Goal: Task Accomplishment & Management: Manage account settings

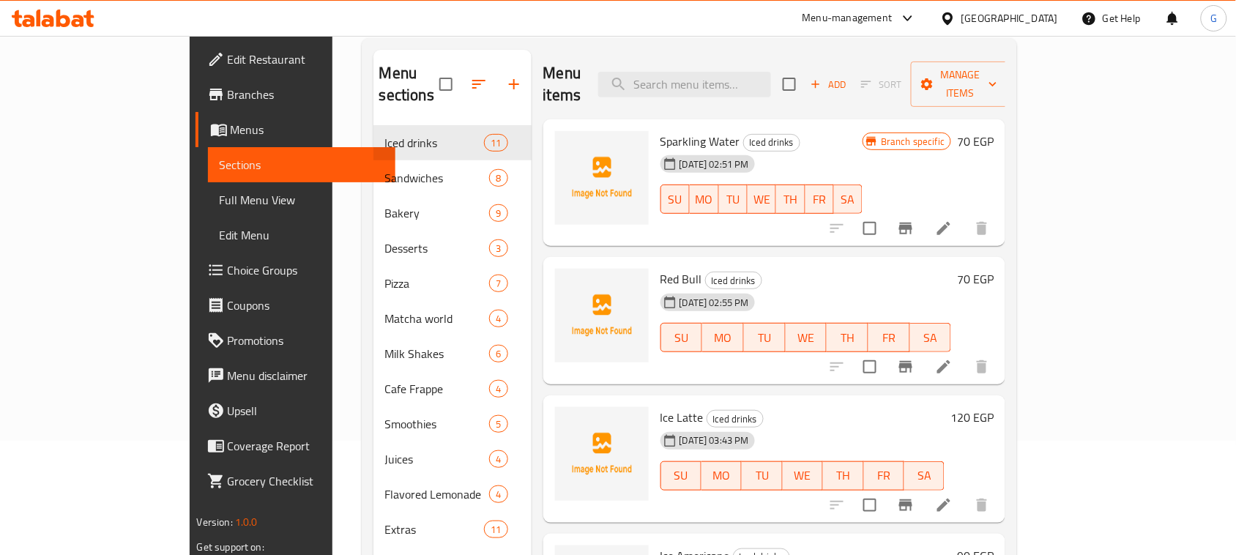
scroll to position [183, 0]
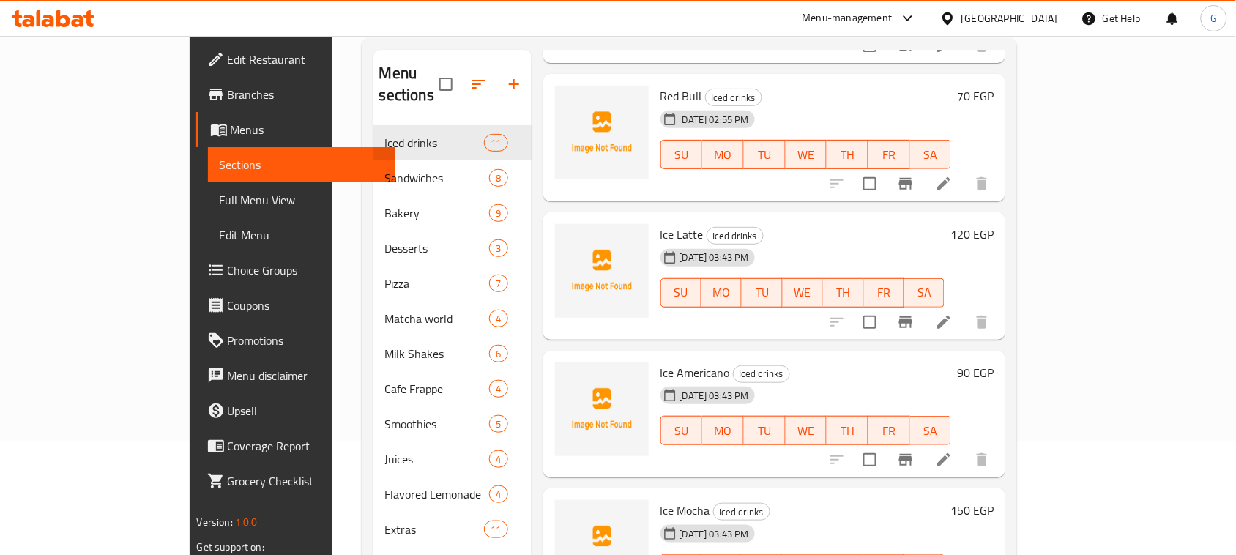
click at [1047, 88] on div "Home / Restaurants management / Menus / Sections The coffee maker Open import e…" at bounding box center [689, 293] width 715 height 742
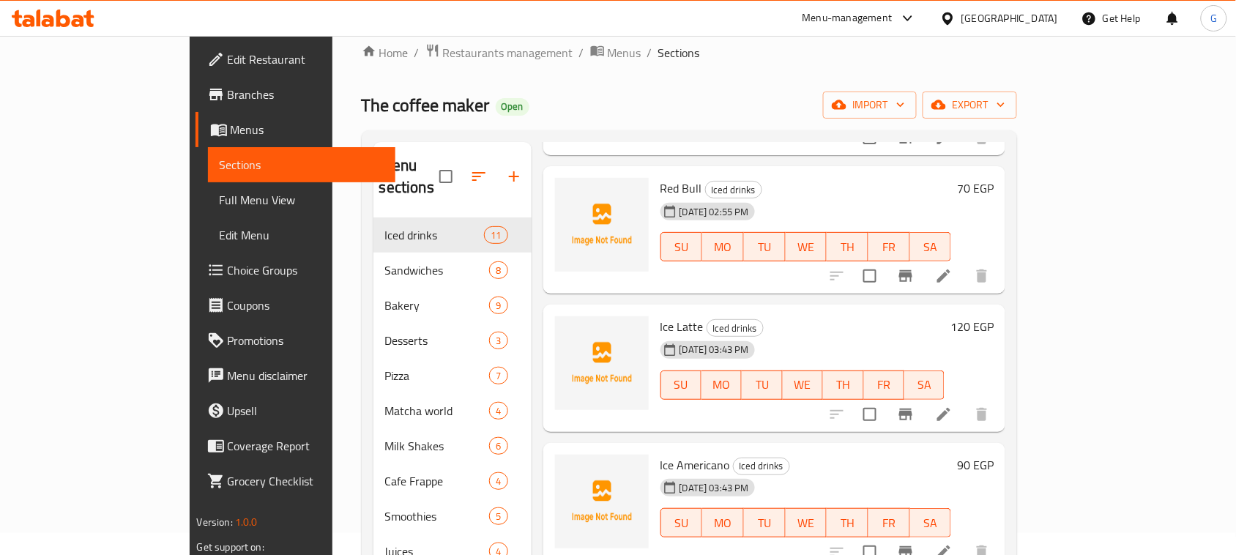
scroll to position [0, 0]
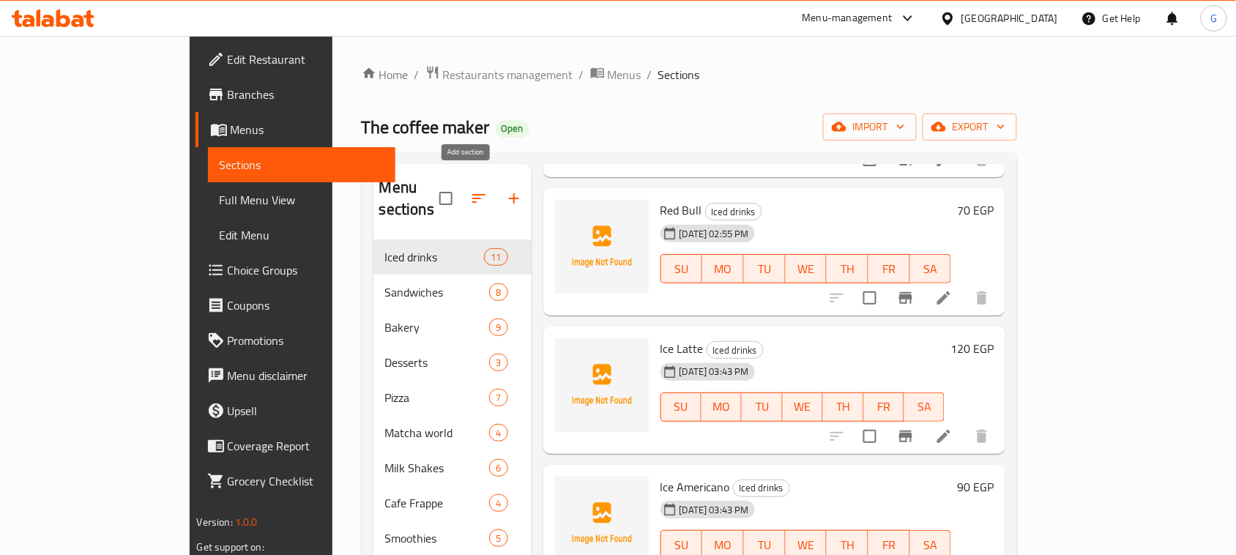
click at [505, 190] on icon "button" at bounding box center [514, 199] width 18 height 18
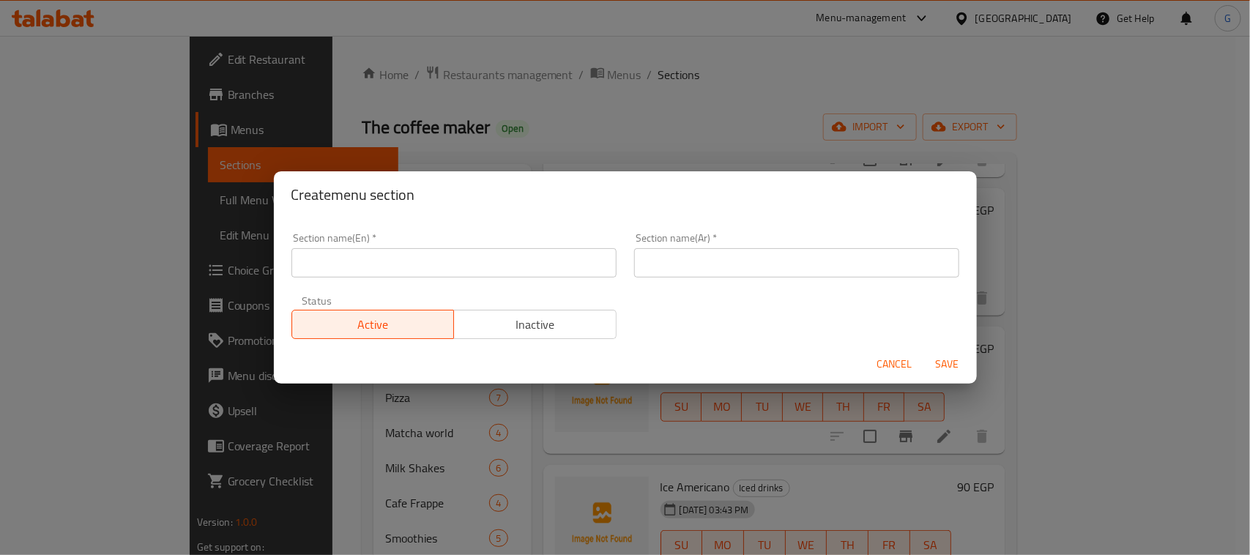
click at [588, 262] on input "text" at bounding box center [453, 262] width 325 height 29
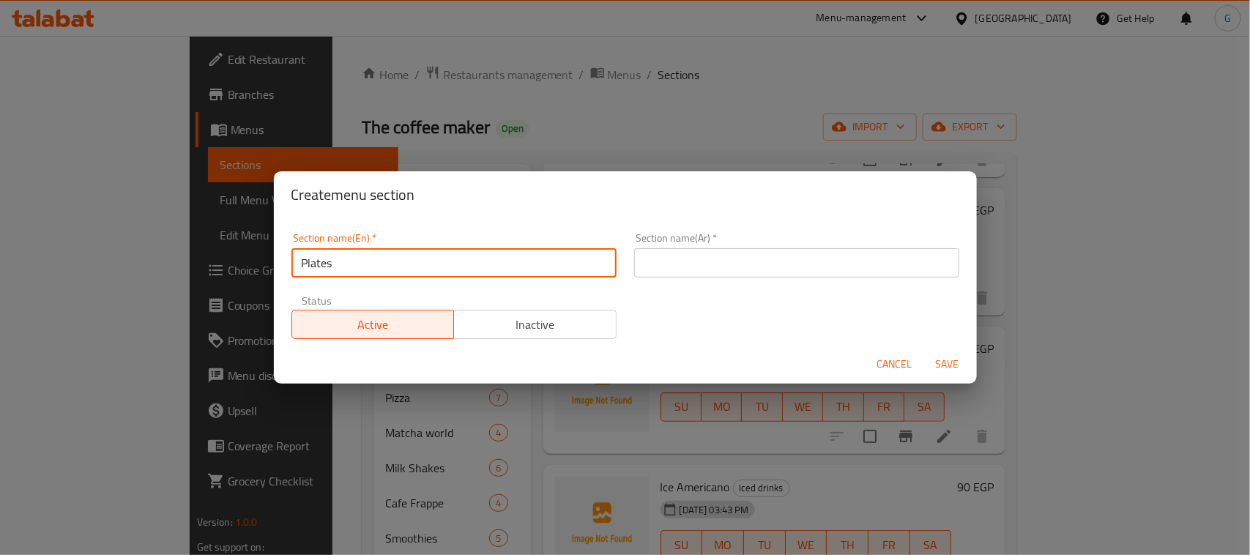
type input "Plates"
click at [748, 267] on input "text" at bounding box center [796, 262] width 325 height 29
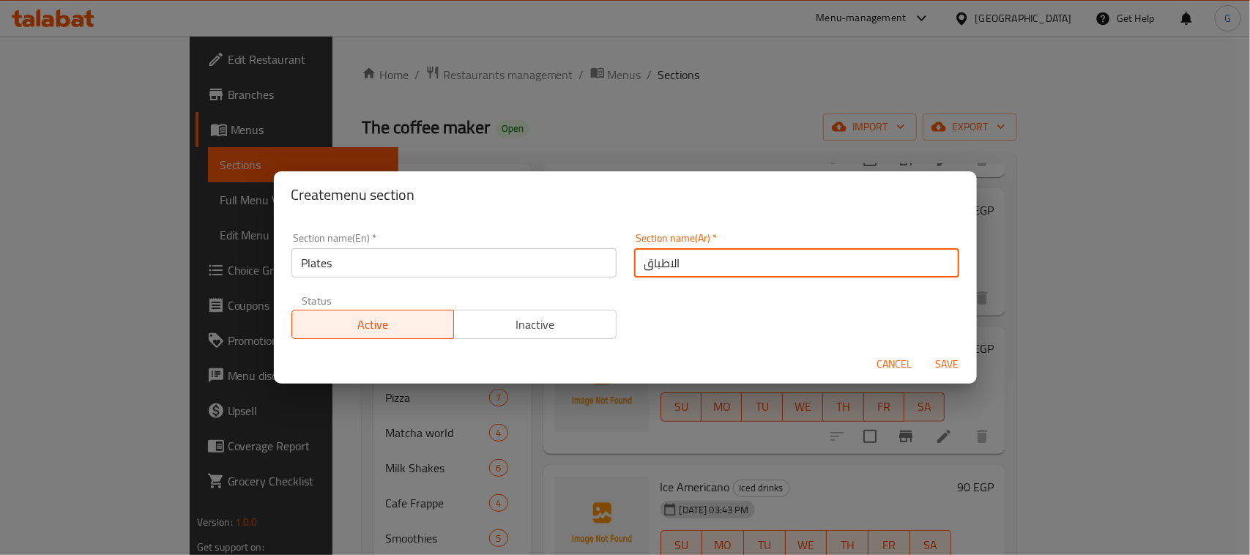
type input "الاطباق"
click at [936, 368] on span "Save" at bounding box center [947, 364] width 35 height 18
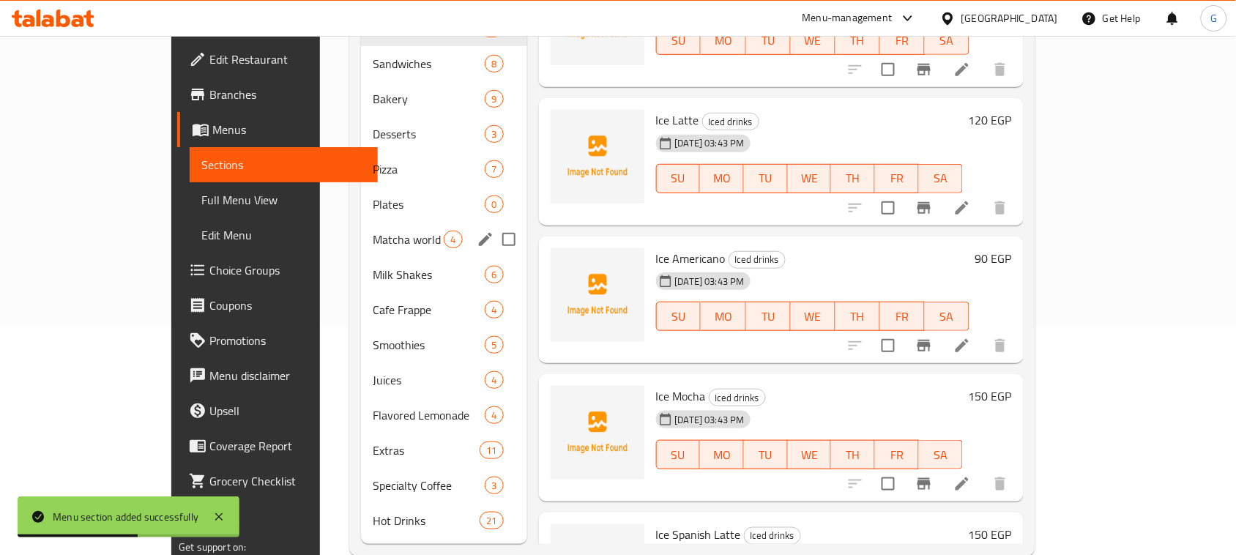
scroll to position [236, 0]
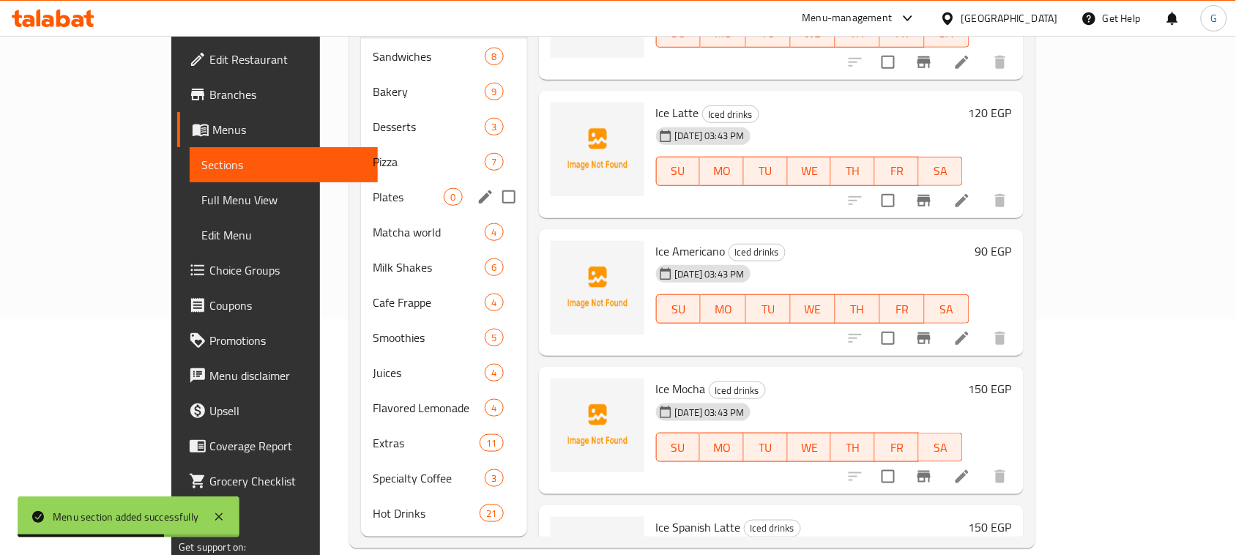
click at [404, 185] on div "Plates 0" at bounding box center [443, 196] width 165 height 35
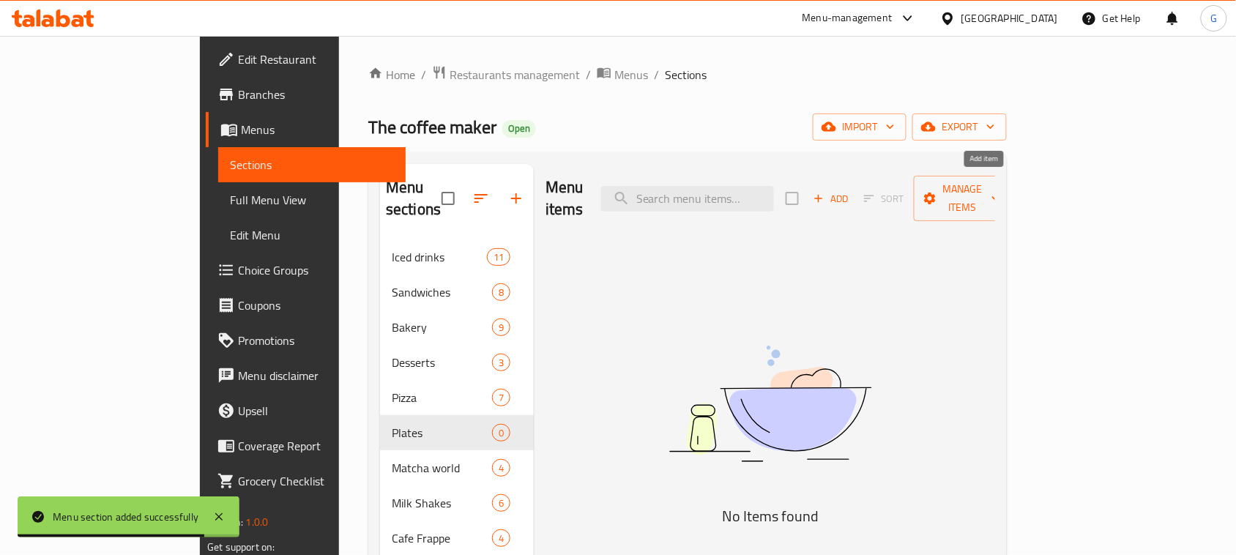
click at [851, 190] on span "Add" at bounding box center [831, 198] width 40 height 17
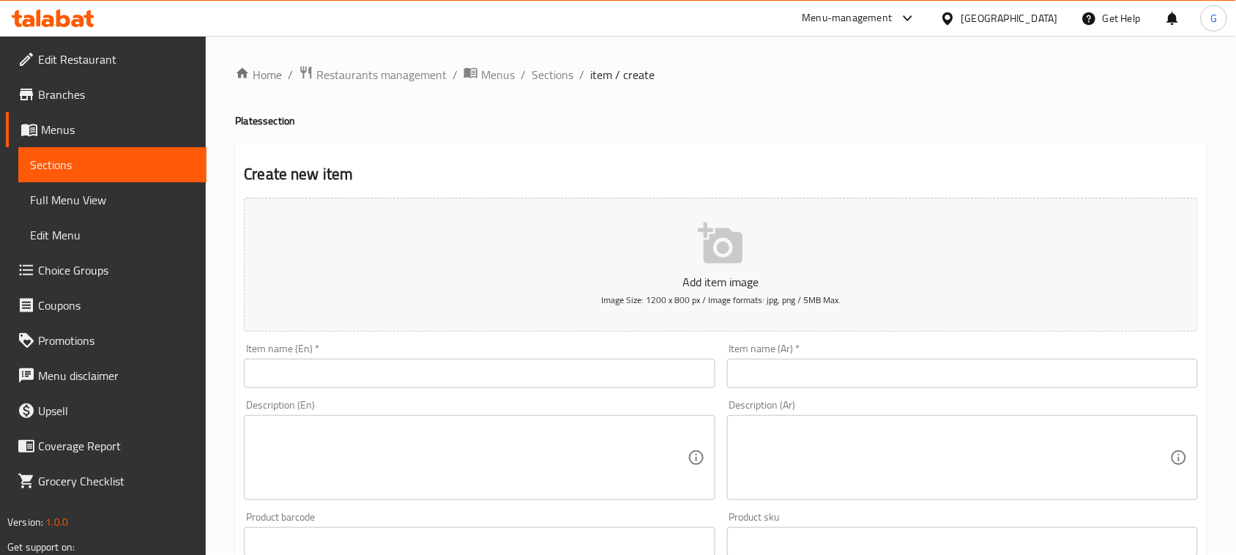
click at [637, 377] on input "text" at bounding box center [479, 373] width 471 height 29
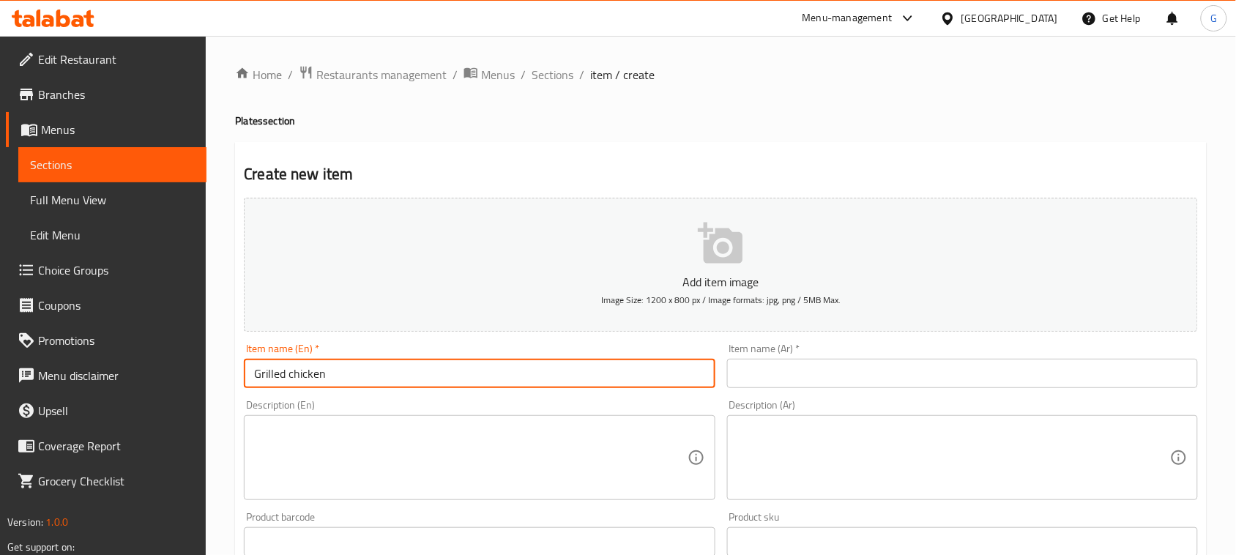
type input "Grilled chicken"
click at [937, 378] on input "text" at bounding box center [962, 373] width 471 height 29
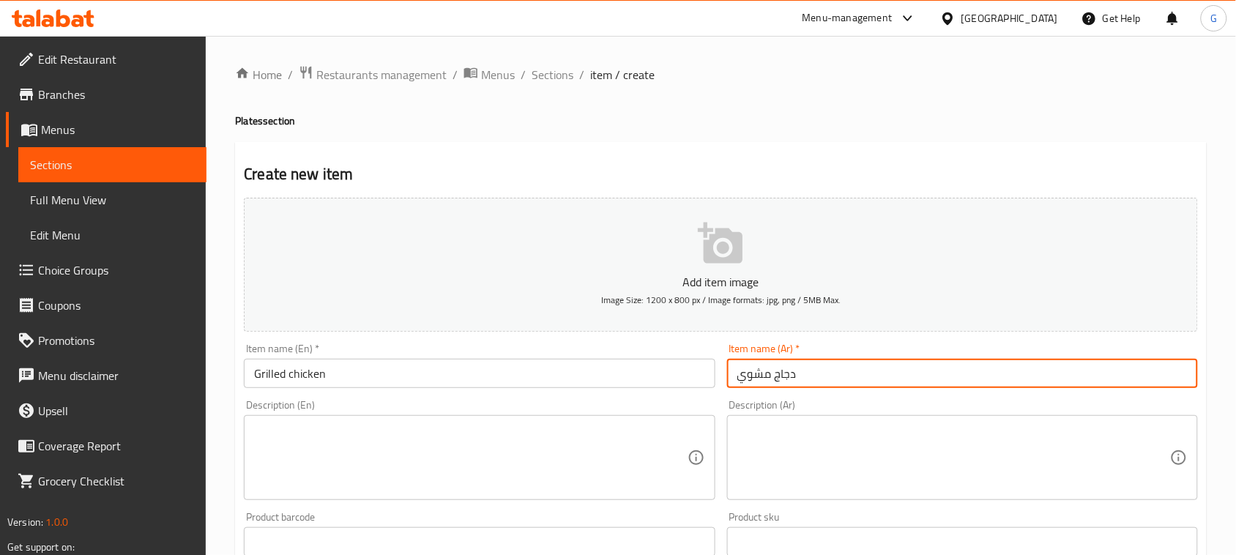
type input "دجاج مشوي"
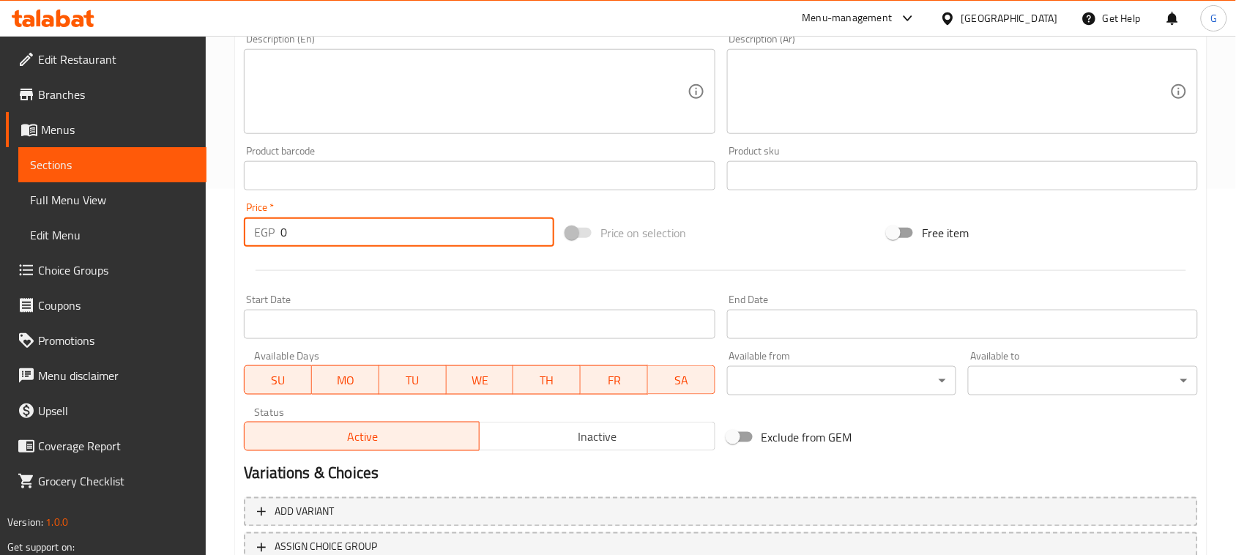
drag, startPoint x: 276, startPoint y: 231, endPoint x: 258, endPoint y: 227, distance: 18.7
click at [258, 227] on div "EGP 0 Price *" at bounding box center [399, 231] width 310 height 29
type input "290"
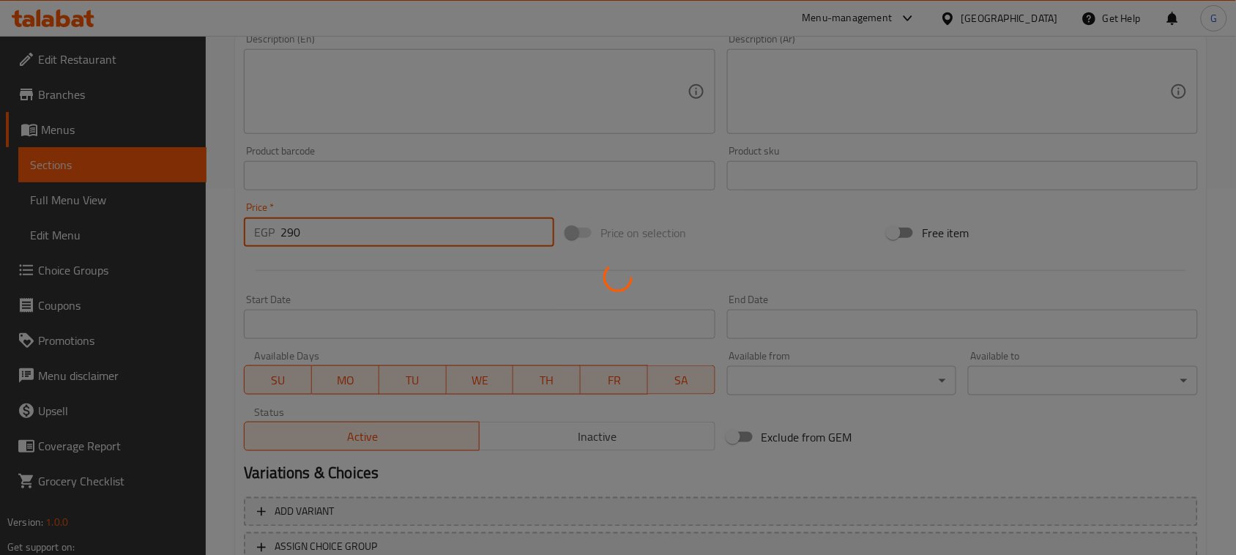
type input "0"
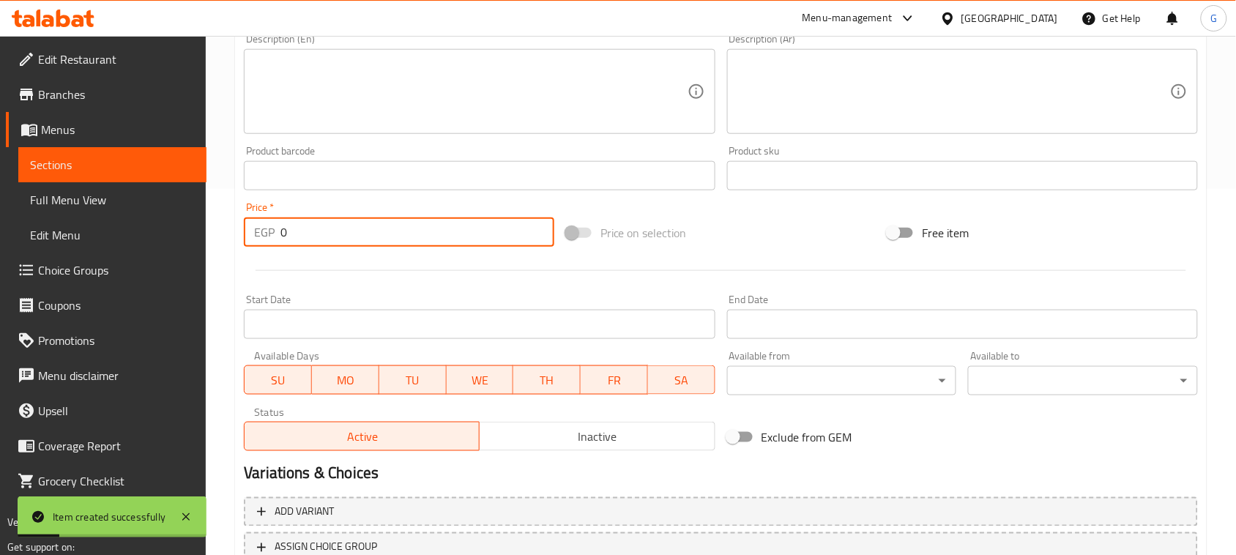
scroll to position [0, 0]
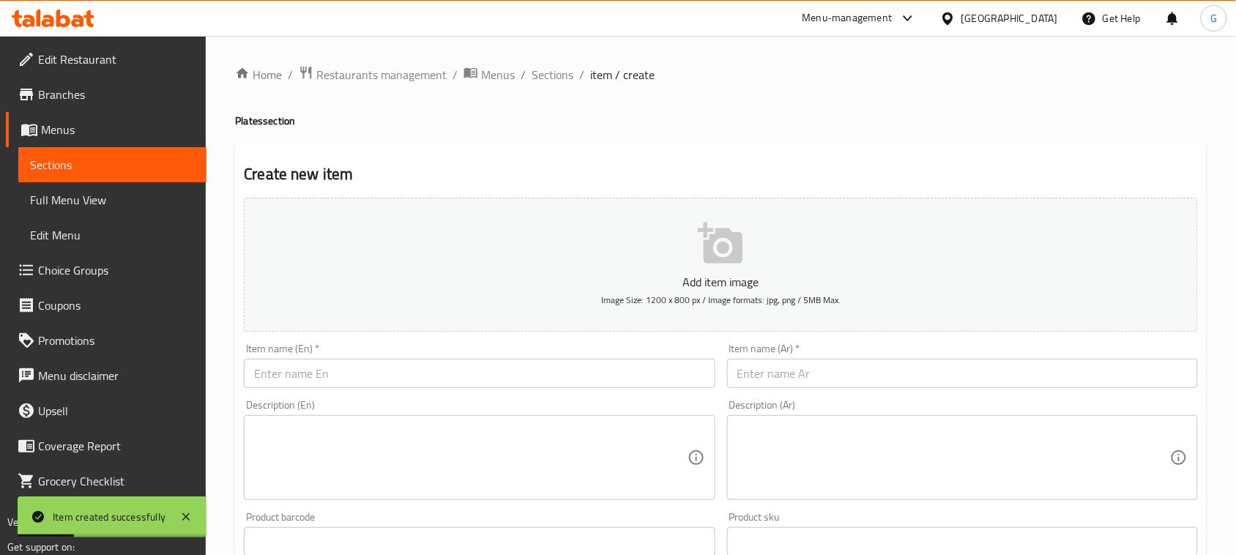
click at [339, 384] on input "text" at bounding box center [479, 373] width 471 height 29
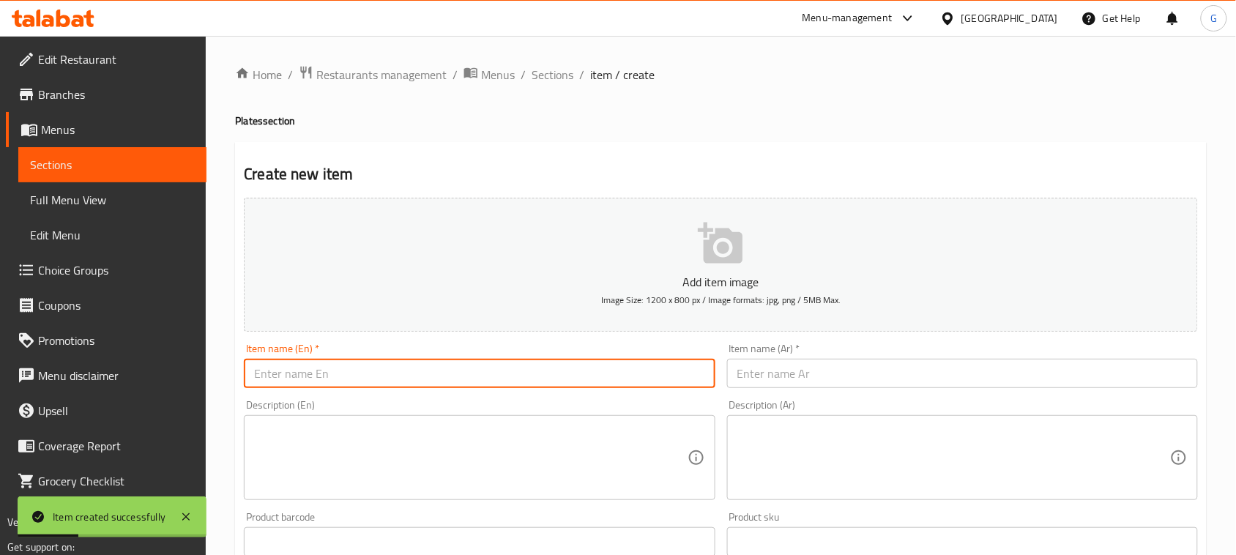
paste input "Creamy Lemon Chicken"
type input "Creamy Lemon Chicken"
click at [810, 374] on input "text" at bounding box center [962, 373] width 471 height 29
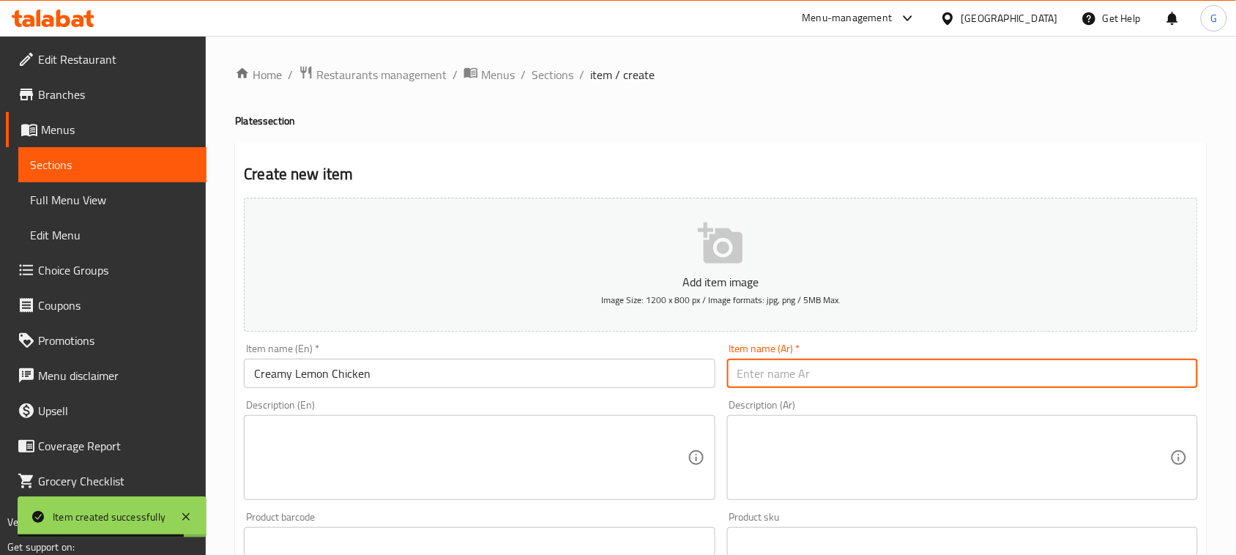
paste input "دجاج [PERSON_NAME]"
type input "دجاج [PERSON_NAME]"
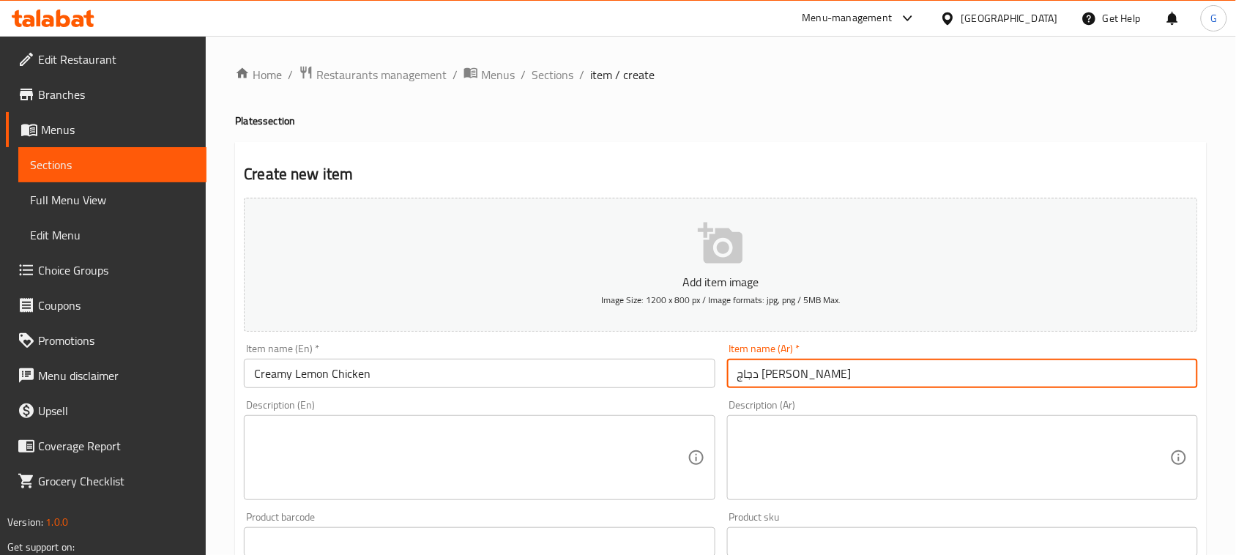
scroll to position [366, 0]
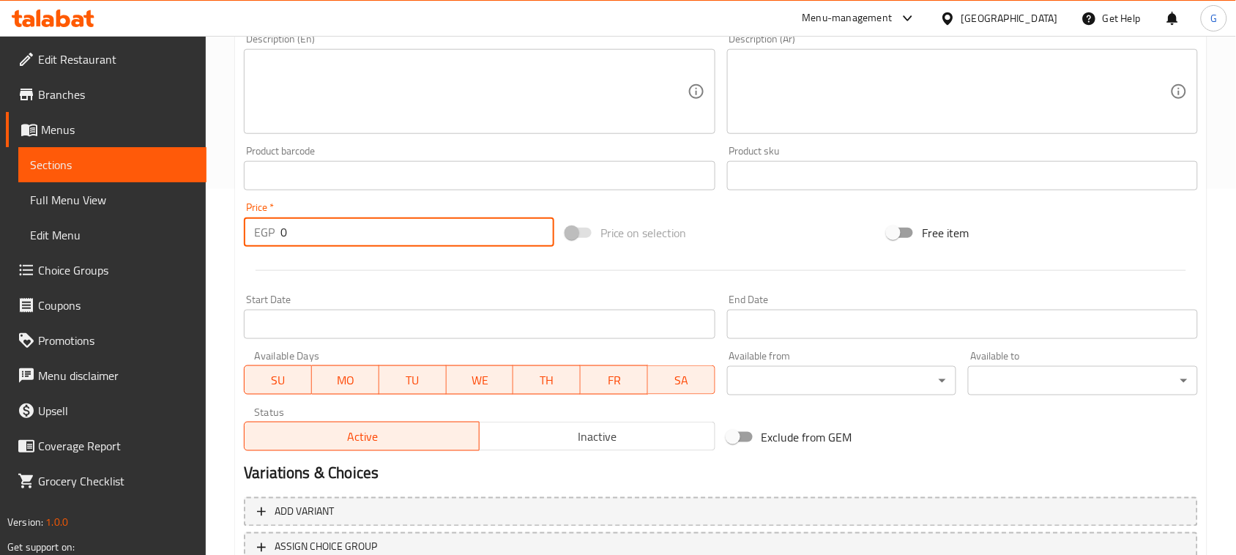
drag, startPoint x: 290, startPoint y: 232, endPoint x: 280, endPoint y: 233, distance: 10.3
click at [280, 233] on input "0" at bounding box center [417, 231] width 274 height 29
type input "320"
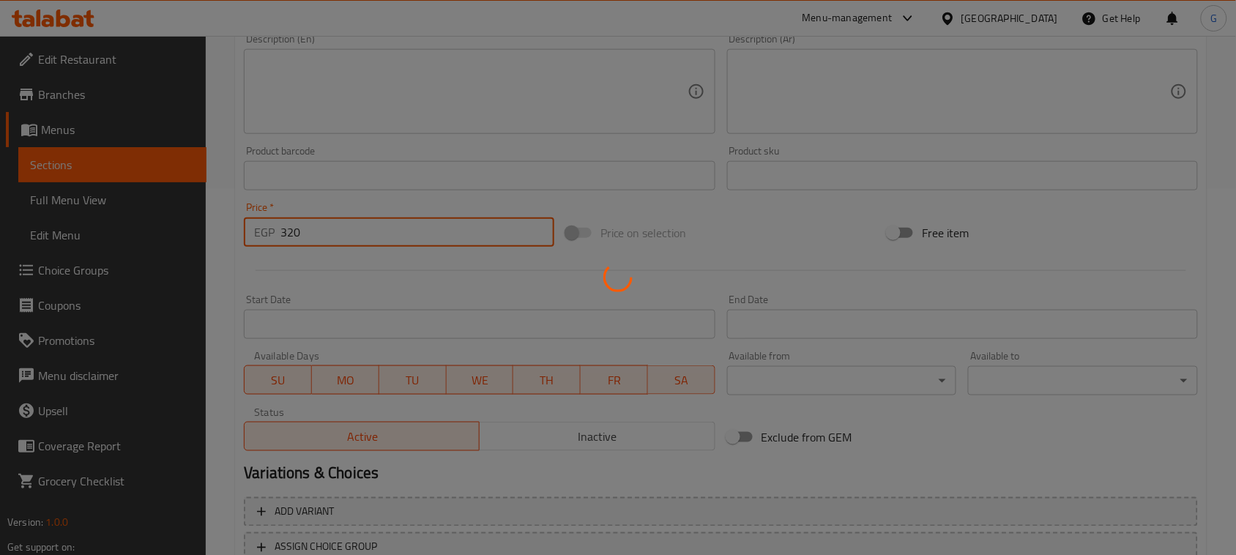
type input "0"
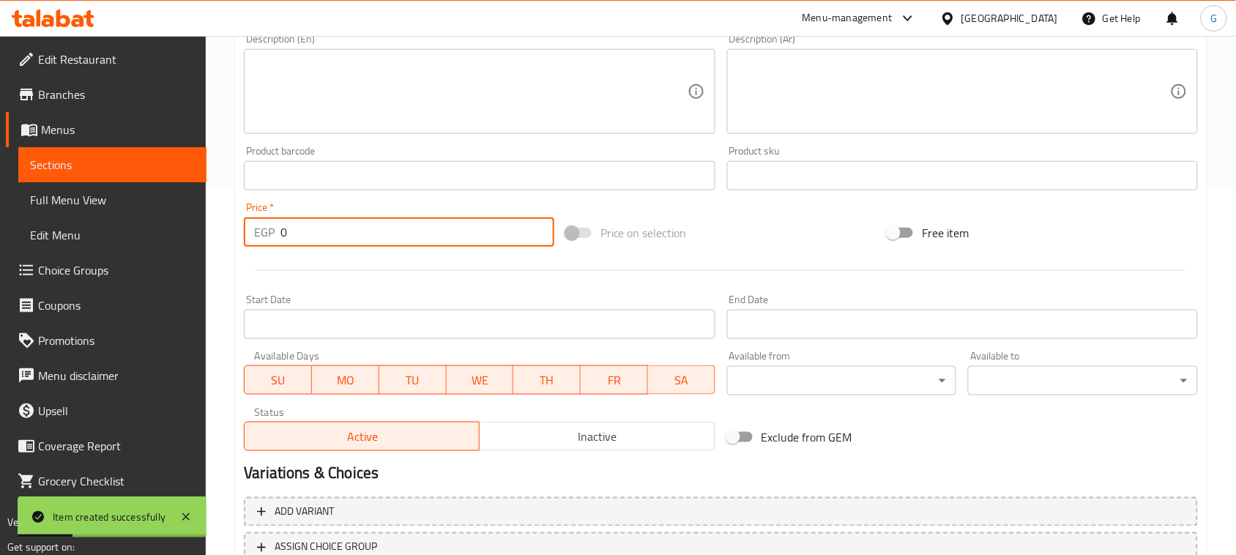
scroll to position [183, 0]
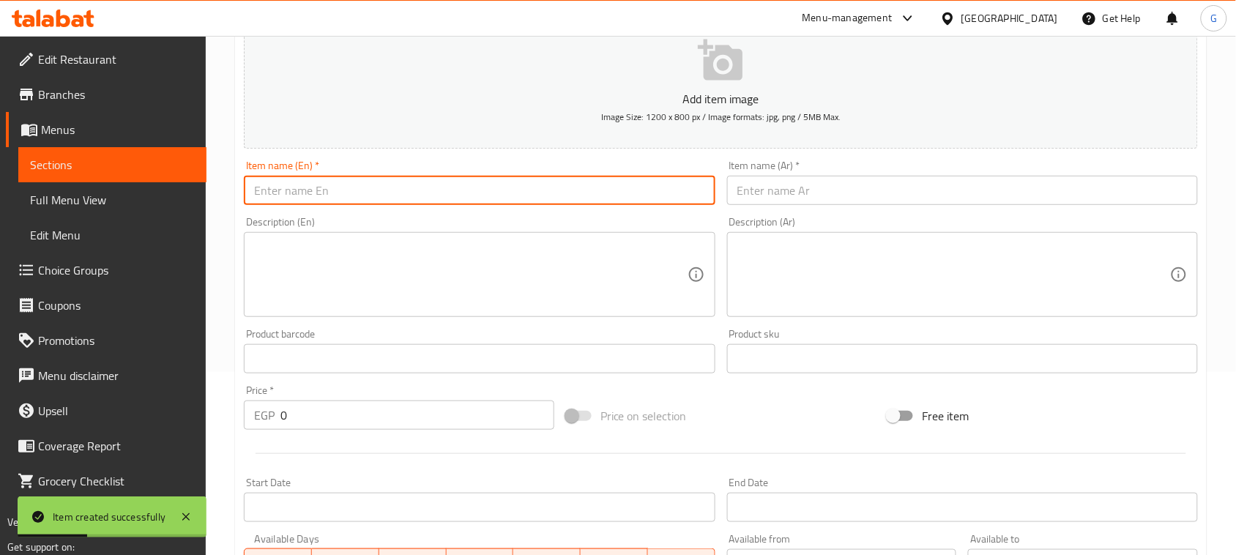
click at [390, 191] on input "text" at bounding box center [479, 190] width 471 height 29
paste input "Cordon Bleu"
type input "Cordon Bleu"
click at [835, 195] on input "text" at bounding box center [962, 190] width 471 height 29
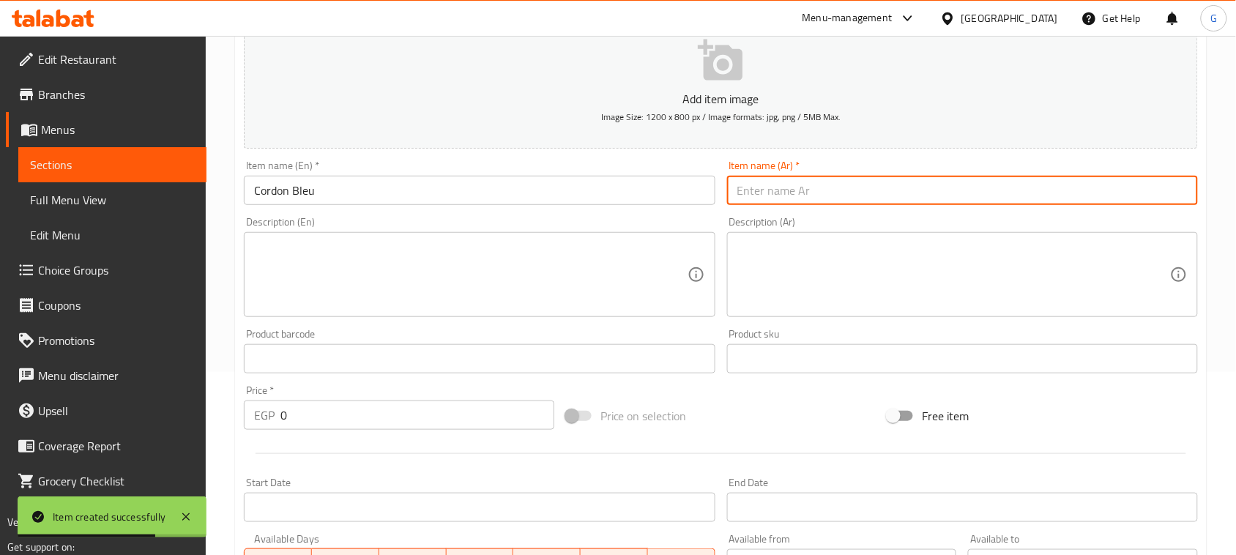
paste input "كوردون بلو"
type input "كوردون بلو"
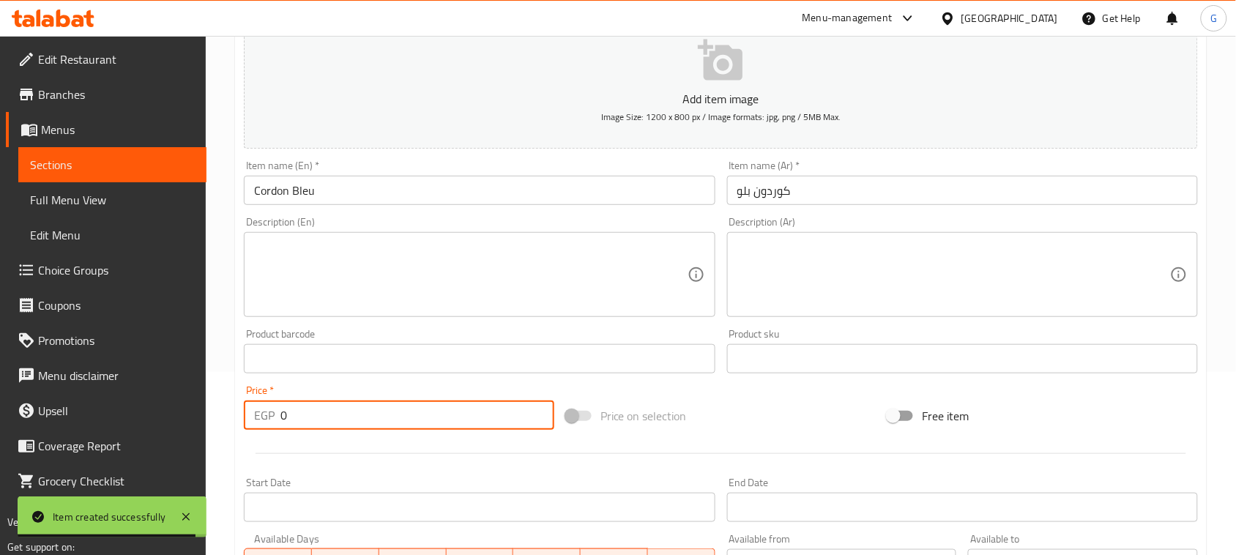
drag, startPoint x: 289, startPoint y: 422, endPoint x: 265, endPoint y: 411, distance: 26.9
click at [265, 411] on div "EGP 0 Price *" at bounding box center [399, 415] width 310 height 29
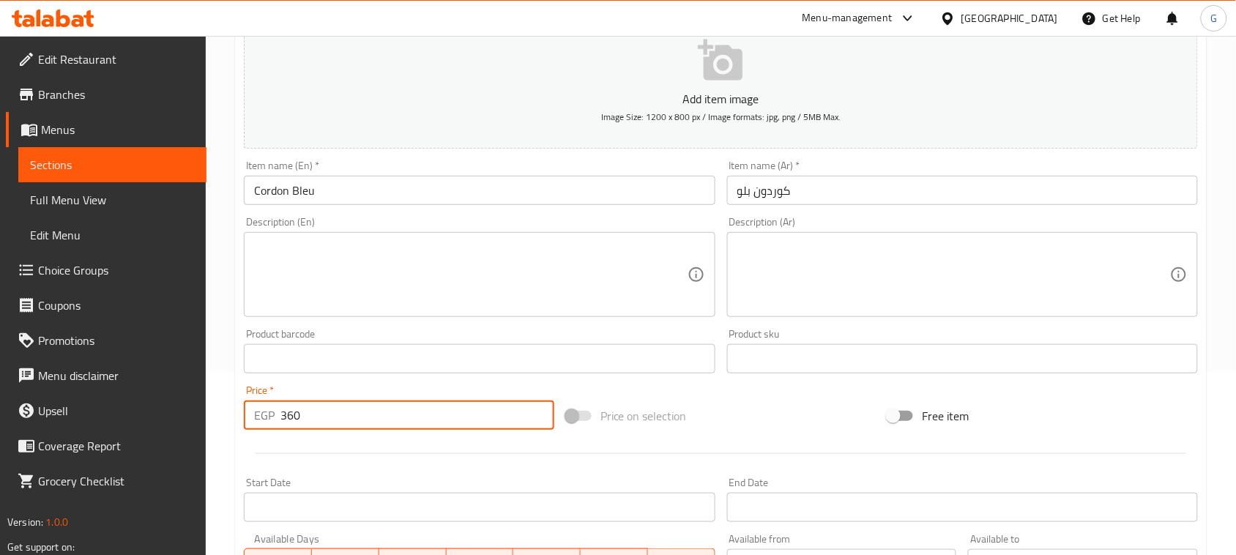
type input "360"
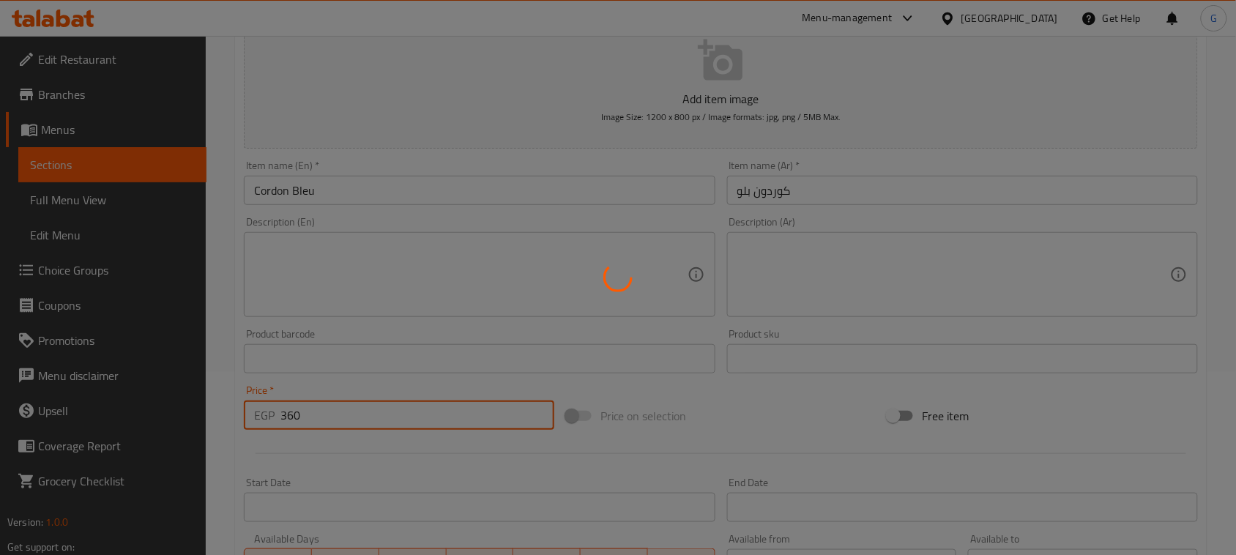
type input "0"
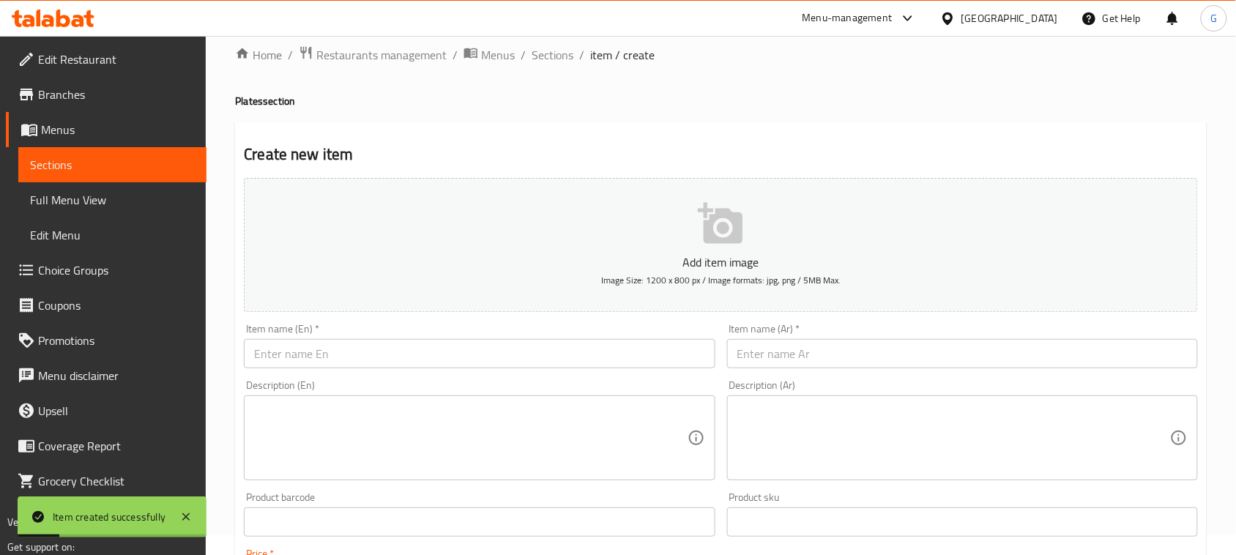
scroll to position [0, 0]
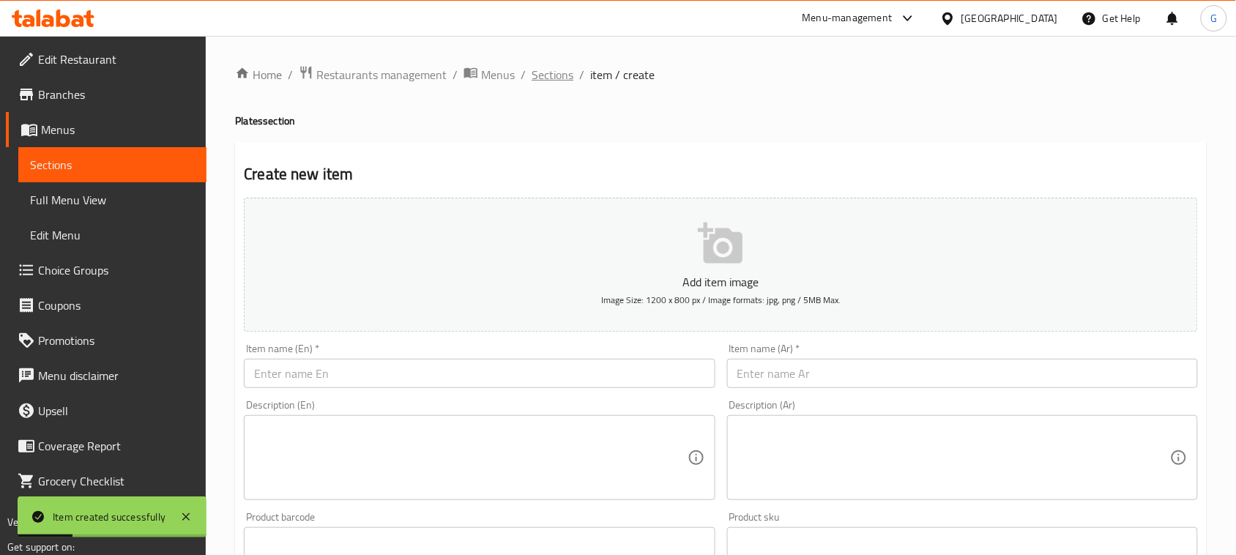
click at [538, 70] on span "Sections" at bounding box center [553, 75] width 42 height 18
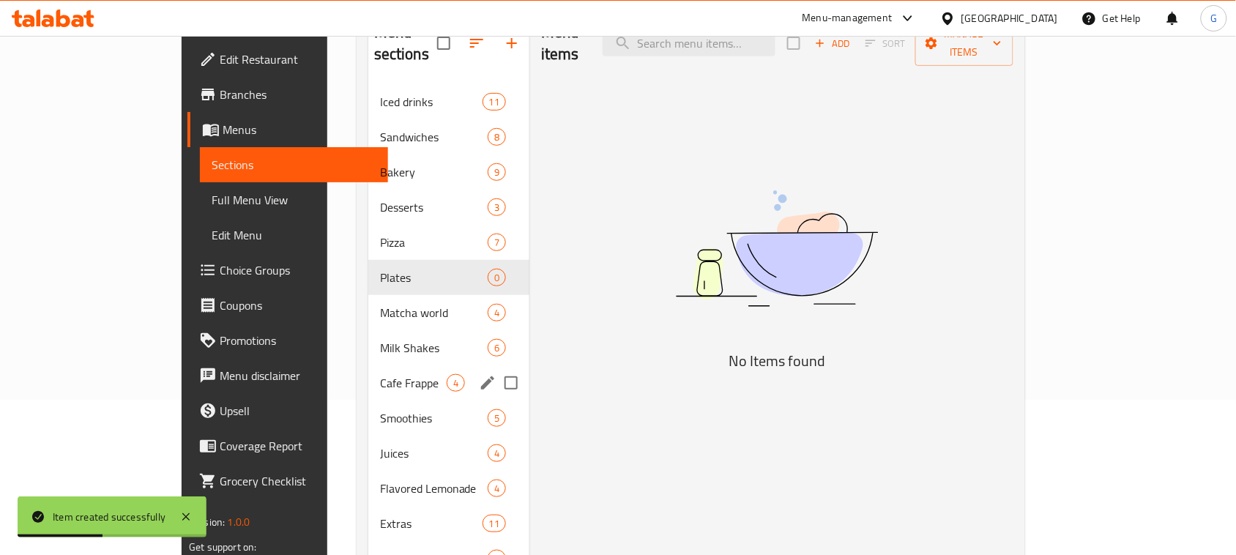
scroll to position [236, 0]
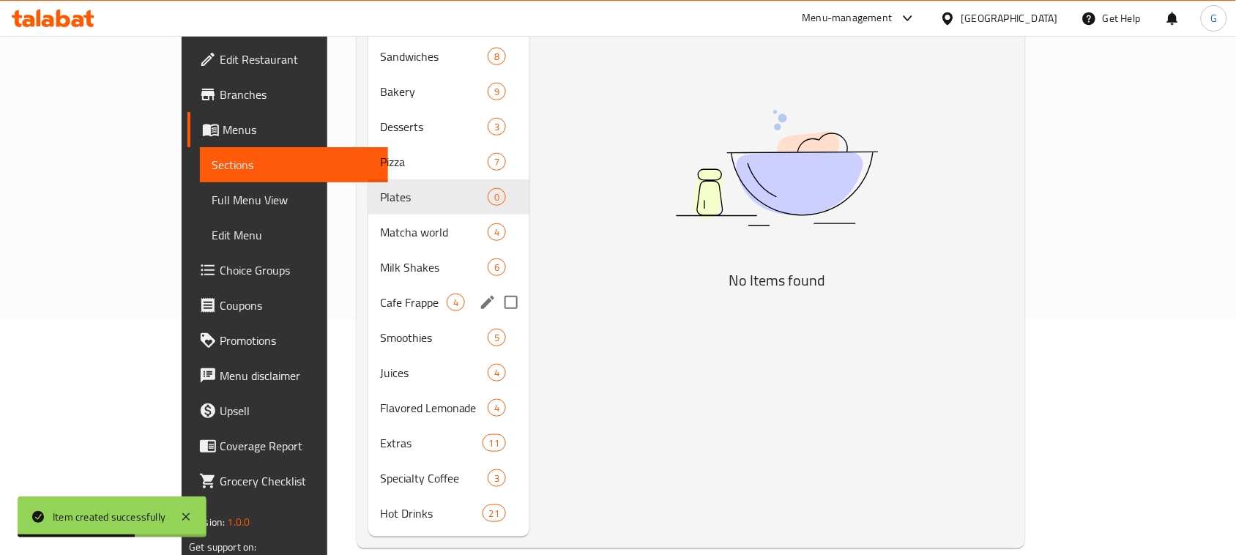
click at [380, 294] on span "Cafe Frappe" at bounding box center [413, 303] width 67 height 18
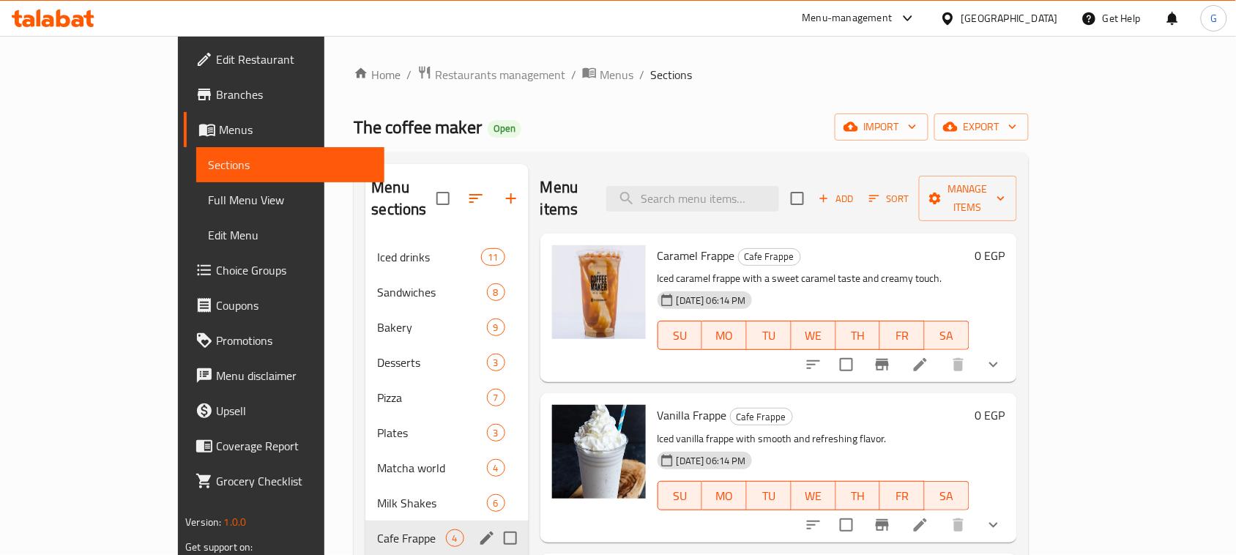
click at [495, 523] on input "Menu sections" at bounding box center [510, 538] width 31 height 31
checkbox input "false"
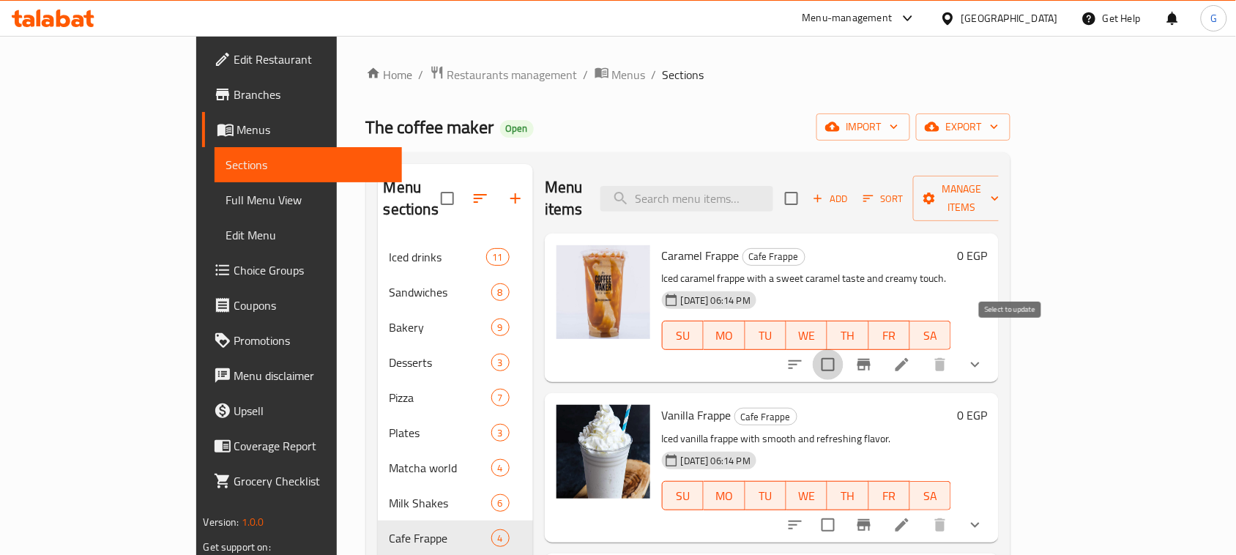
click at [843, 349] on input "checkbox" at bounding box center [828, 364] width 31 height 31
checkbox input "true"
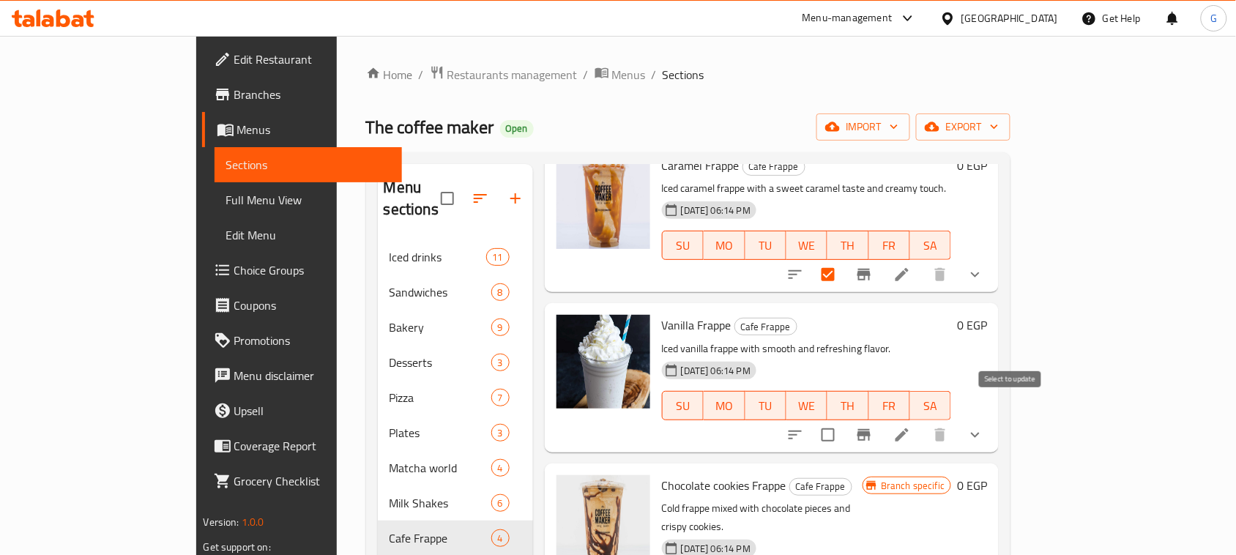
click at [843, 420] on input "checkbox" at bounding box center [828, 435] width 31 height 31
checkbox input "true"
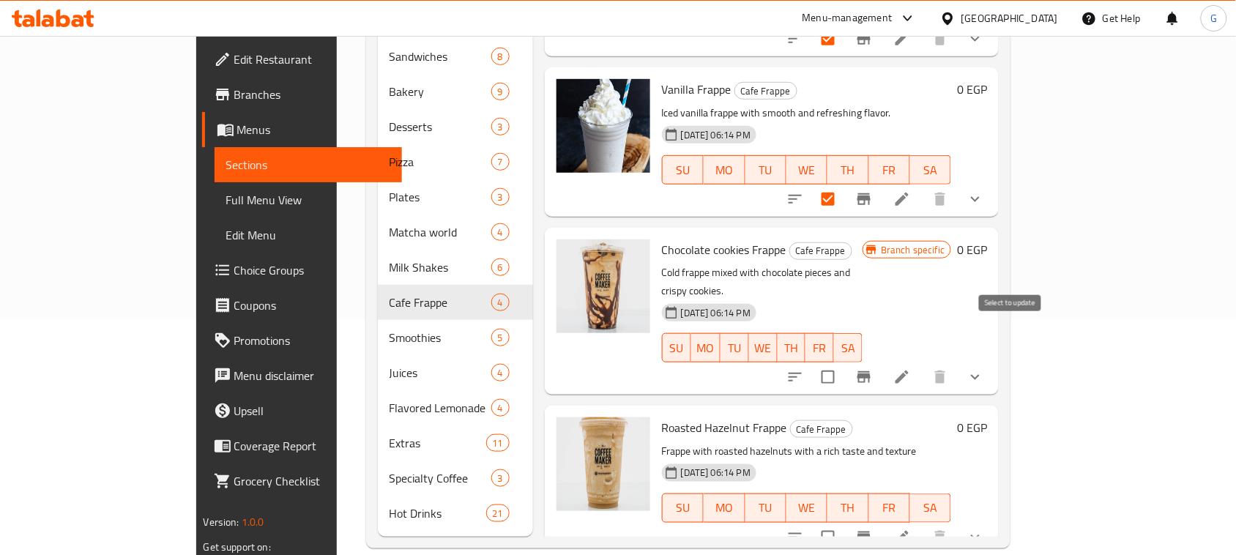
click at [843, 362] on input "checkbox" at bounding box center [828, 377] width 31 height 31
checkbox input "true"
click at [843, 522] on input "checkbox" at bounding box center [828, 537] width 31 height 31
checkbox input "true"
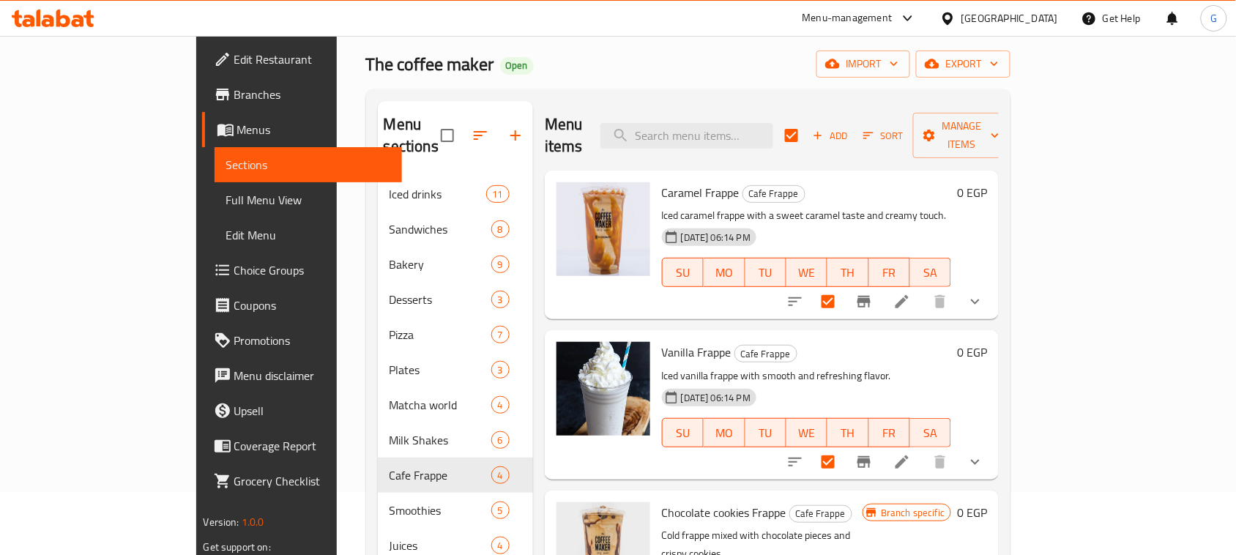
scroll to position [0, 0]
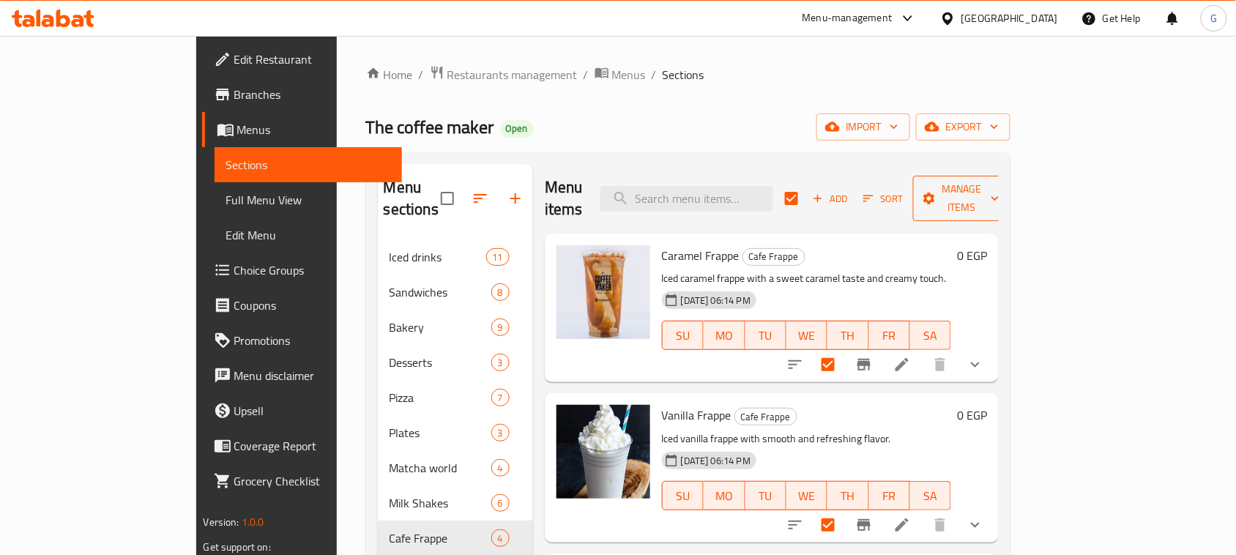
click at [999, 190] on span "Manage items" at bounding box center [962, 198] width 75 height 37
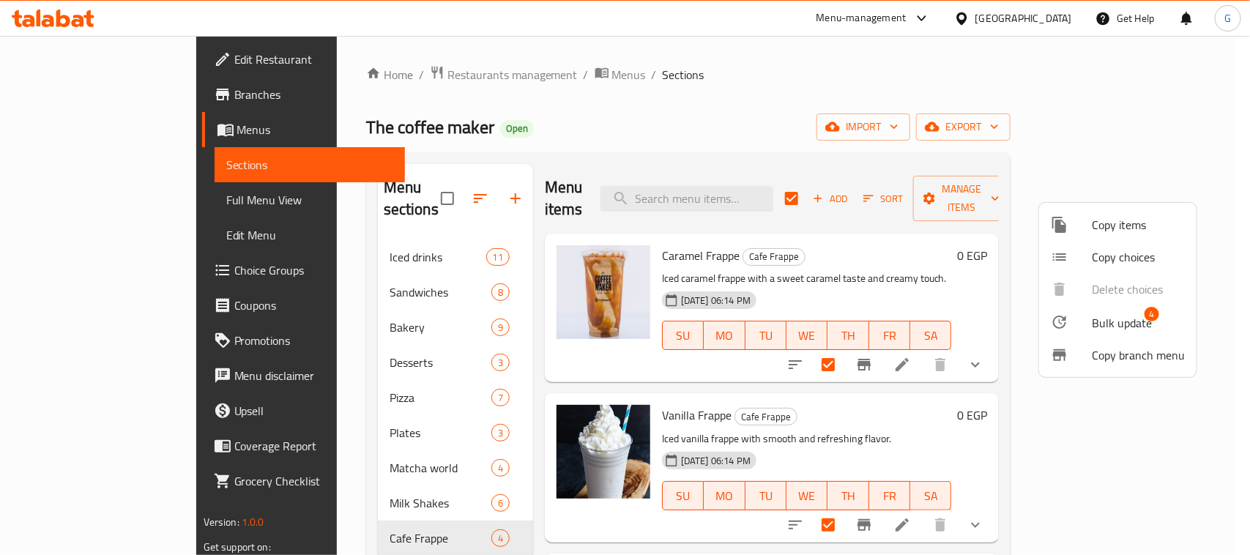
click at [1124, 322] on span "Bulk update" at bounding box center [1122, 323] width 60 height 18
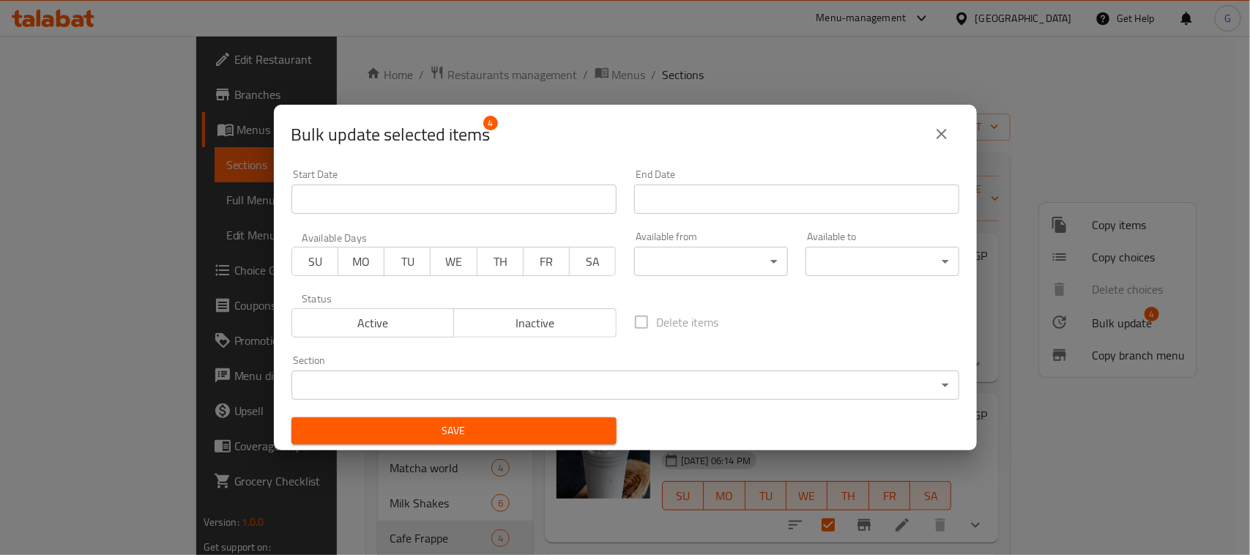
click at [482, 315] on span "Inactive" at bounding box center [535, 323] width 151 height 21
click at [469, 425] on span "Save" at bounding box center [454, 431] width 302 height 18
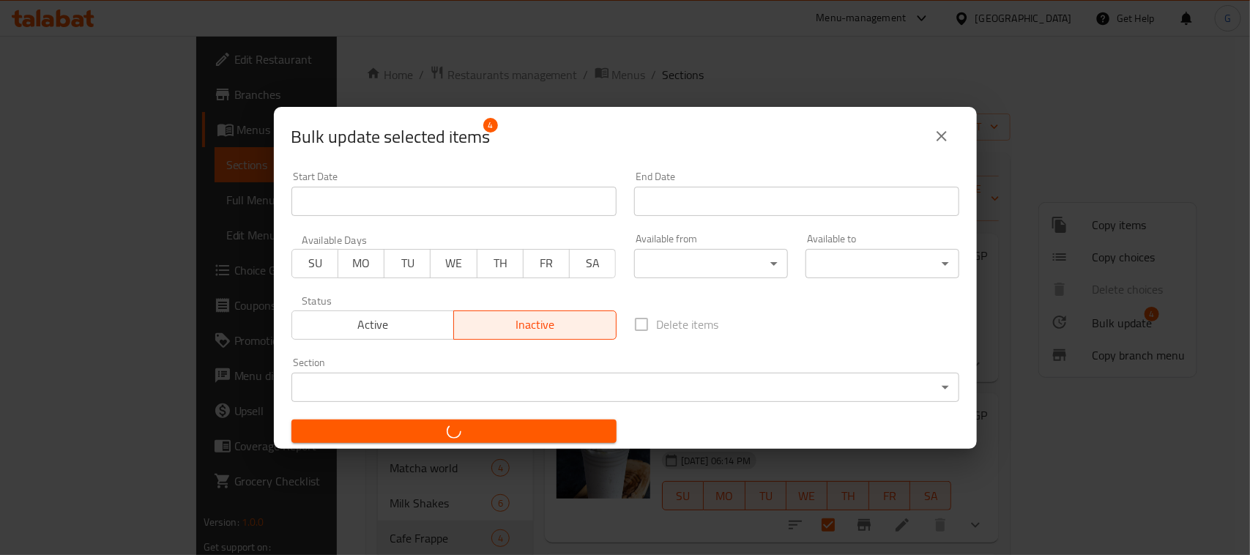
checkbox input "false"
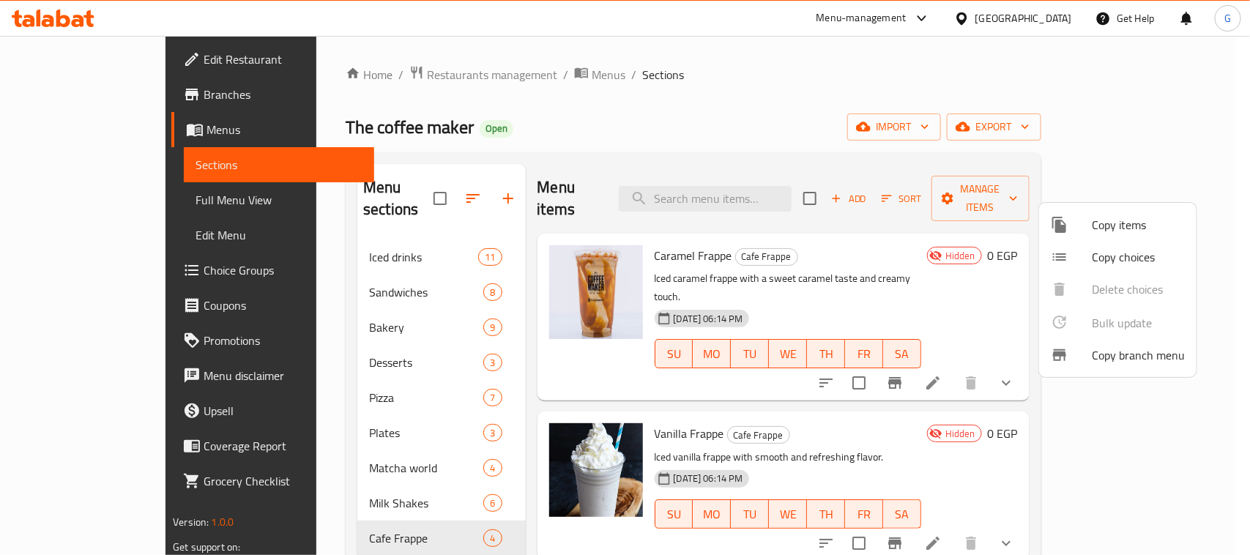
click at [972, 190] on div at bounding box center [625, 277] width 1250 height 555
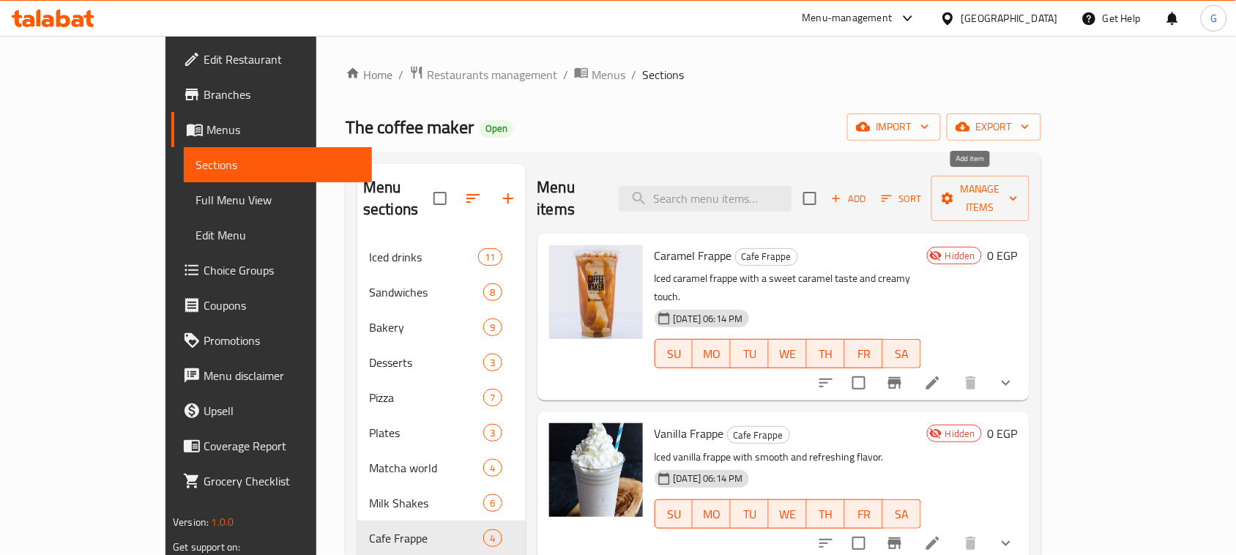
click at [868, 190] on span "Add" at bounding box center [849, 198] width 40 height 17
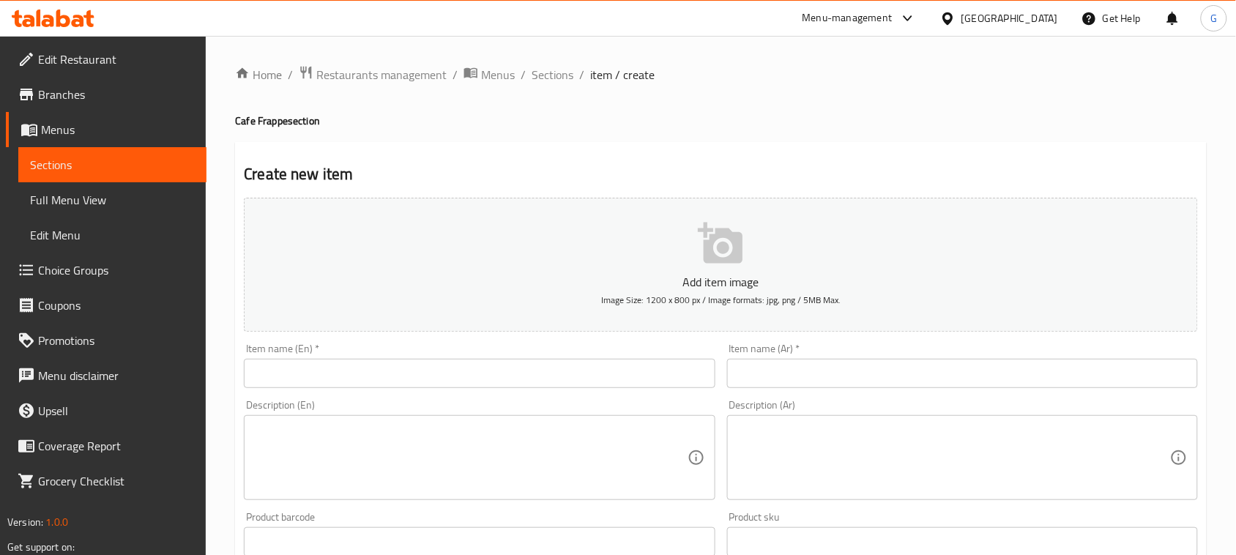
click at [637, 365] on input "text" at bounding box center [479, 373] width 471 height 29
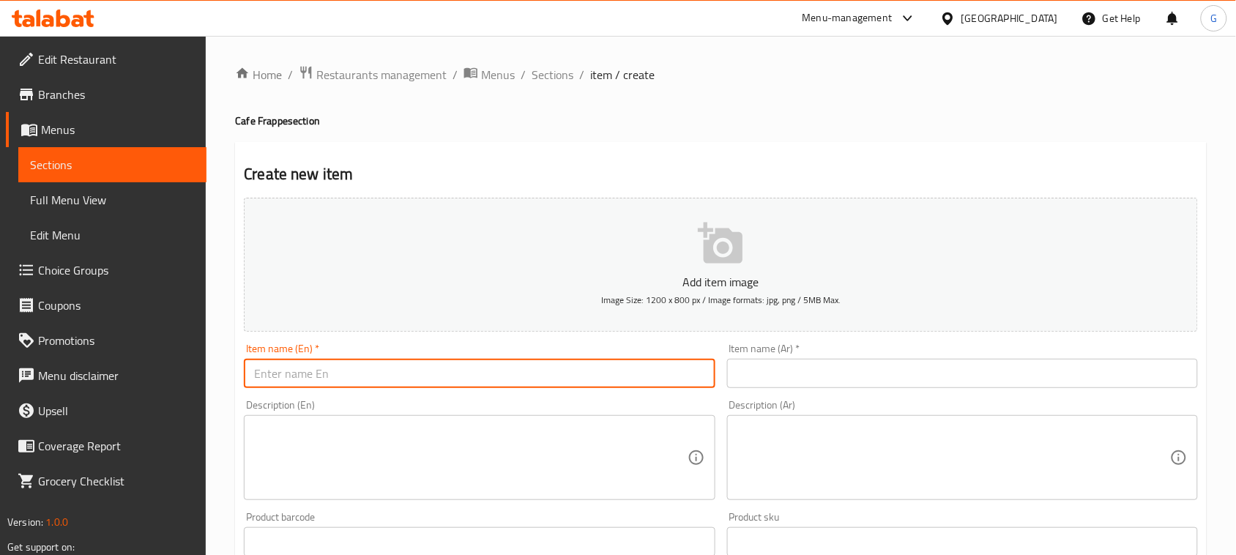
paste input "Frappe"
type input "Frappe"
click at [815, 362] on input "text" at bounding box center [962, 373] width 471 height 29
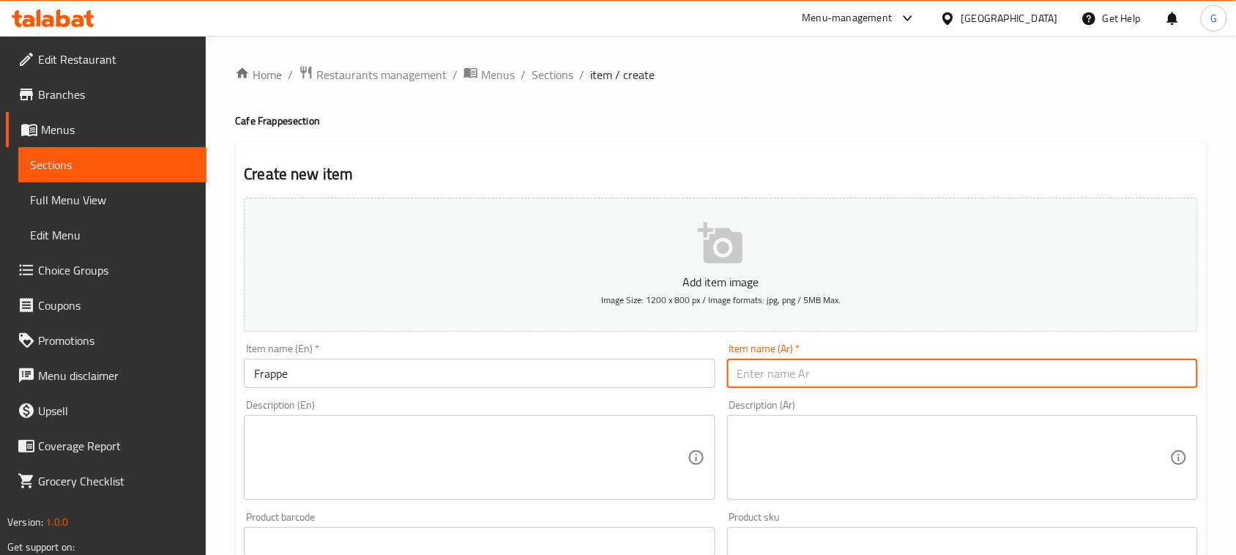
paste input "فرابيه"
type input "فرابيه"
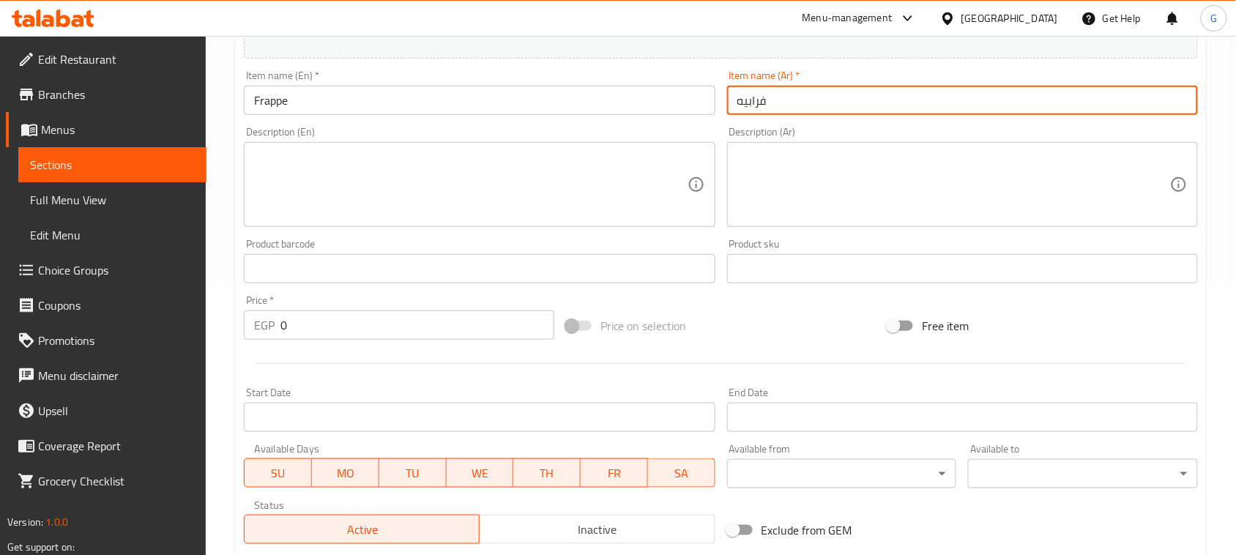
scroll to position [275, 0]
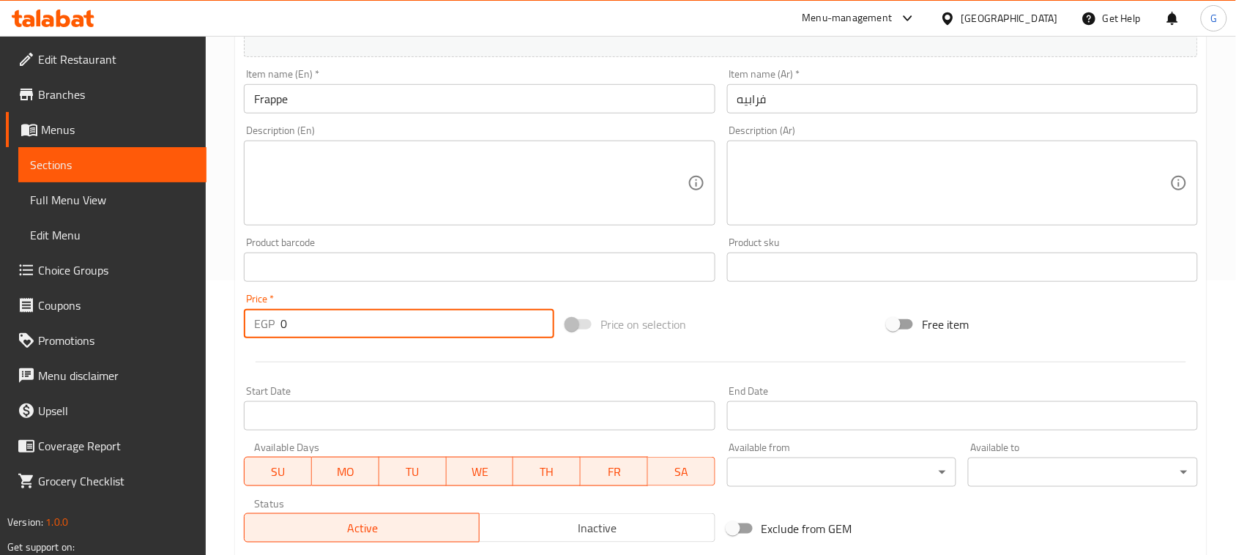
drag, startPoint x: 305, startPoint y: 333, endPoint x: 250, endPoint y: 323, distance: 55.9
click at [253, 324] on div "EGP 0 Price *" at bounding box center [399, 323] width 310 height 29
type input "150"
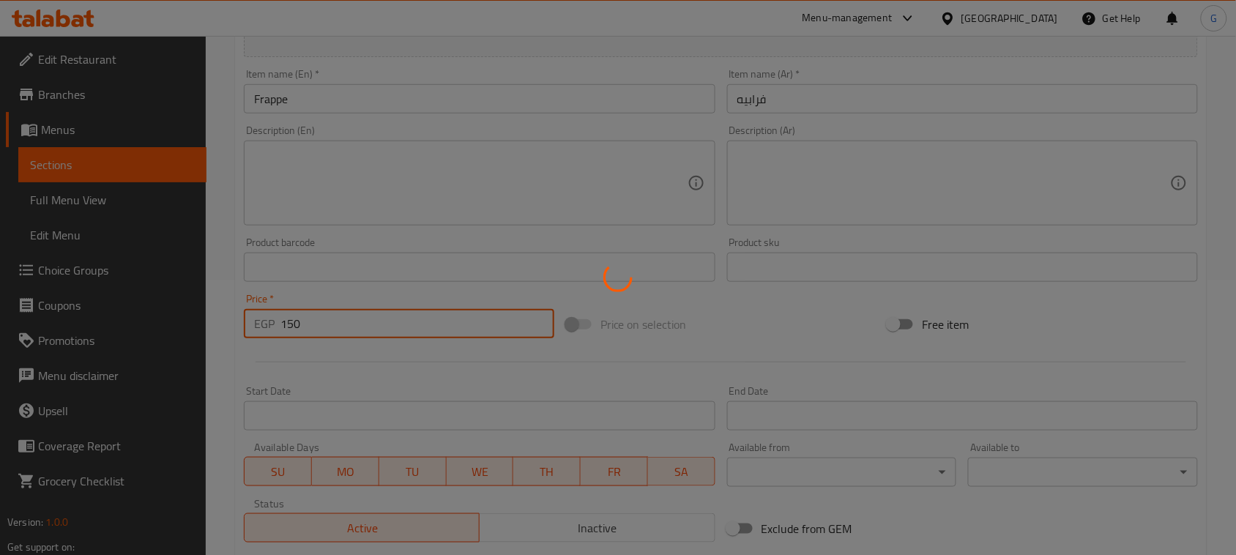
type input "0"
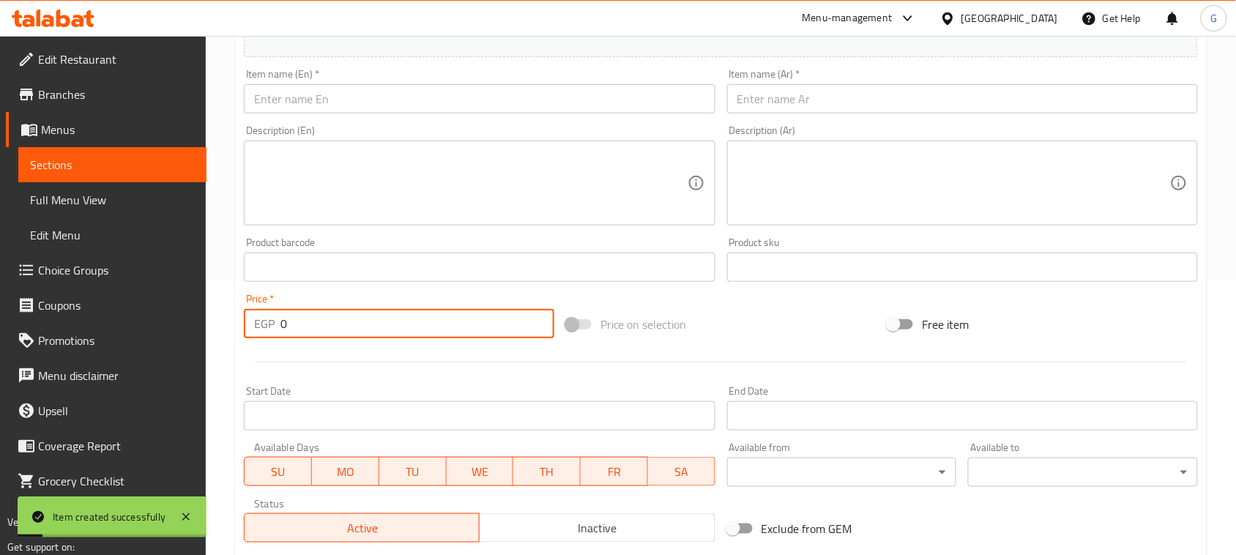
scroll to position [0, 0]
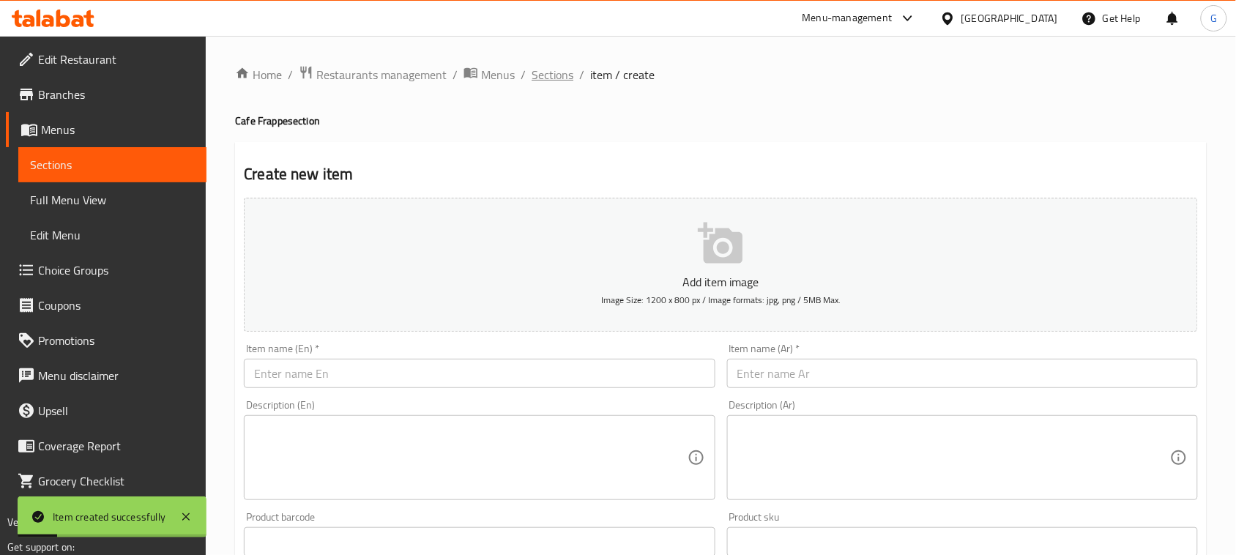
click at [543, 71] on span "Sections" at bounding box center [553, 75] width 42 height 18
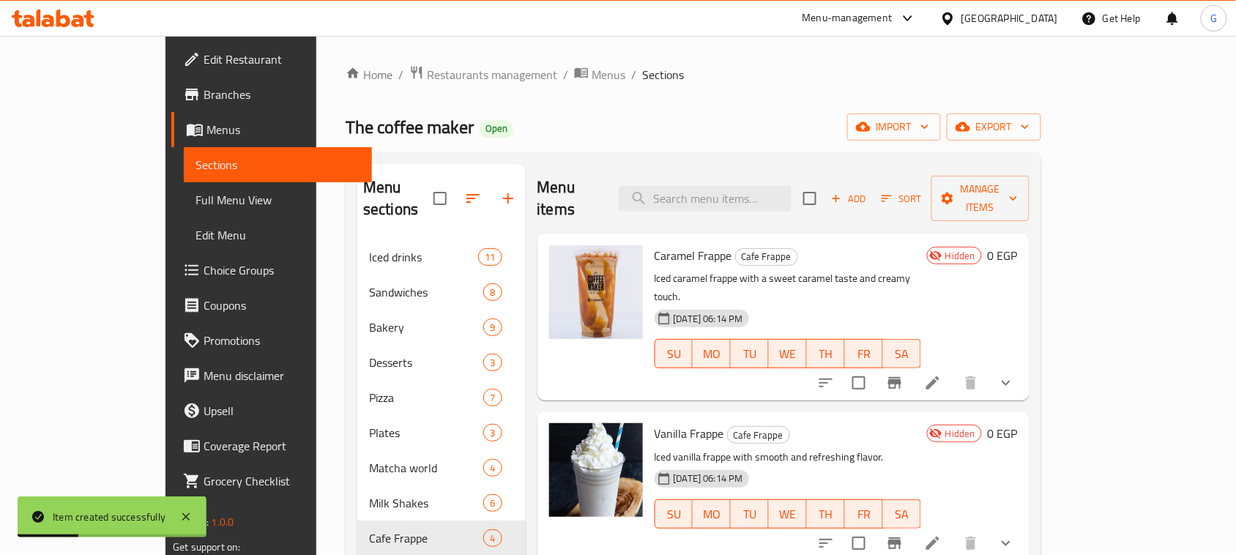
click at [682, 143] on div "Home / Restaurants management / Menus / Sections The coffee maker Open import e…" at bounding box center [694, 424] width 696 height 719
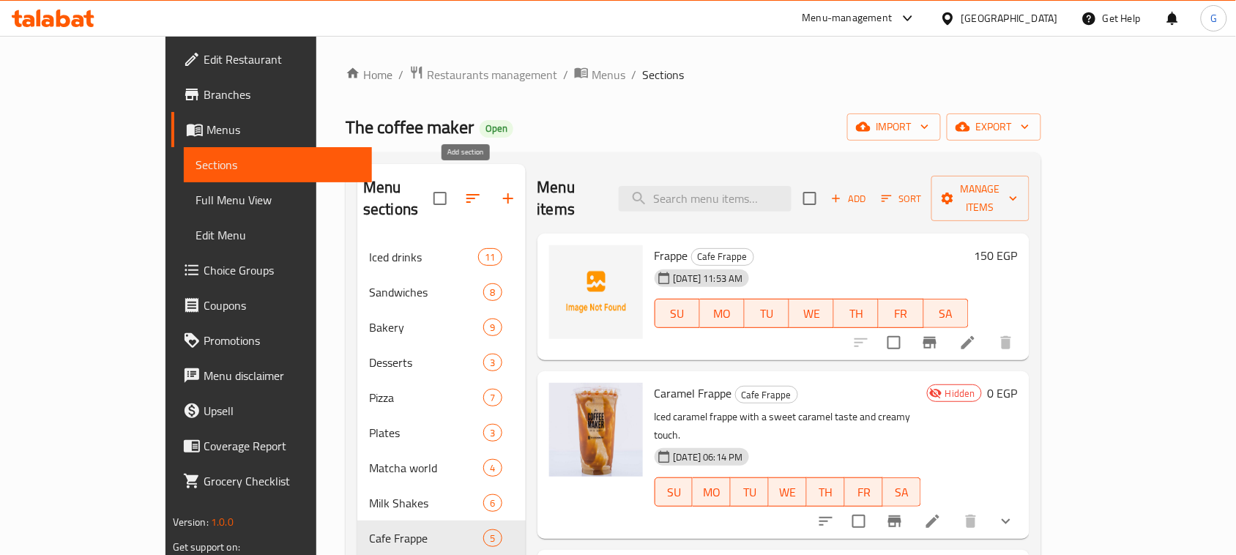
click at [499, 190] on icon "button" at bounding box center [508, 199] width 18 height 18
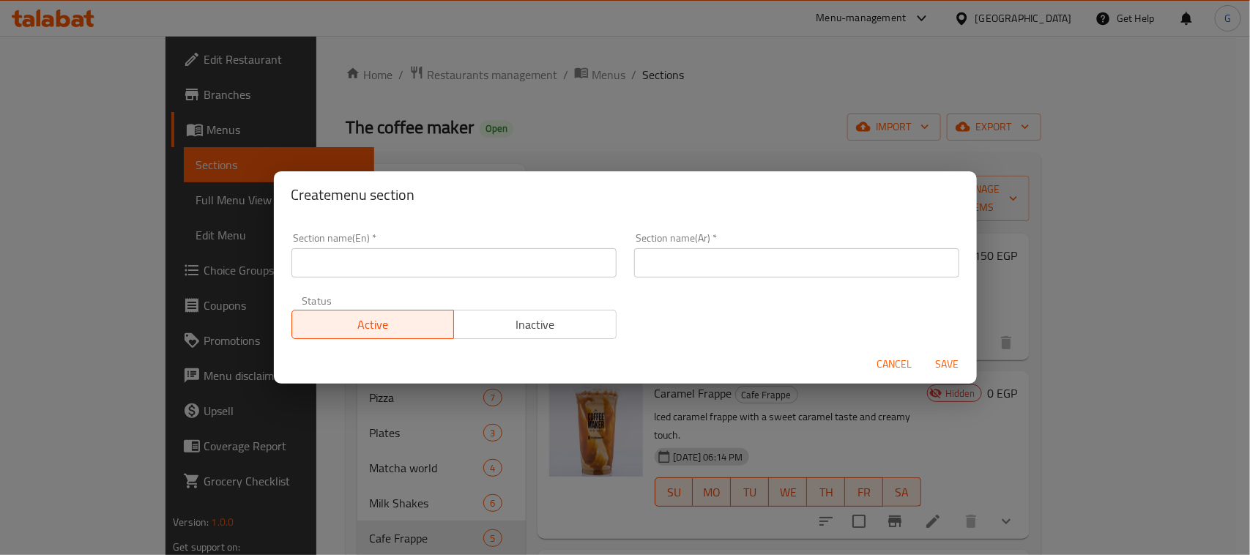
click at [444, 267] on input "text" at bounding box center [453, 262] width 325 height 29
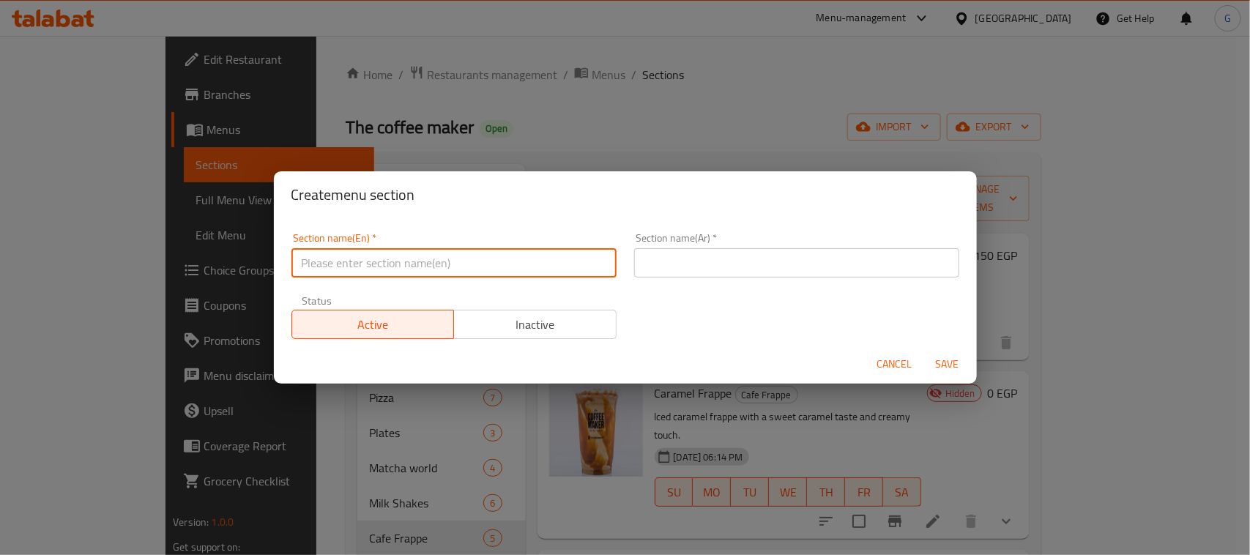
paste input "فرابيه"
click at [690, 261] on input "text" at bounding box center [796, 262] width 325 height 29
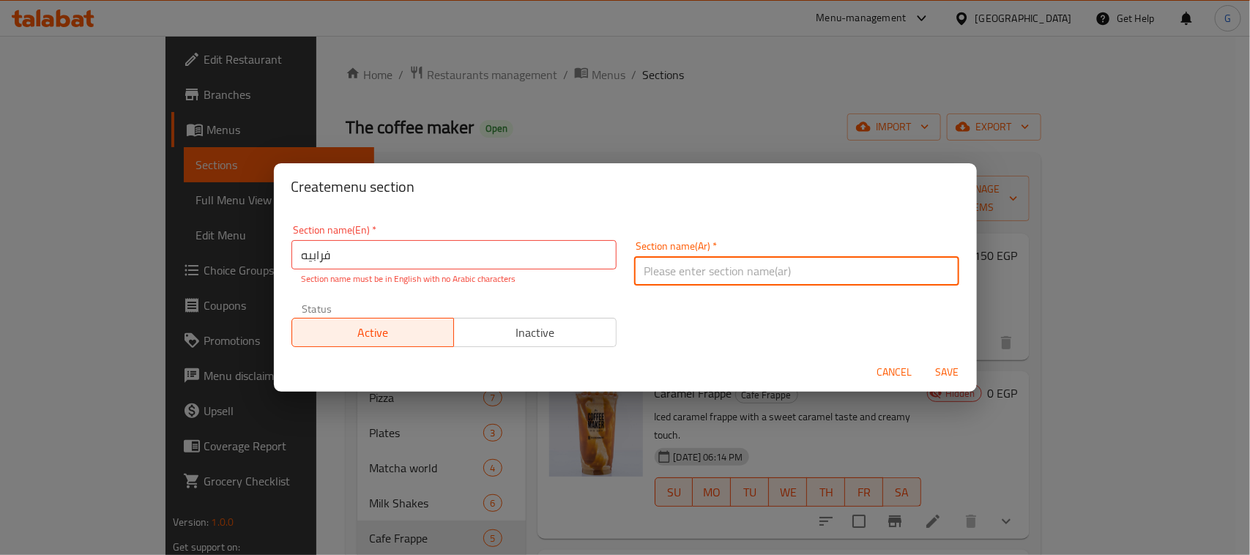
click at [415, 258] on input "فرابيه" at bounding box center [453, 254] width 325 height 29
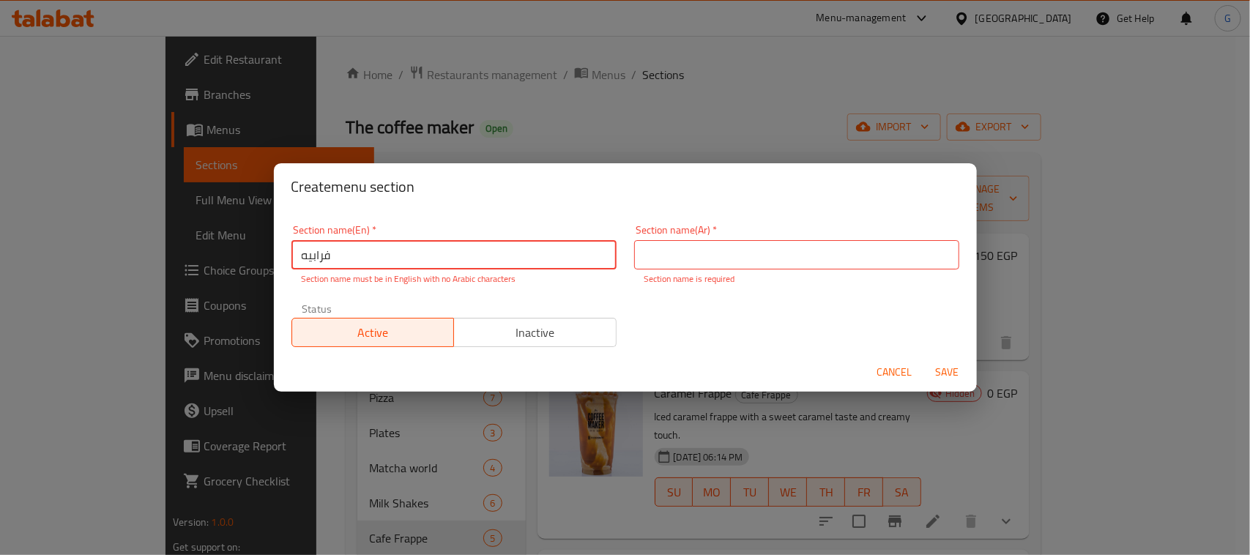
click at [415, 258] on input "فرابيه" at bounding box center [453, 254] width 325 height 29
type input "Pasta"
click at [736, 258] on input "text" at bounding box center [796, 254] width 325 height 29
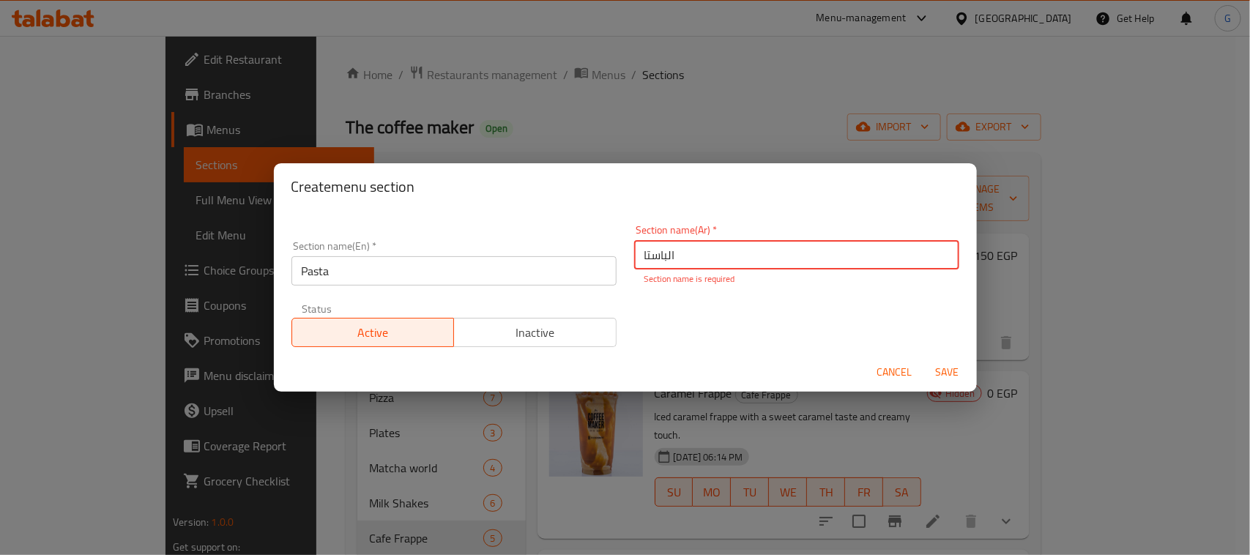
type input "الباستا"
click at [942, 366] on span "Save" at bounding box center [947, 372] width 35 height 18
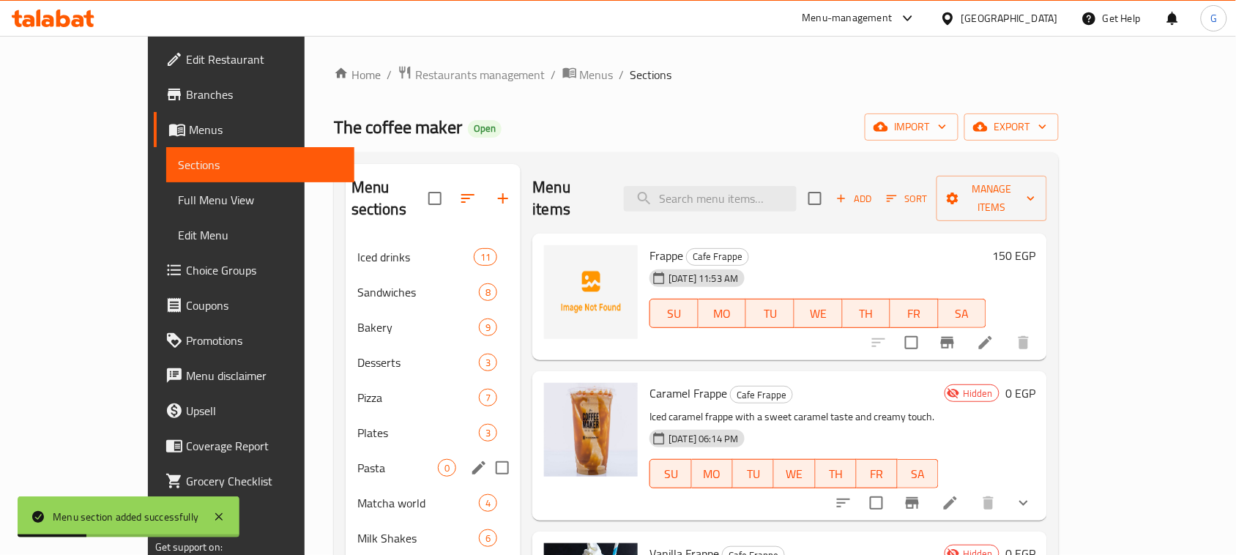
click at [357, 459] on span "Pasta" at bounding box center [397, 468] width 81 height 18
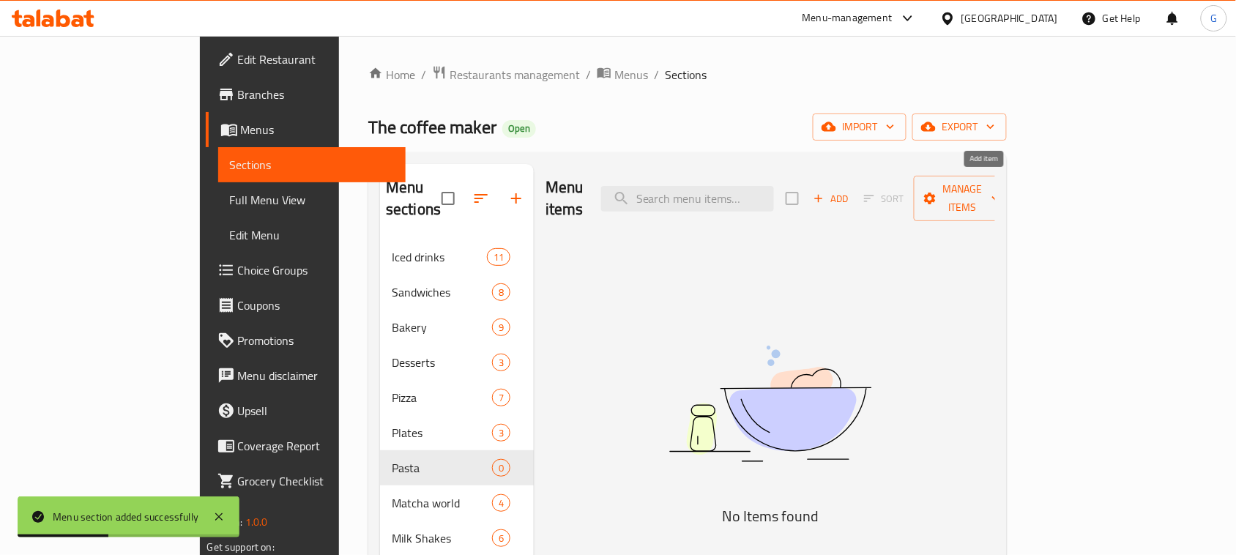
click at [851, 190] on span "Add" at bounding box center [831, 198] width 40 height 17
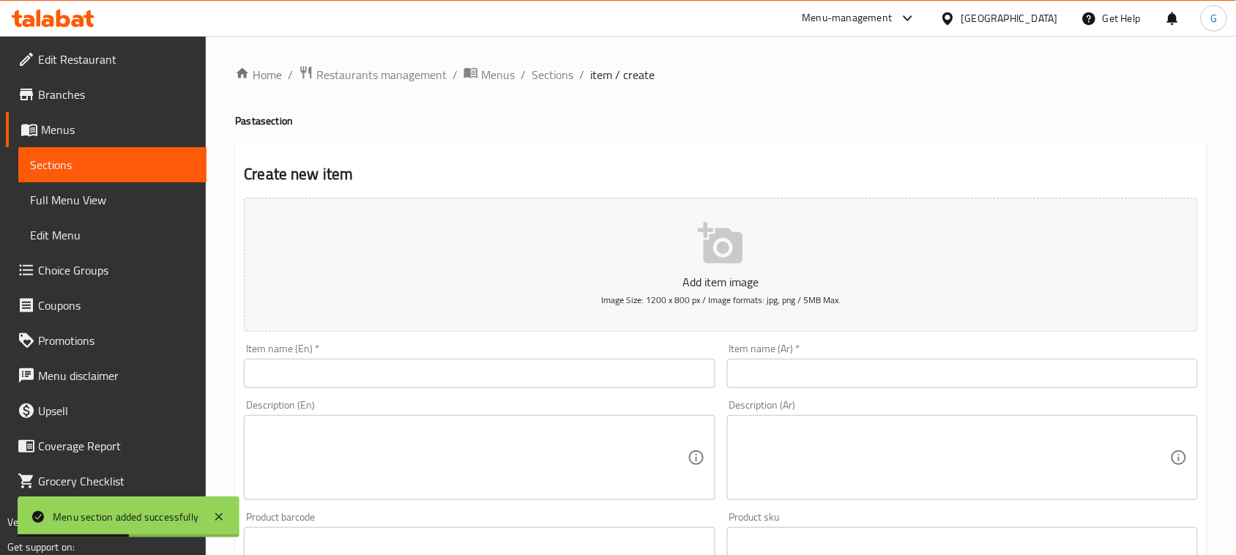
click at [645, 366] on input "text" at bounding box center [479, 373] width 471 height 29
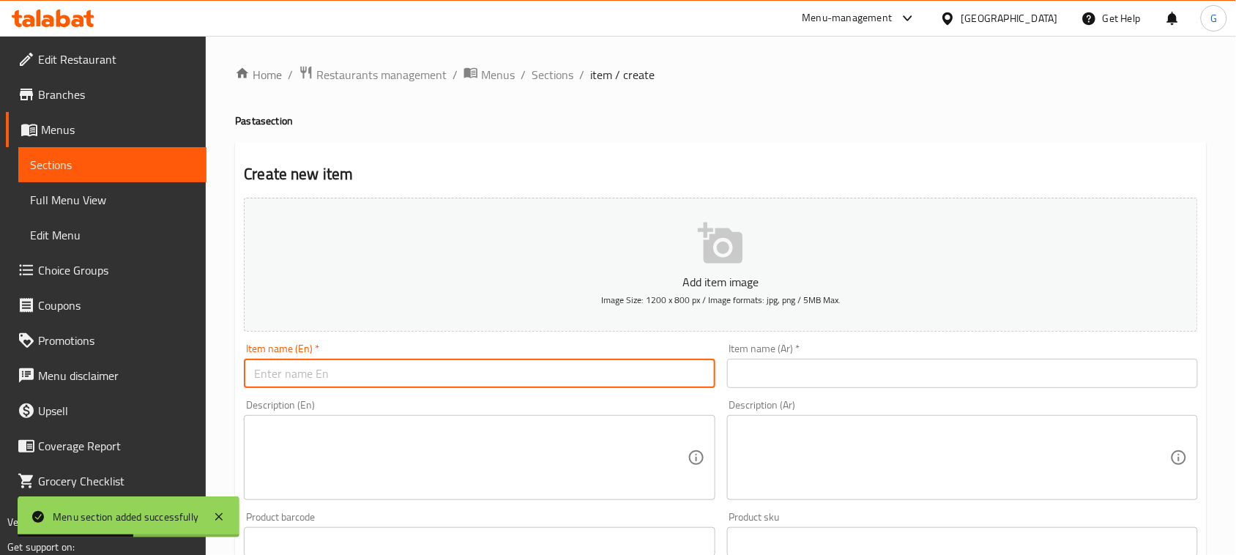
paste input "Pasta Cream Chicken"
type input "Pasta Cream Chicken"
click at [788, 370] on input "text" at bounding box center [962, 373] width 471 height 29
paste input "معكرونة كريمة دجاج"
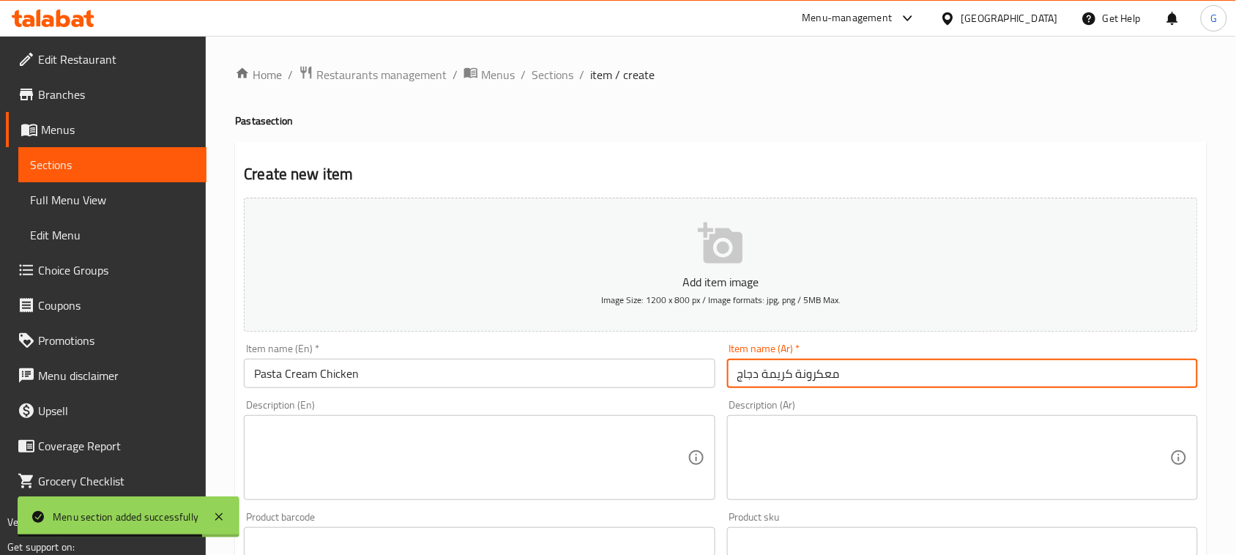
type input "معكرونة كريمة دجاج"
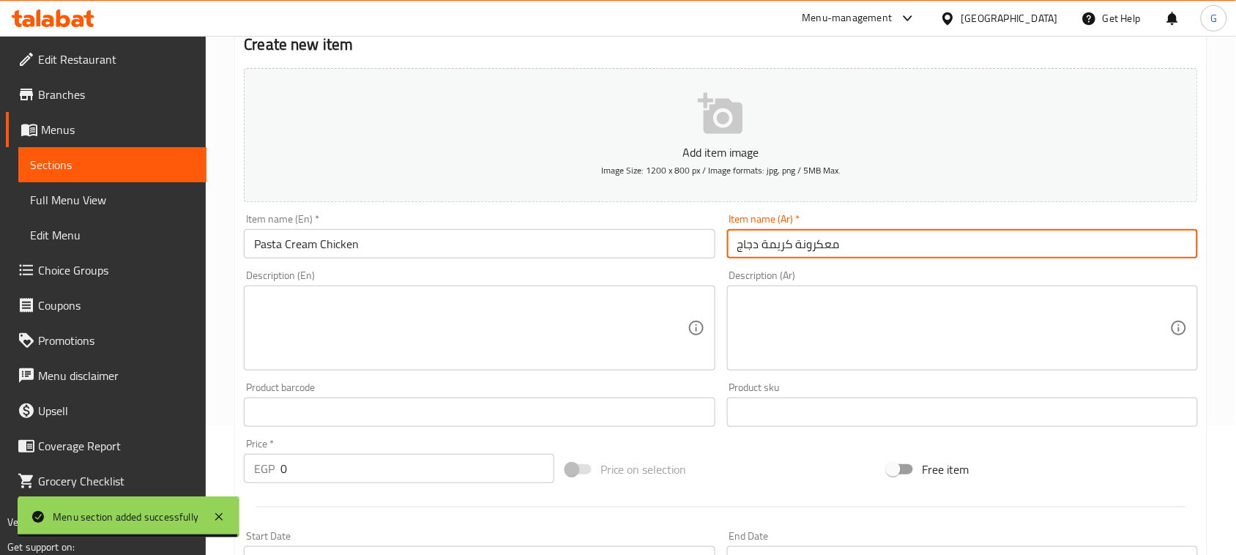
scroll to position [183, 0]
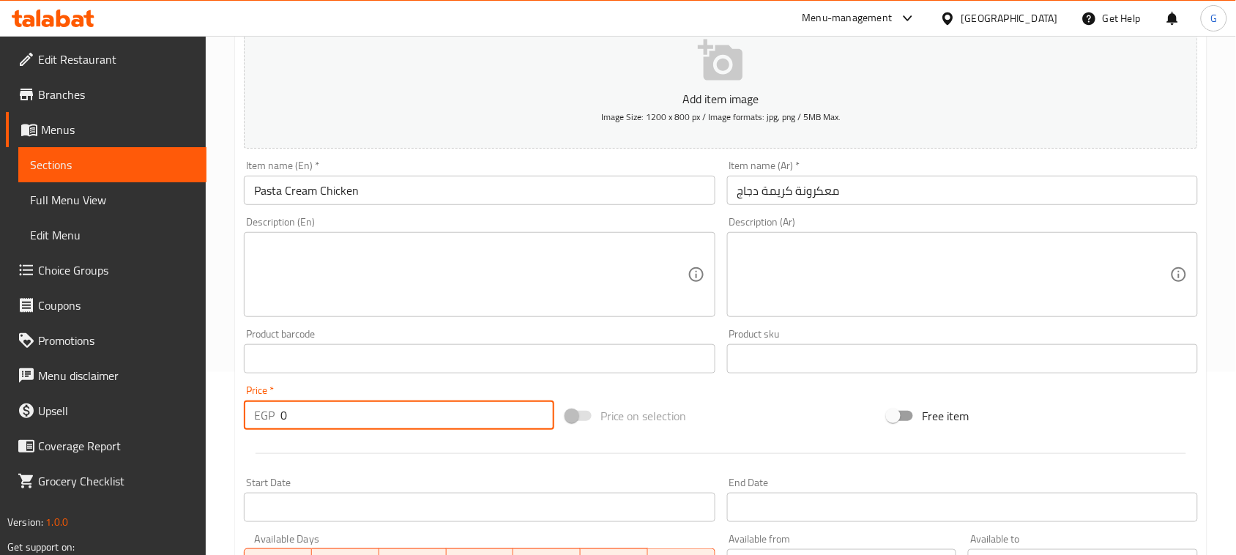
drag, startPoint x: 293, startPoint y: 421, endPoint x: 264, endPoint y: 418, distance: 29.4
click at [264, 418] on div "EGP 0 Price *" at bounding box center [399, 415] width 310 height 29
type input "260"
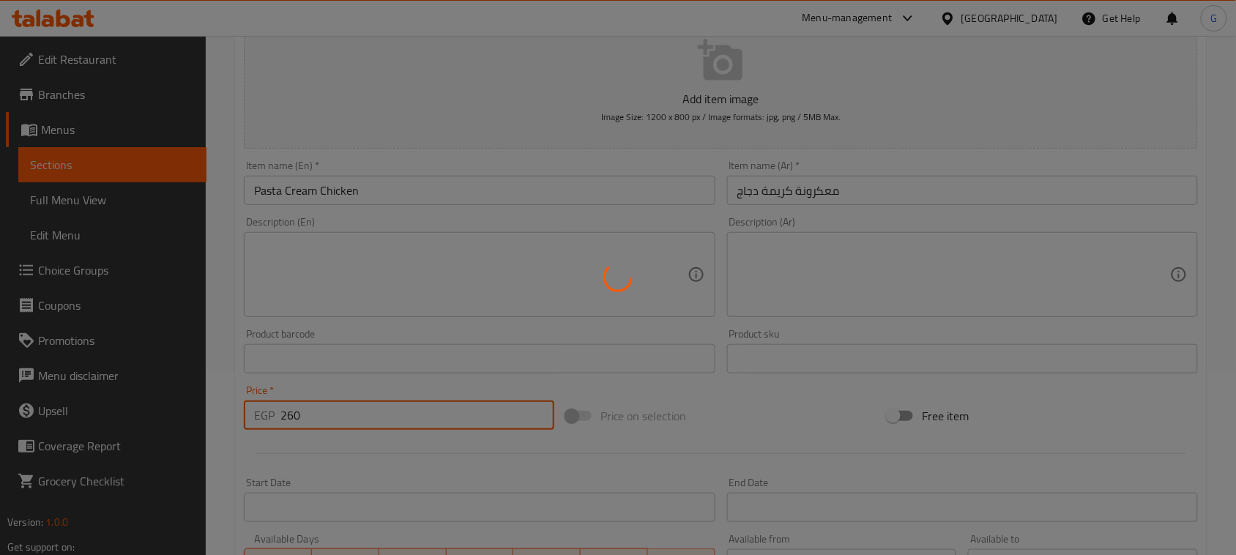
type input "0"
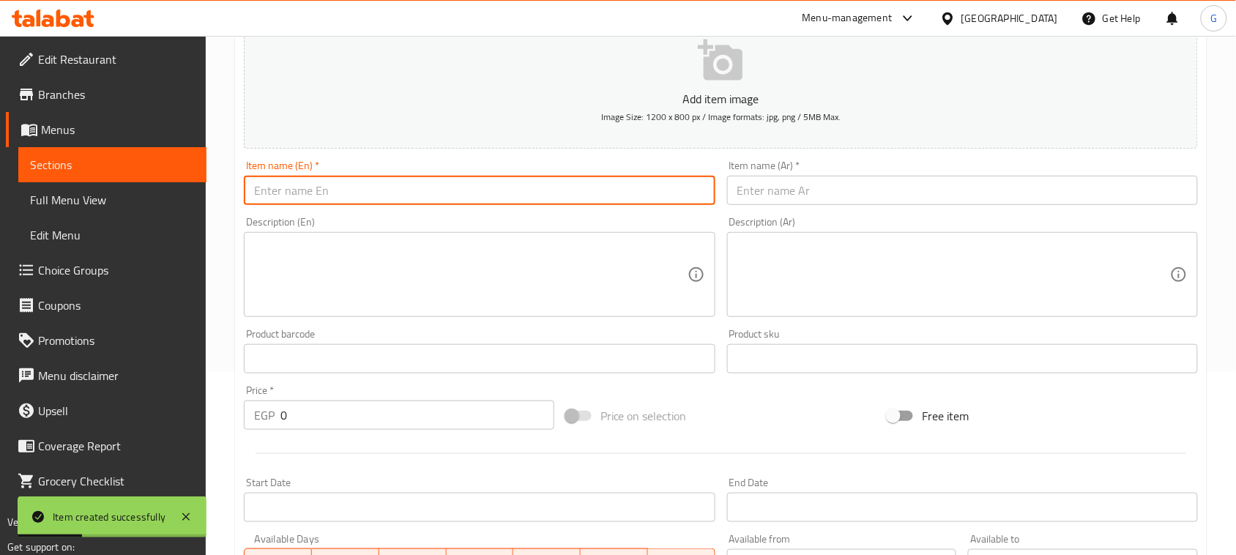
click at [586, 187] on input "text" at bounding box center [479, 190] width 471 height 29
paste input "Penna Arrabiata"
type input "Penna Arrabiata"
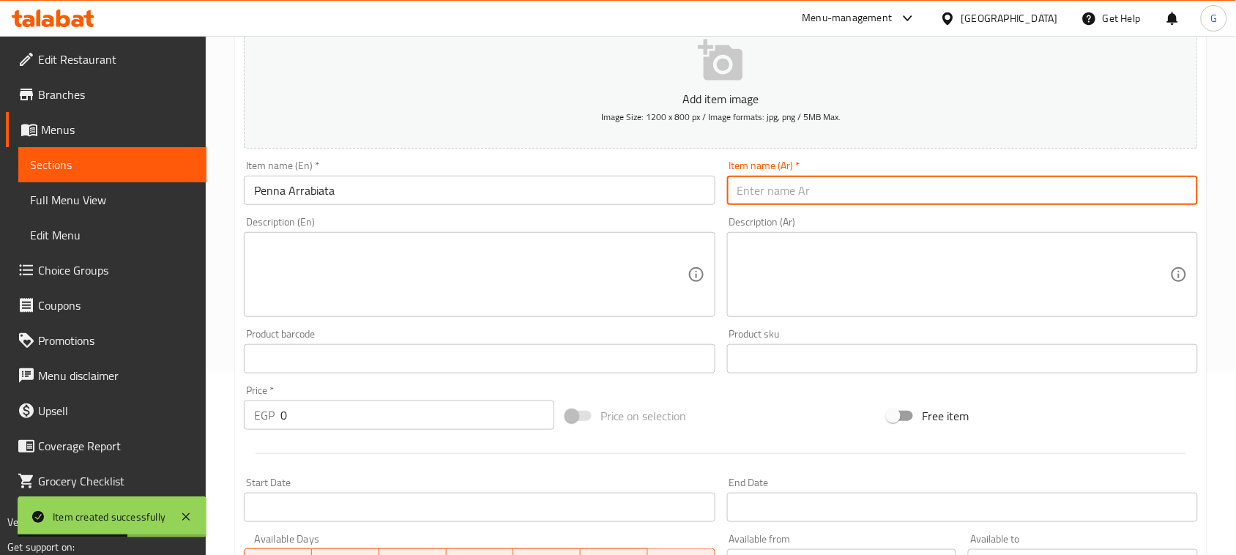
click at [833, 187] on input "text" at bounding box center [962, 190] width 471 height 29
paste input "بيني أرابياتا"
type input "بيني أرابياتا"
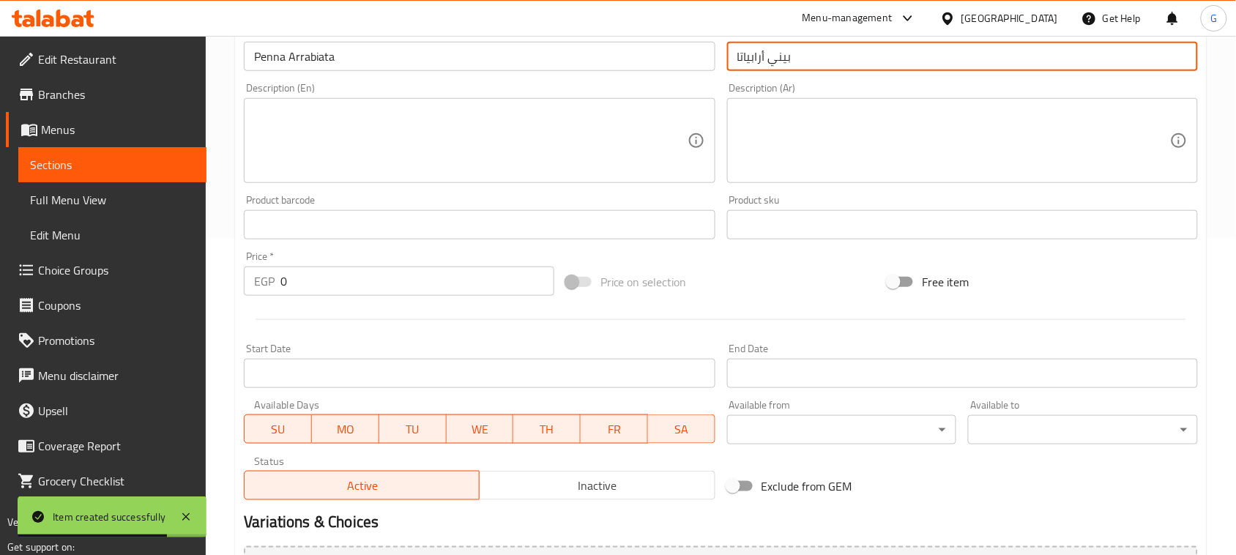
scroll to position [366, 0]
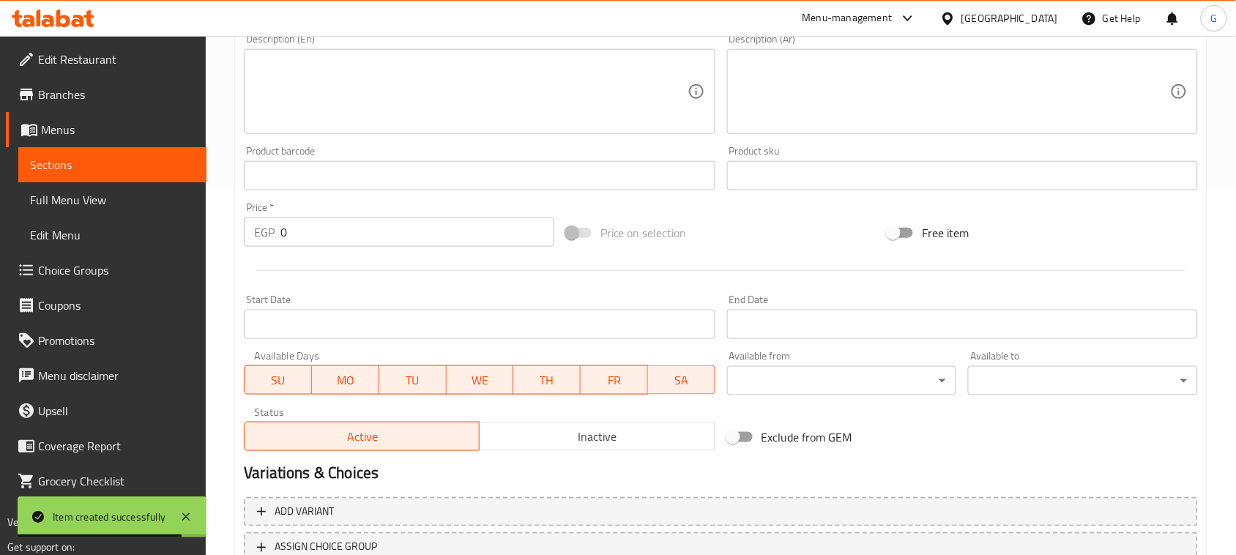
drag, startPoint x: 291, startPoint y: 231, endPoint x: 272, endPoint y: 228, distance: 19.9
click at [272, 228] on div "EGP 0 Price *" at bounding box center [399, 231] width 310 height 29
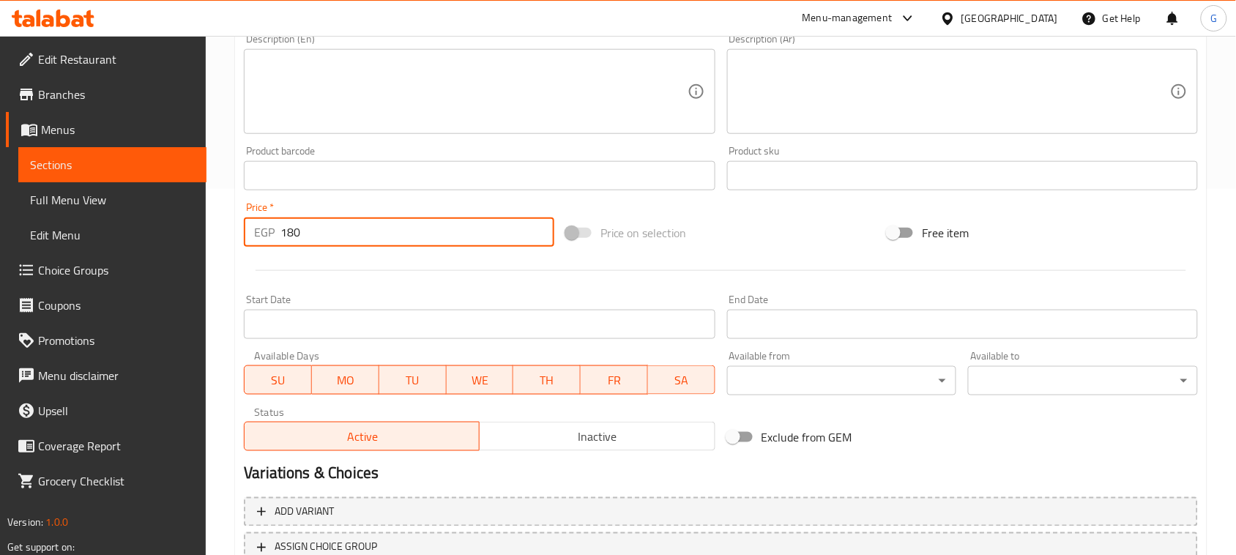
type input "180"
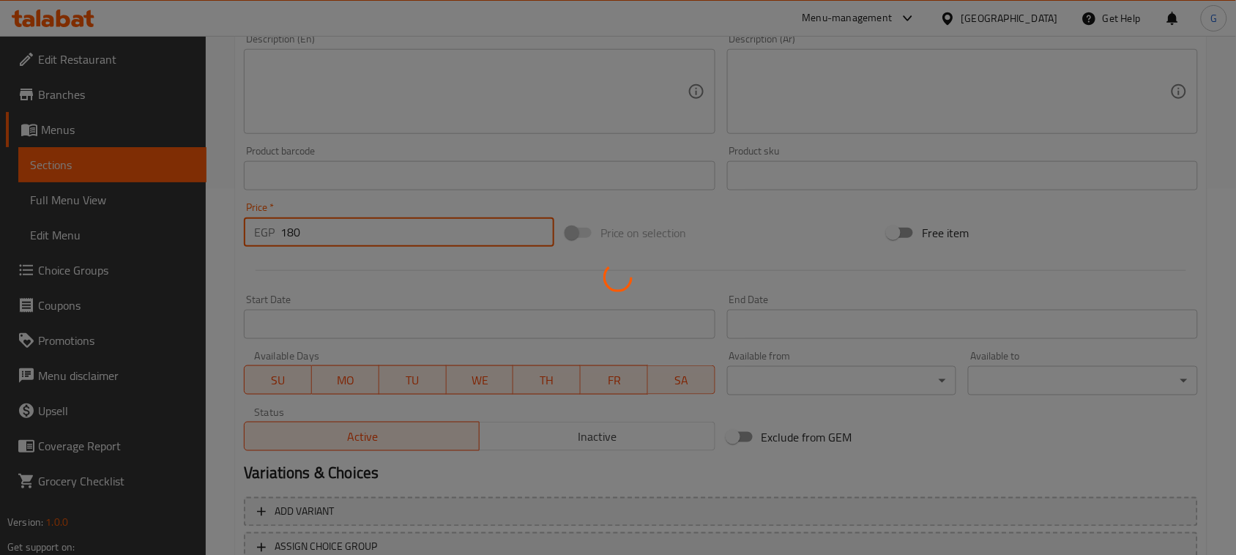
type input "0"
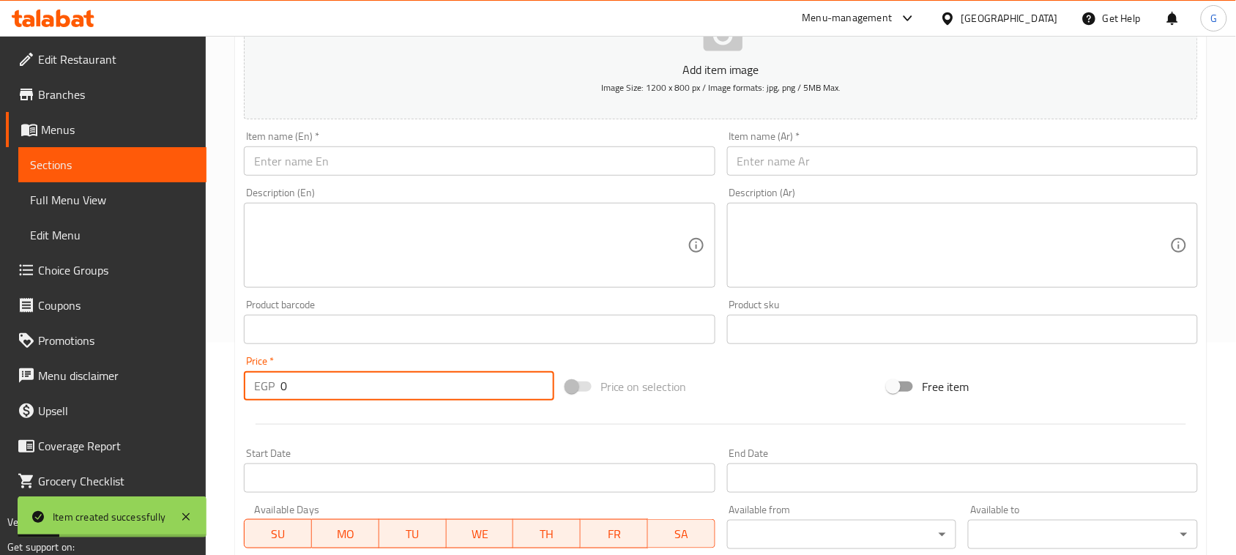
scroll to position [183, 0]
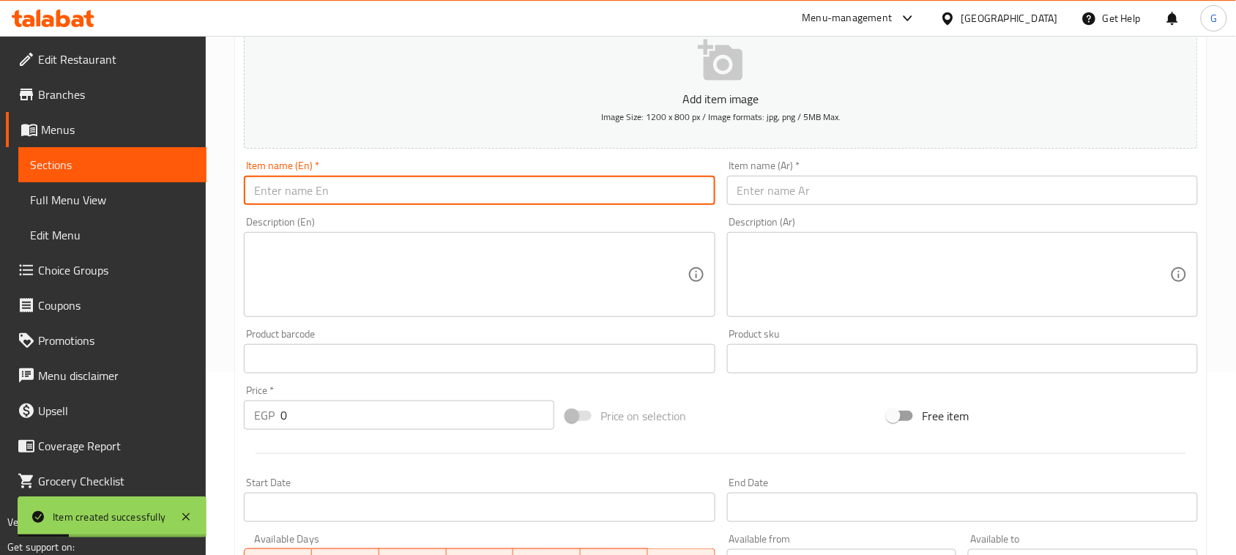
click at [513, 192] on input "text" at bounding box center [479, 190] width 471 height 29
paste input "Pasta Pesto Chicken"
type input "Pasta Pesto Chicken"
click at [782, 194] on input "text" at bounding box center [962, 190] width 471 height 29
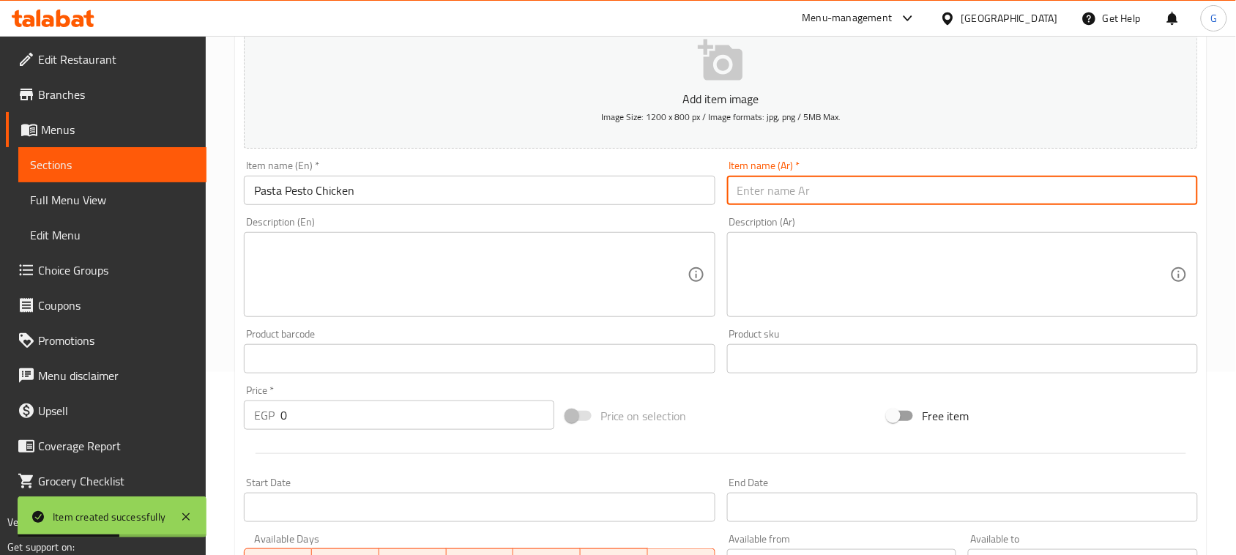
paste input "معكرونة بيستو دجاج"
type input "معكرونة بيستو دجاج"
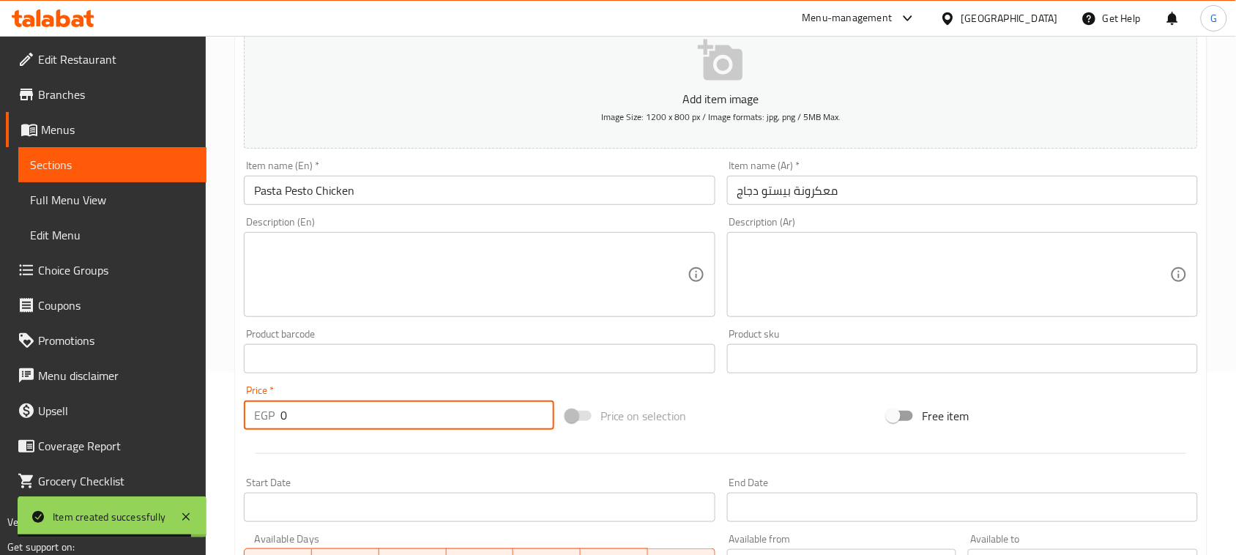
drag, startPoint x: 284, startPoint y: 419, endPoint x: 275, endPoint y: 414, distance: 10.2
click at [275, 414] on div "EGP 0 Price *" at bounding box center [399, 415] width 310 height 29
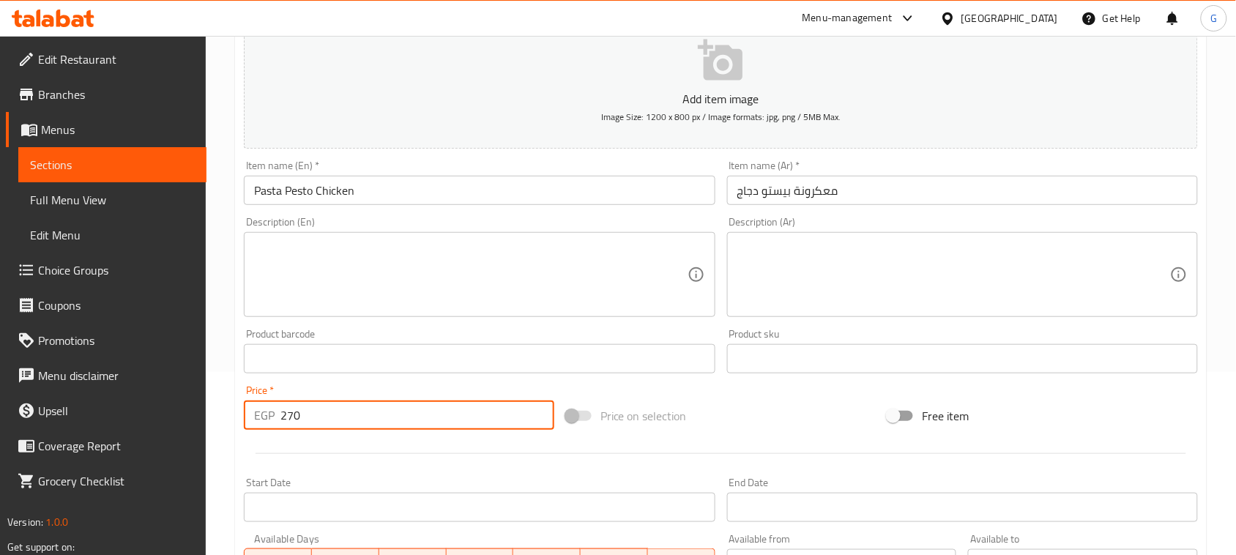
type input "270"
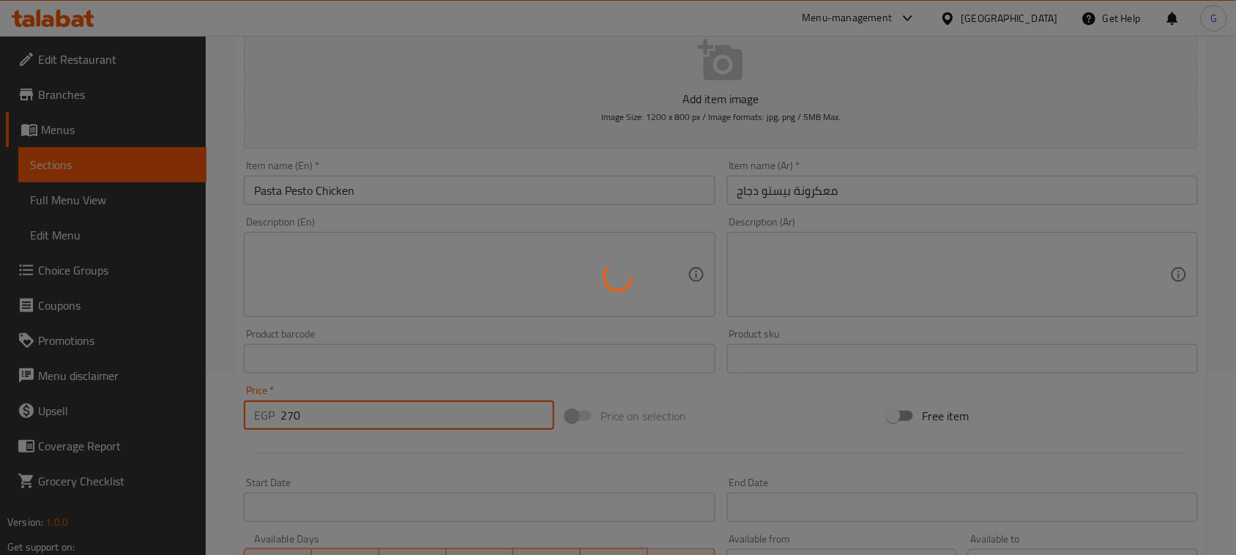
type input "0"
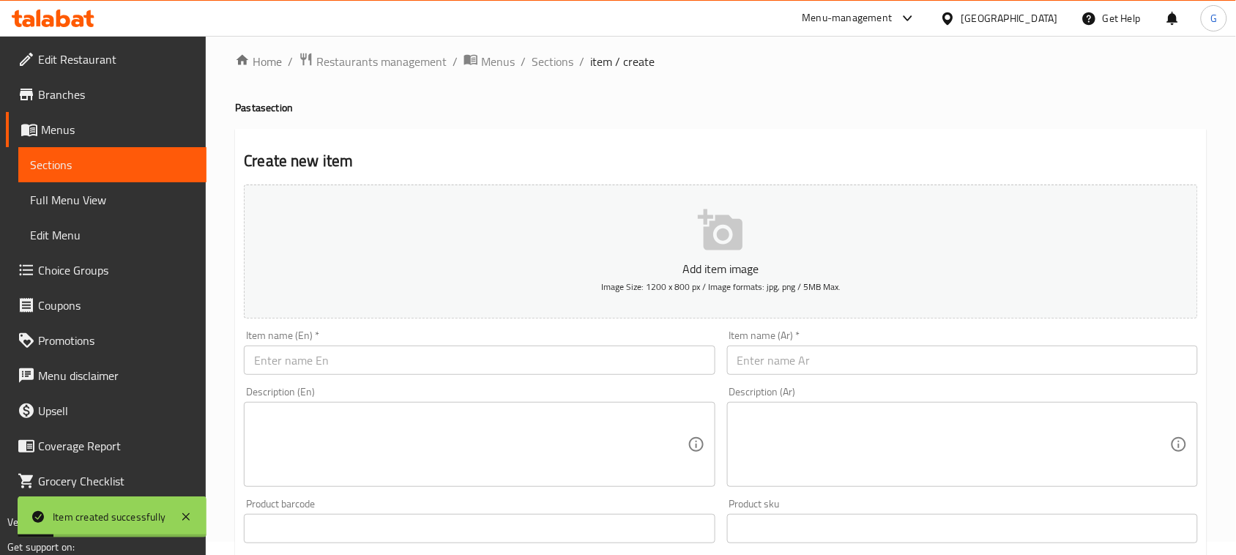
scroll to position [0, 0]
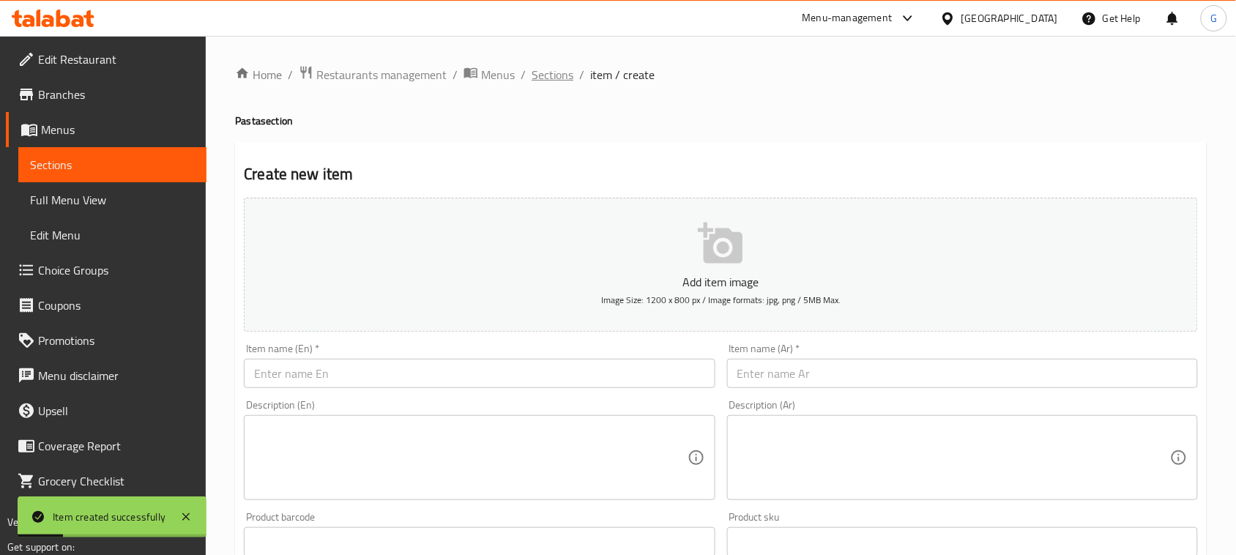
click at [540, 68] on span "Sections" at bounding box center [553, 75] width 42 height 18
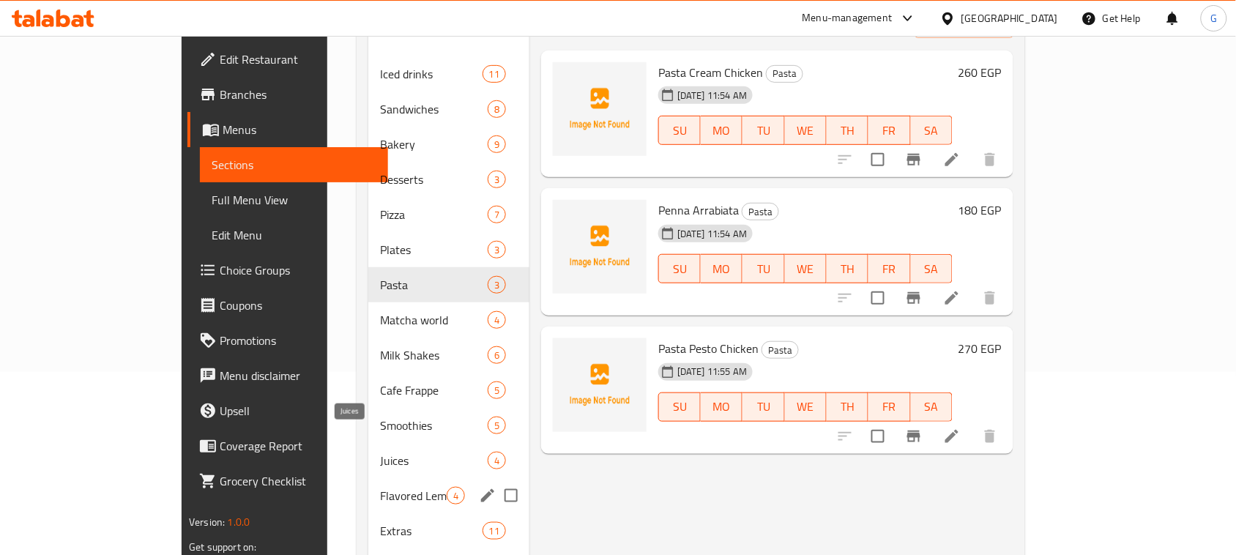
scroll to position [271, 0]
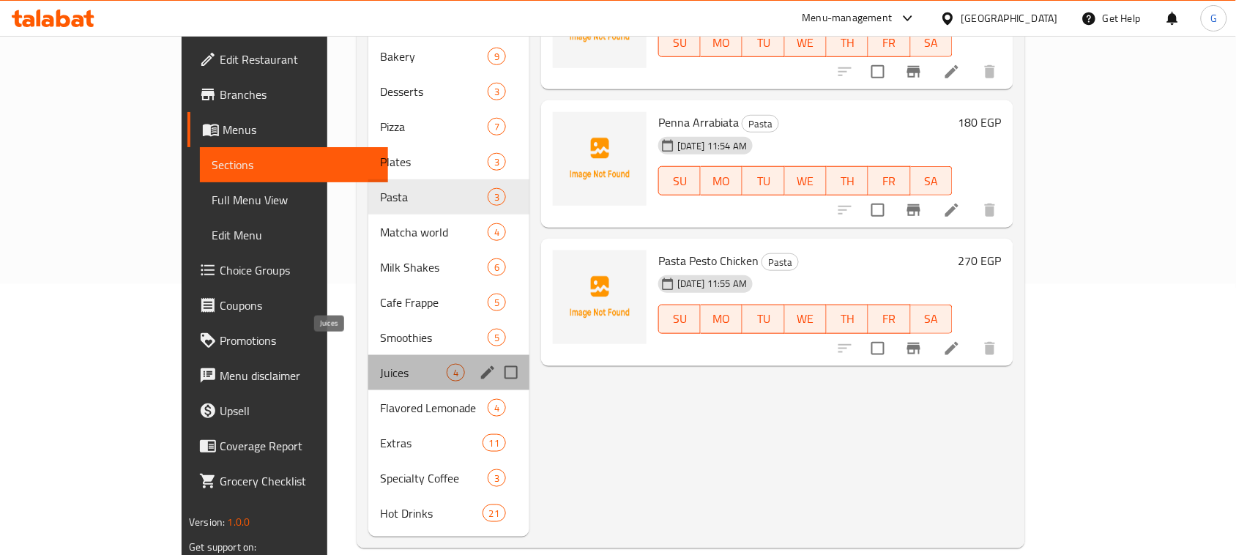
click at [380, 364] on span "Juices" at bounding box center [413, 373] width 67 height 18
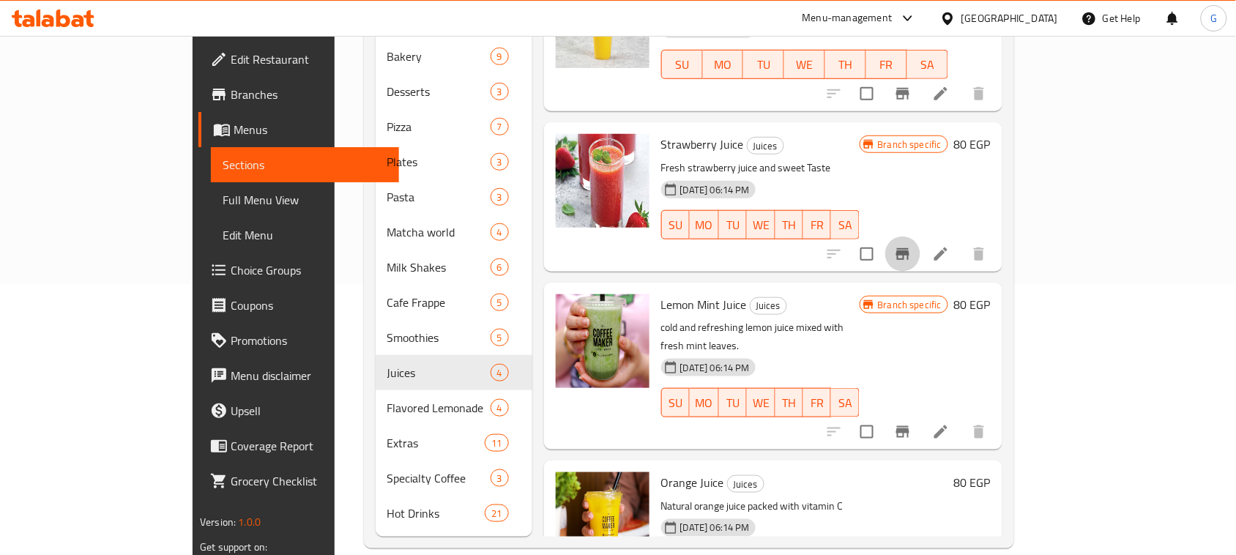
click at [909, 248] on icon "Branch-specific-item" at bounding box center [902, 254] width 13 height 12
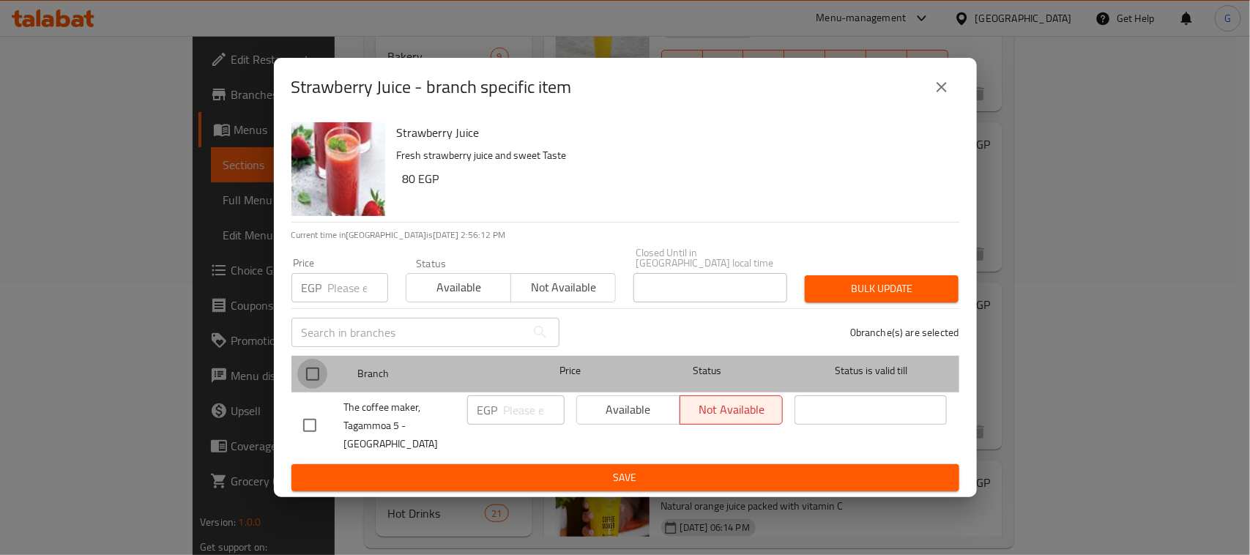
click at [316, 381] on input "checkbox" at bounding box center [312, 374] width 31 height 31
checkbox input "true"
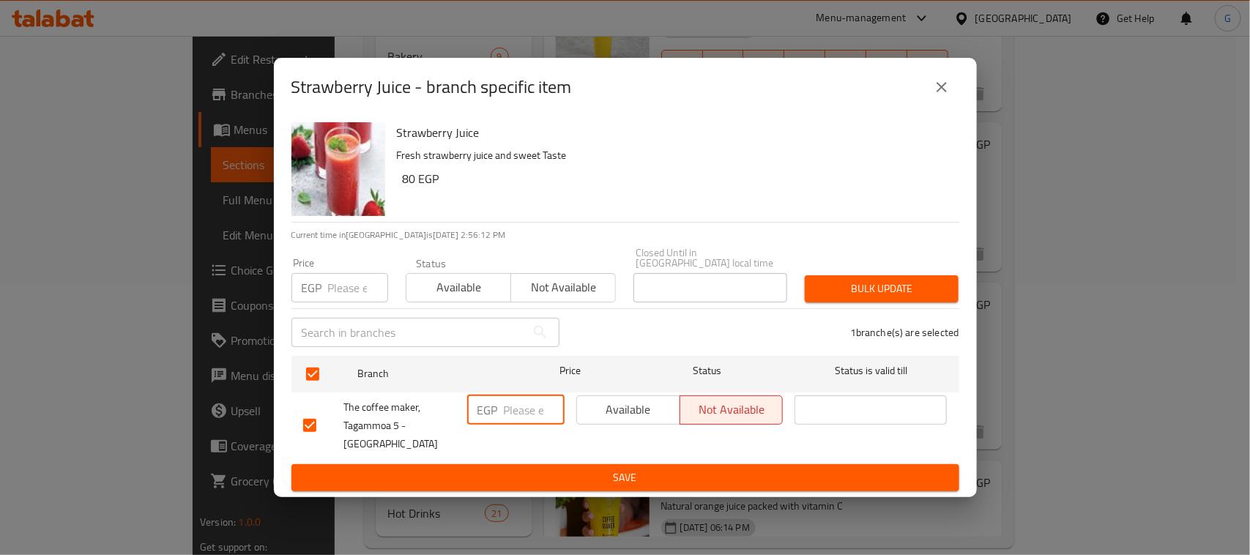
click at [506, 420] on input "number" at bounding box center [534, 409] width 61 height 29
type input "85"
click at [634, 420] on span "Available" at bounding box center [629, 409] width 92 height 21
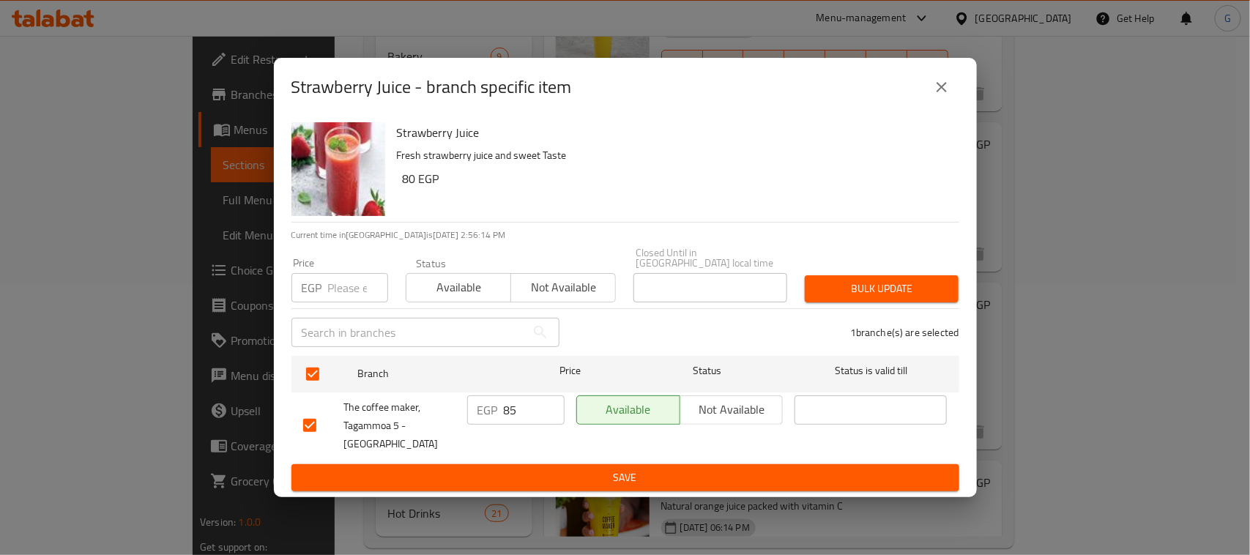
click at [617, 469] on span "Save" at bounding box center [625, 478] width 644 height 18
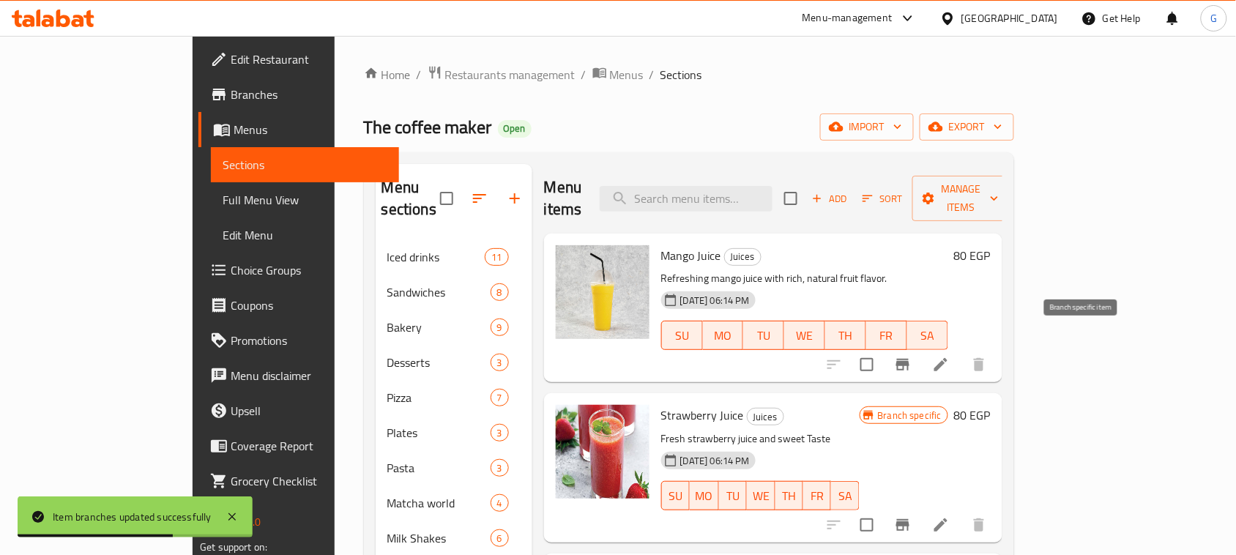
click at [912, 356] on icon "Branch-specific-item" at bounding box center [903, 365] width 18 height 18
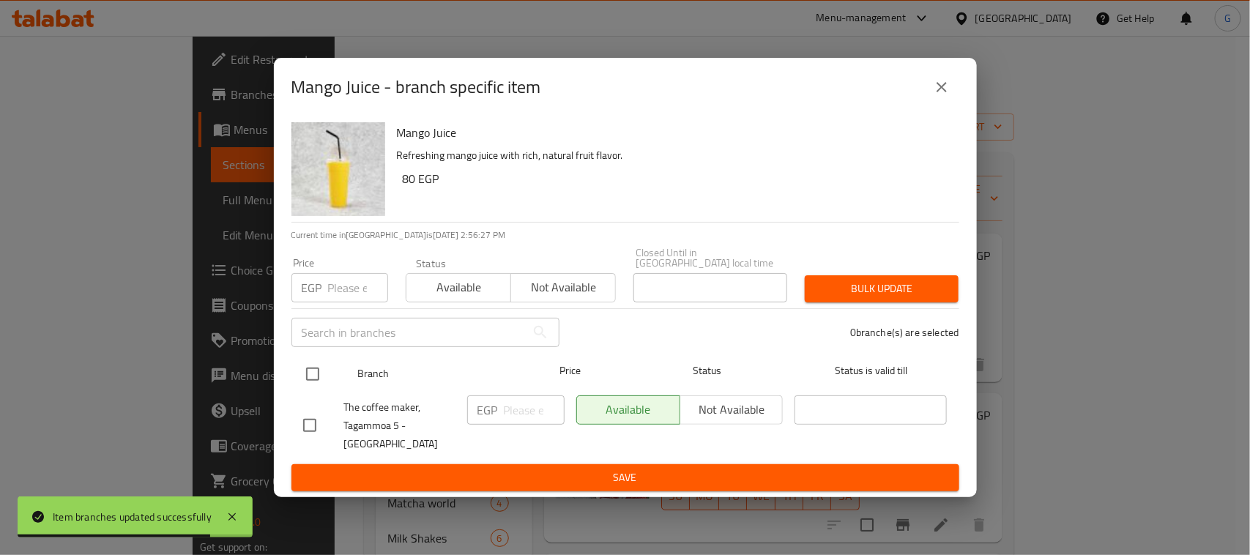
click at [313, 384] on input "checkbox" at bounding box center [312, 374] width 31 height 31
checkbox input "true"
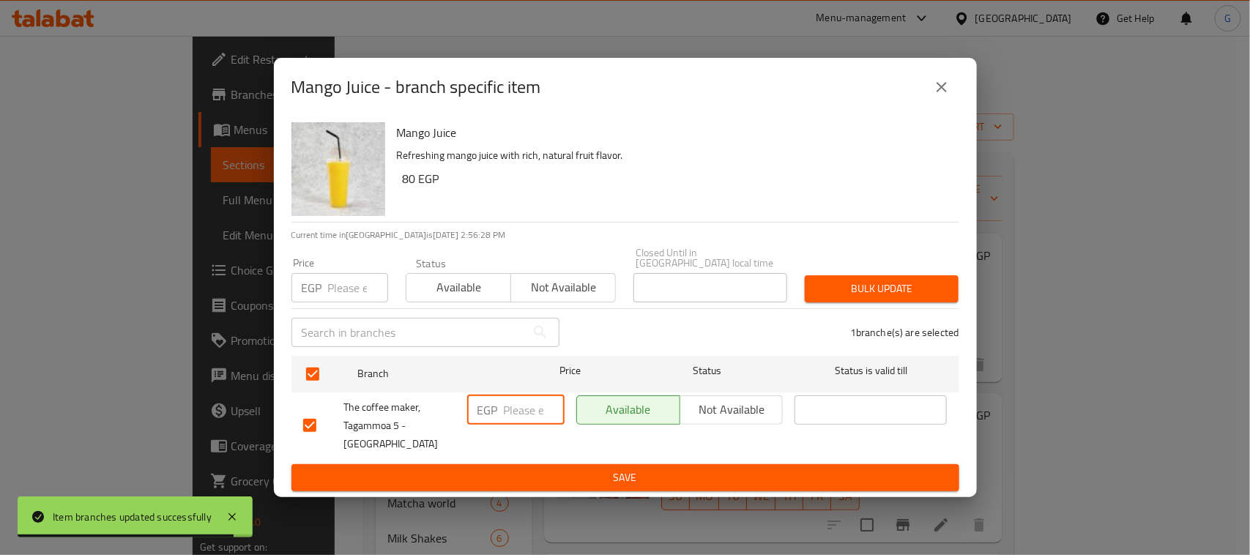
click at [529, 412] on input "number" at bounding box center [534, 409] width 61 height 29
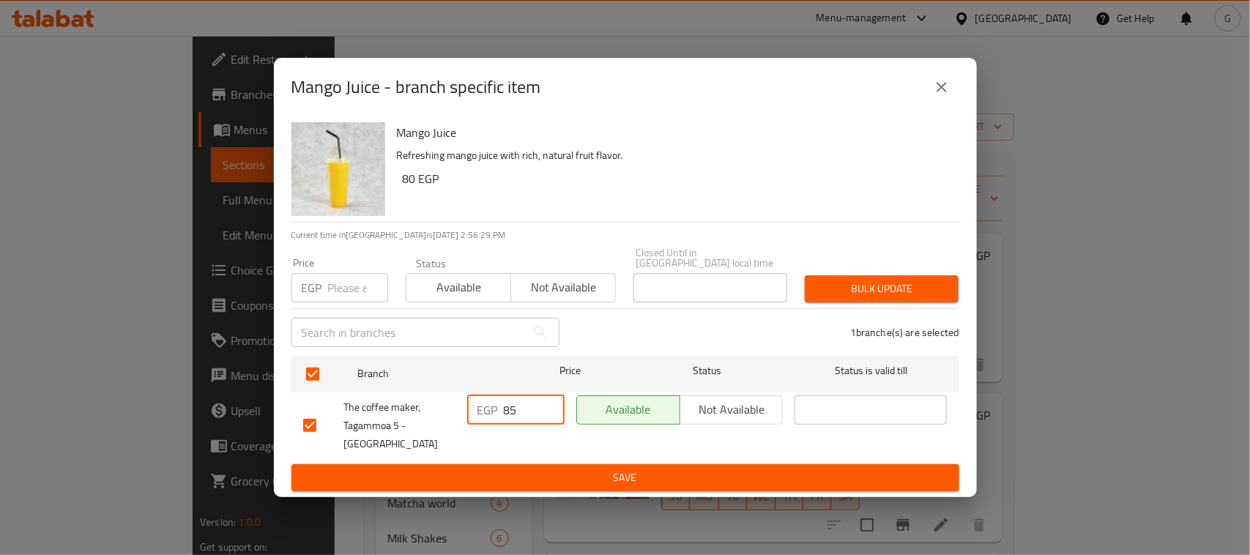
type input "85"
click at [544, 469] on span "Save" at bounding box center [625, 478] width 644 height 18
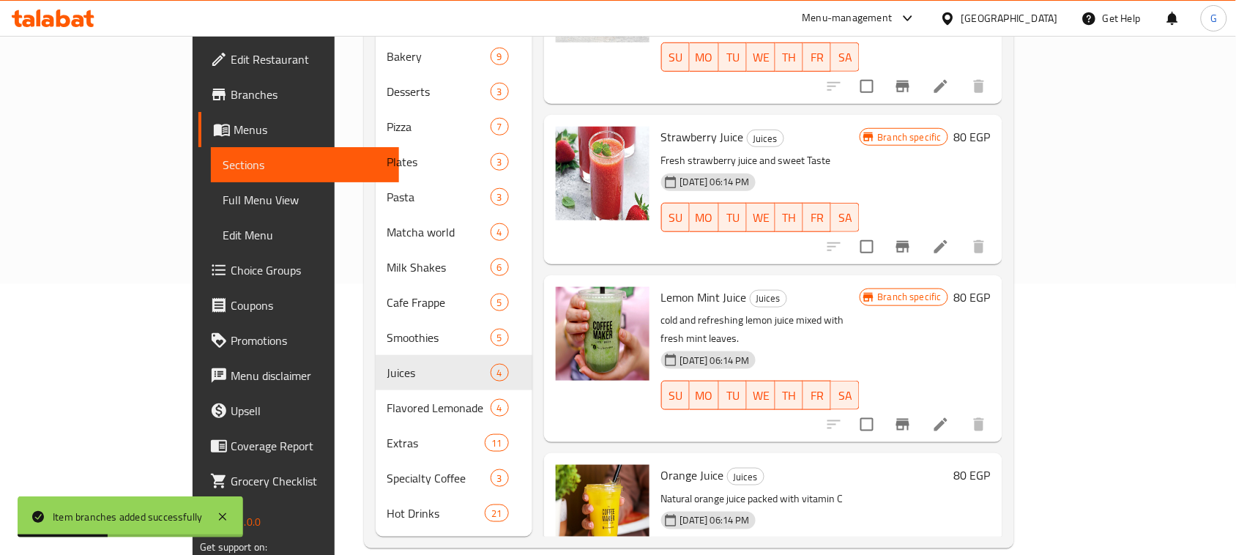
scroll to position [56, 0]
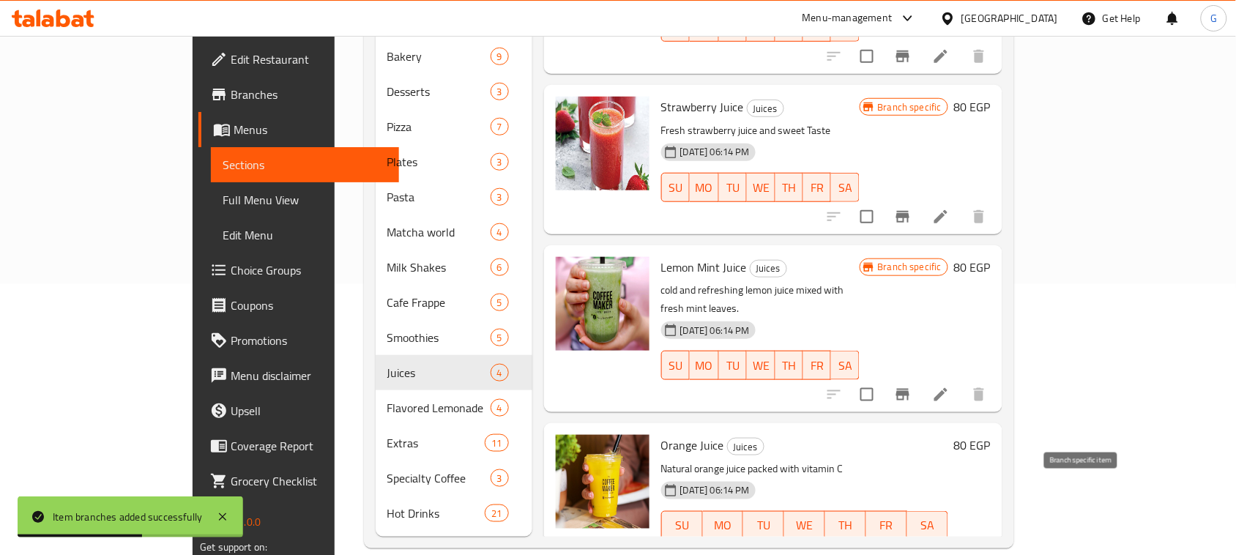
click at [912, 546] on icon "Branch-specific-item" at bounding box center [903, 555] width 18 height 18
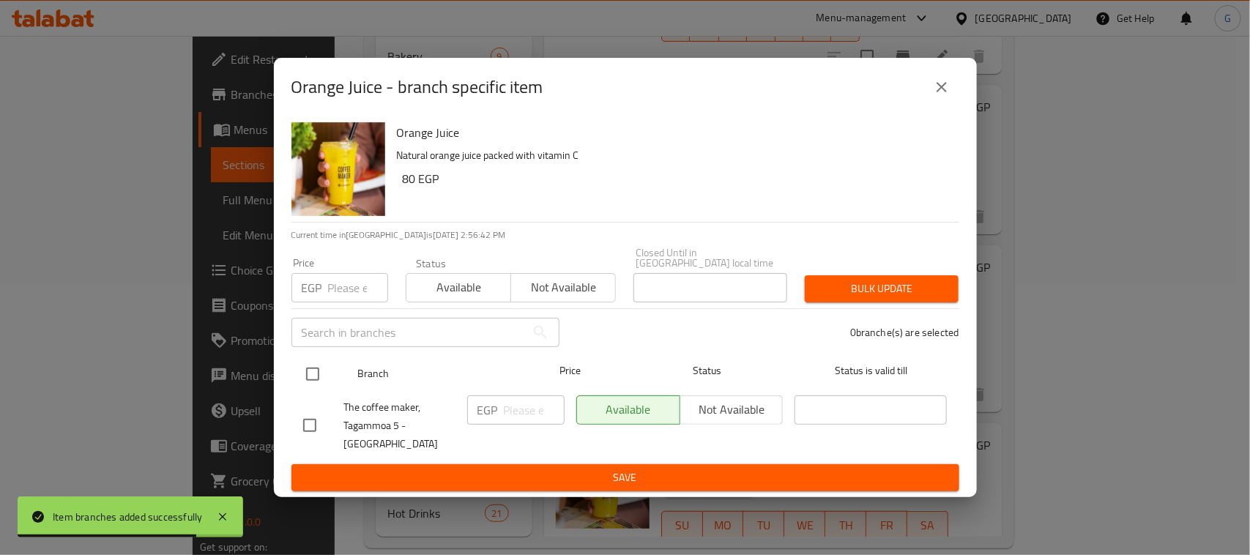
drag, startPoint x: 321, startPoint y: 379, endPoint x: 373, endPoint y: 394, distance: 54.7
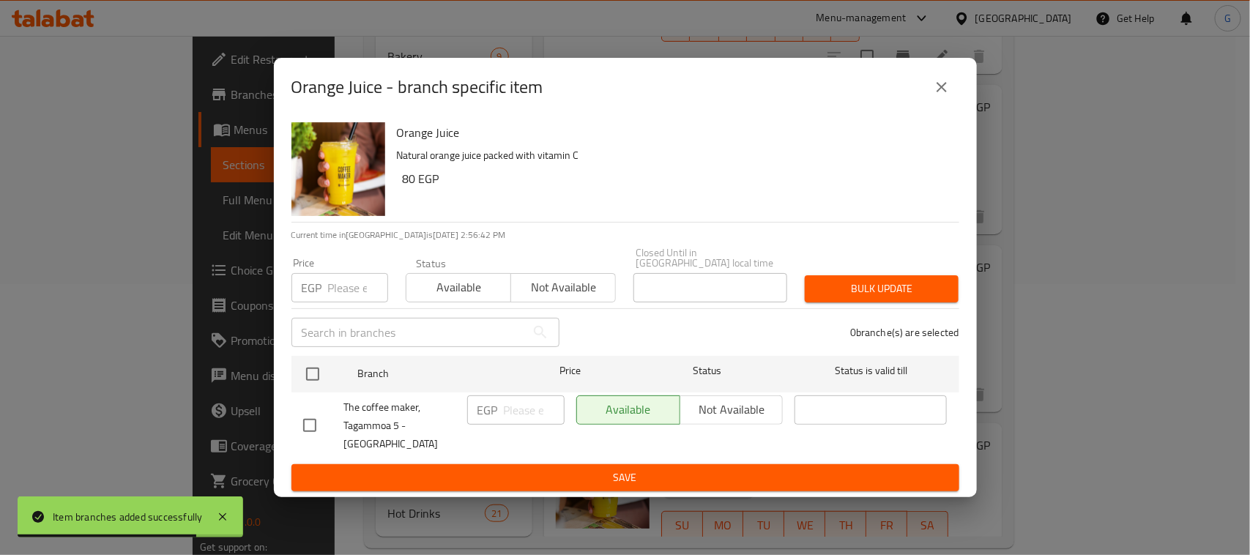
click at [320, 378] on input "checkbox" at bounding box center [312, 374] width 31 height 31
checkbox input "true"
click at [520, 408] on input "number" at bounding box center [534, 409] width 61 height 29
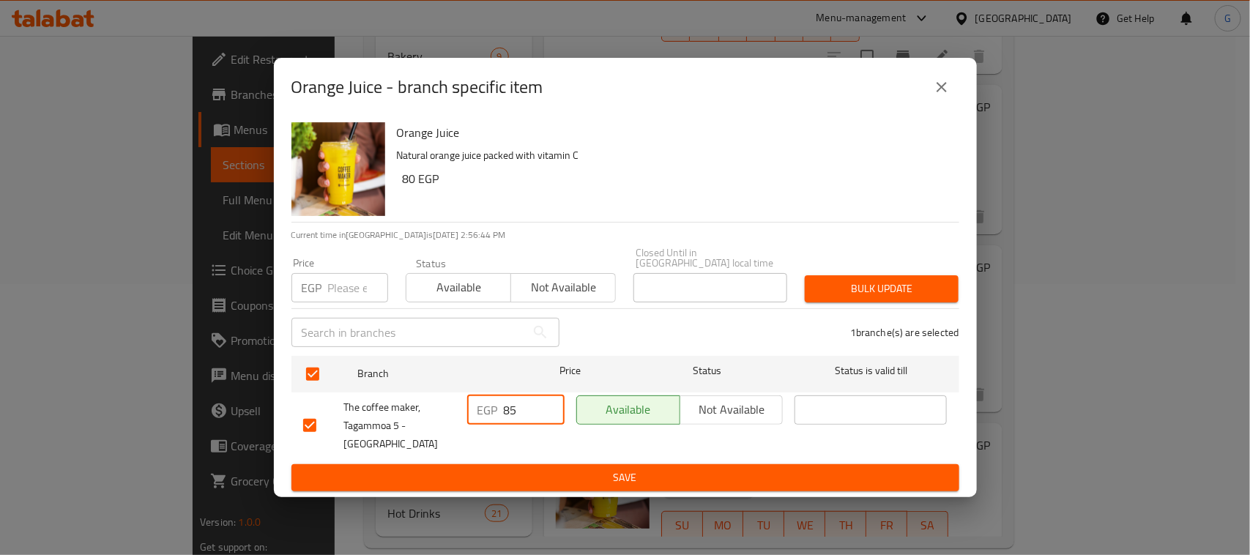
type input "85"
click at [547, 469] on span "Save" at bounding box center [625, 478] width 644 height 18
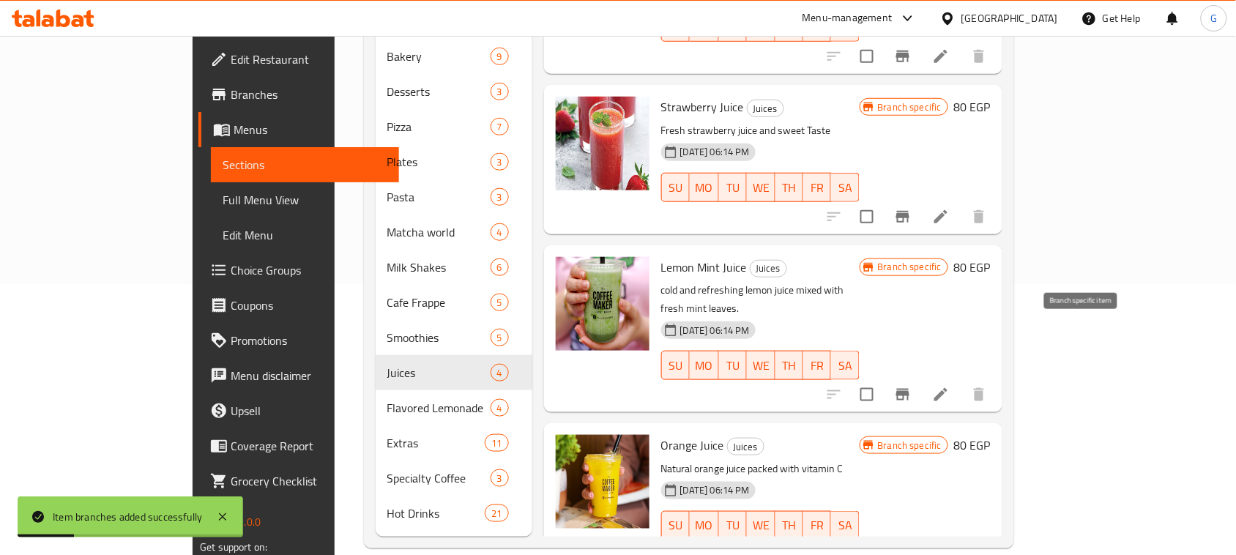
click at [912, 386] on icon "Branch-specific-item" at bounding box center [903, 395] width 18 height 18
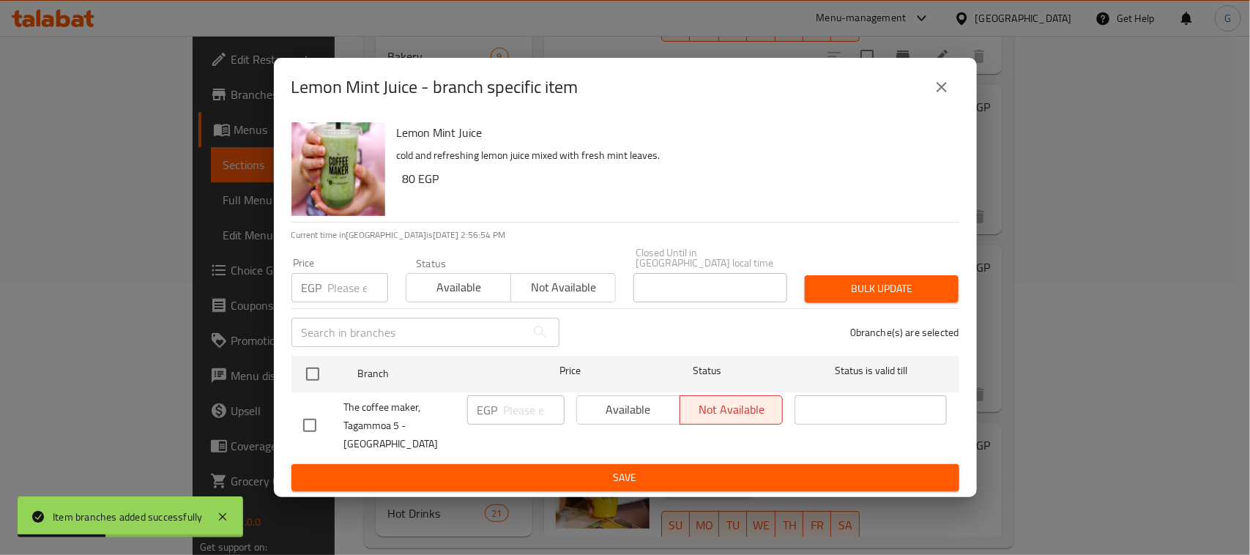
click at [316, 374] on input "checkbox" at bounding box center [312, 374] width 31 height 31
checkbox input "true"
click at [520, 415] on input "number" at bounding box center [534, 409] width 61 height 29
type input "85"
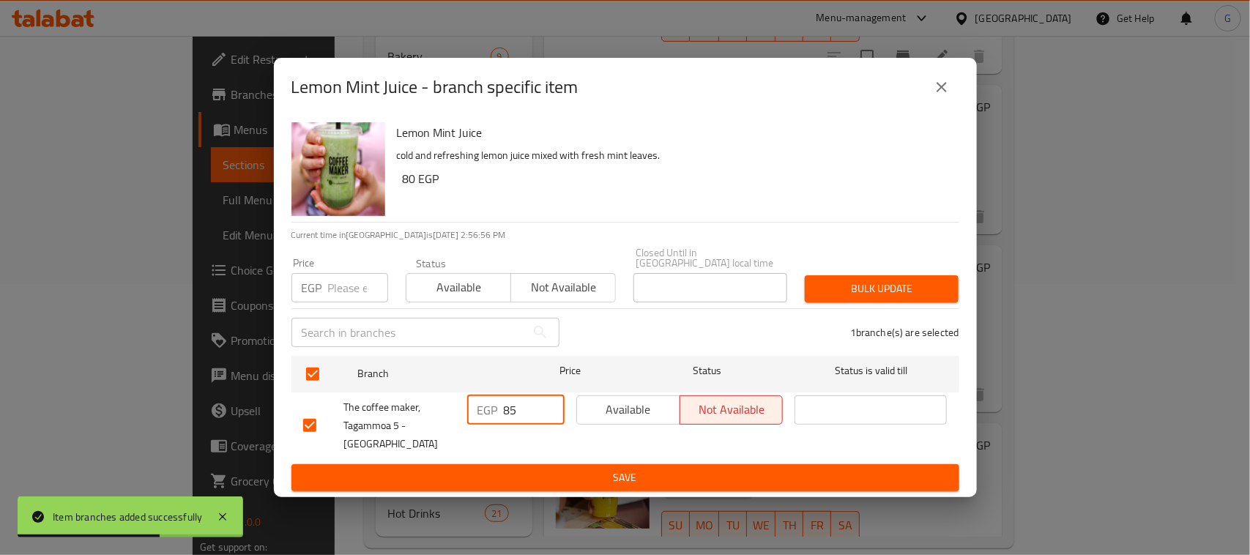
click at [663, 414] on span "Available" at bounding box center [629, 409] width 92 height 21
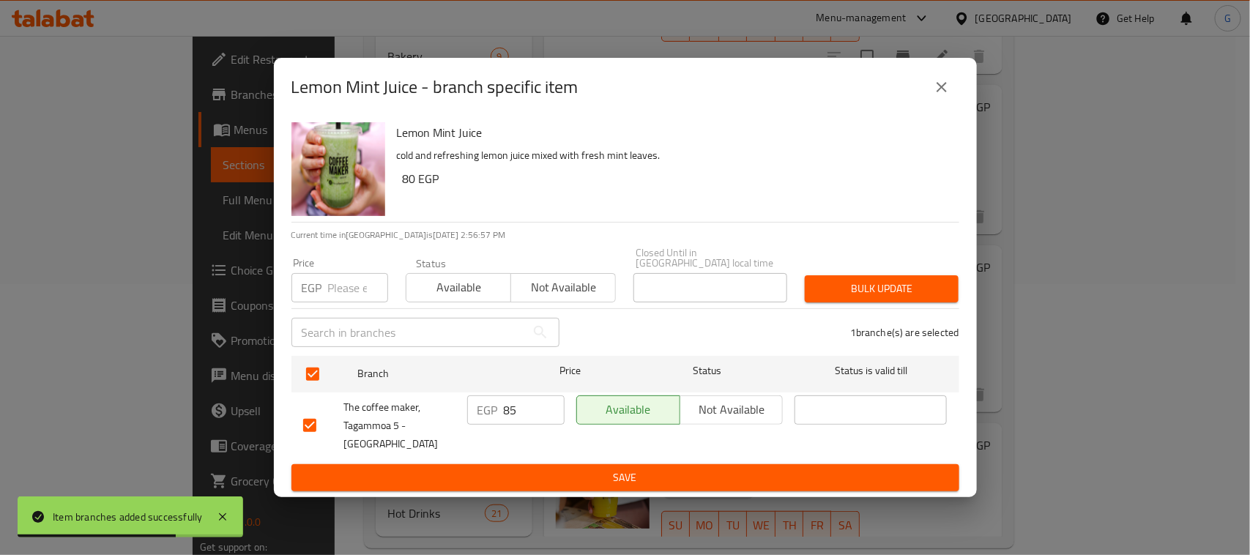
click at [642, 473] on button "Save" at bounding box center [625, 477] width 668 height 27
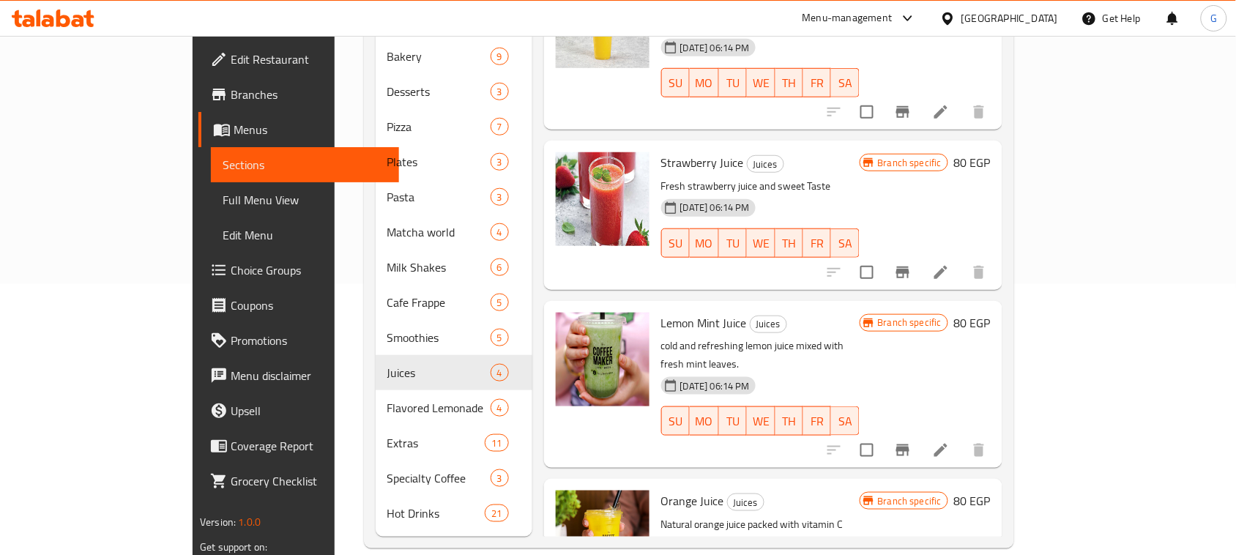
scroll to position [0, 0]
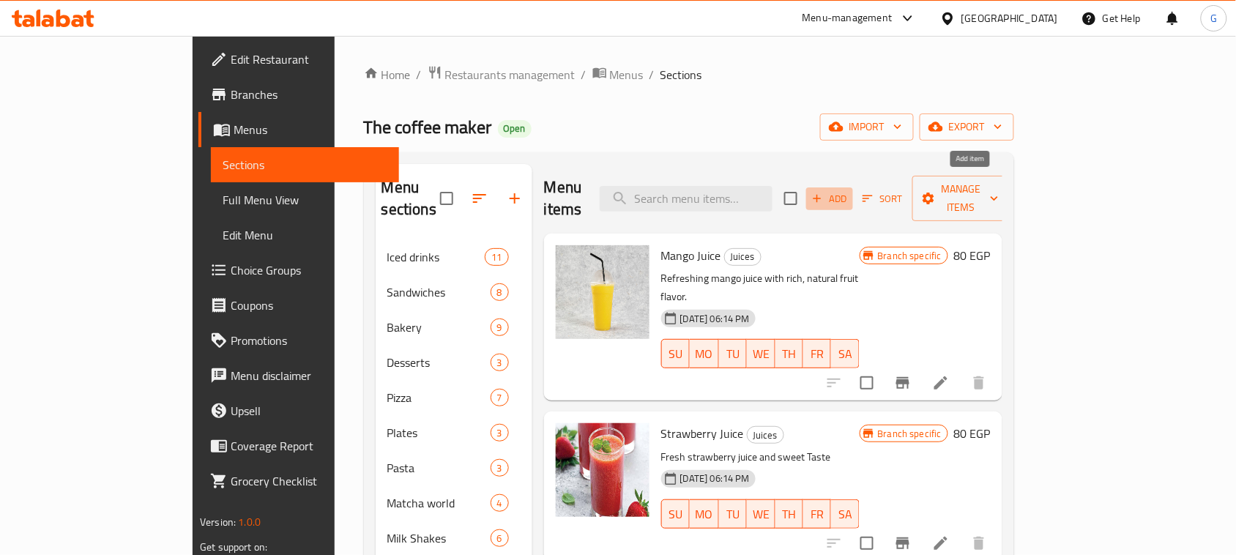
click at [824, 192] on icon "button" at bounding box center [817, 198] width 13 height 13
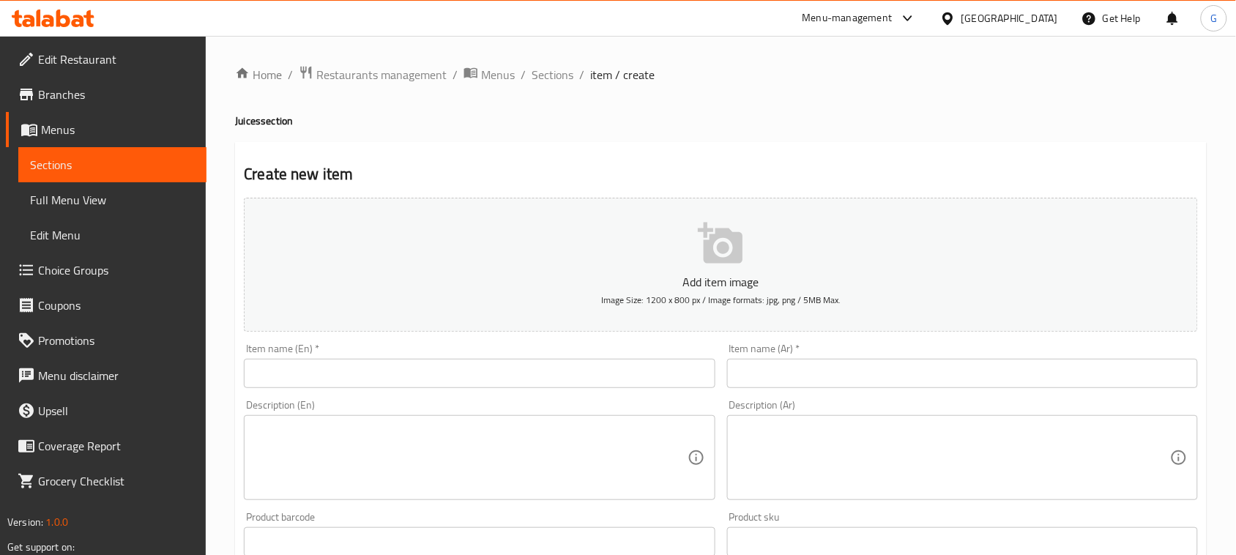
click at [565, 365] on input "text" at bounding box center [479, 373] width 471 height 29
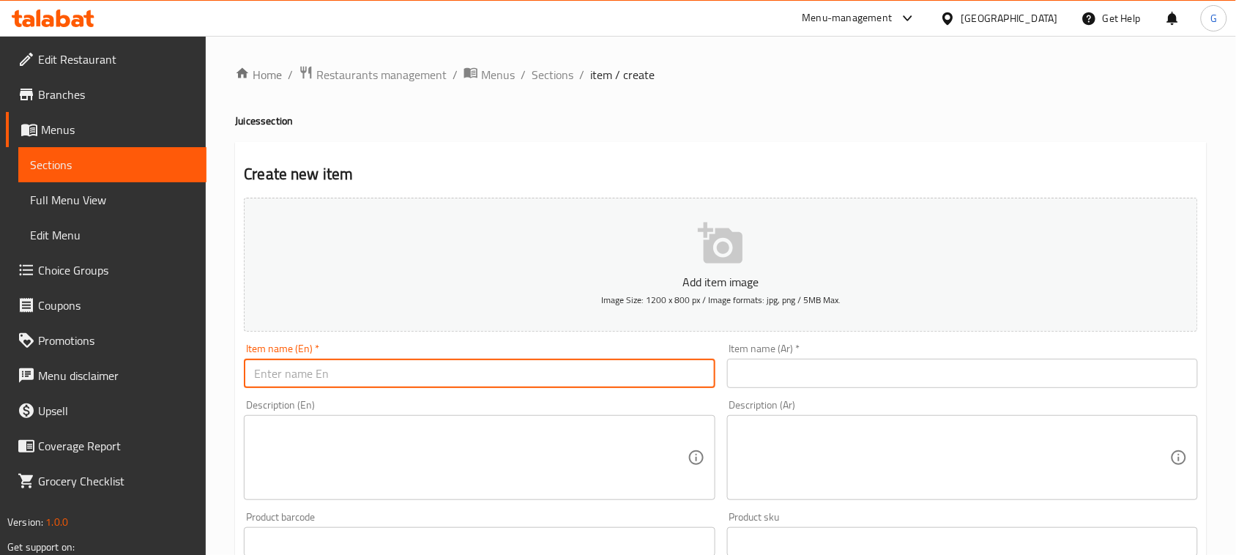
paste input "Orange Carrot"
click at [316, 381] on input "Orange Carrot Juice" at bounding box center [479, 373] width 471 height 29
type input "Orange Carrot Juice"
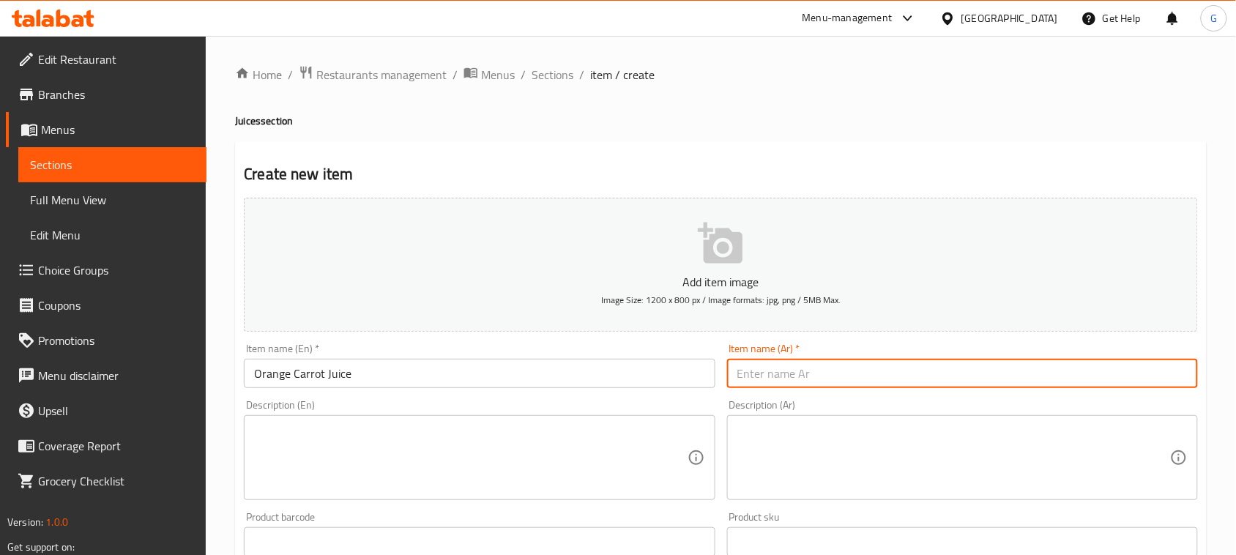
click at [782, 360] on input "text" at bounding box center [962, 373] width 471 height 29
paste input "عصير البرتقال والجزر"
type input "عصير البرتقال والجزر"
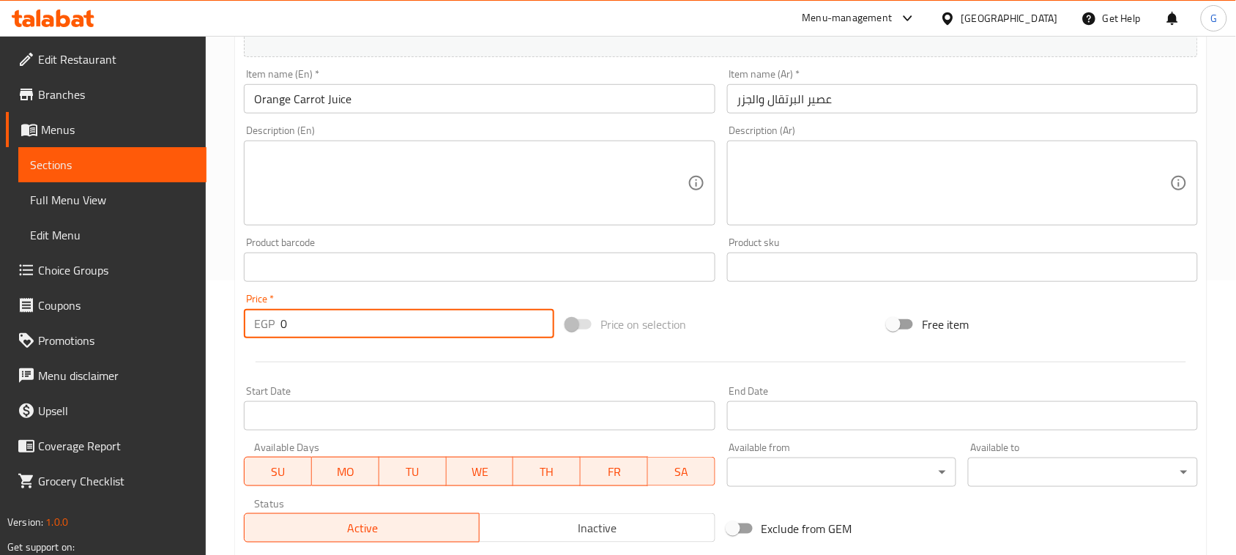
drag, startPoint x: 297, startPoint y: 319, endPoint x: 275, endPoint y: 319, distance: 22.7
click at [275, 319] on div "EGP 0 Price *" at bounding box center [399, 323] width 310 height 29
type input "85"
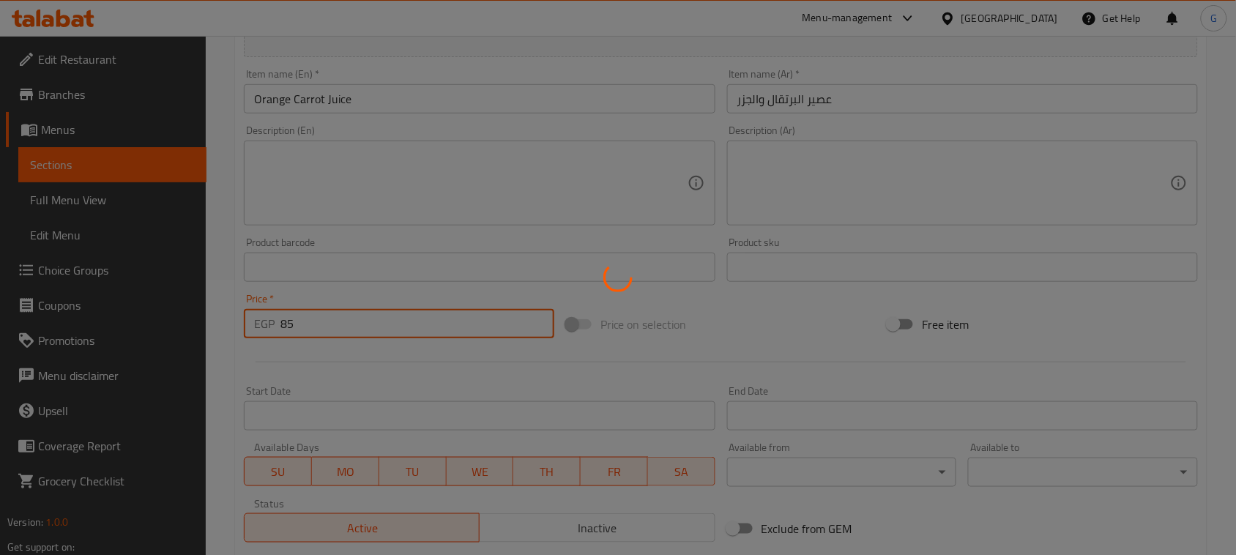
type input "0"
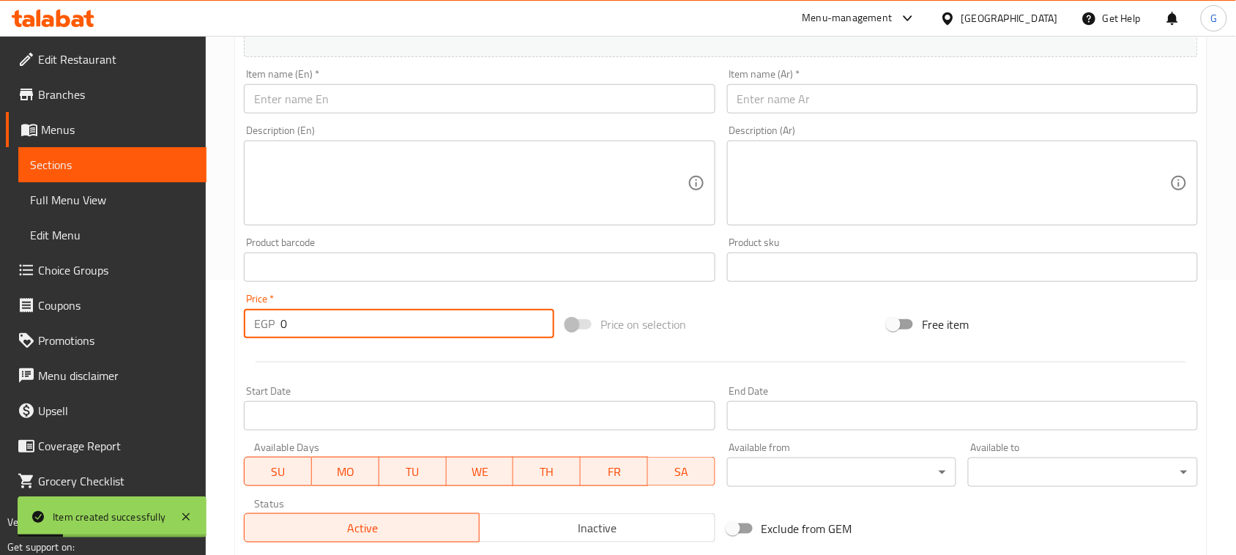
scroll to position [0, 0]
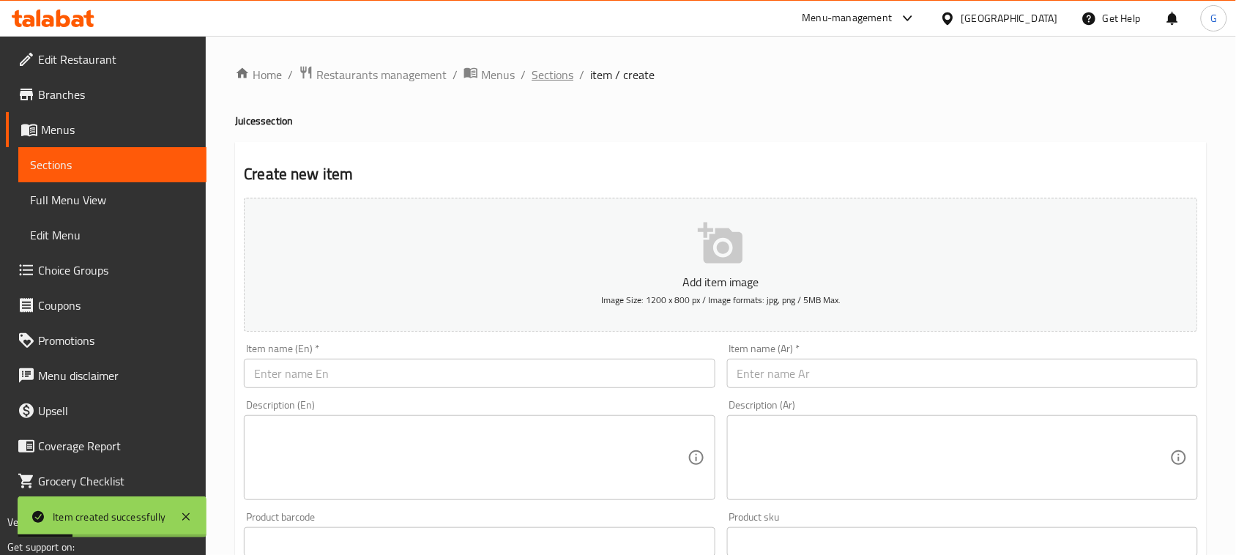
click at [551, 71] on span "Sections" at bounding box center [553, 75] width 42 height 18
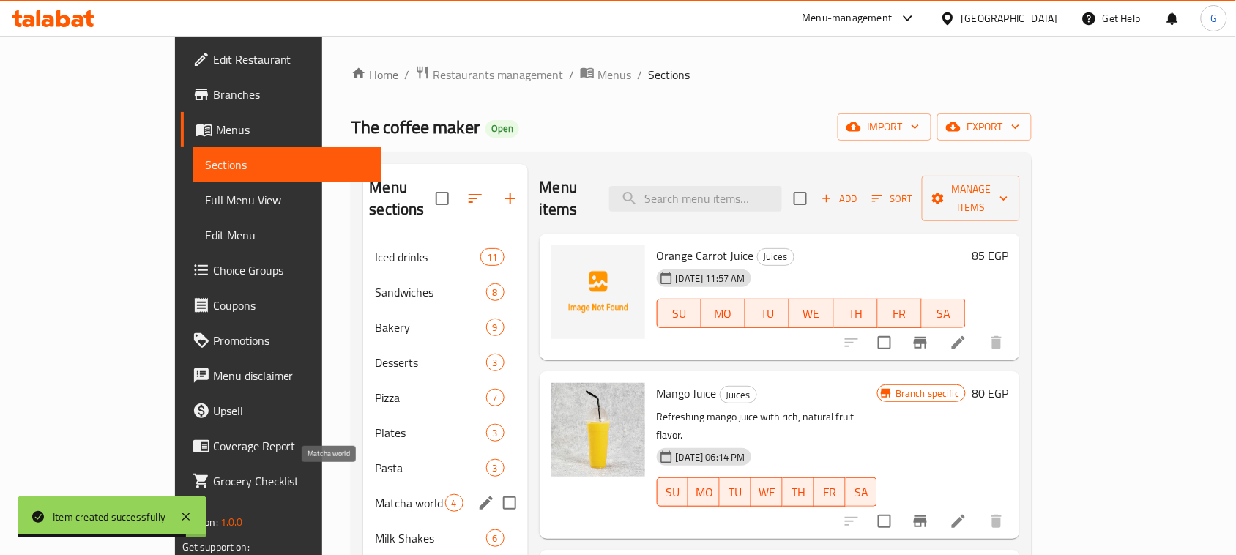
click at [375, 494] on span "Matcha world" at bounding box center [410, 503] width 70 height 18
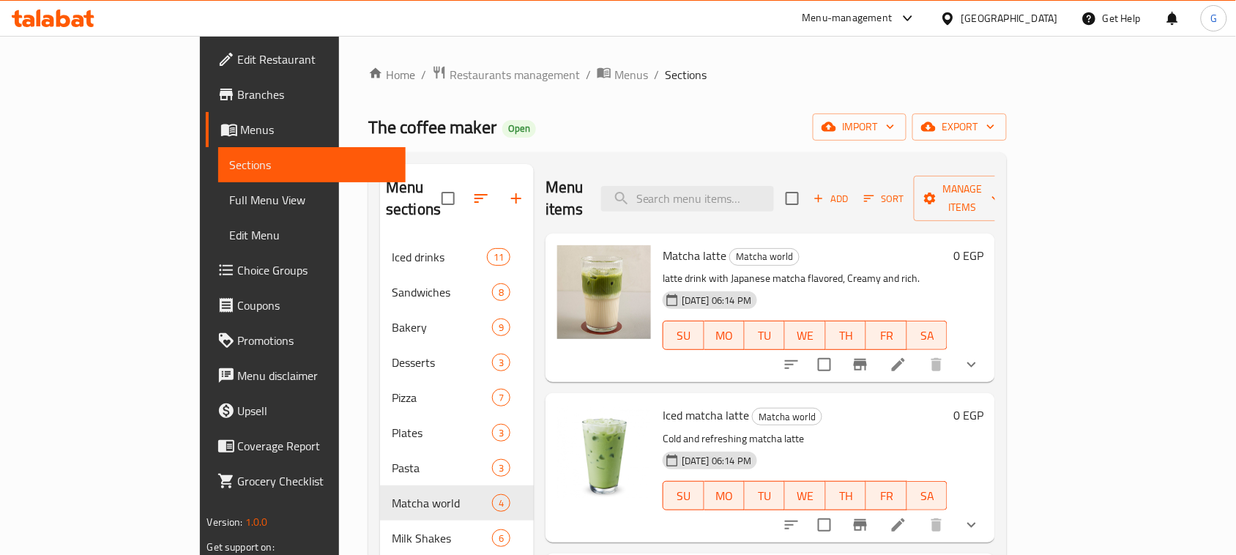
click at [980, 356] on icon "show more" at bounding box center [972, 365] width 18 height 18
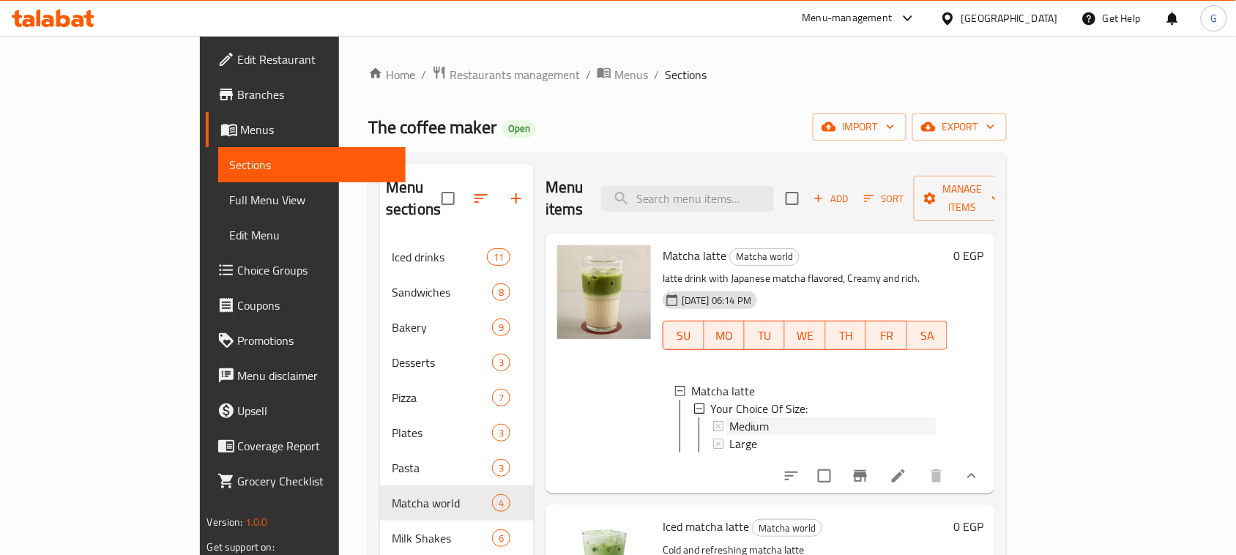
click at [729, 417] on span "Medium" at bounding box center [749, 426] width 40 height 18
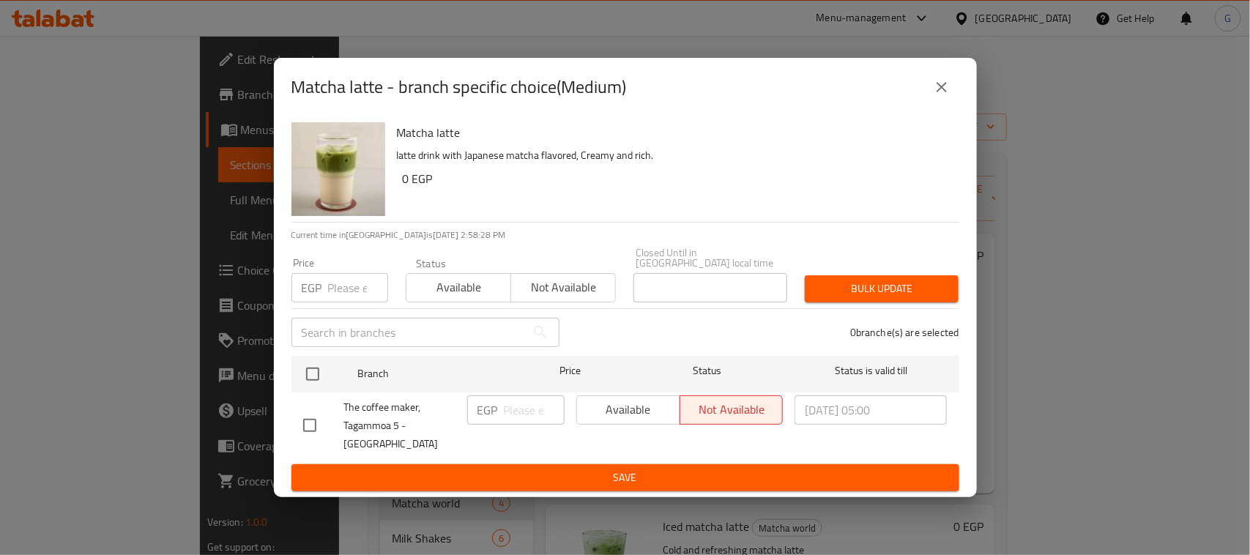
click at [313, 378] on input "checkbox" at bounding box center [312, 374] width 31 height 31
checkbox input "true"
click at [505, 423] on input "number" at bounding box center [534, 409] width 61 height 29
type input "170"
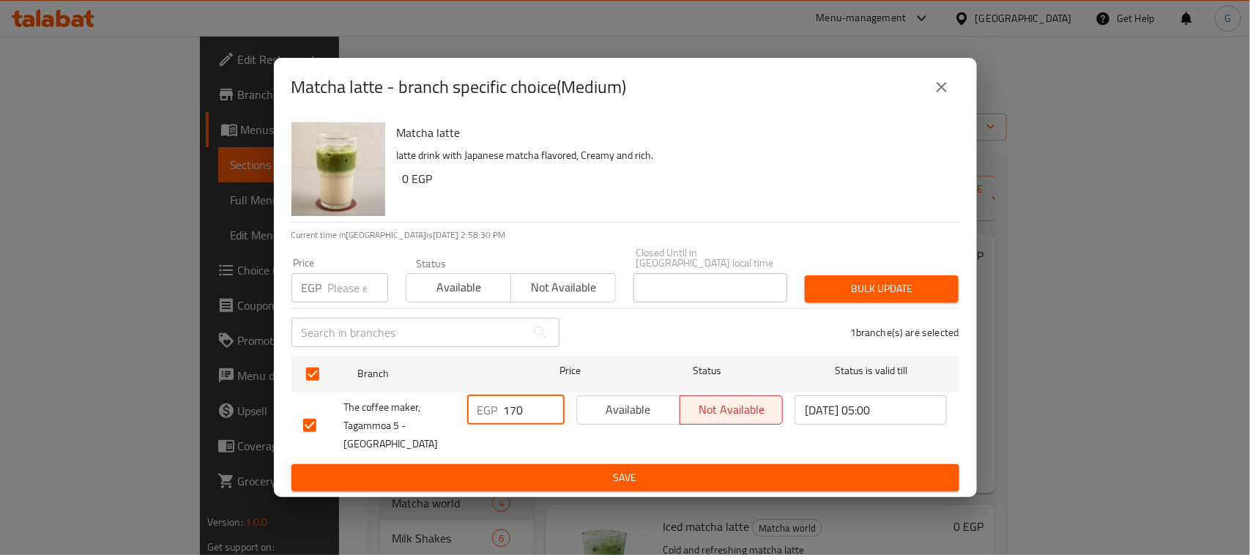
click at [619, 416] on span "Available" at bounding box center [629, 409] width 92 height 21
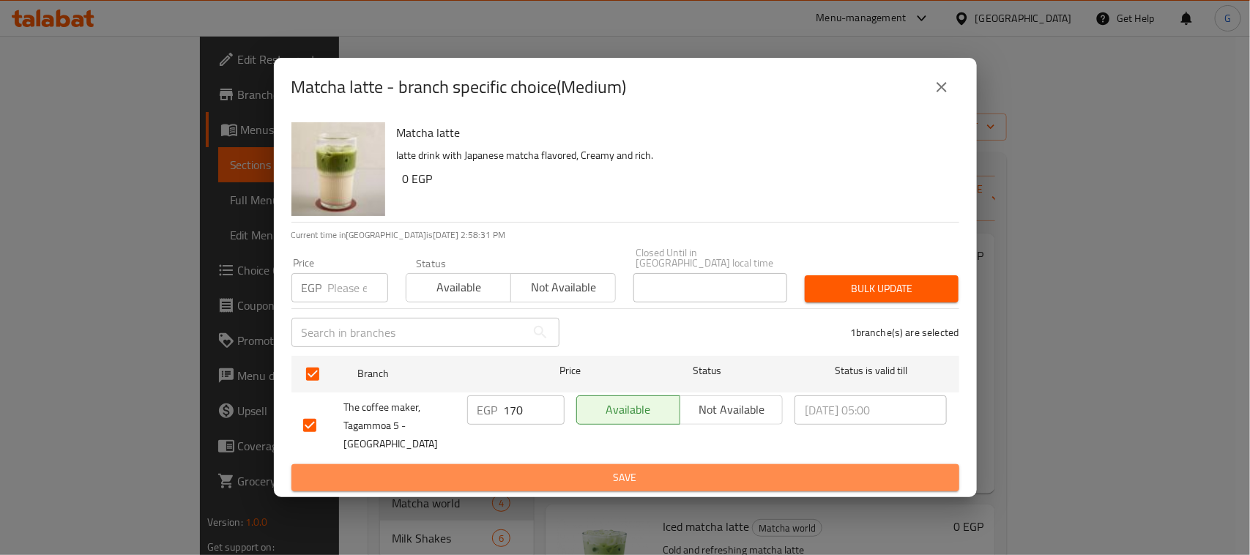
click at [609, 469] on span "Save" at bounding box center [625, 478] width 644 height 18
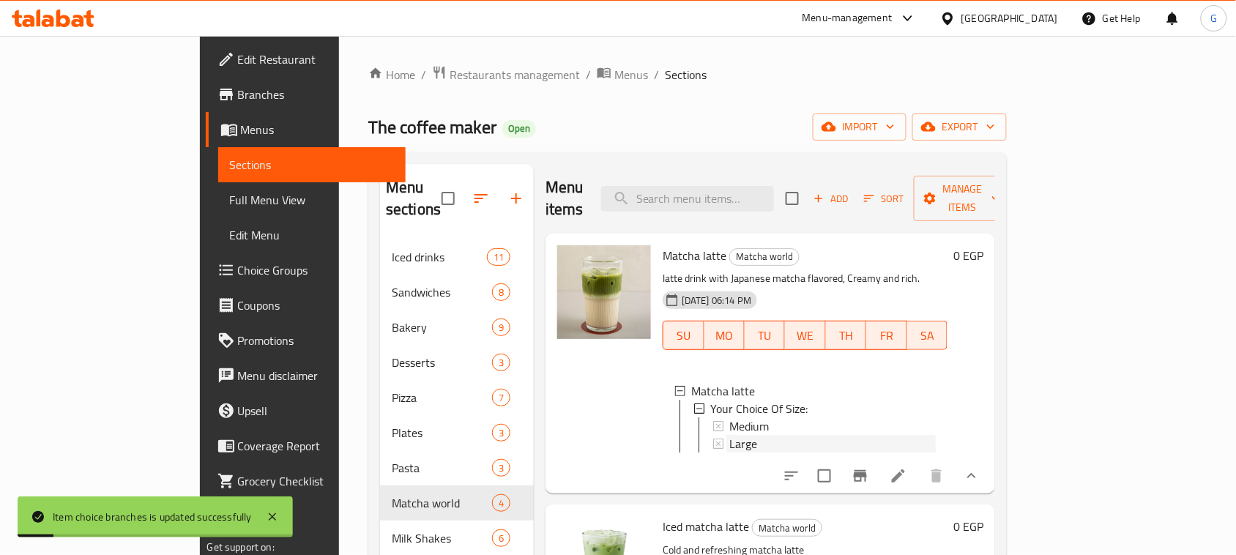
click at [771, 435] on div "Large" at bounding box center [832, 444] width 206 height 18
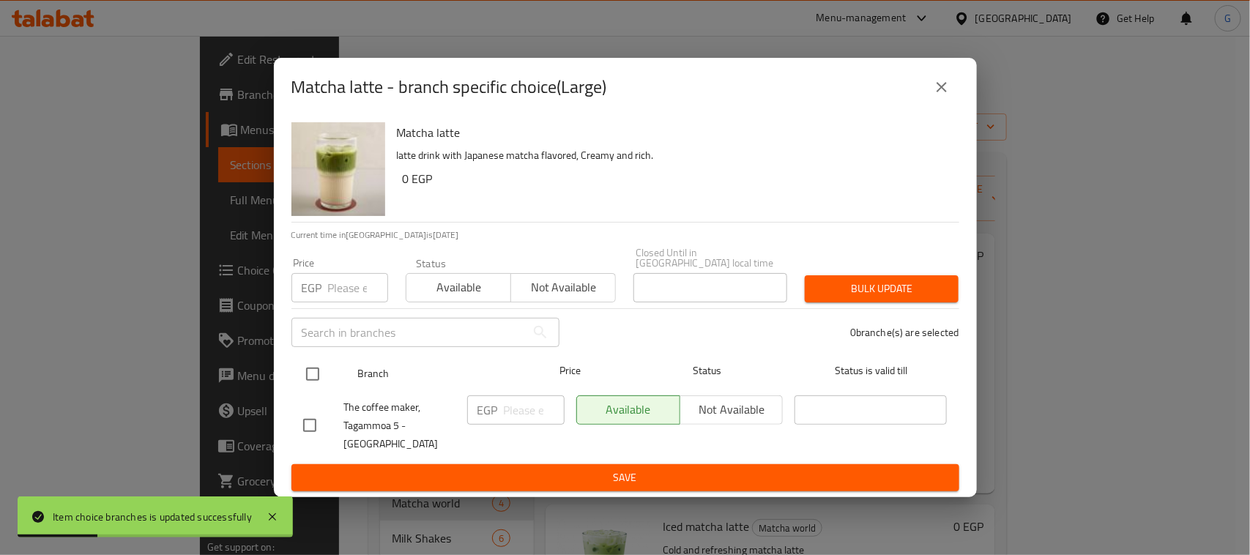
click at [313, 376] on input "checkbox" at bounding box center [312, 374] width 31 height 31
checkbox input "true"
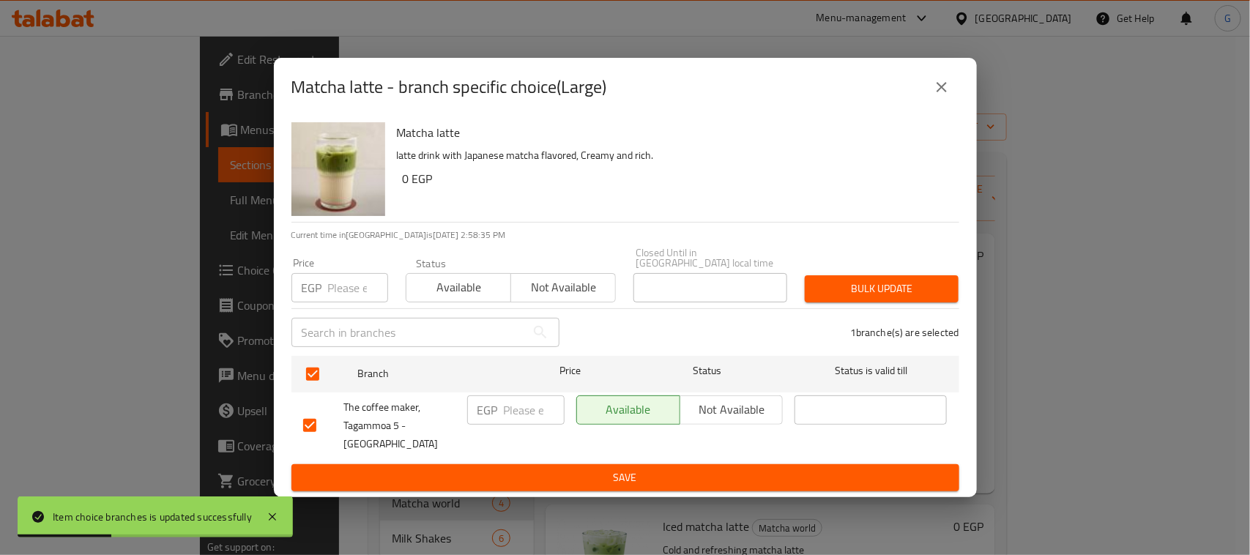
click at [527, 411] on input "number" at bounding box center [534, 409] width 61 height 29
type input "180"
click at [569, 469] on span "Save" at bounding box center [625, 478] width 644 height 18
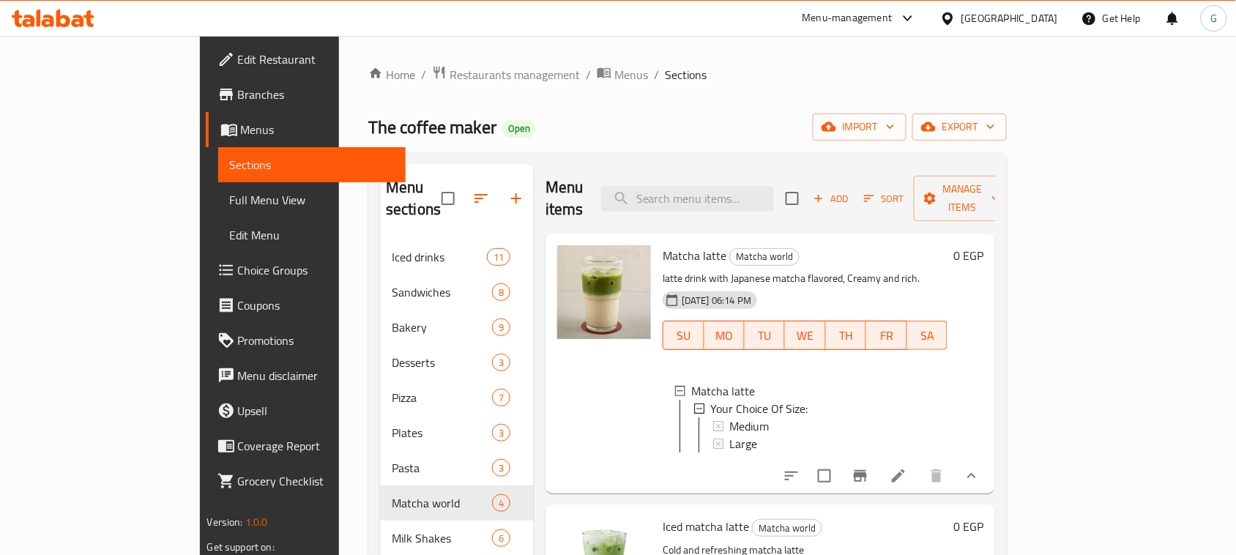
click at [825, 192] on icon "button" at bounding box center [818, 198] width 13 height 13
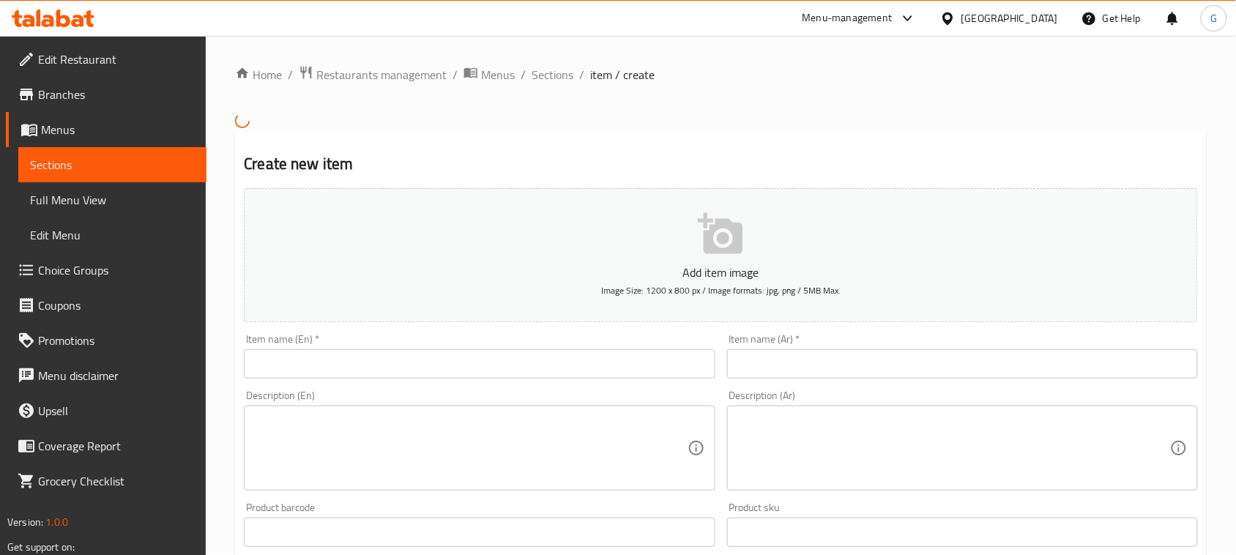
click at [666, 366] on input "text" at bounding box center [479, 363] width 471 height 29
paste input "Spanish Matcha Latte"
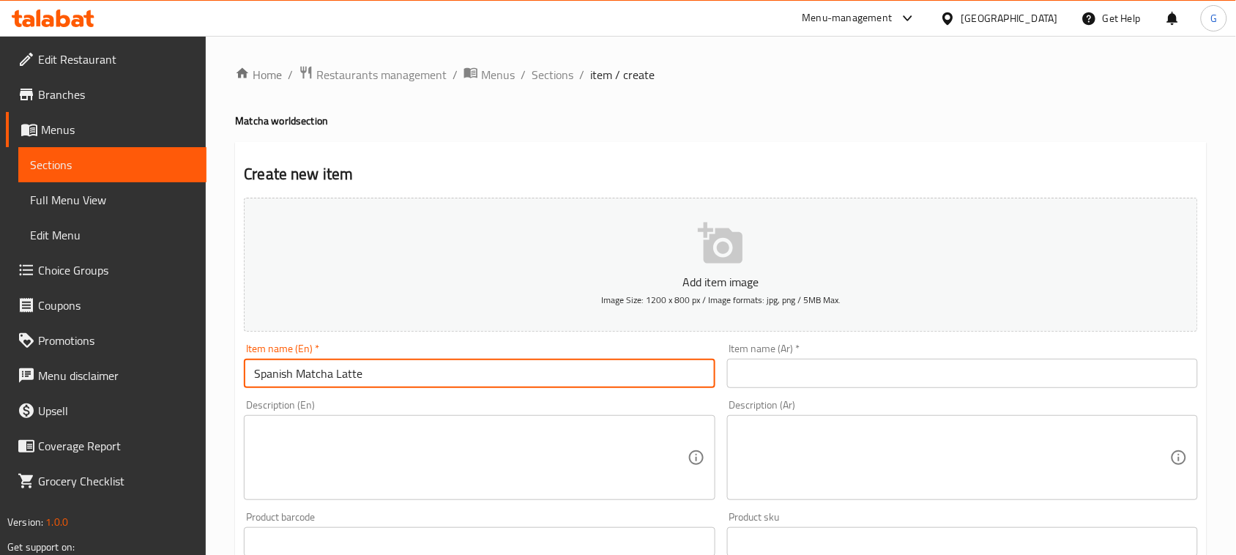
type input "Spanish Matcha Latte"
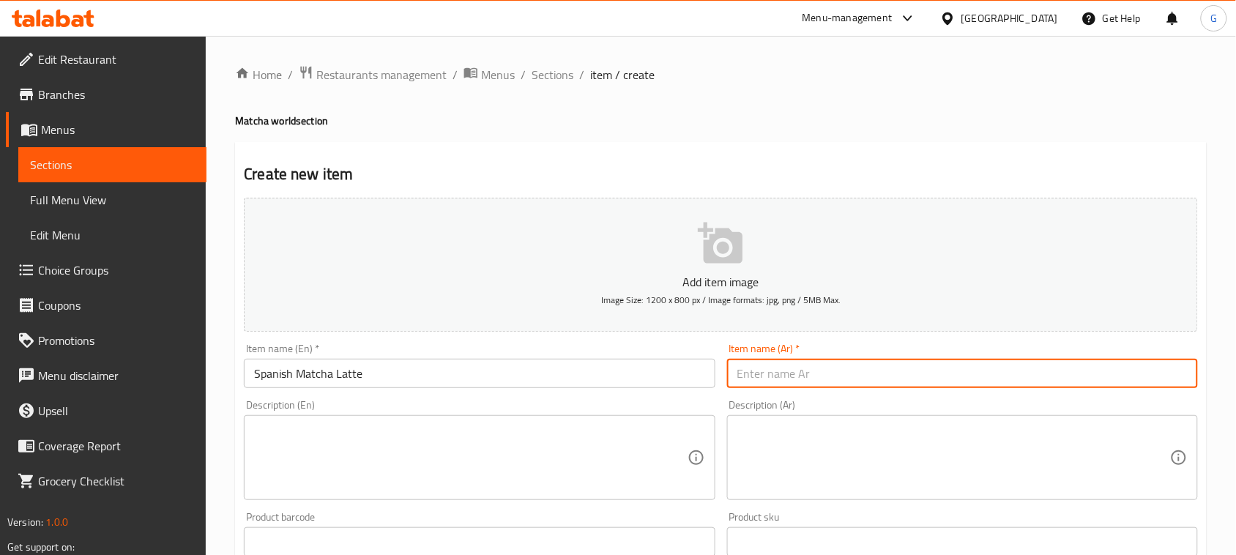
click at [843, 368] on input "text" at bounding box center [962, 373] width 471 height 29
paste input "لاتيه ماتشا إسباني"
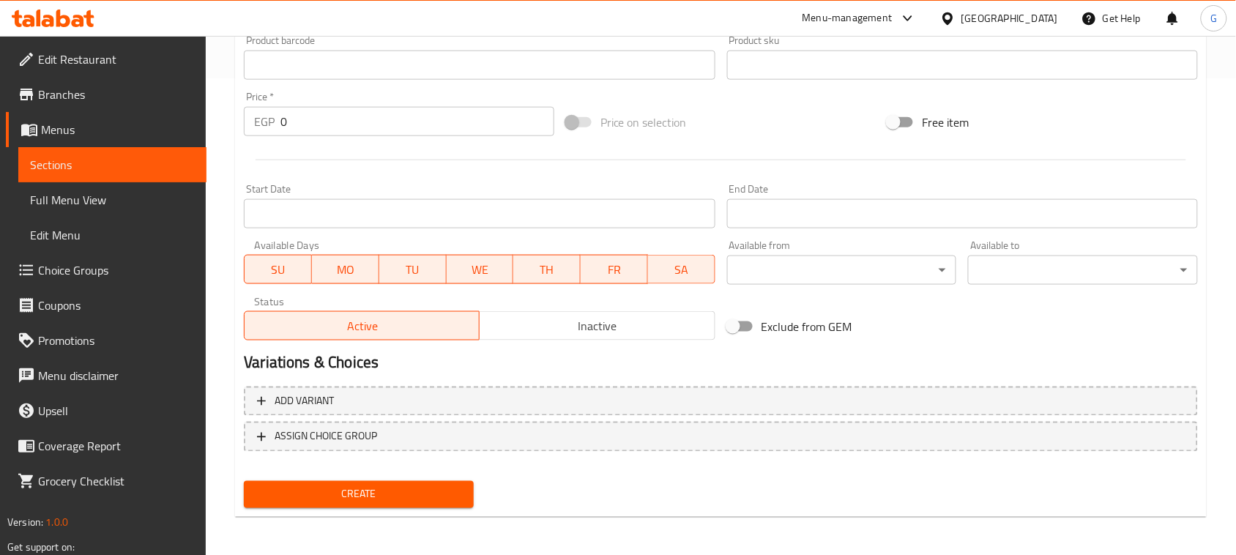
type input "لاتيه ماتشا إسباني"
click at [858, 392] on span "Add variant" at bounding box center [721, 401] width 928 height 18
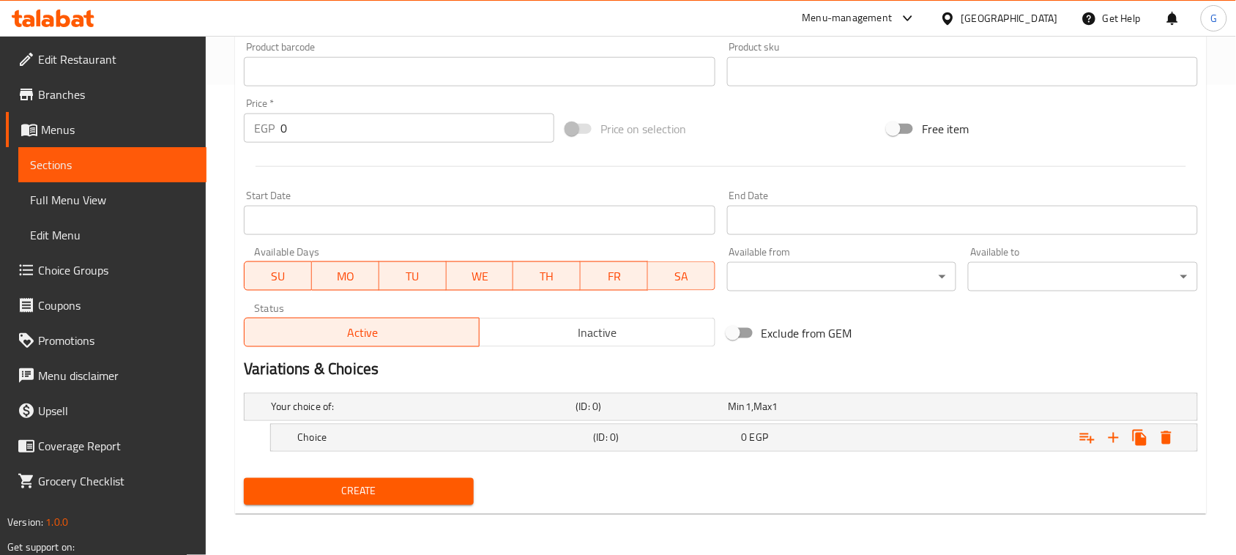
scroll to position [469, 0]
click at [1119, 436] on icon "Expand" at bounding box center [1114, 439] width 18 height 18
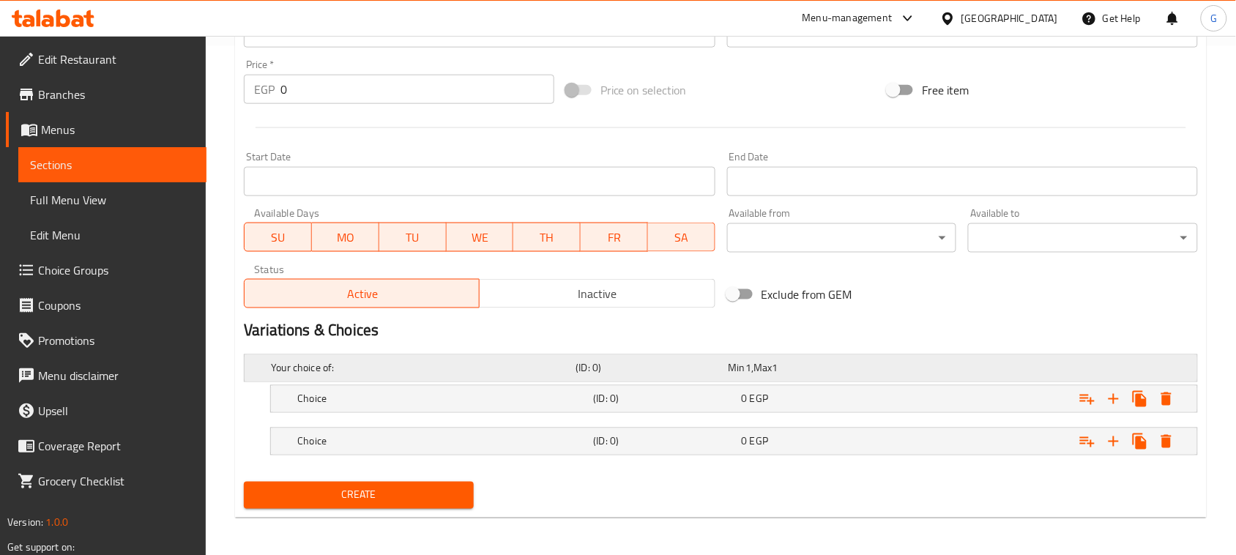
scroll to position [513, 0]
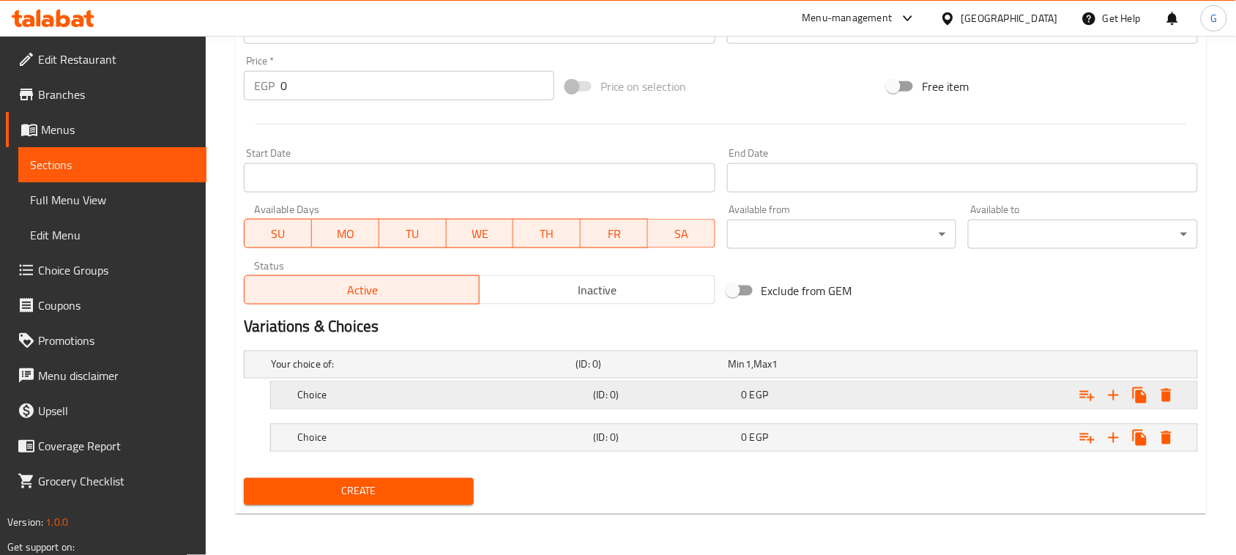
click at [723, 372] on h5 "(ID: 0)" at bounding box center [649, 364] width 146 height 15
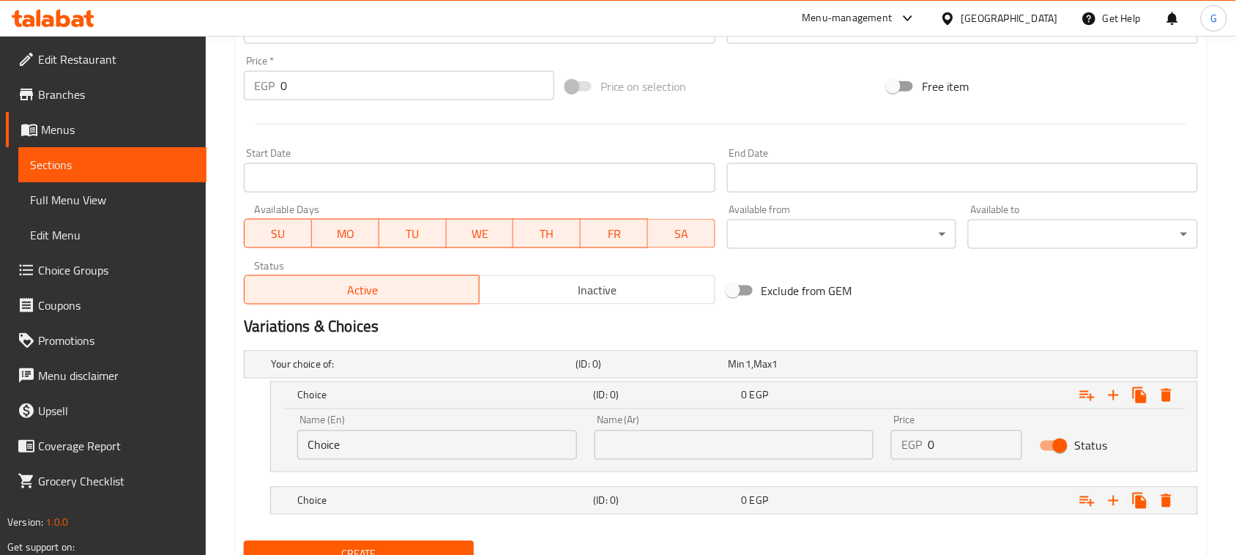
drag, startPoint x: 718, startPoint y: 414, endPoint x: 716, endPoint y: 432, distance: 17.7
click at [718, 418] on div "Name (Ar) Name (Ar)" at bounding box center [735, 437] width 280 height 45
click at [715, 441] on input "text" at bounding box center [735, 445] width 280 height 29
type input "وسط"
click at [682, 372] on h5 "(ID: 0)" at bounding box center [649, 364] width 146 height 15
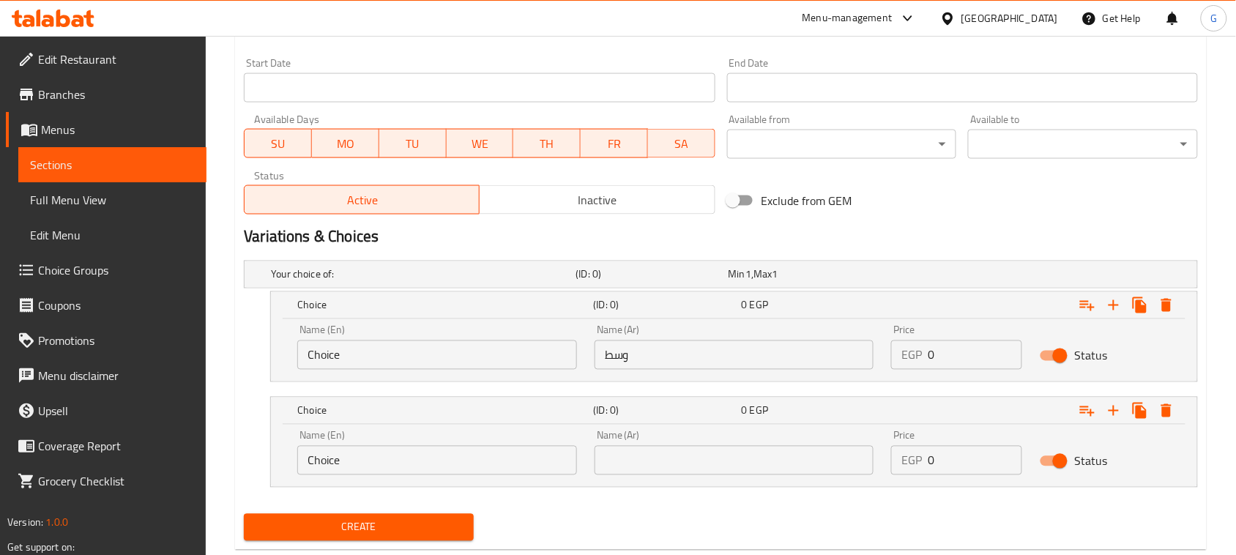
scroll to position [638, 0]
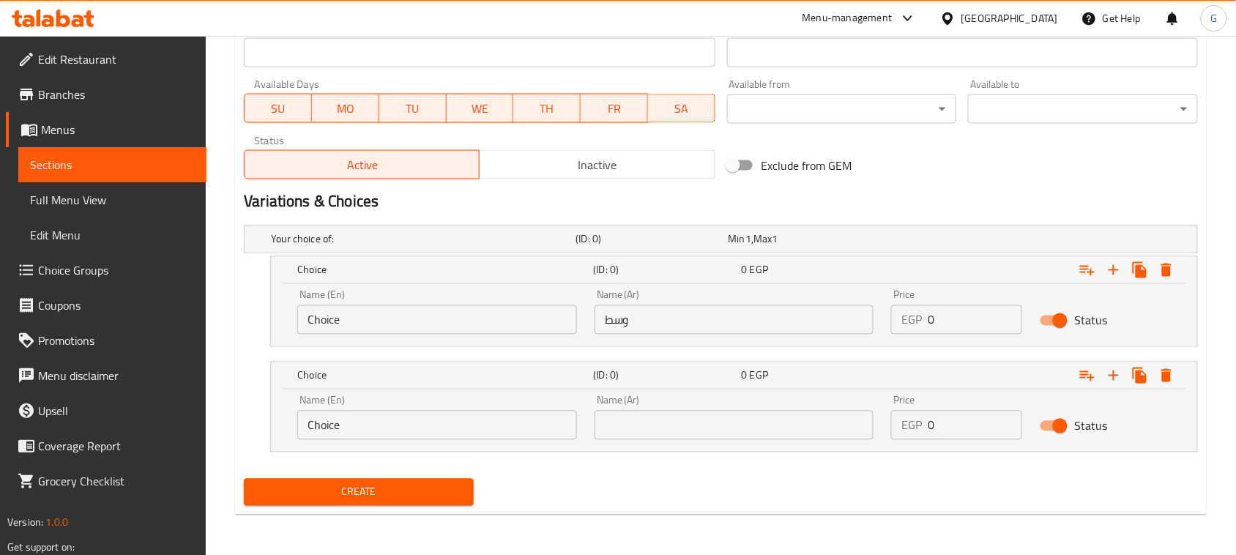
click at [678, 427] on input "text" at bounding box center [735, 425] width 280 height 29
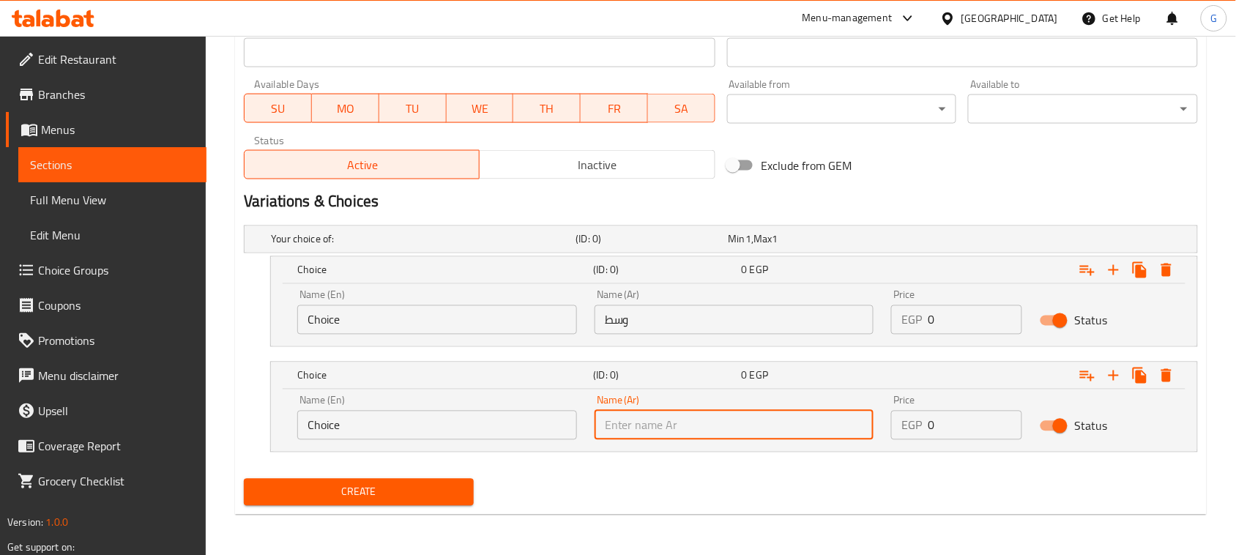
type input "كبير"
click at [420, 334] on input "Choice" at bounding box center [437, 319] width 280 height 29
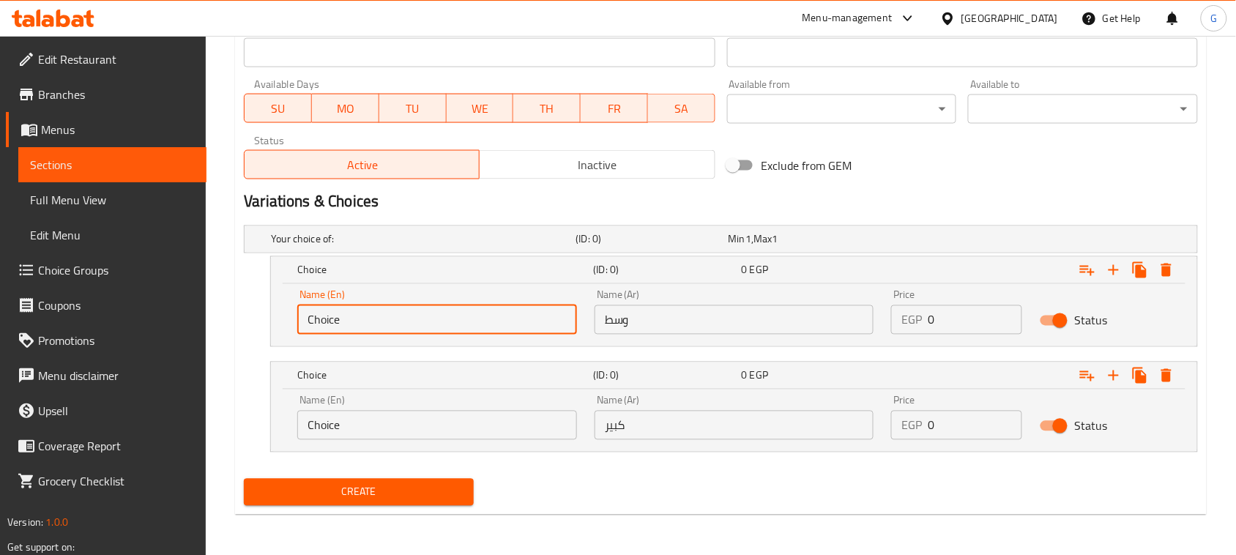
click at [420, 328] on input "Choice" at bounding box center [437, 319] width 280 height 29
click at [419, 328] on input "Choice" at bounding box center [437, 319] width 280 height 29
click at [419, 328] on input "text" at bounding box center [437, 319] width 280 height 29
type input "Small"
click at [421, 331] on input "Small" at bounding box center [437, 319] width 280 height 29
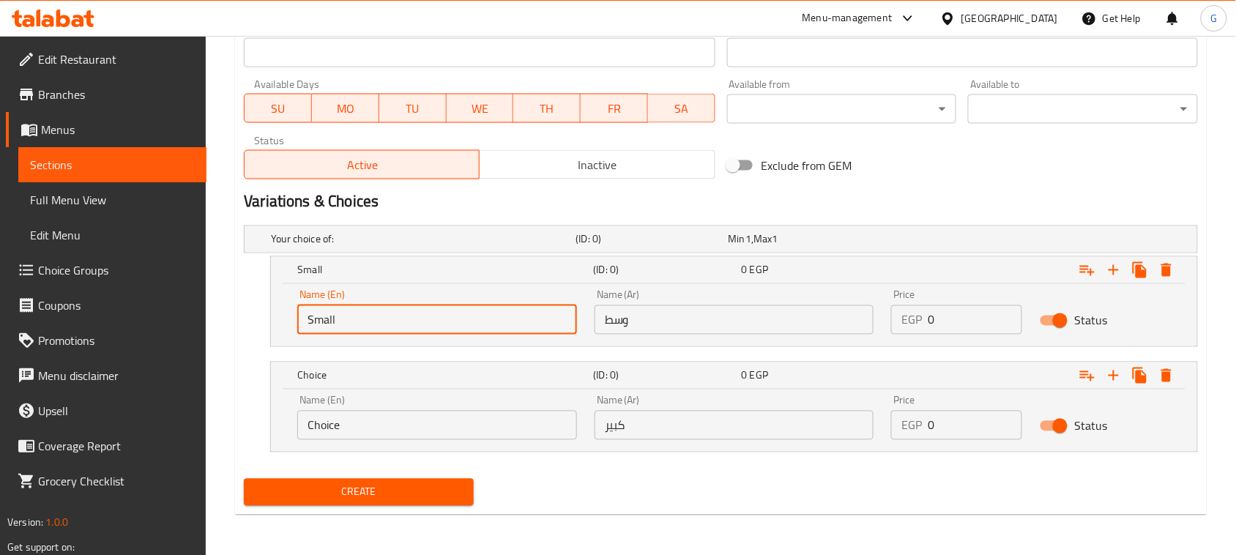
click at [421, 331] on input "Small" at bounding box center [437, 319] width 280 height 29
click at [421, 331] on input "text" at bounding box center [437, 319] width 280 height 29
type input "Medium"
click at [421, 425] on input "Choice" at bounding box center [437, 425] width 280 height 29
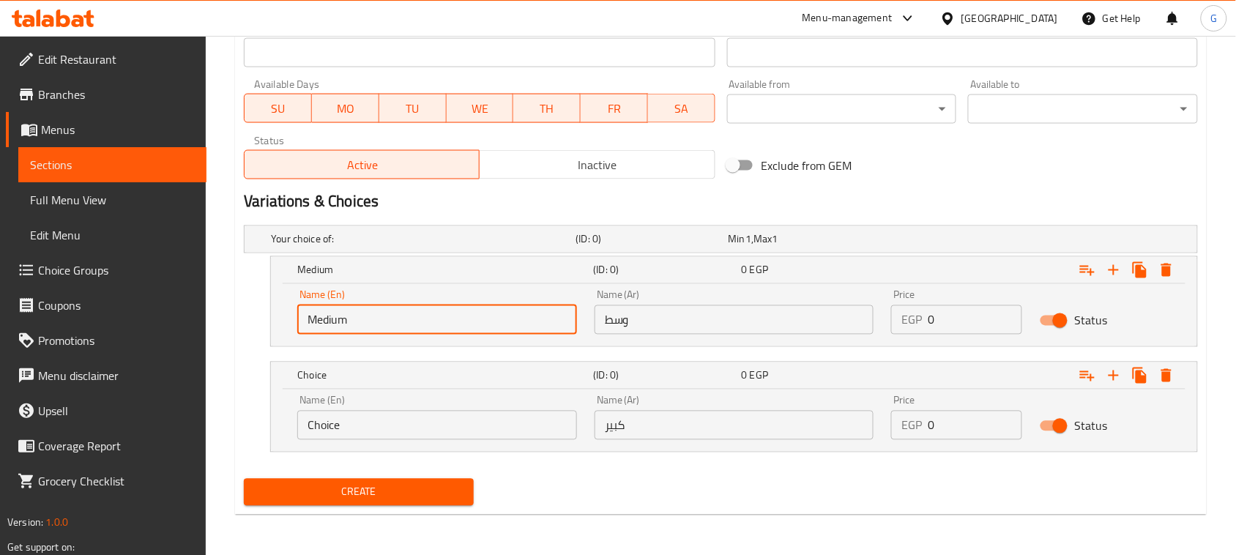
click at [421, 425] on input "Choice" at bounding box center [437, 425] width 280 height 29
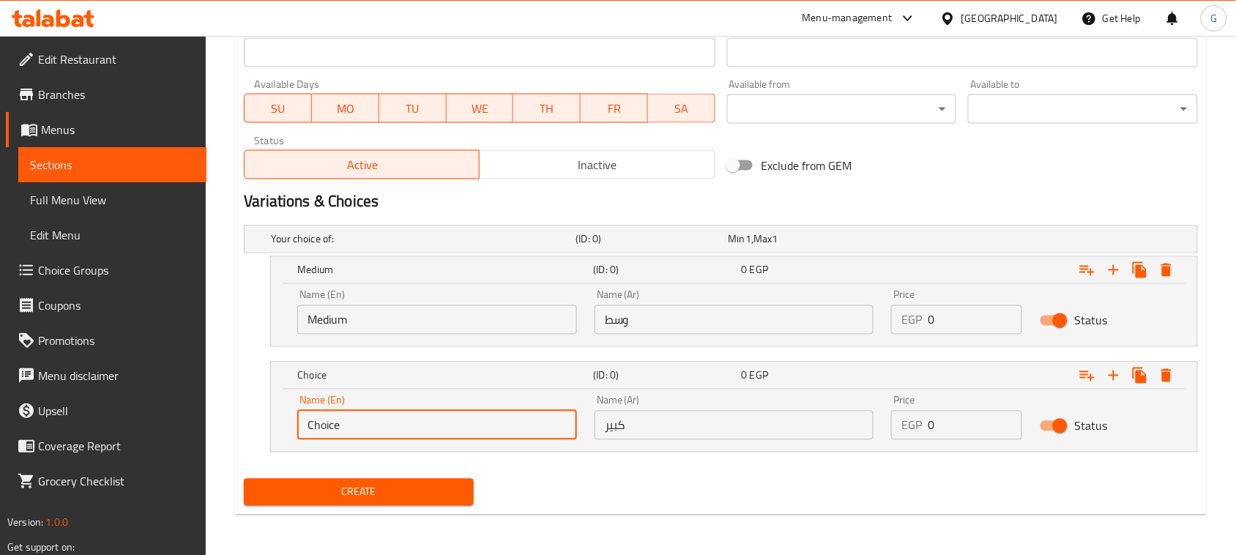
click at [421, 425] on input "Choice" at bounding box center [437, 425] width 280 height 29
click at [421, 425] on input "text" at bounding box center [437, 425] width 280 height 29
type input "Large"
click at [663, 499] on div "Create" at bounding box center [721, 492] width 966 height 39
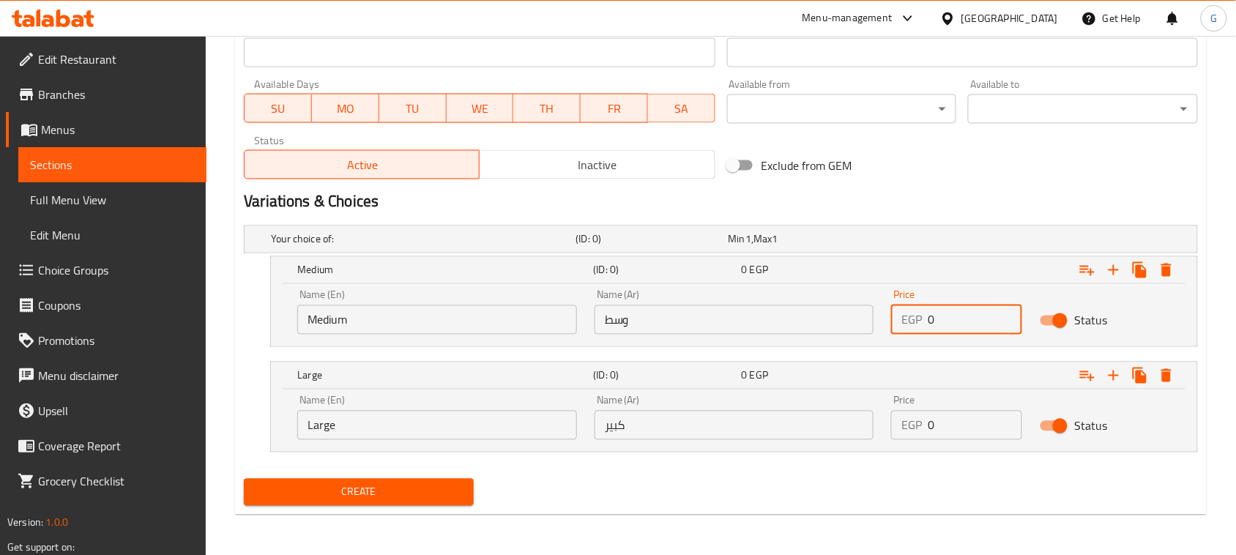
drag, startPoint x: 935, startPoint y: 319, endPoint x: 913, endPoint y: 313, distance: 22.7
click at [913, 313] on div "EGP 0 Price" at bounding box center [956, 319] width 131 height 29
type input "170"
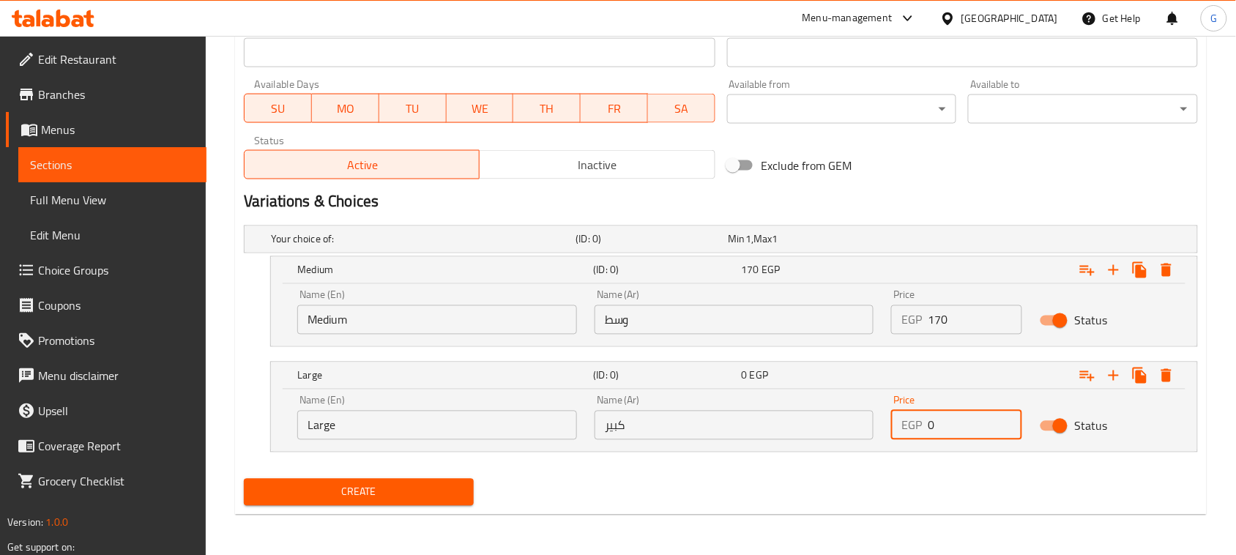
drag, startPoint x: 935, startPoint y: 431, endPoint x: 923, endPoint y: 430, distance: 12.5
click at [923, 430] on div "EGP 0 Price" at bounding box center [956, 425] width 131 height 29
type input "180"
click at [420, 488] on span "Create" at bounding box center [359, 492] width 206 height 18
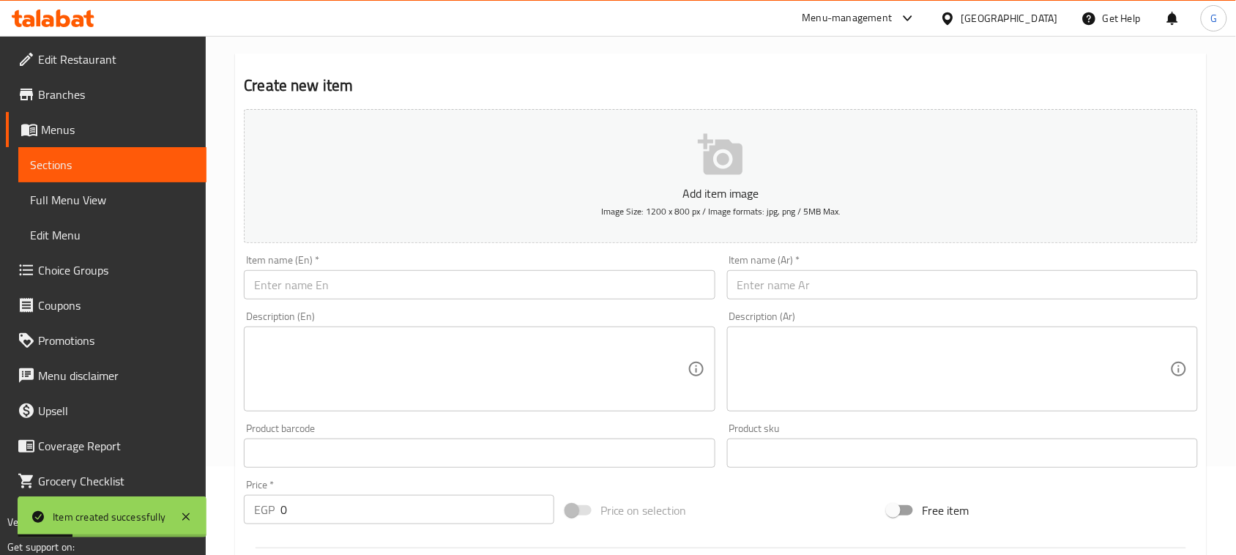
scroll to position [0, 0]
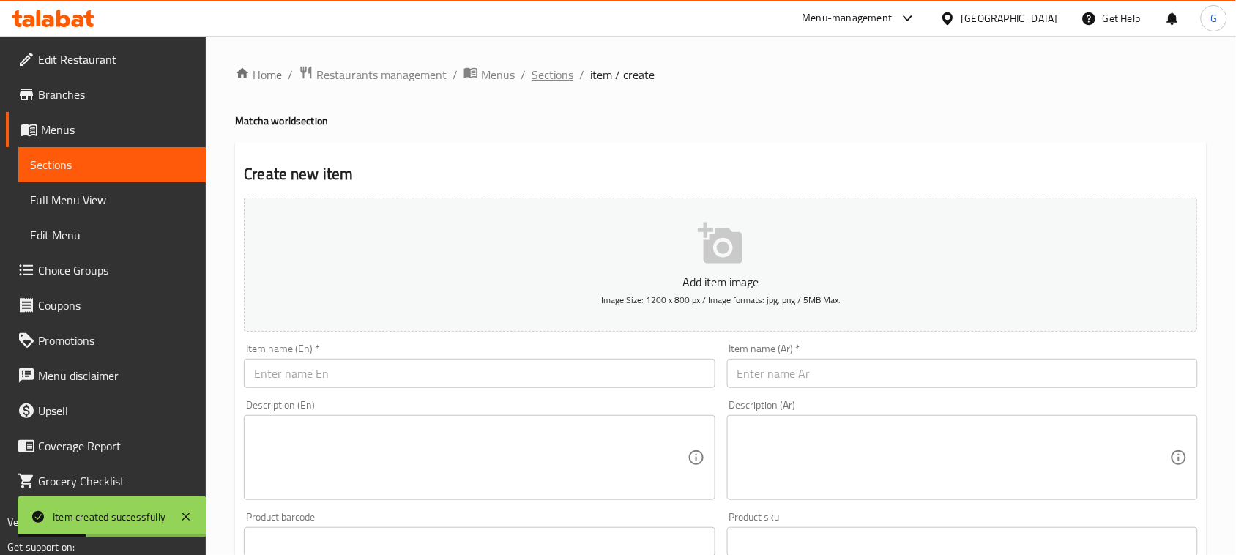
click at [560, 75] on span "Sections" at bounding box center [553, 75] width 42 height 18
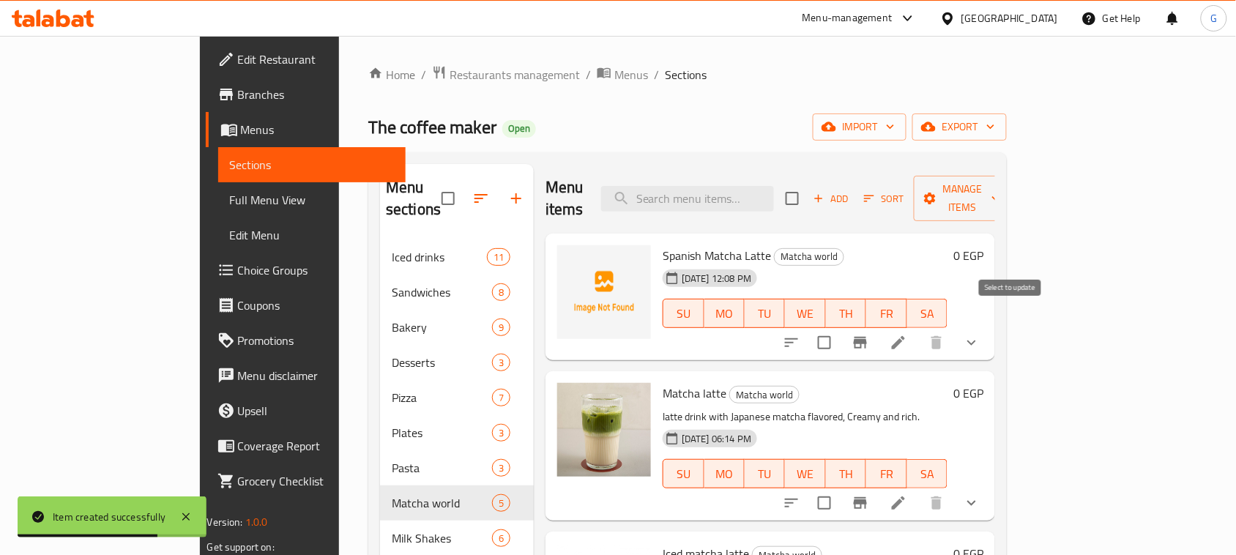
drag, startPoint x: 1005, startPoint y: 321, endPoint x: 1066, endPoint y: 272, distance: 78.7
click at [840, 327] on input "checkbox" at bounding box center [824, 342] width 31 height 31
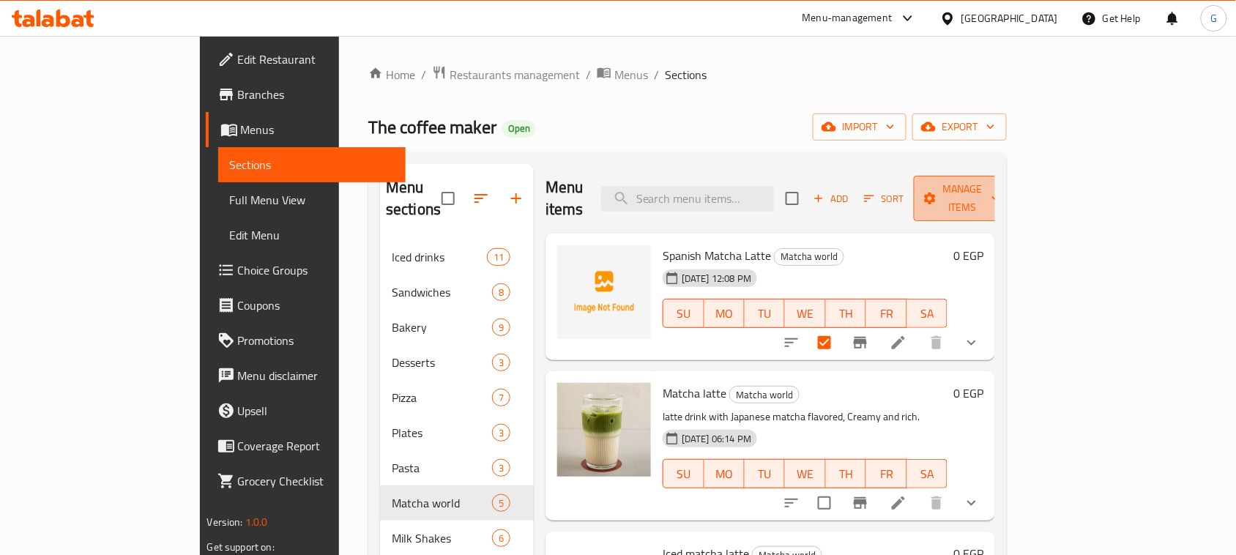
click at [1000, 185] on span "Manage items" at bounding box center [963, 198] width 75 height 37
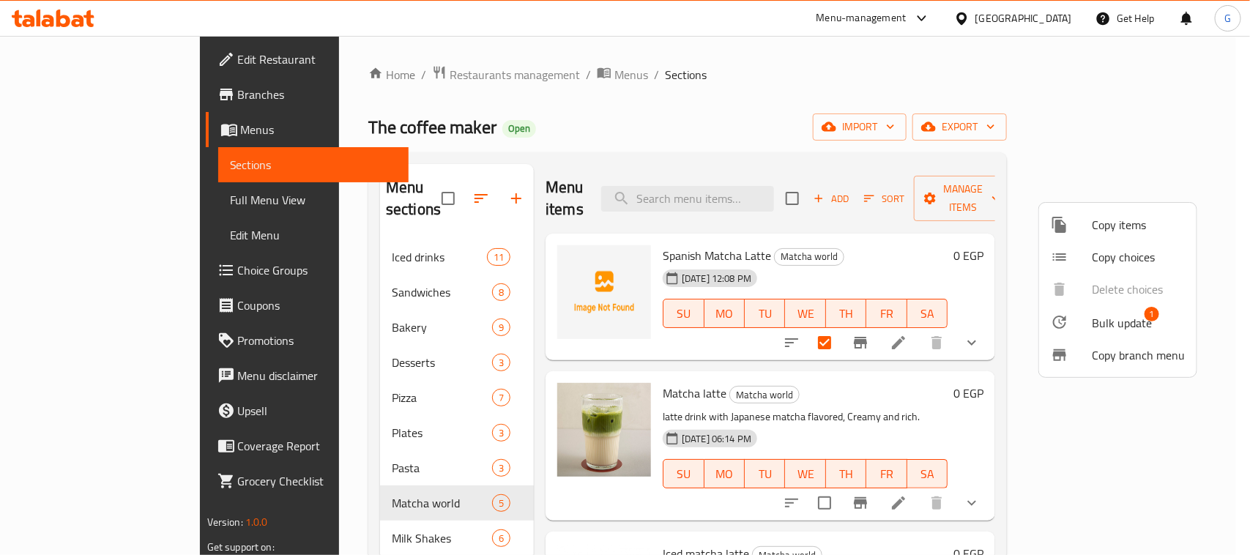
click at [1108, 319] on span "Bulk update" at bounding box center [1122, 323] width 60 height 18
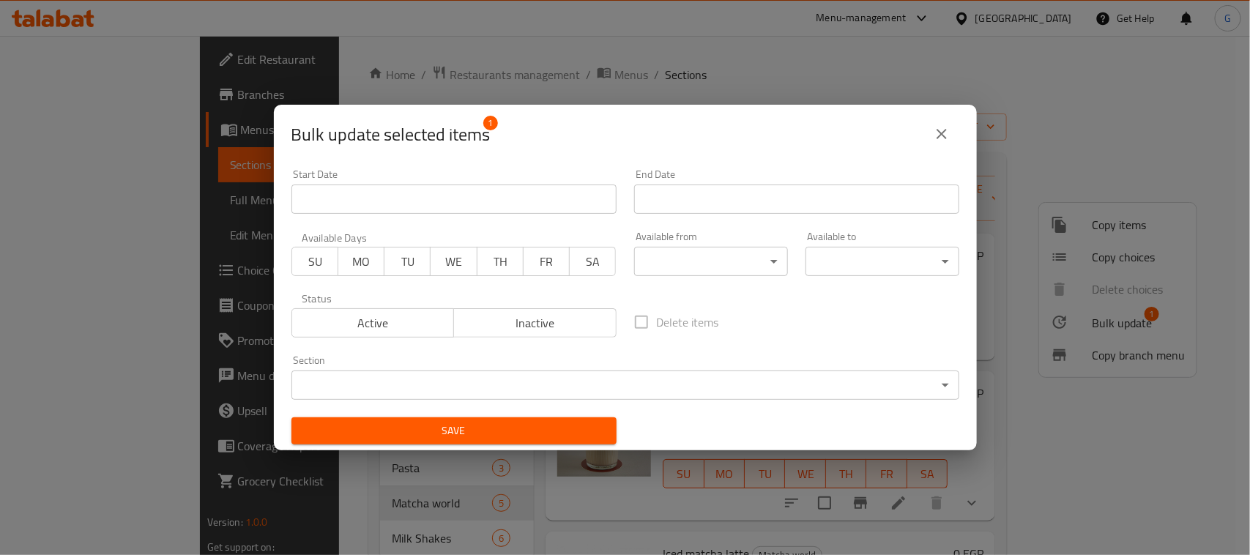
click at [529, 326] on span "Inactive" at bounding box center [535, 323] width 151 height 21
click at [545, 433] on span "Save" at bounding box center [454, 431] width 302 height 18
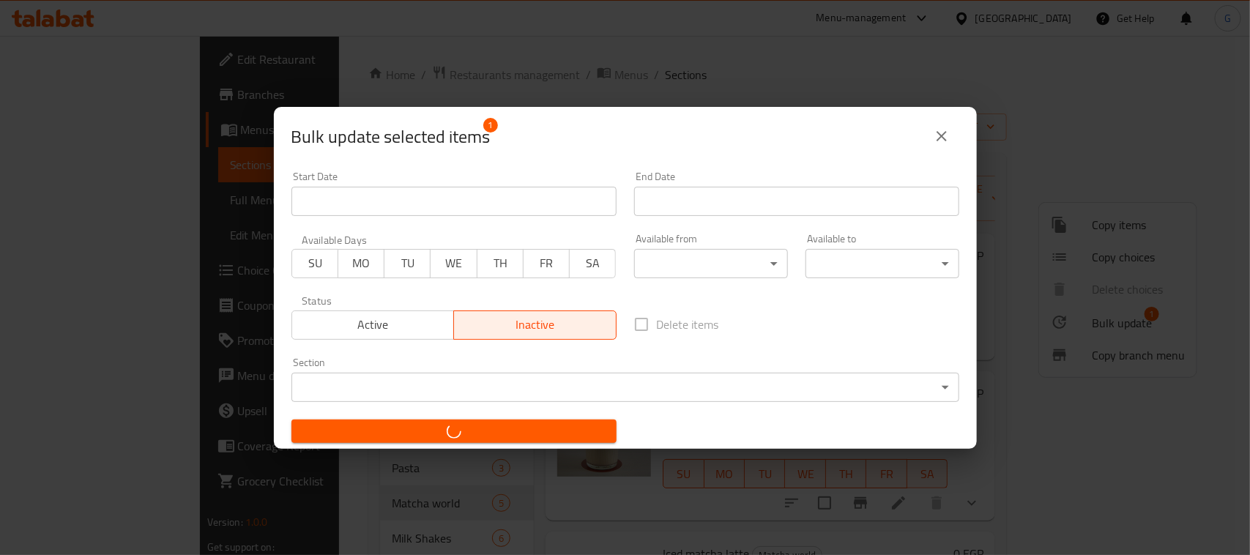
checkbox input "false"
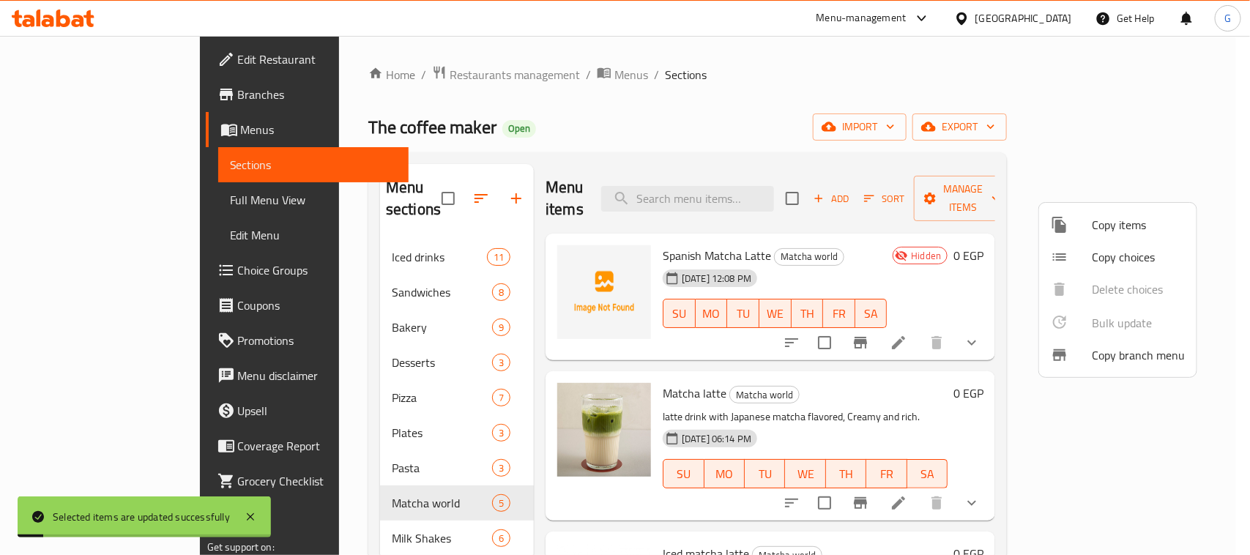
click at [679, 228] on div at bounding box center [625, 277] width 1250 height 555
click at [679, 245] on span "Spanish Matcha Latte" at bounding box center [717, 256] width 108 height 22
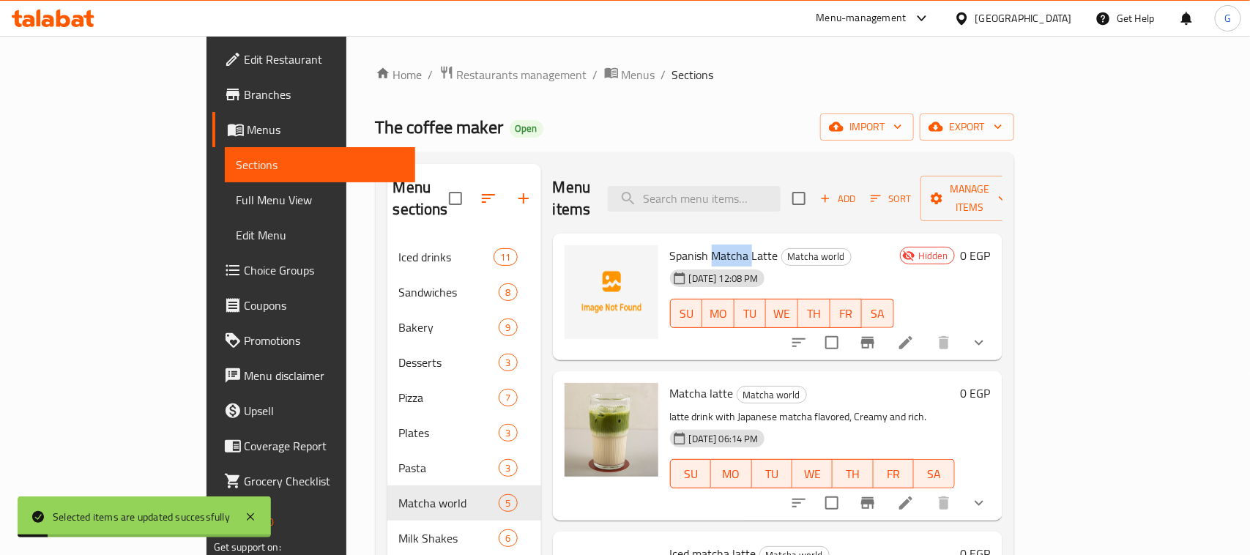
click at [679, 245] on span "Spanish Matcha Latte" at bounding box center [724, 256] width 108 height 22
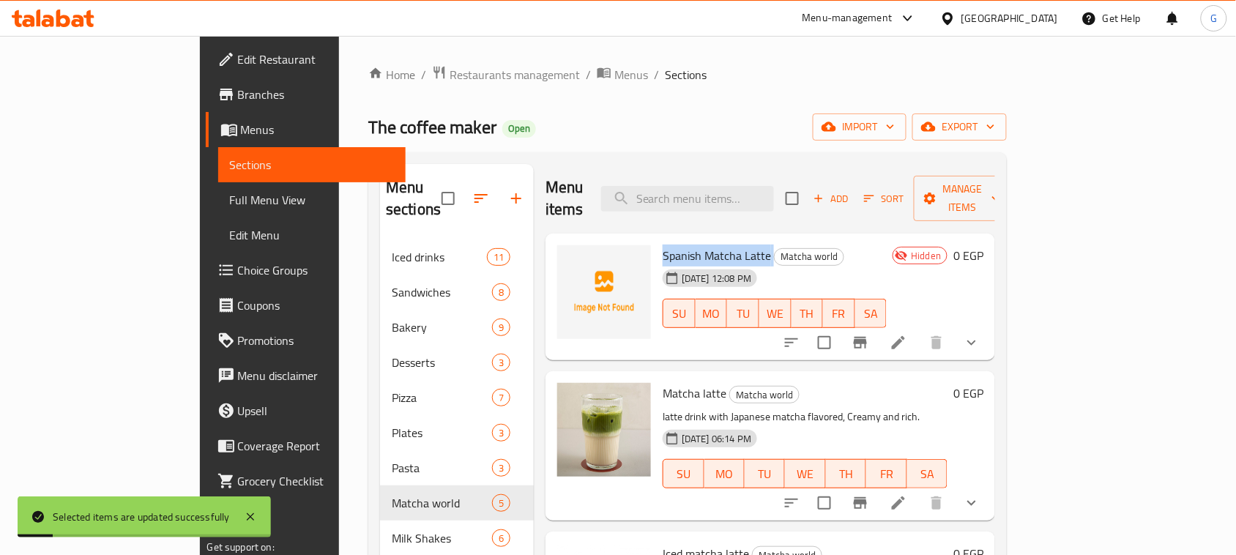
copy h6 "Spanish Matcha Latte"
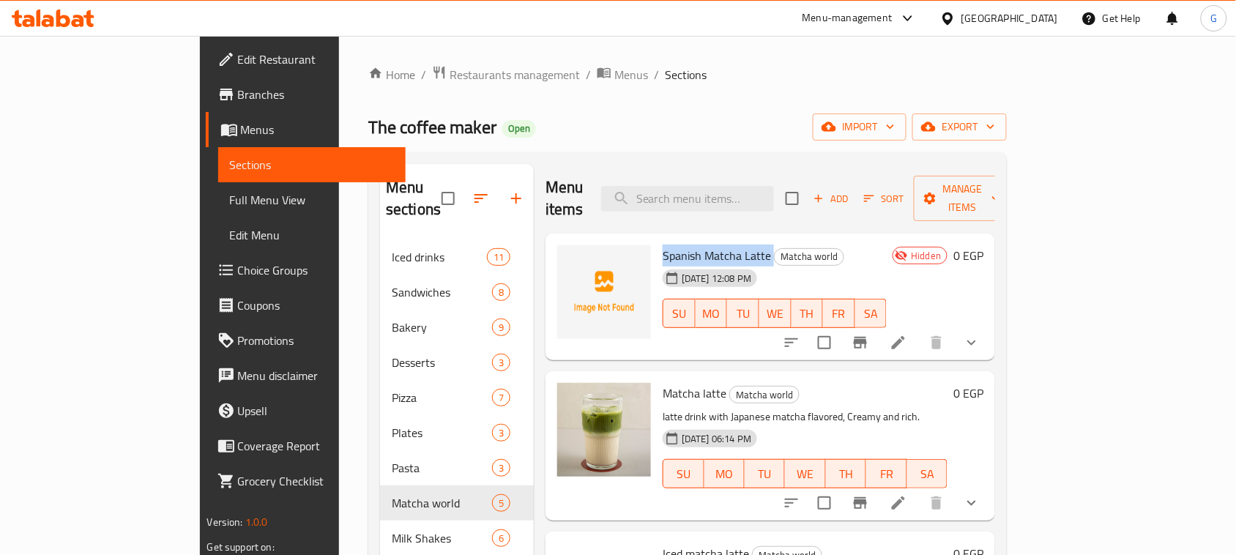
click at [913, 97] on div "Home / Restaurants management / Menus / Sections The coffee maker Open import e…" at bounding box center [687, 442] width 638 height 754
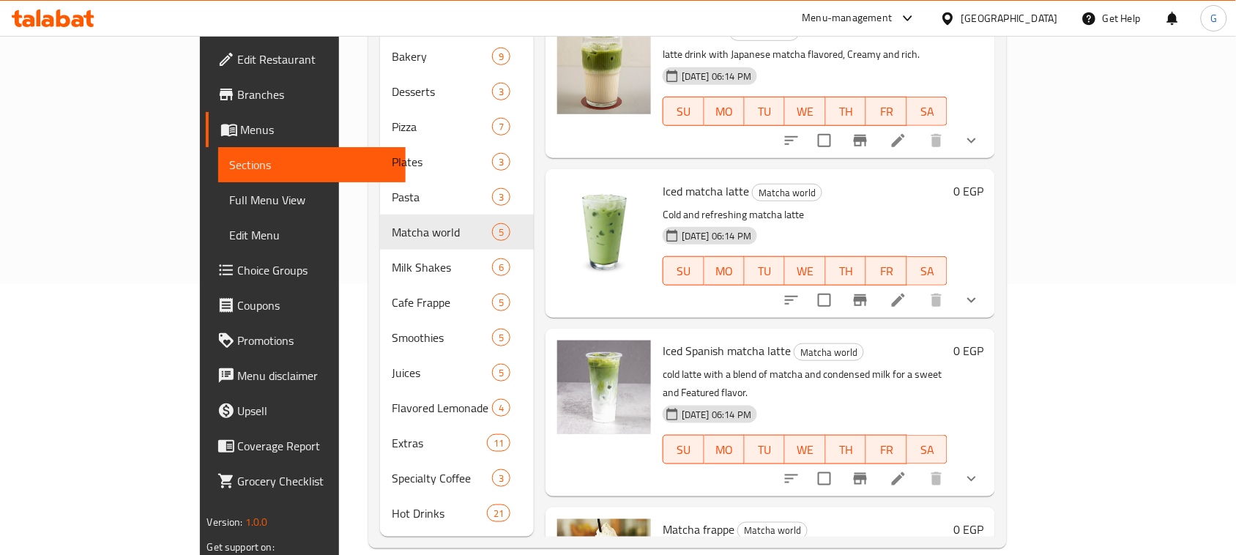
scroll to position [183, 0]
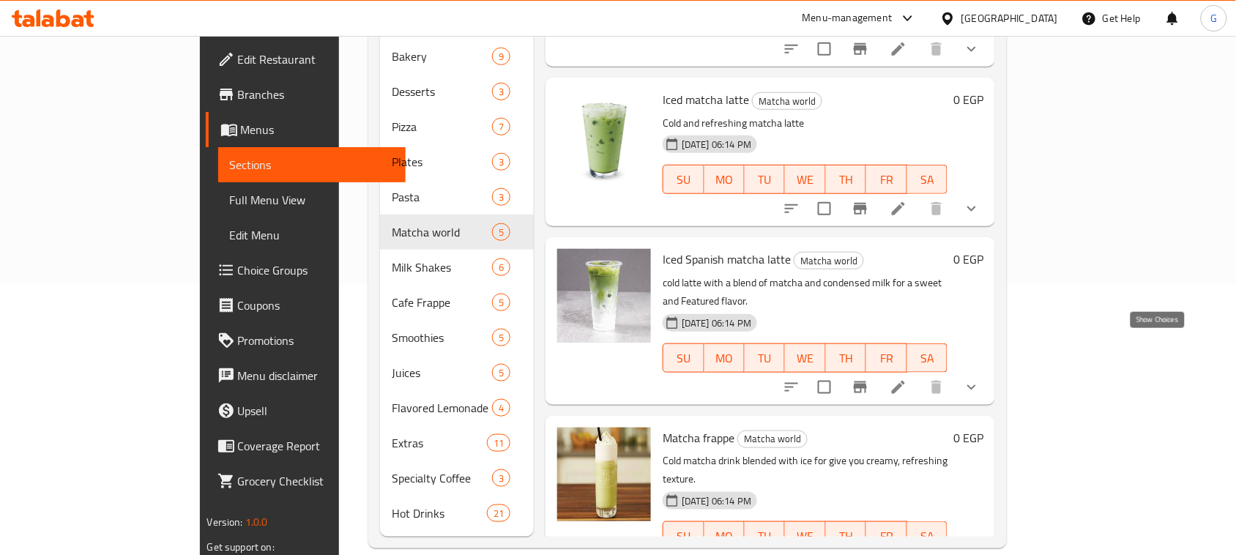
click at [980, 379] on icon "show more" at bounding box center [972, 388] width 18 height 18
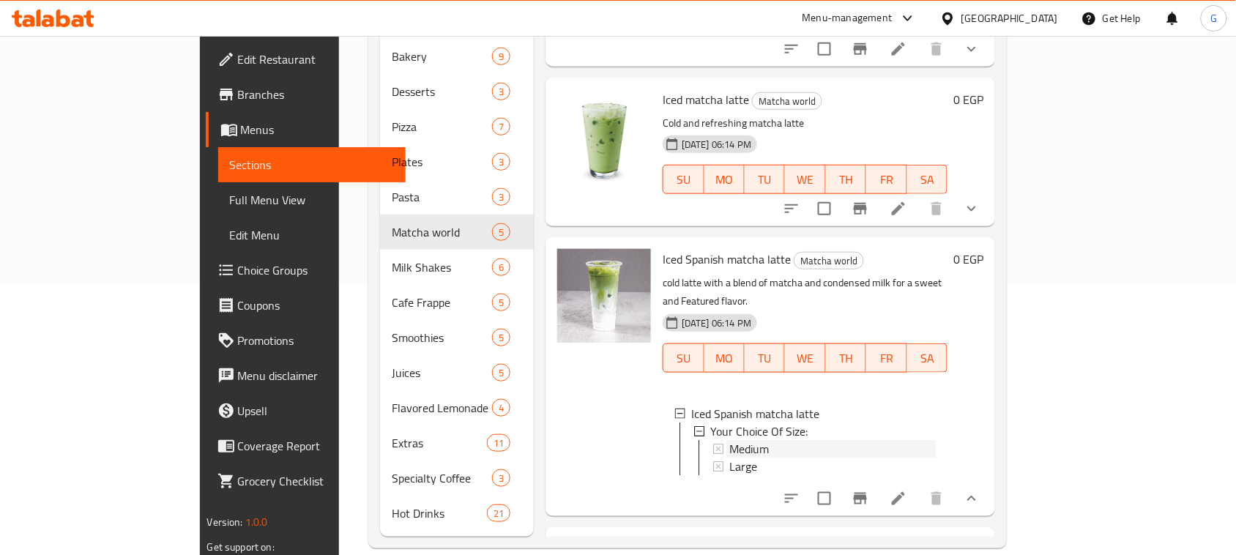
click at [729, 440] on span "Medium" at bounding box center [749, 449] width 40 height 18
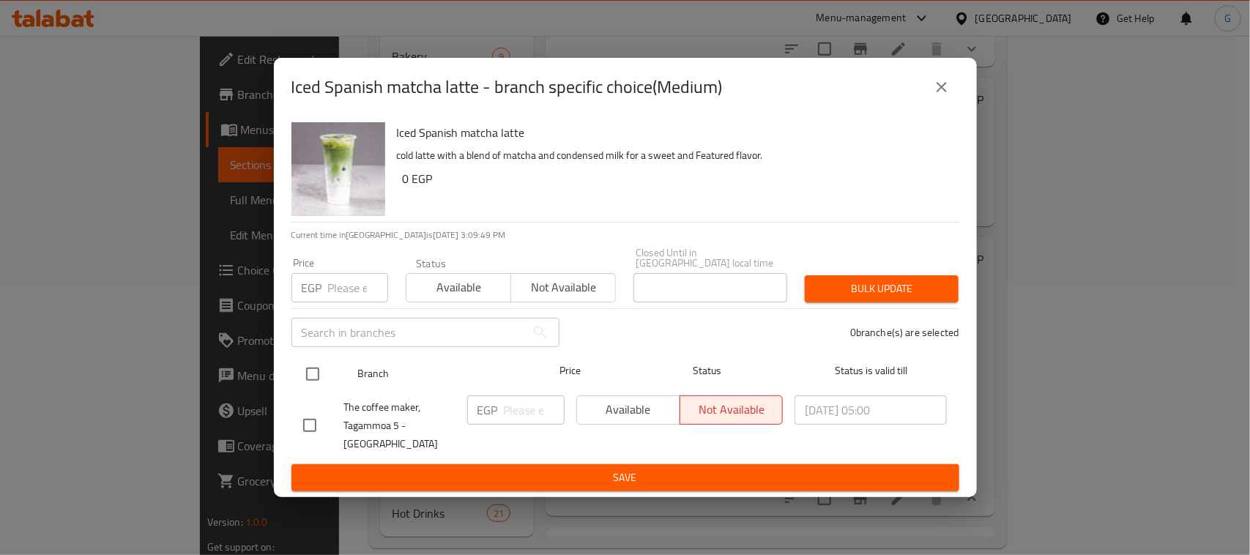
click at [317, 378] on input "checkbox" at bounding box center [312, 374] width 31 height 31
checkbox input "true"
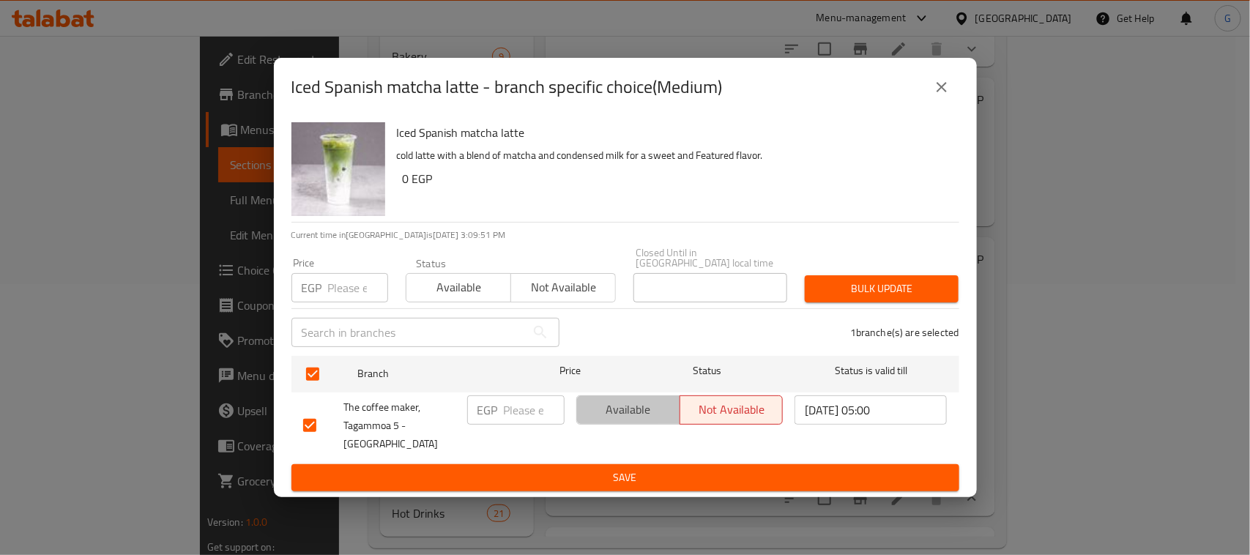
click at [634, 420] on span "Available" at bounding box center [629, 409] width 92 height 21
click at [513, 419] on input "number" at bounding box center [534, 409] width 61 height 29
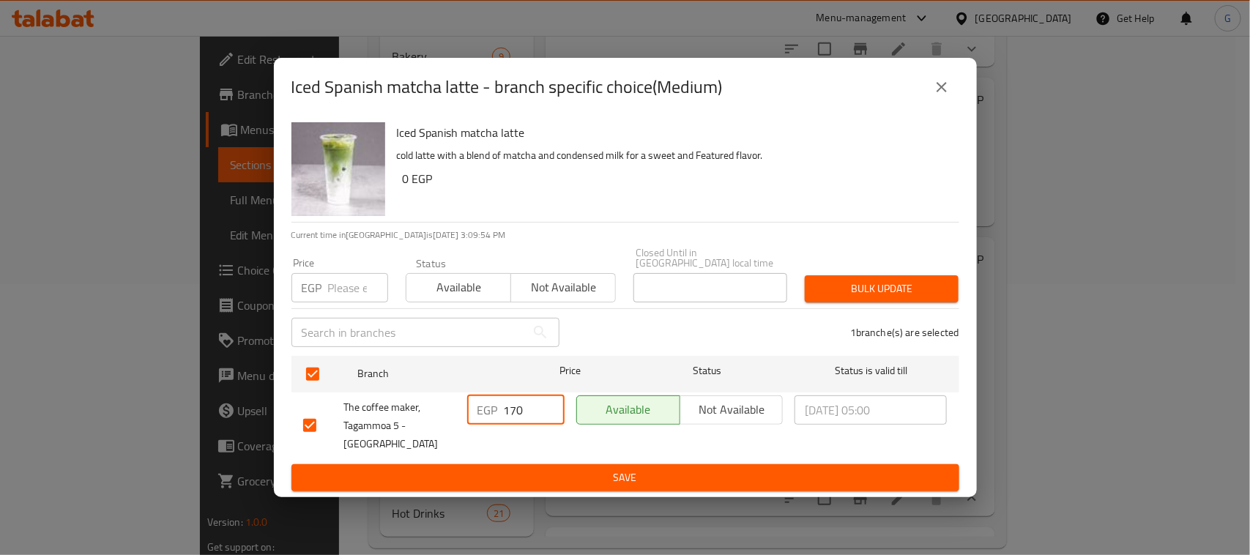
type input "170"
click at [643, 469] on span "Save" at bounding box center [625, 478] width 644 height 18
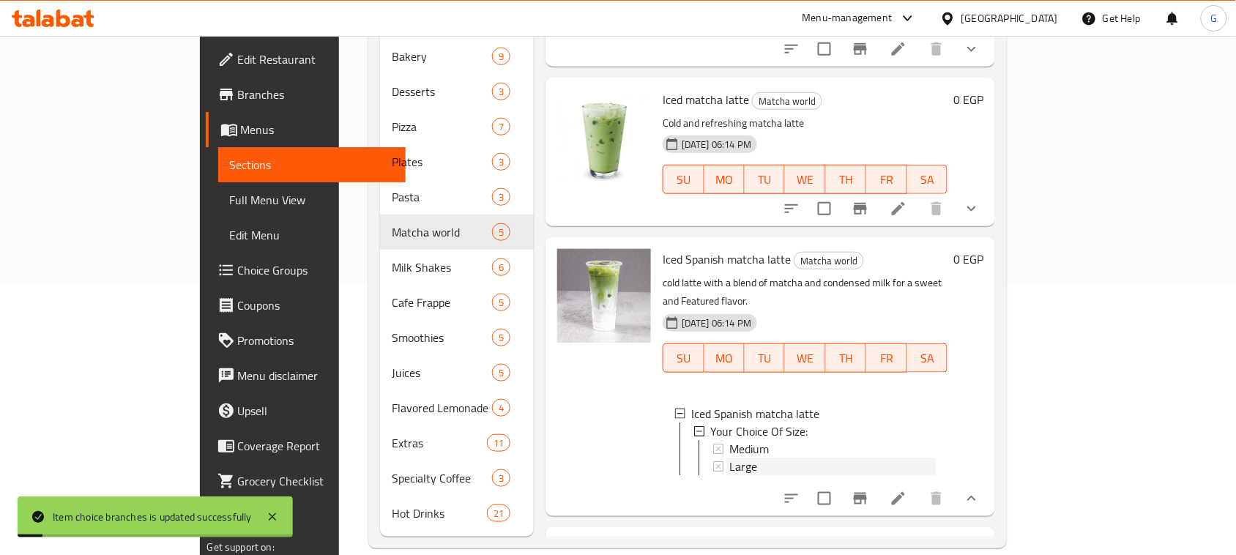
click at [729, 458] on span "Large" at bounding box center [743, 467] width 28 height 18
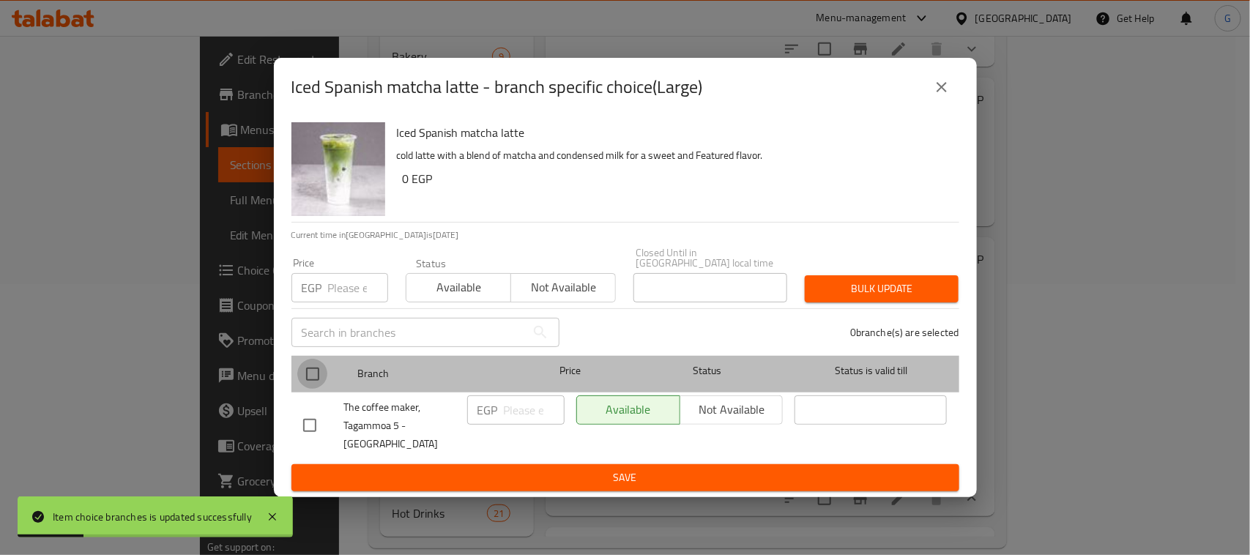
click at [312, 376] on input "checkbox" at bounding box center [312, 374] width 31 height 31
checkbox input "true"
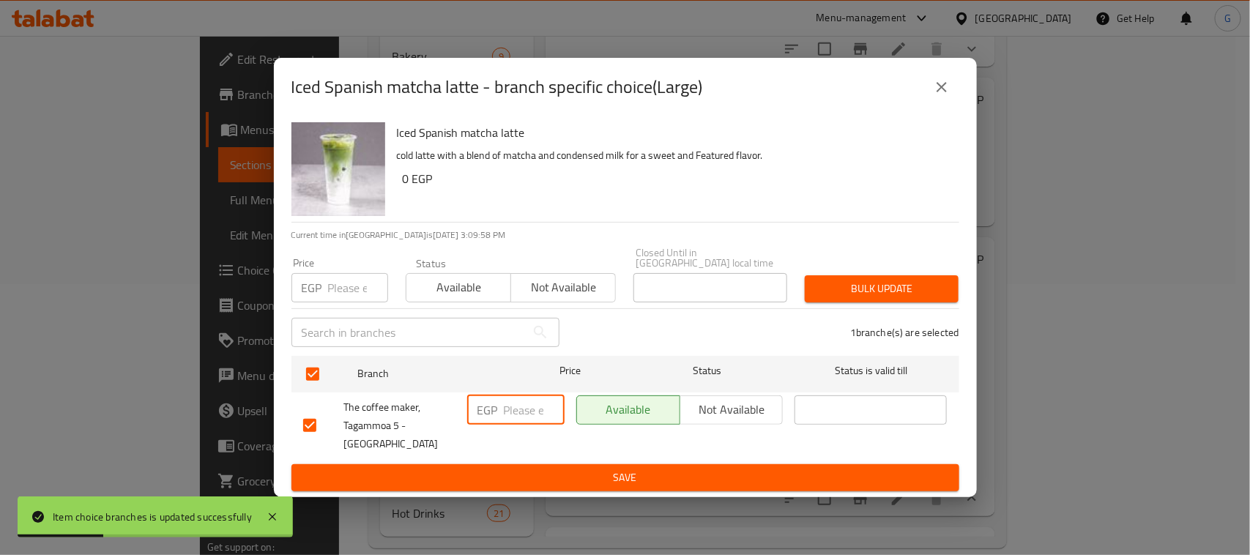
click at [510, 418] on input "number" at bounding box center [534, 409] width 61 height 29
type input "180"
click at [533, 469] on span "Save" at bounding box center [625, 478] width 644 height 18
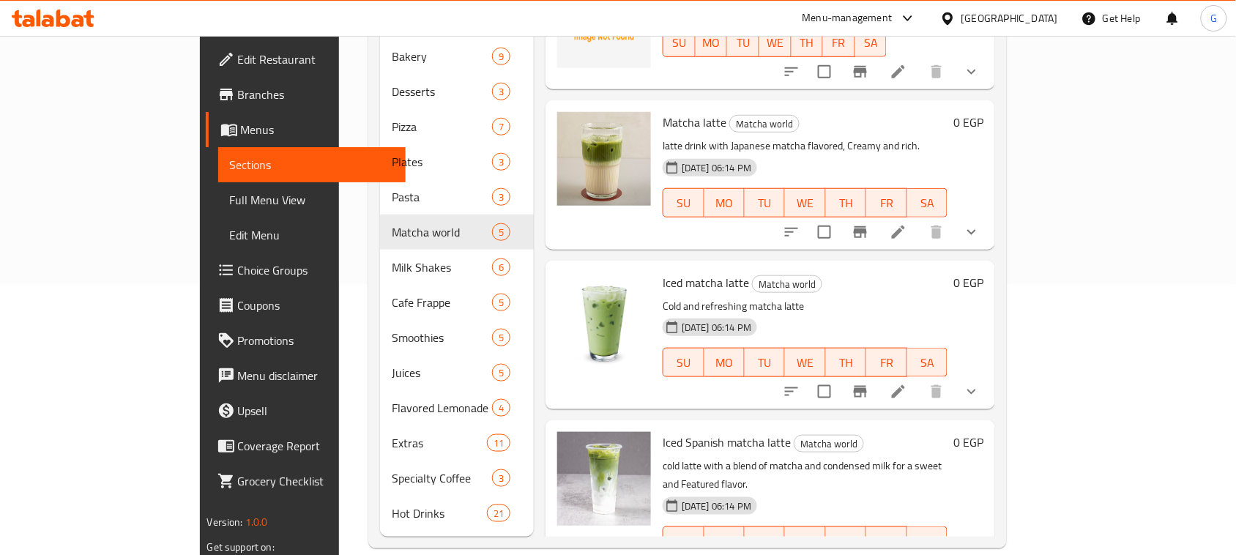
scroll to position [0, 0]
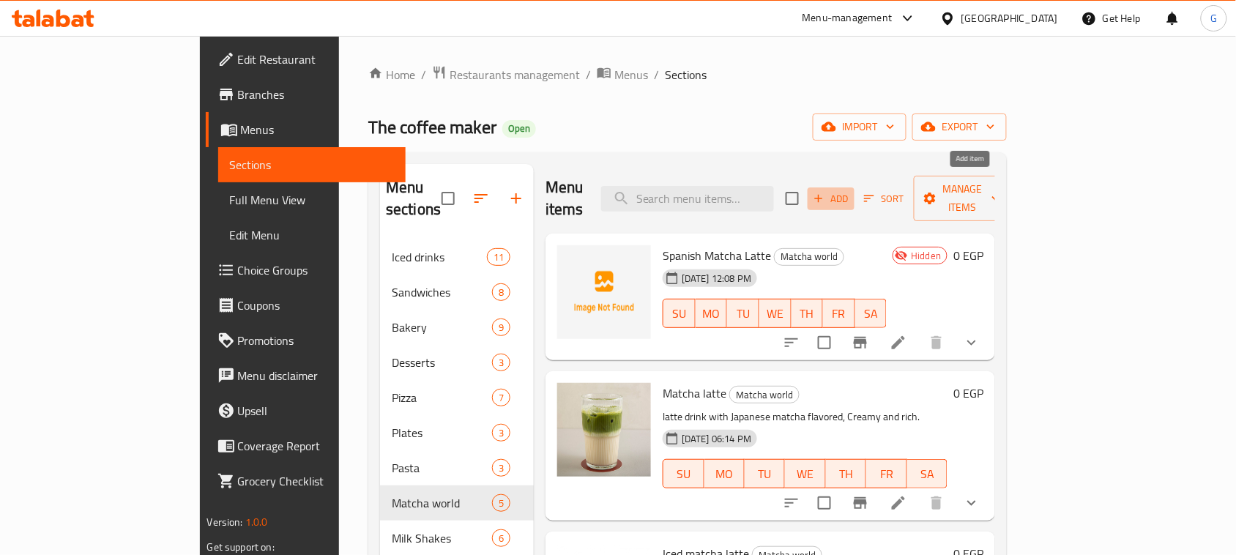
click at [851, 196] on span "Add" at bounding box center [831, 198] width 40 height 17
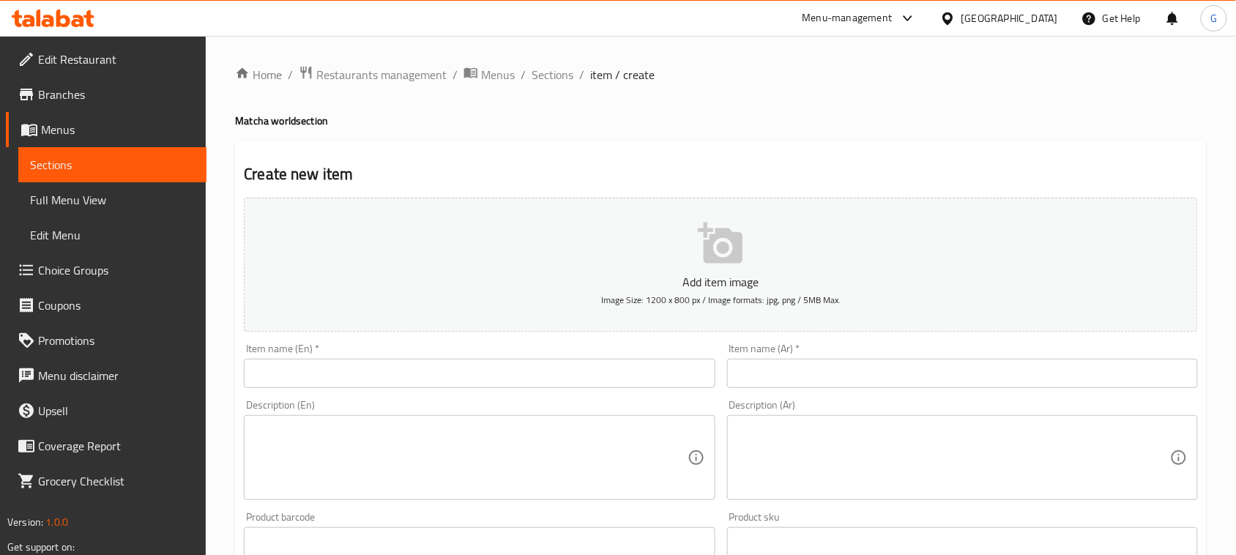
click at [521, 365] on input "text" at bounding box center [479, 373] width 471 height 29
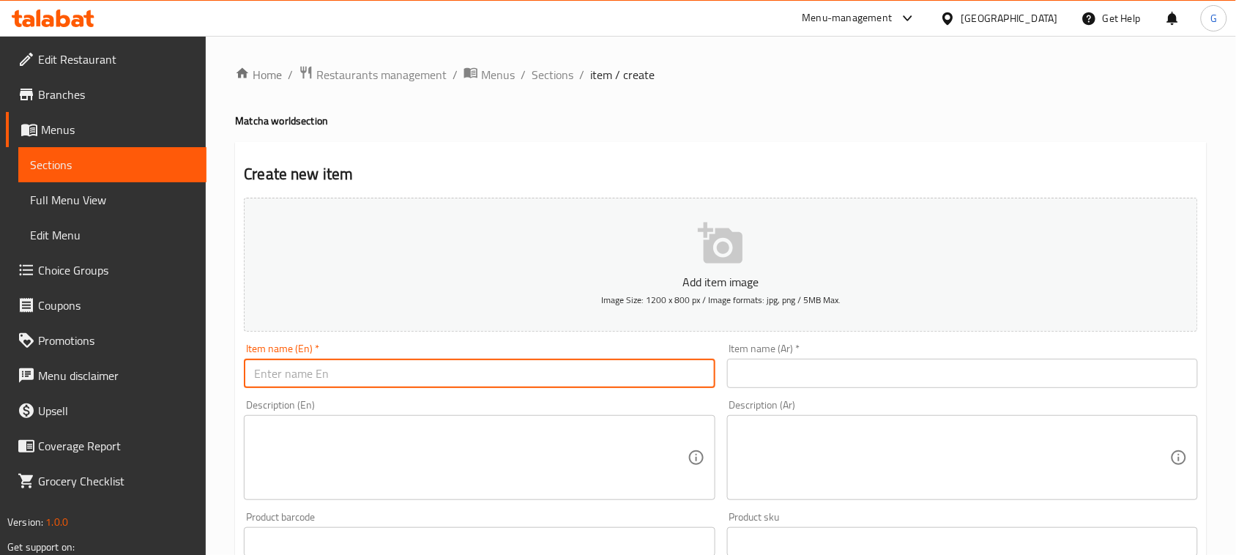
paste input "Brown Sugar Cream Matcha"
type input "Brown Sugar Cream Matcha"
click at [803, 375] on input "text" at bounding box center [962, 373] width 471 height 29
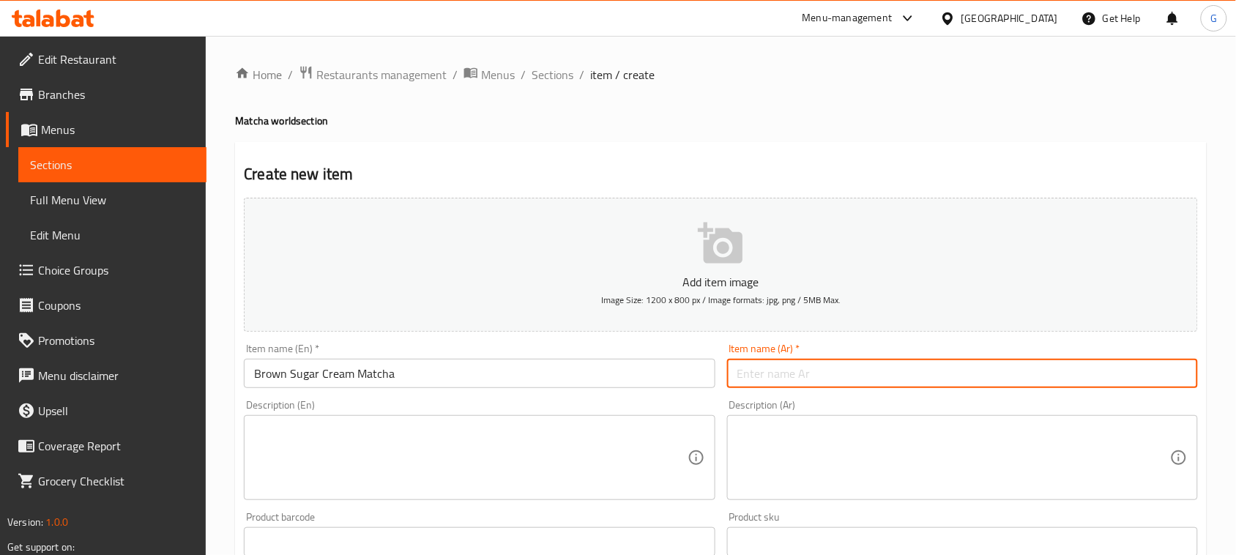
paste input "كريمة السكر البني ماتشا"
type input "كريمة السكر البني ماتشا"
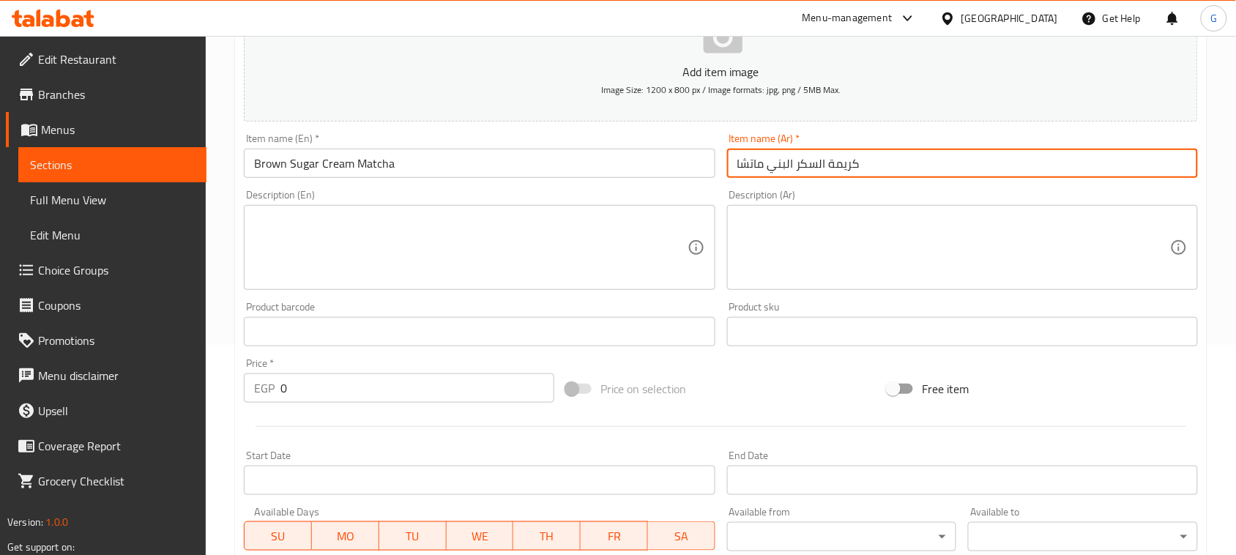
scroll to position [275, 0]
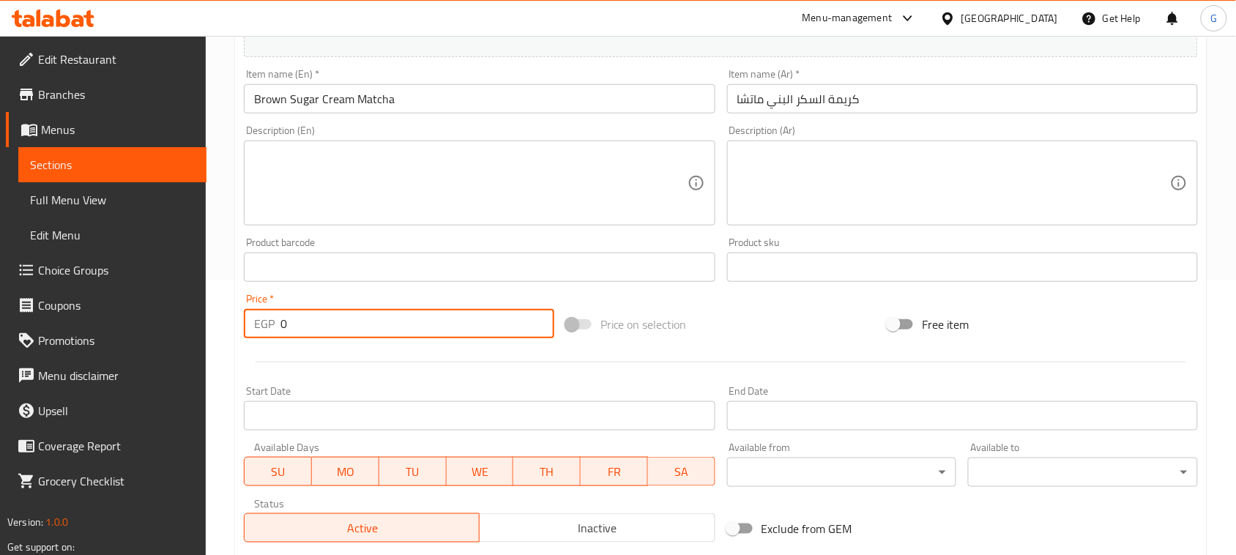
drag, startPoint x: 297, startPoint y: 328, endPoint x: 280, endPoint y: 322, distance: 17.8
click at [280, 322] on input "0" at bounding box center [417, 323] width 274 height 29
type input "190"
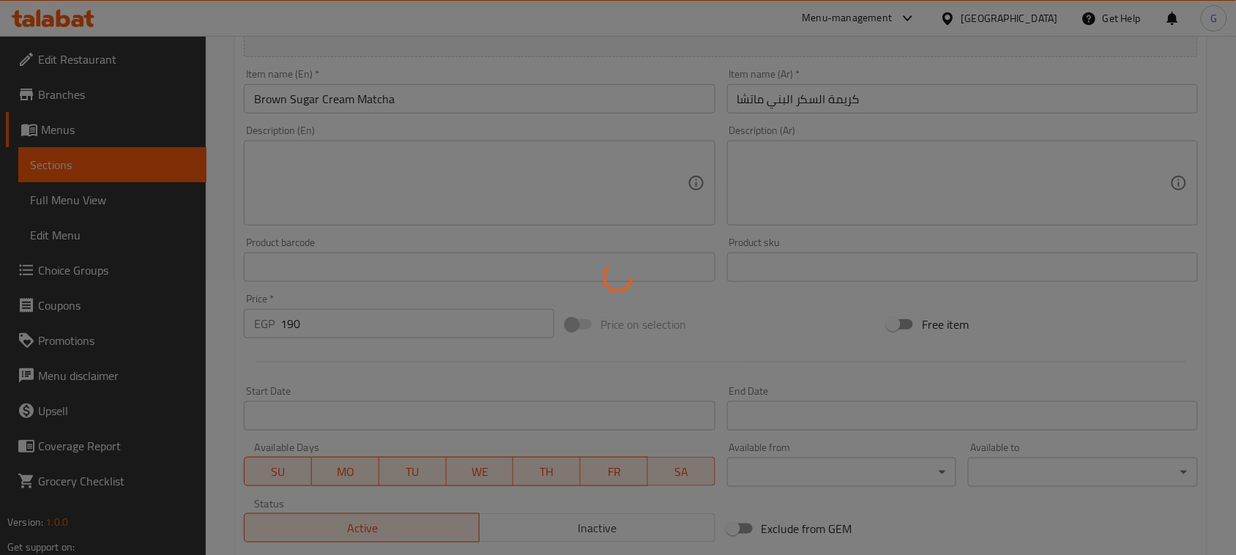
type input "0"
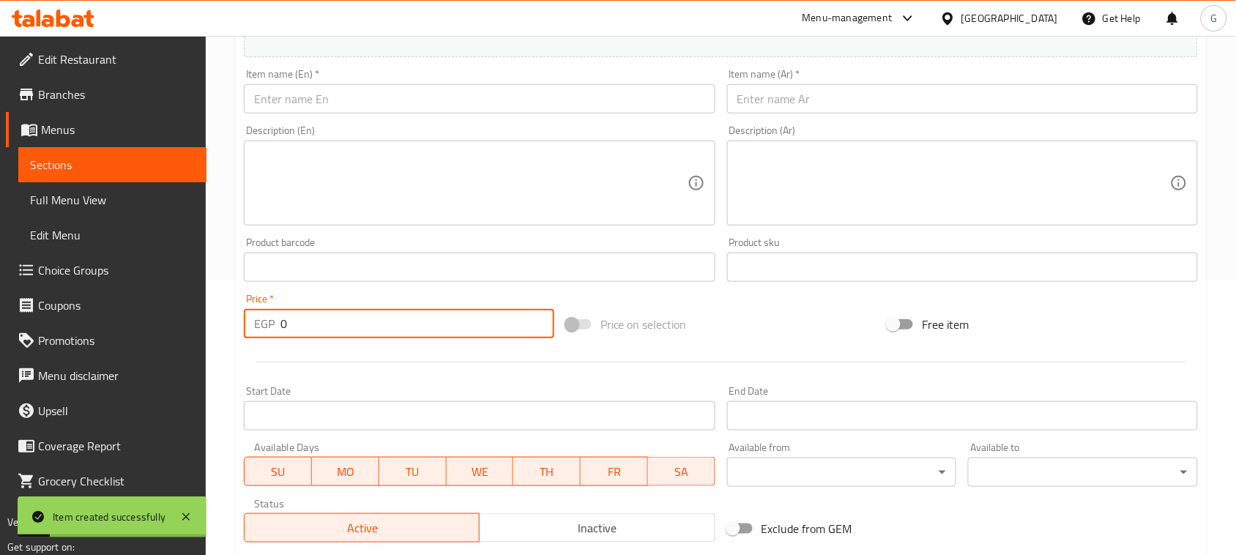
scroll to position [0, 0]
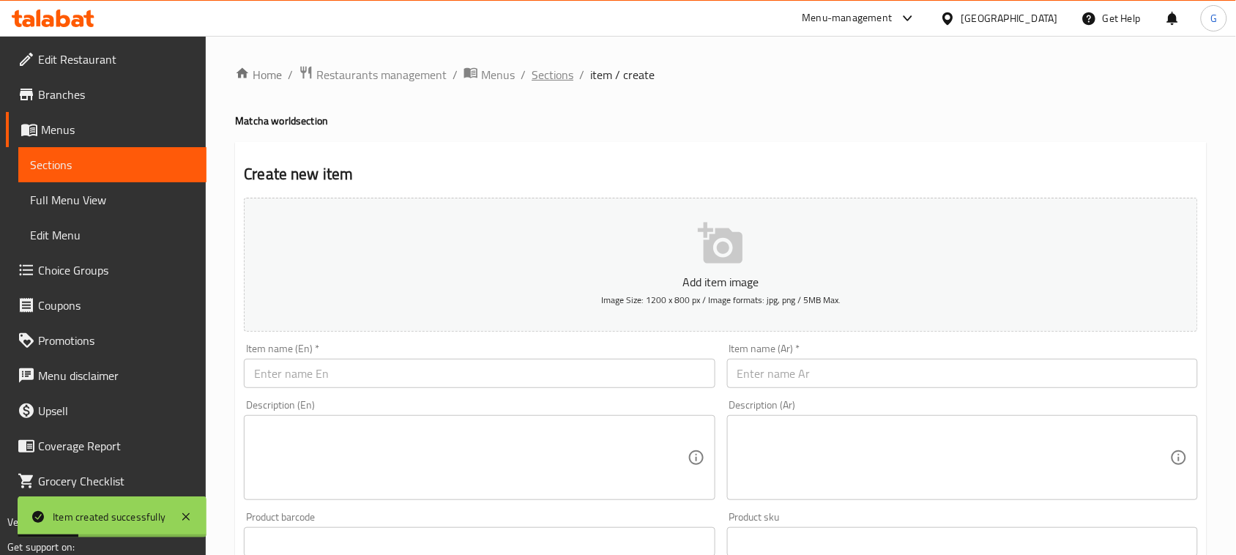
click at [543, 78] on span "Sections" at bounding box center [553, 75] width 42 height 18
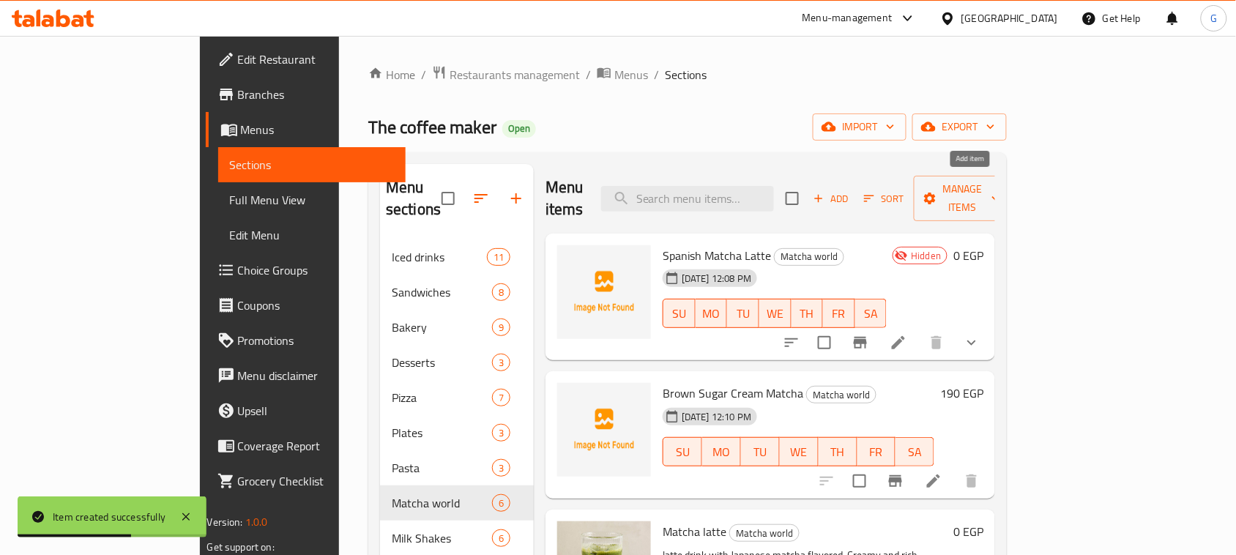
click at [851, 190] on span "Add" at bounding box center [831, 198] width 40 height 17
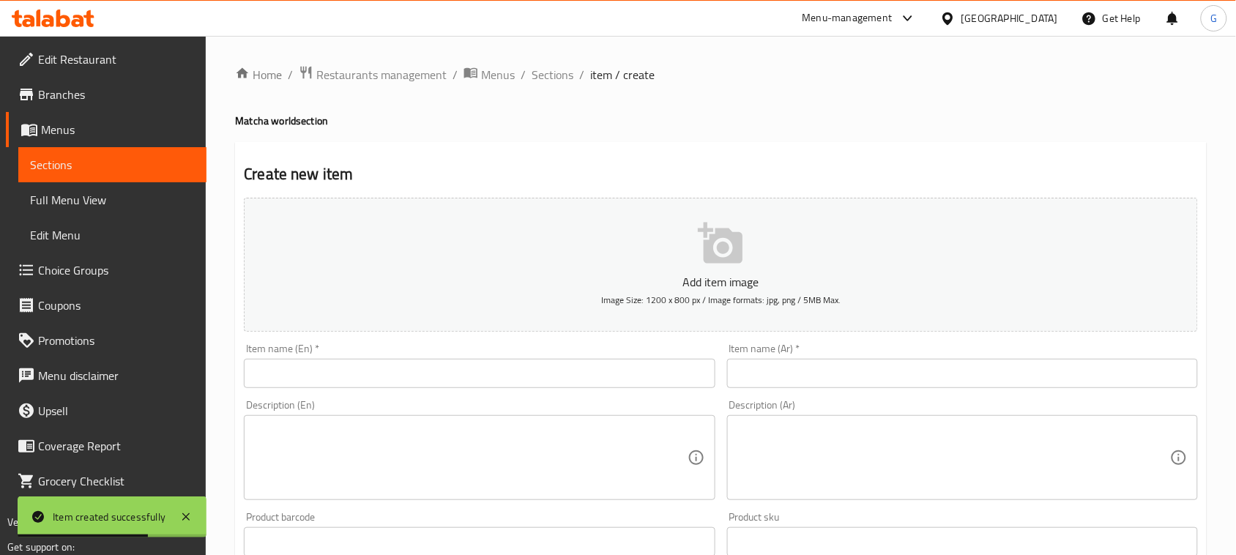
click at [587, 365] on input "text" at bounding box center [479, 373] width 471 height 29
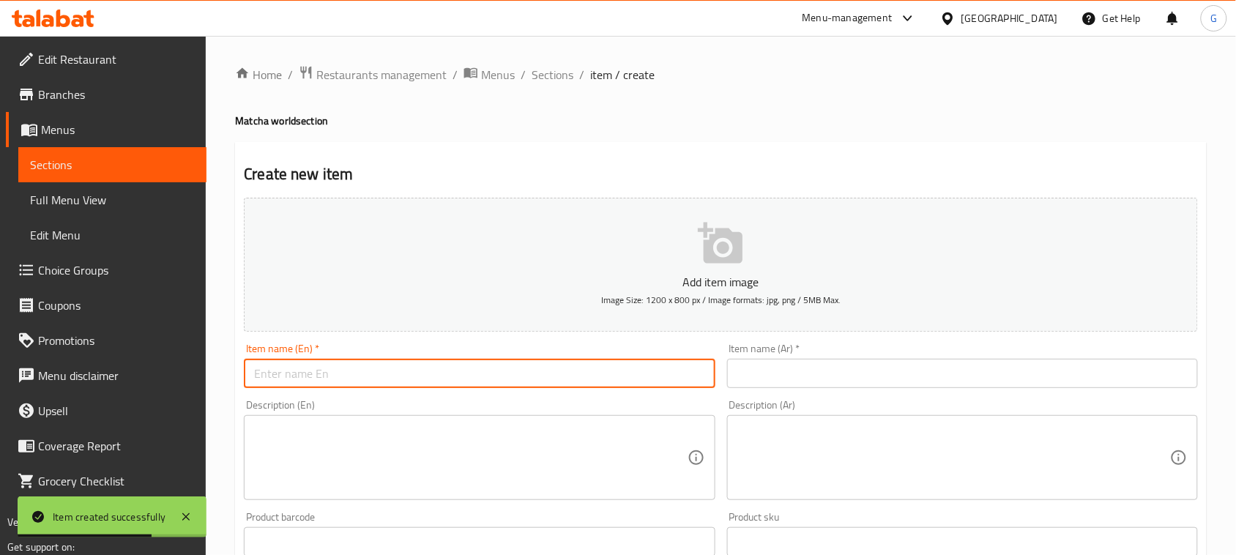
paste input "Matcha Frappe"
type input "Matcha Frappe"
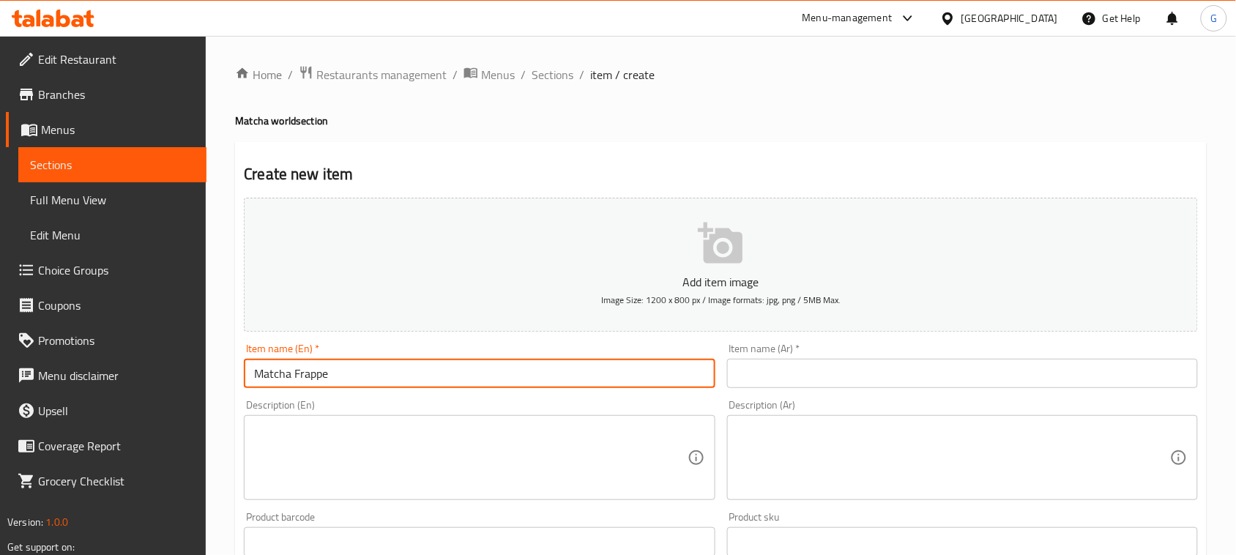
click at [777, 370] on input "text" at bounding box center [962, 373] width 471 height 29
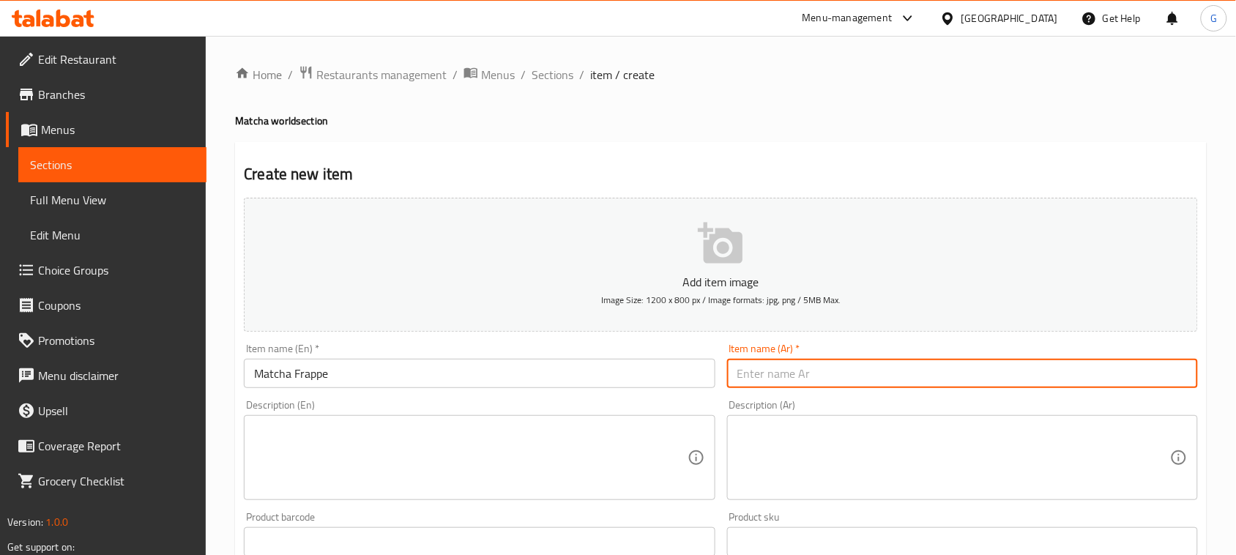
type input "L"
type input "ماتشا فرابية"
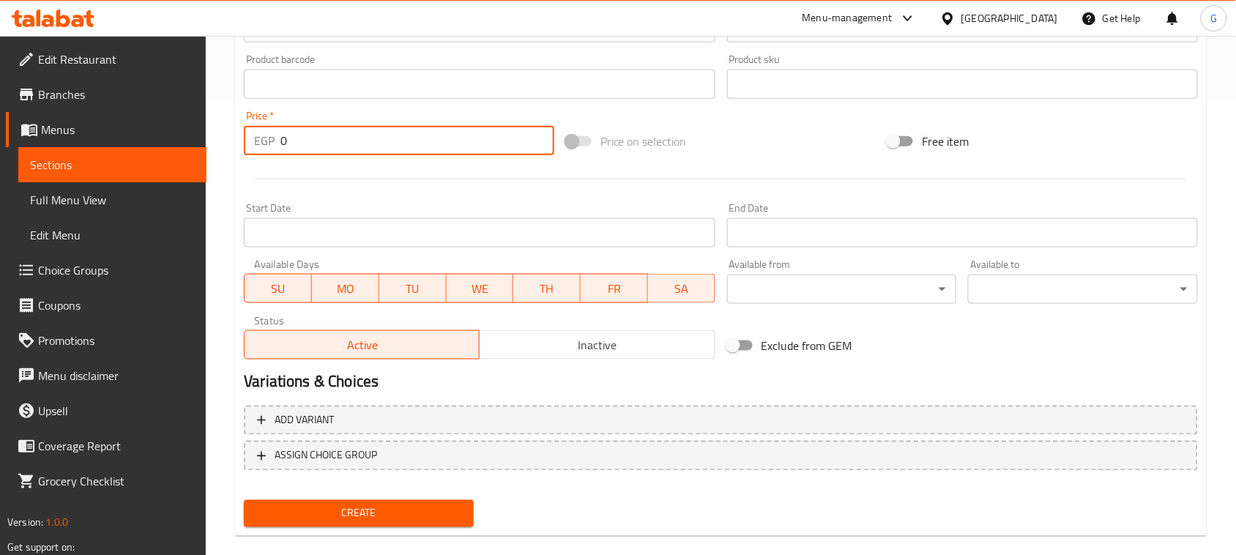
drag, startPoint x: 289, startPoint y: 146, endPoint x: 279, endPoint y: 144, distance: 10.5
click at [279, 144] on div "EGP 0 Price *" at bounding box center [399, 140] width 310 height 29
paste input "17"
type input "170"
click at [330, 507] on span "Create" at bounding box center [359, 513] width 206 height 18
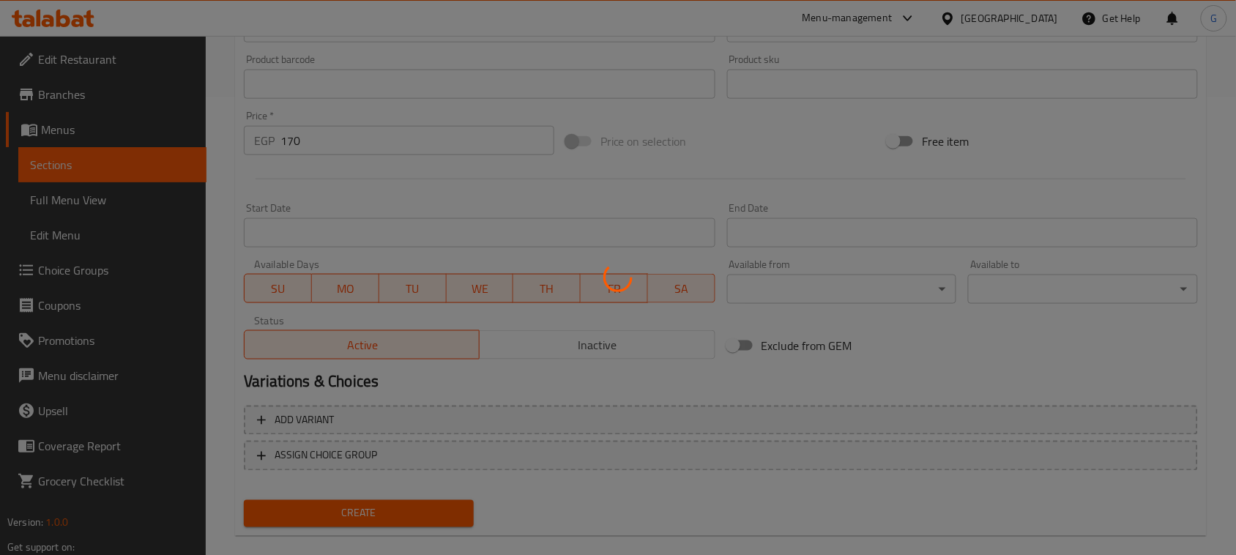
type input "0"
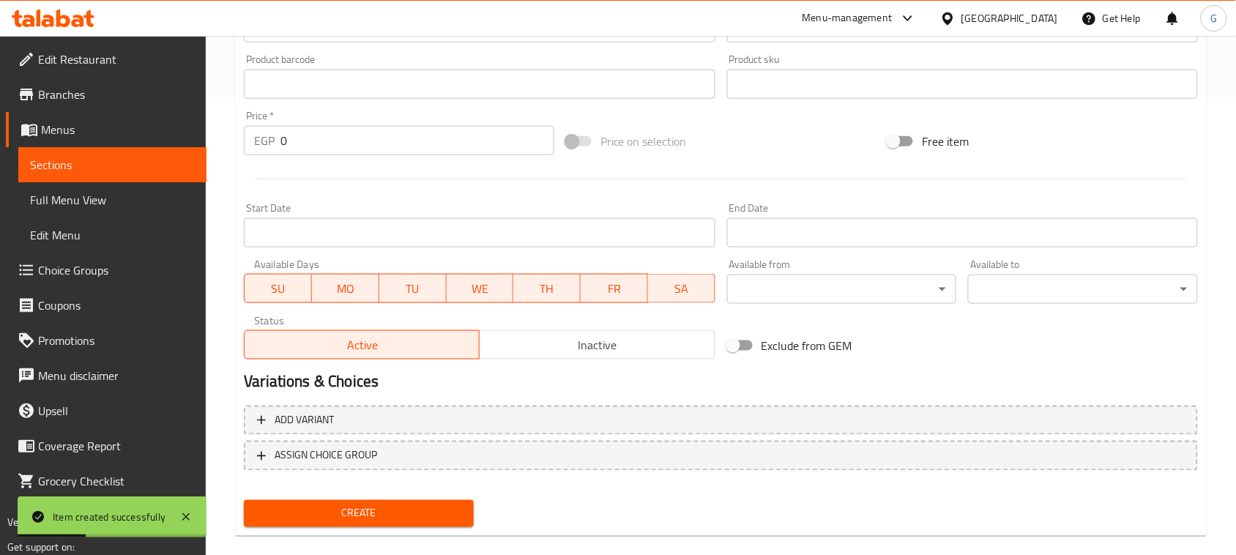
scroll to position [0, 0]
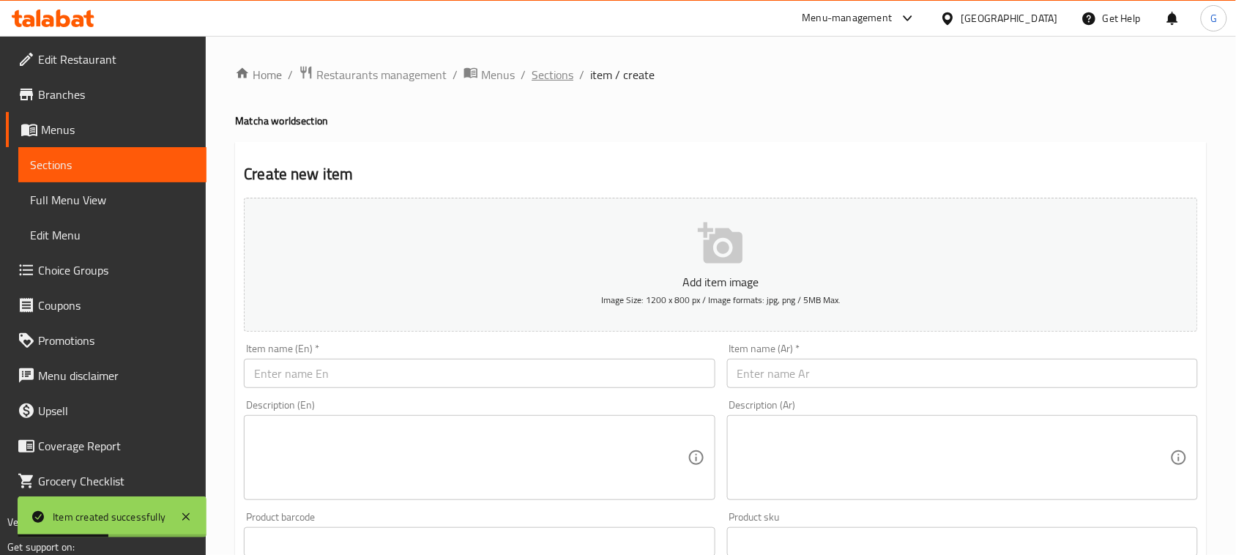
click at [553, 78] on span "Sections" at bounding box center [553, 75] width 42 height 18
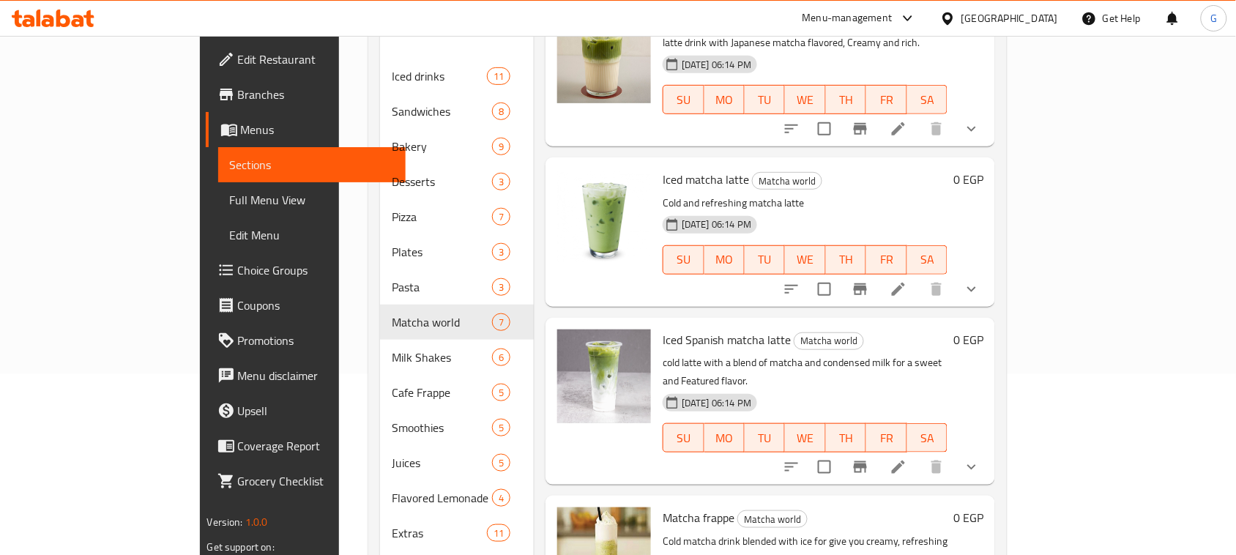
scroll to position [183, 0]
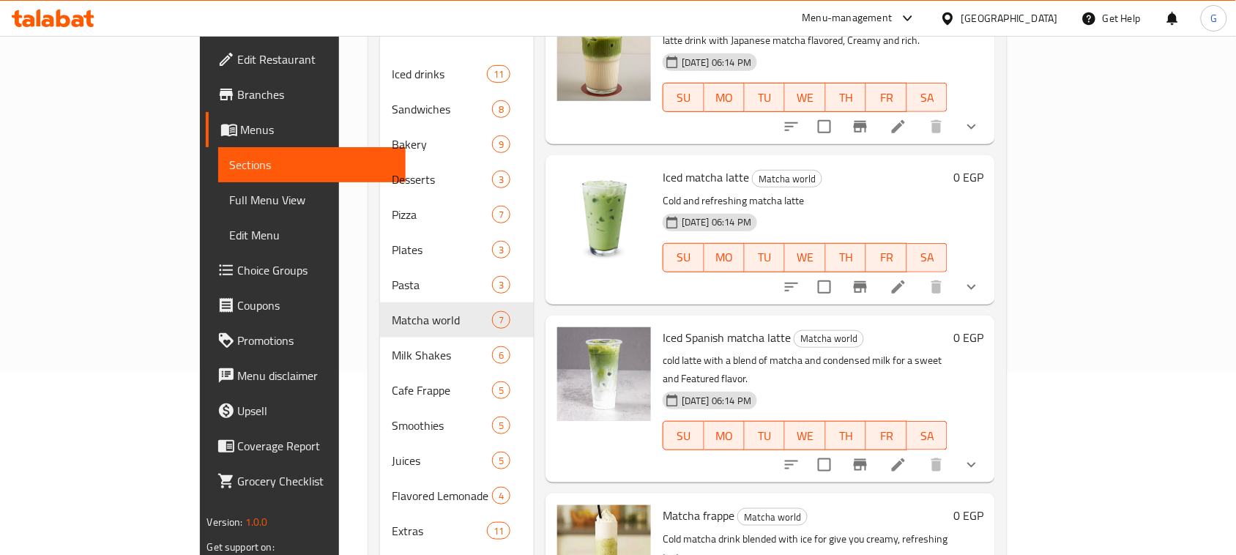
click at [716, 327] on span "Iced Spanish matcha latte" at bounding box center [727, 338] width 128 height 22
click at [980, 278] on icon "show more" at bounding box center [972, 287] width 18 height 18
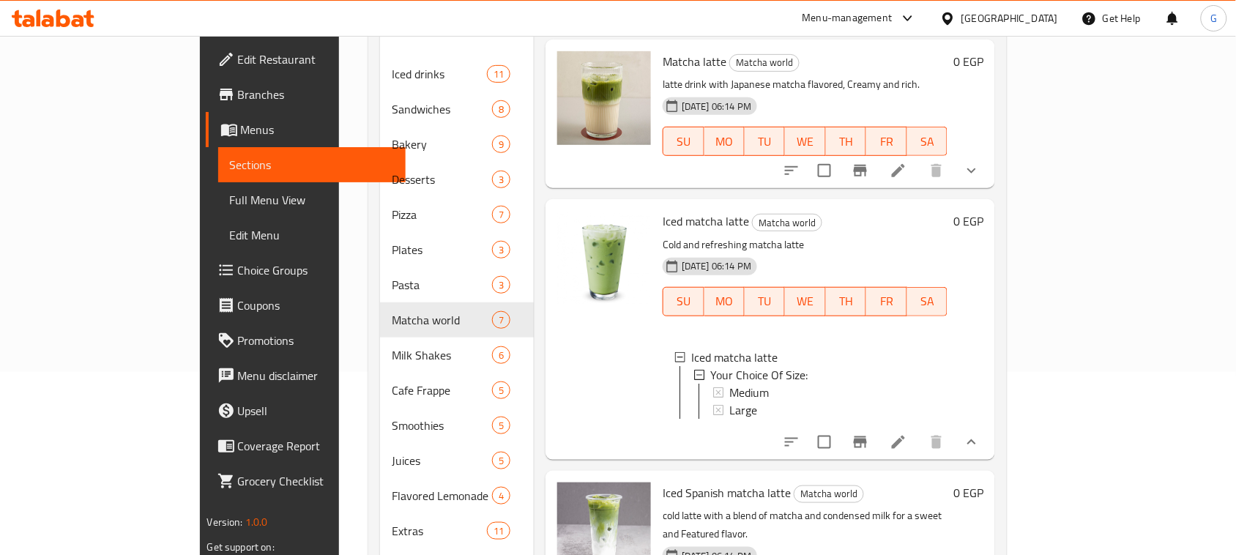
scroll to position [411, 0]
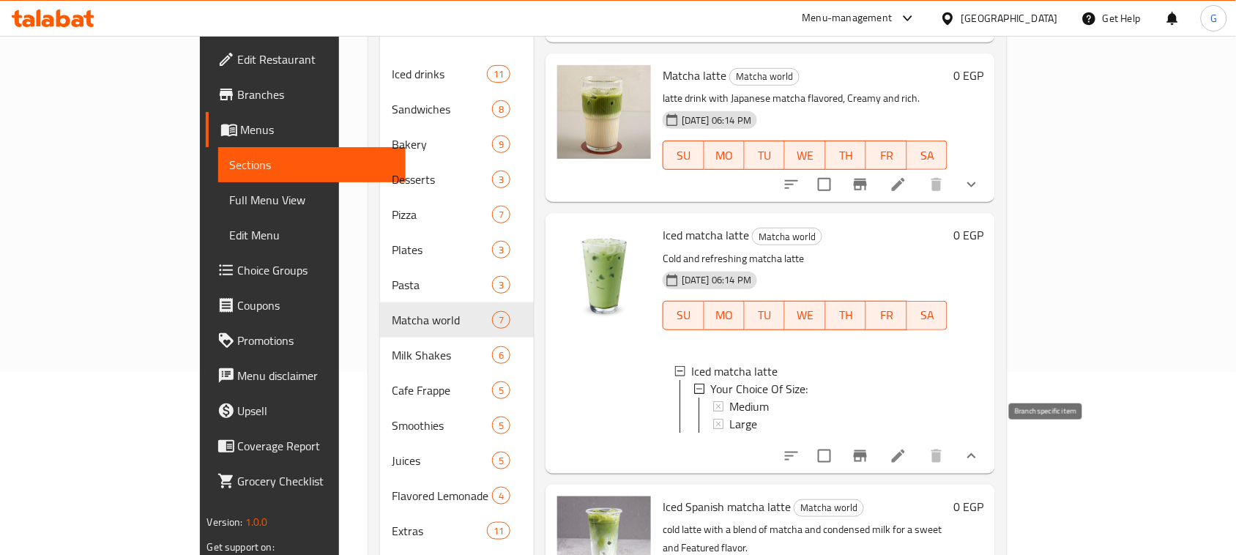
click at [867, 450] on icon "Branch-specific-item" at bounding box center [860, 456] width 13 height 12
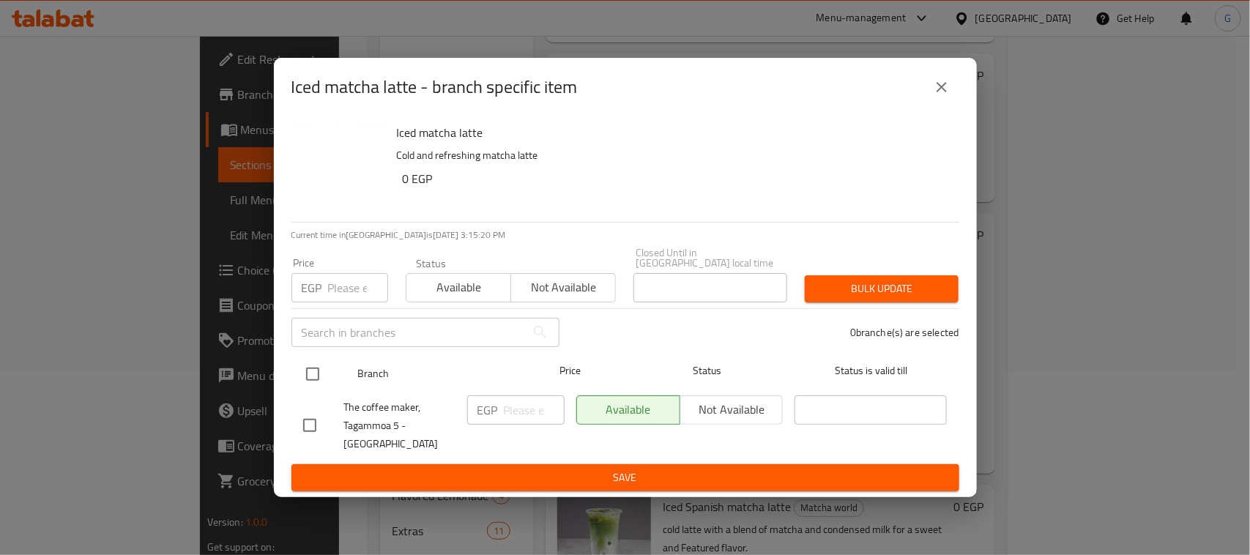
click at [313, 373] on input "checkbox" at bounding box center [312, 374] width 31 height 31
checkbox input "true"
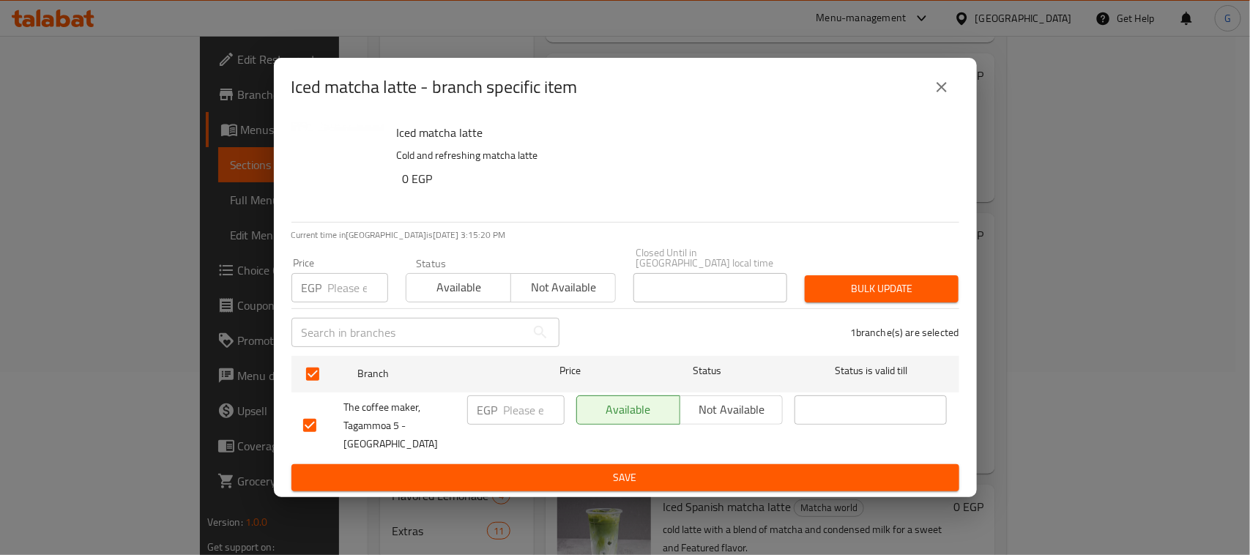
click at [515, 411] on input "number" at bounding box center [534, 409] width 61 height 29
type input "170"
click at [540, 469] on span "Save" at bounding box center [625, 478] width 644 height 18
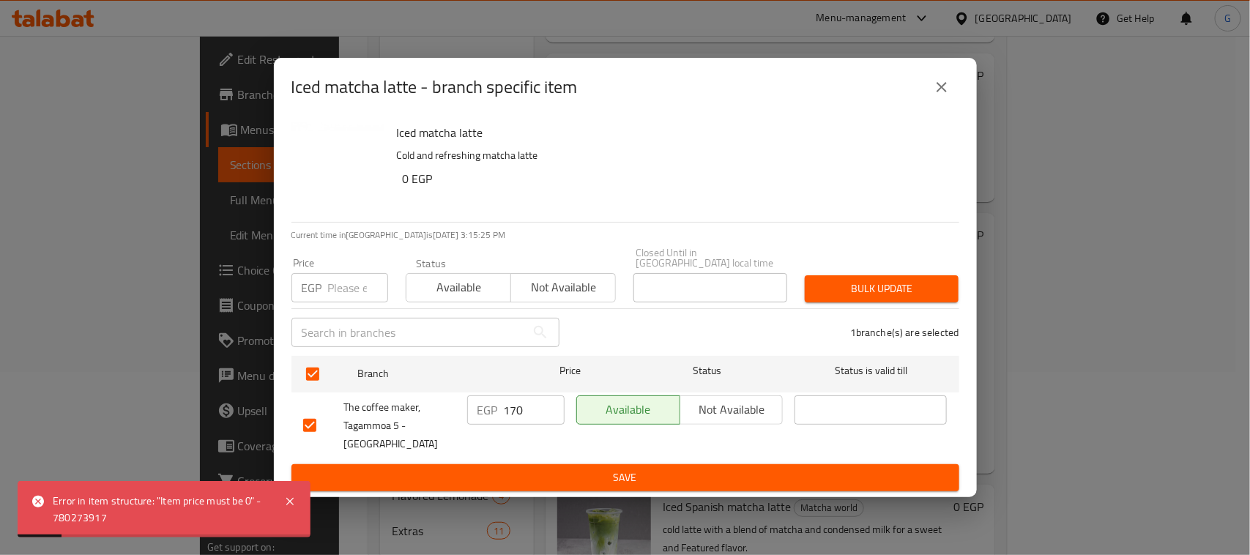
click at [949, 96] on icon "close" at bounding box center [942, 87] width 18 height 18
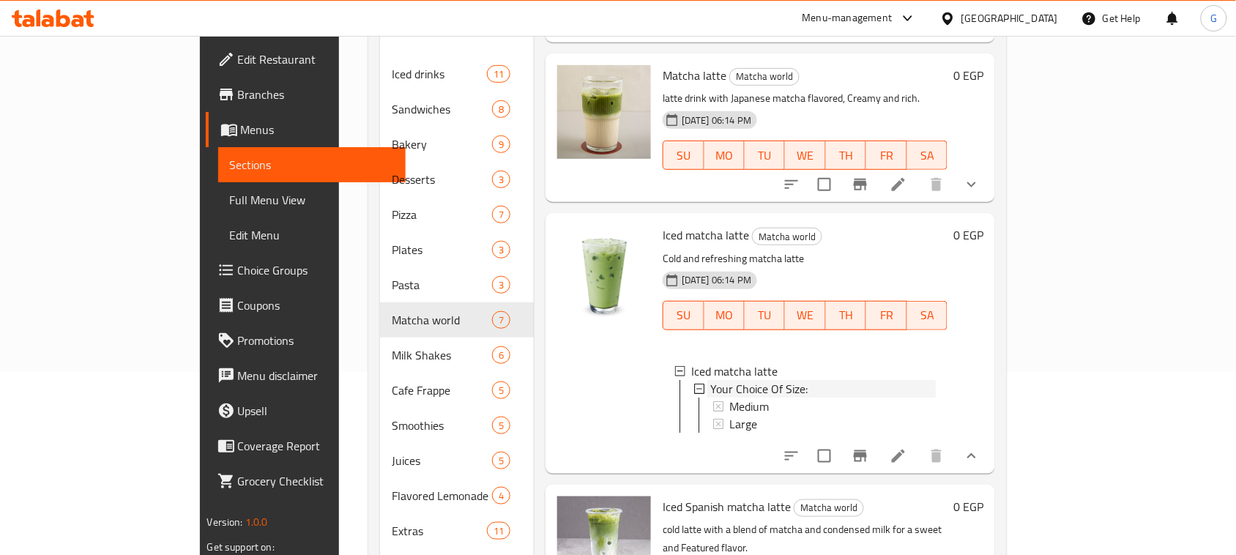
click at [820, 380] on div "Your Choice Of Size:" at bounding box center [823, 389] width 226 height 18
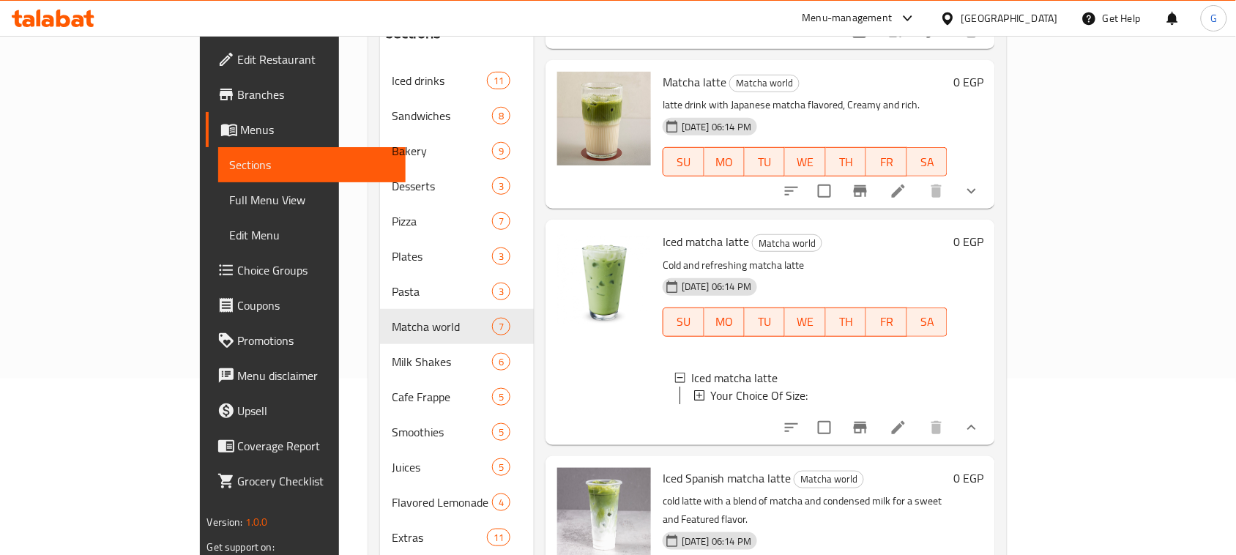
scroll to position [377, 0]
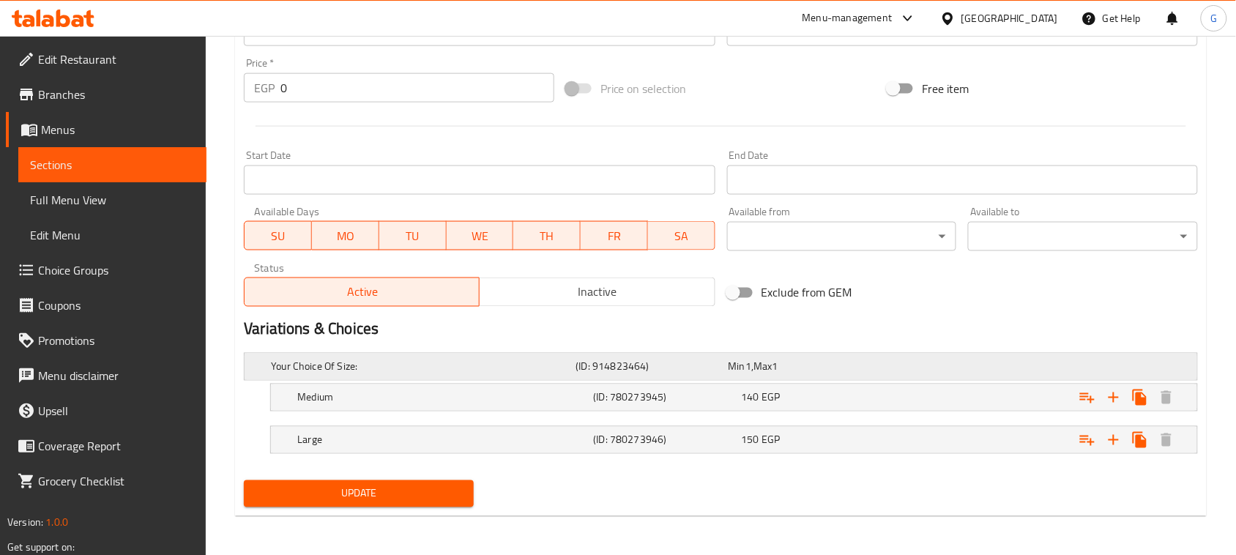
scroll to position [535, 0]
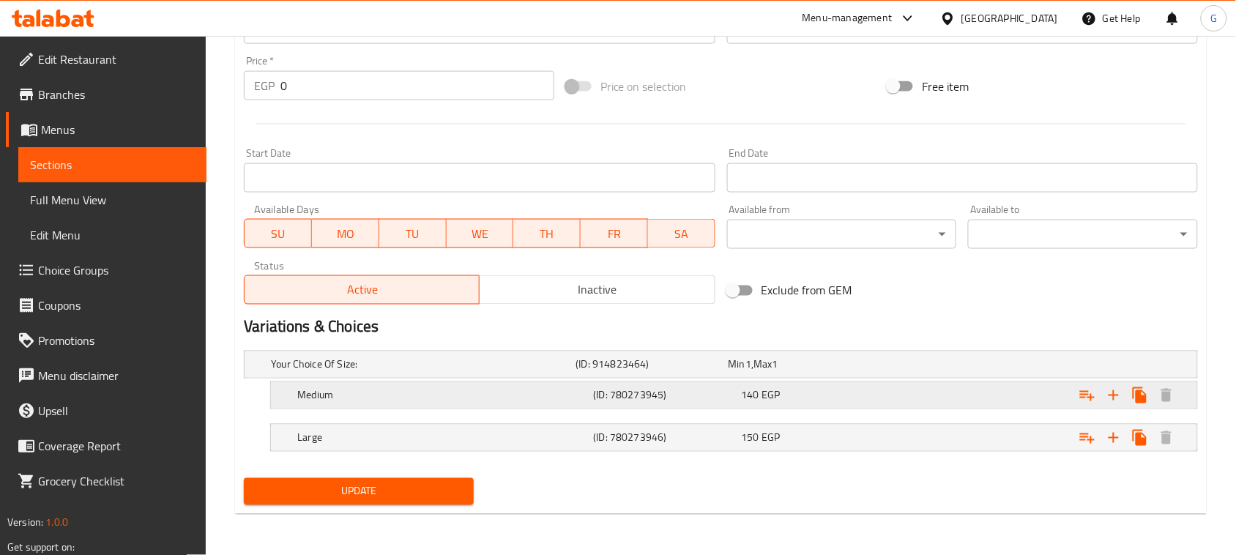
click at [1042, 368] on div "Expand" at bounding box center [1030, 365] width 305 height 6
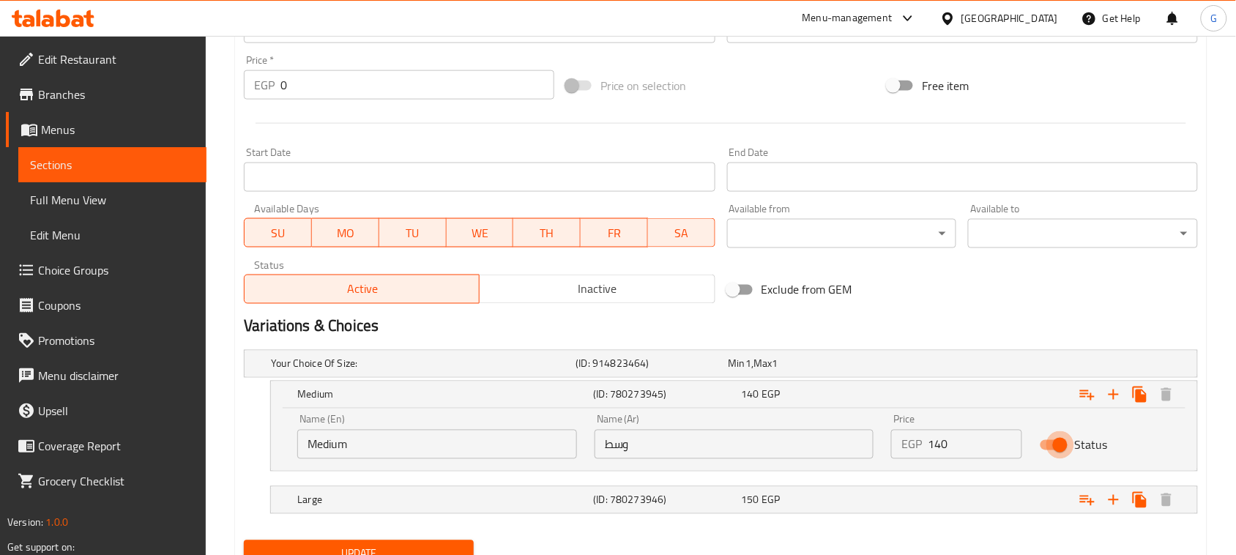
click at [1052, 447] on input "Status" at bounding box center [1059, 445] width 83 height 28
checkbox input "false"
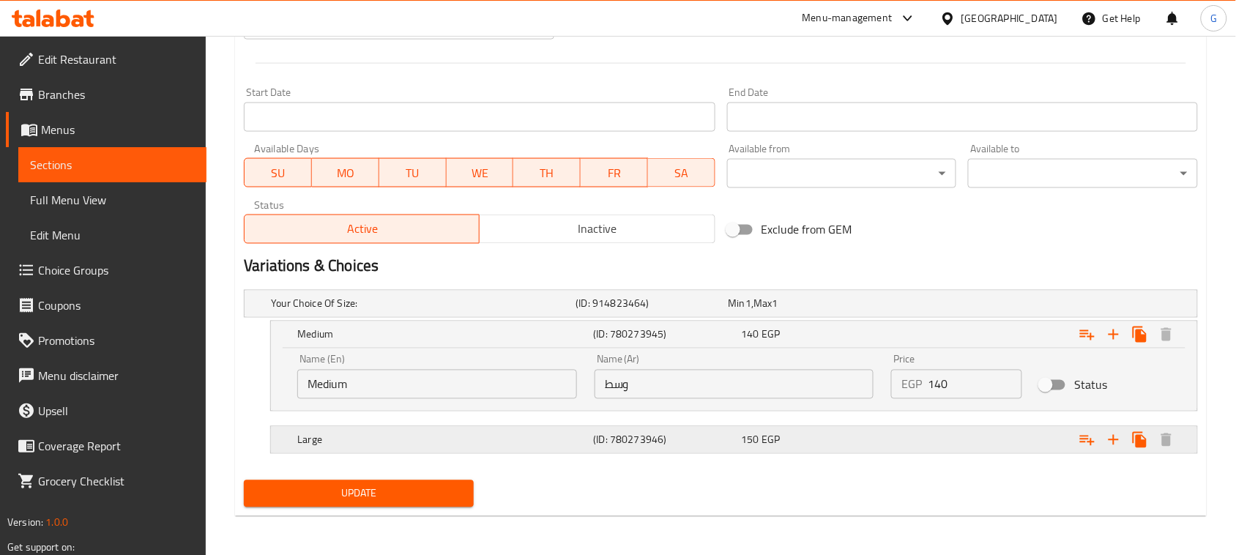
scroll to position [597, 0]
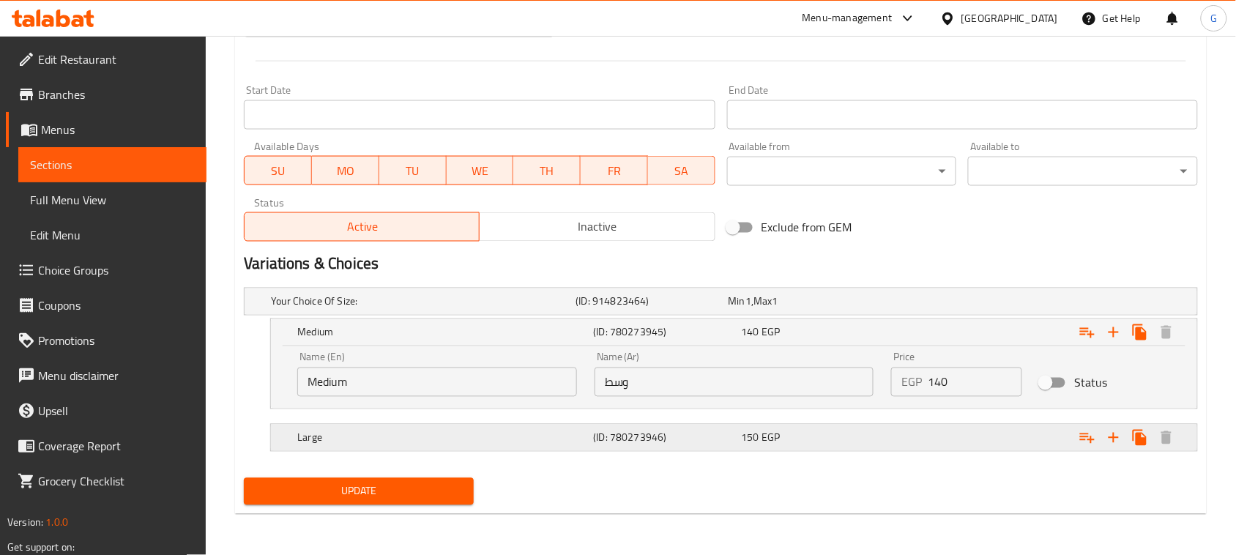
click at [1018, 305] on div "Expand" at bounding box center [1030, 302] width 305 height 6
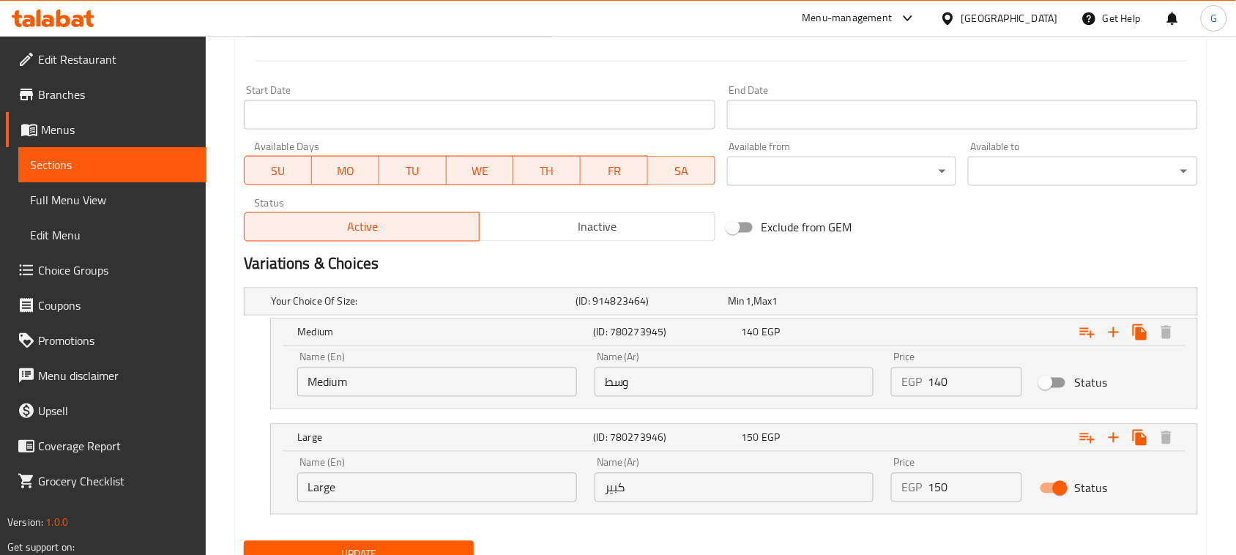
click at [1049, 489] on input "Status" at bounding box center [1059, 488] width 83 height 28
checkbox input "false"
click at [943, 385] on input "140" at bounding box center [975, 382] width 94 height 29
type input "0"
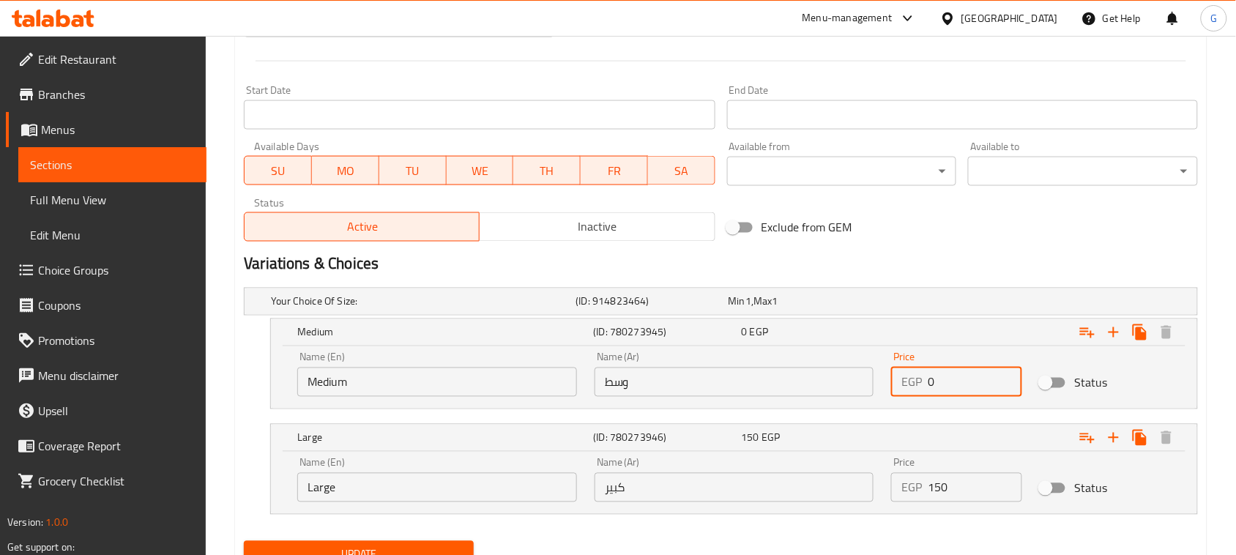
click at [943, 485] on input "150" at bounding box center [975, 487] width 94 height 29
type input "0"
click at [930, 514] on div "Name (En) Large Name (En) Name (Ar) كبير Name (Ar) Price EGP 0 Price Status" at bounding box center [734, 483] width 926 height 62
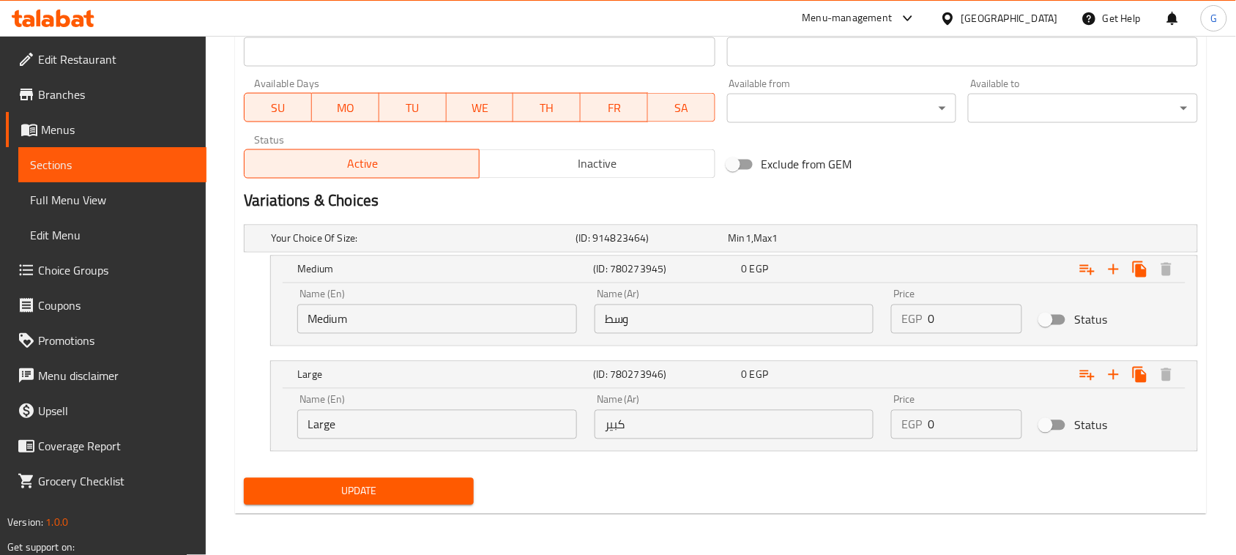
click at [395, 499] on span "Update" at bounding box center [359, 492] width 206 height 18
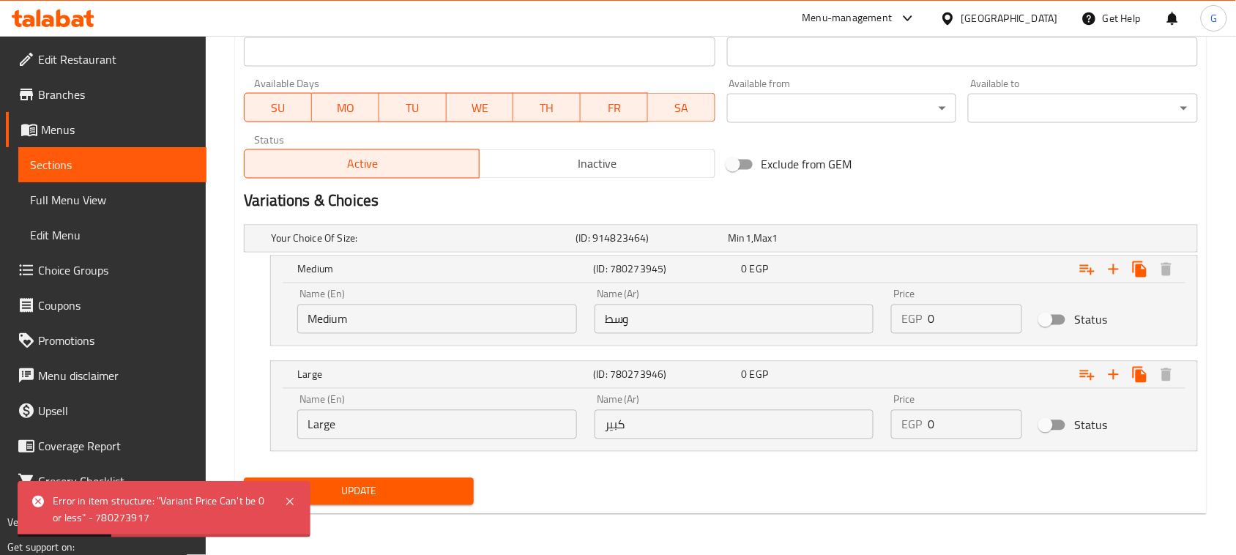
scroll to position [385, 0]
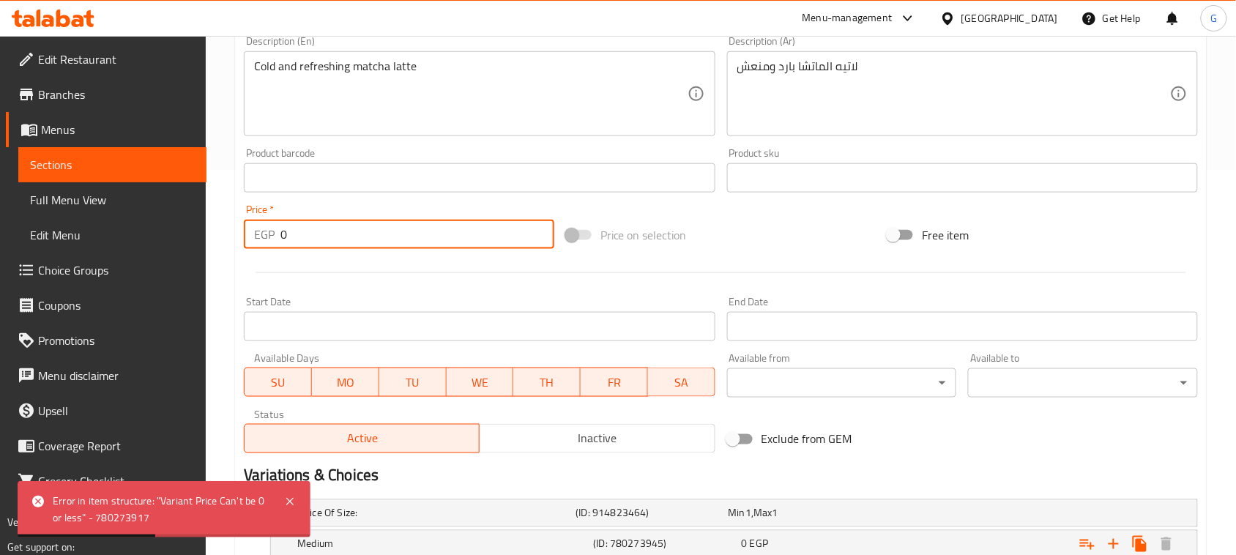
drag, startPoint x: 290, startPoint y: 237, endPoint x: 266, endPoint y: 231, distance: 24.9
click at [268, 232] on div "EGP 0 Price *" at bounding box center [399, 234] width 310 height 29
type input "170"
click at [308, 288] on div at bounding box center [721, 273] width 966 height 36
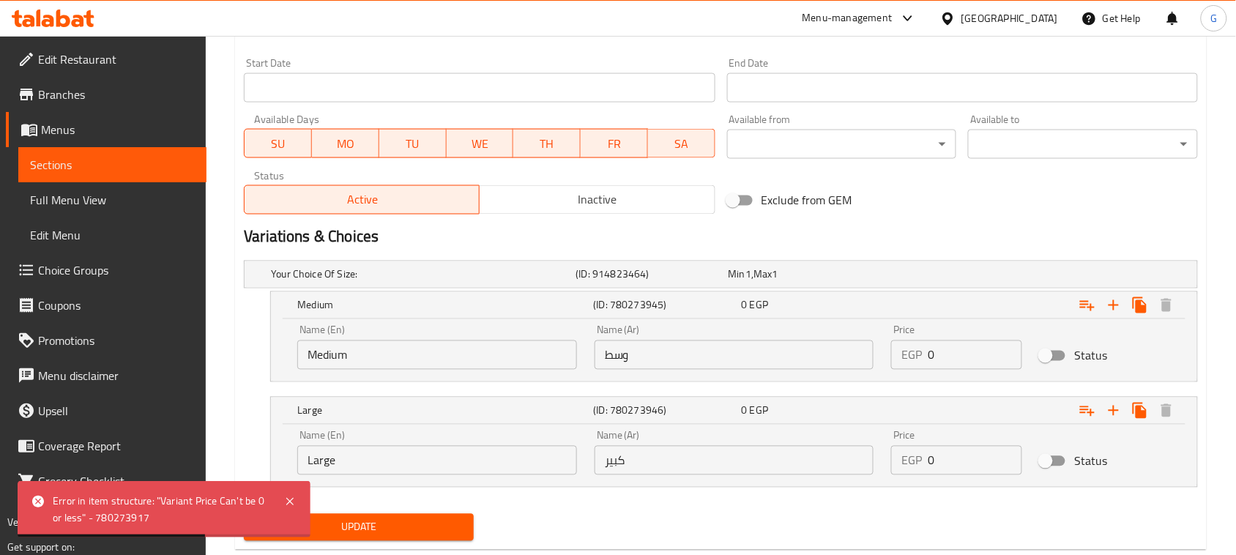
scroll to position [660, 0]
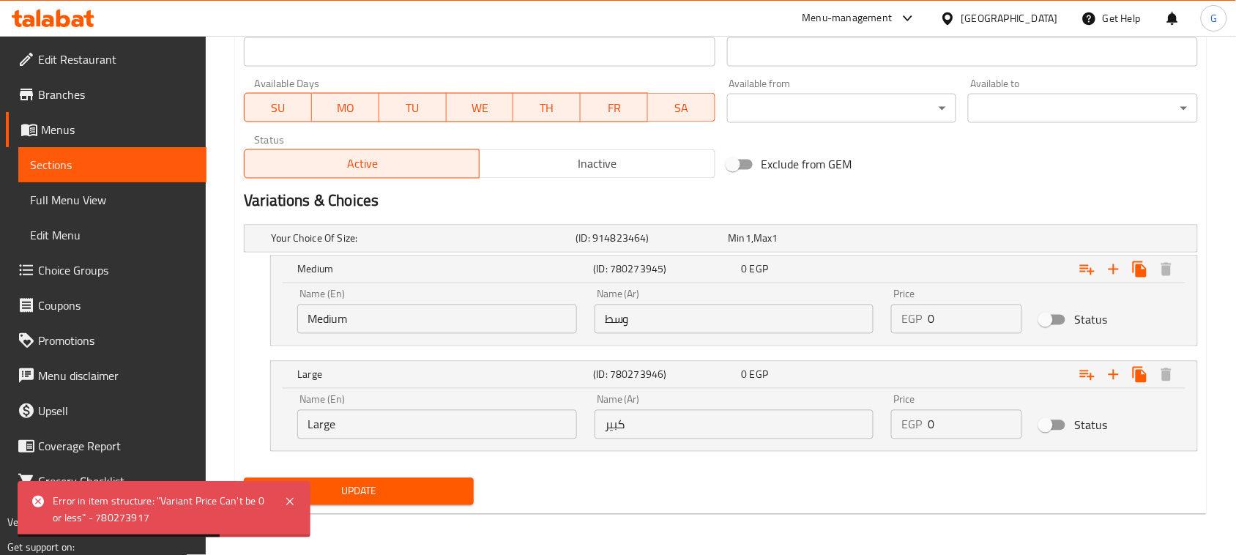
click at [414, 478] on div "Update" at bounding box center [359, 491] width 242 height 39
click at [415, 494] on span "Update" at bounding box center [359, 492] width 206 height 18
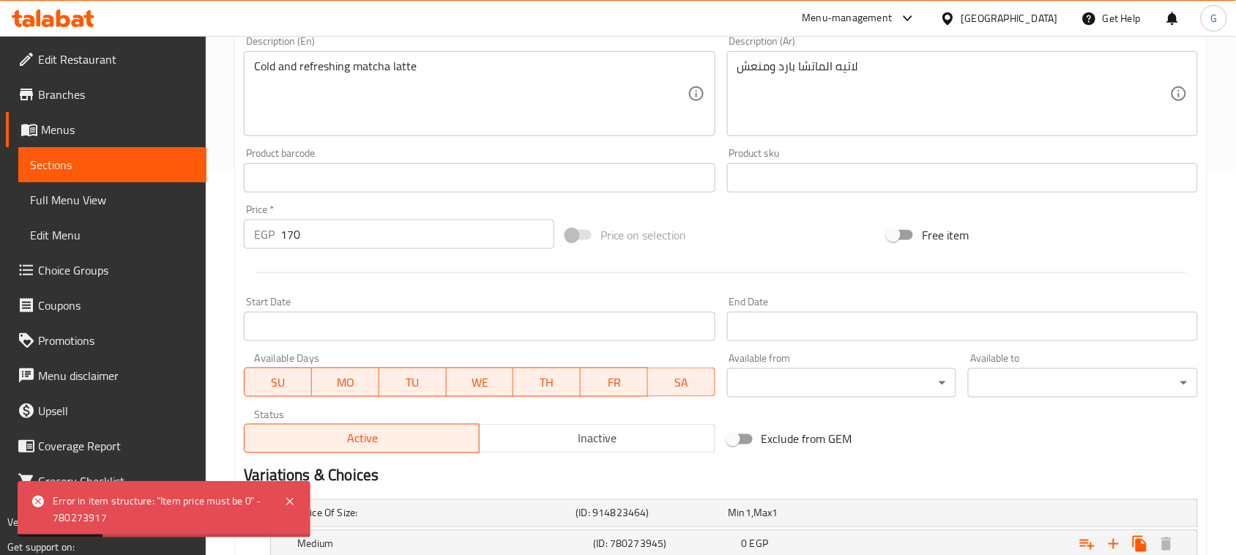
click at [317, 234] on input "170" at bounding box center [417, 234] width 274 height 29
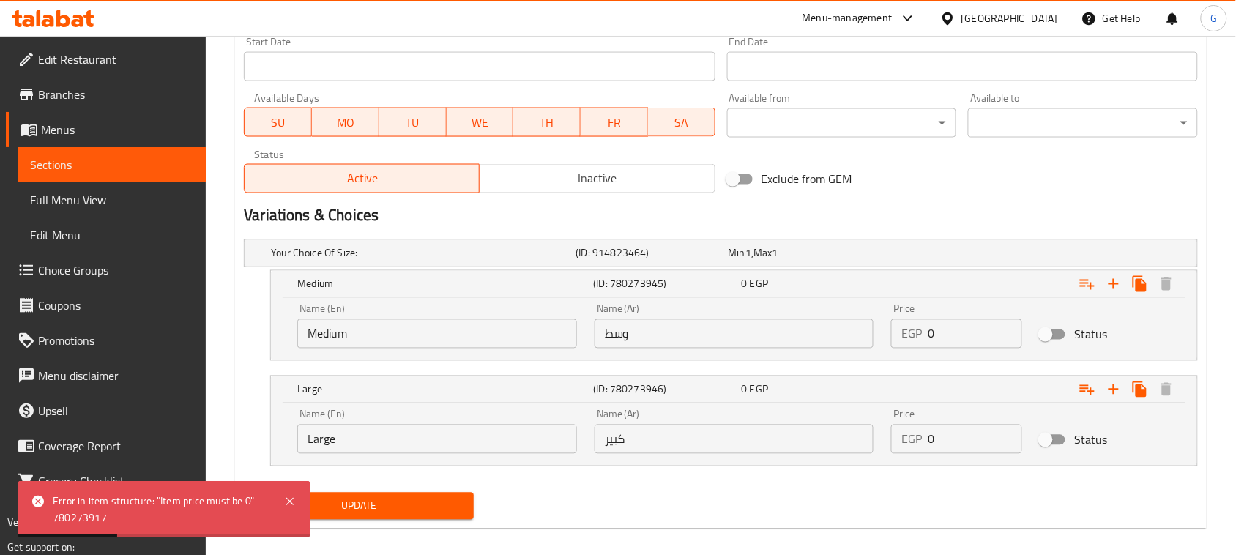
scroll to position [660, 0]
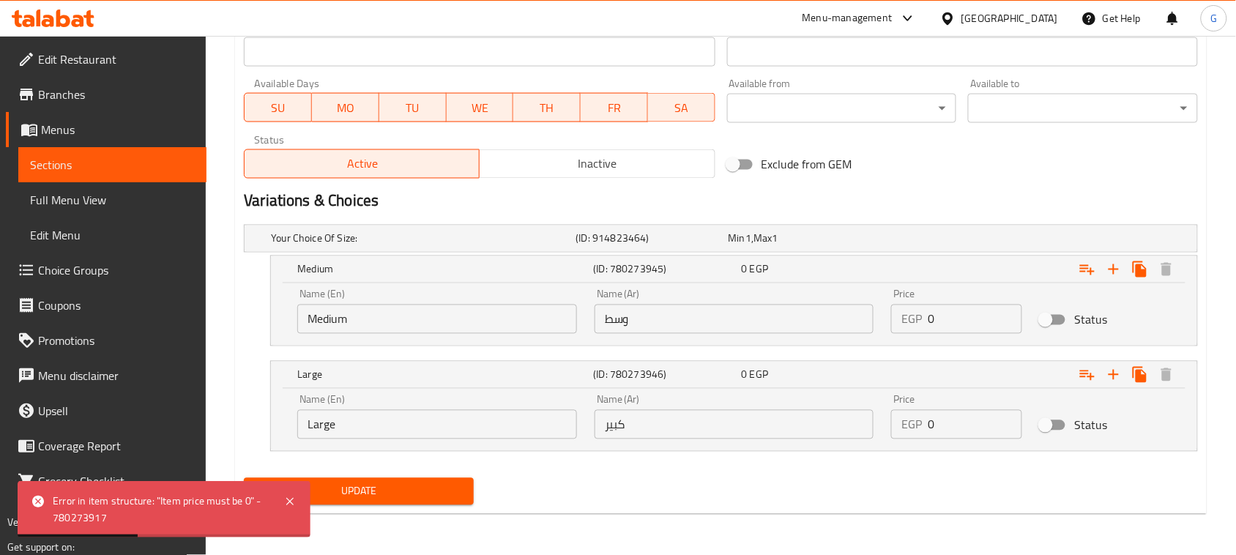
click at [421, 477] on div "Update" at bounding box center [359, 491] width 242 height 39
click at [411, 480] on button "Update" at bounding box center [359, 491] width 230 height 27
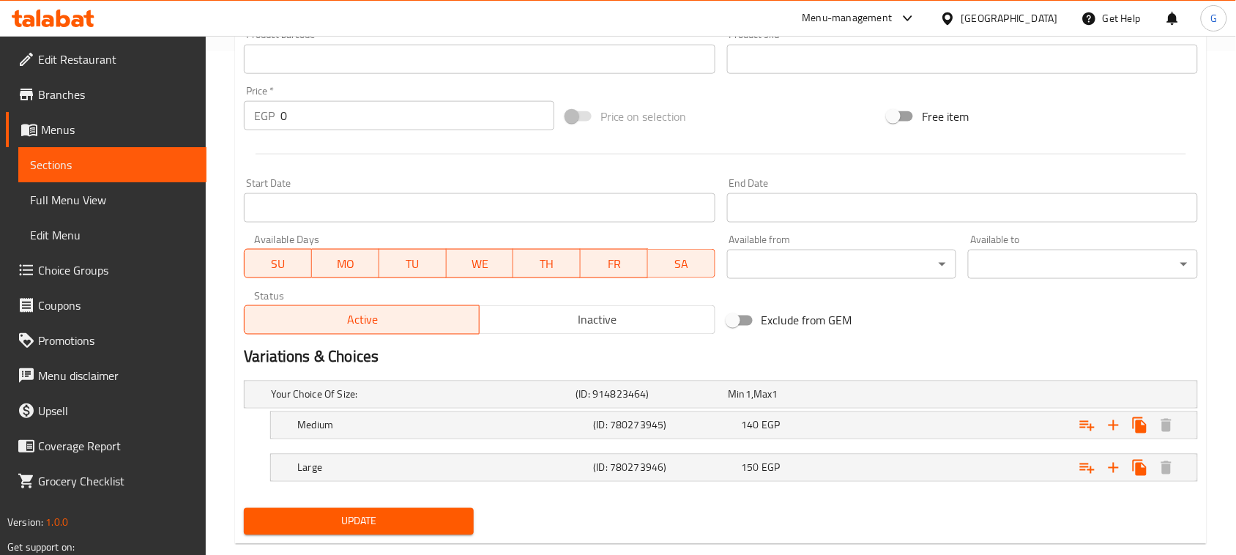
scroll to position [535, 0]
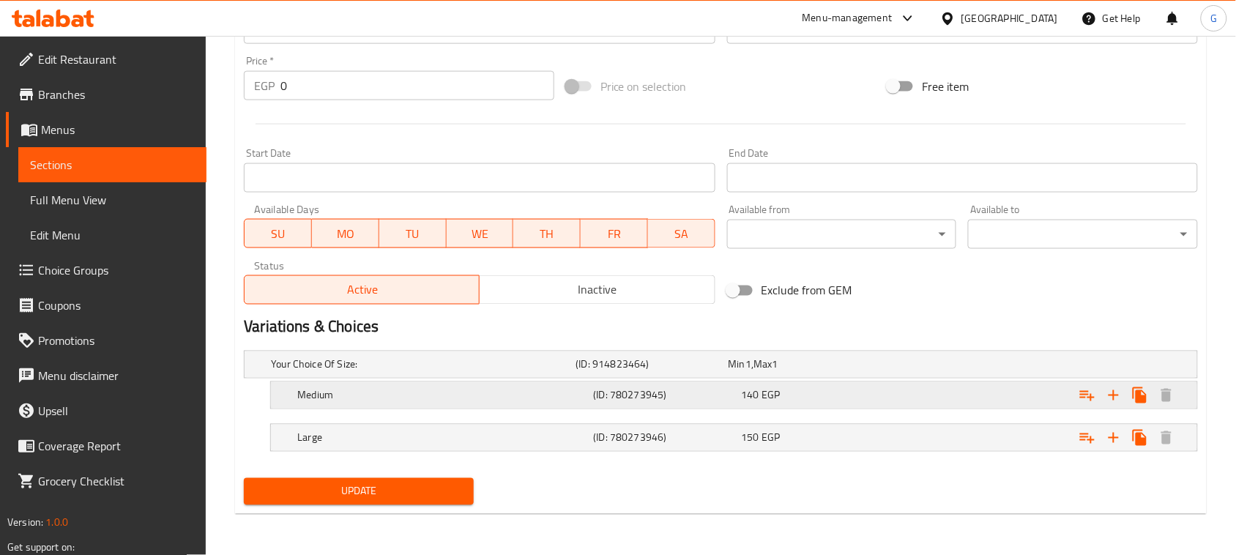
click at [826, 372] on div "140 EGP" at bounding box center [802, 364] width 146 height 15
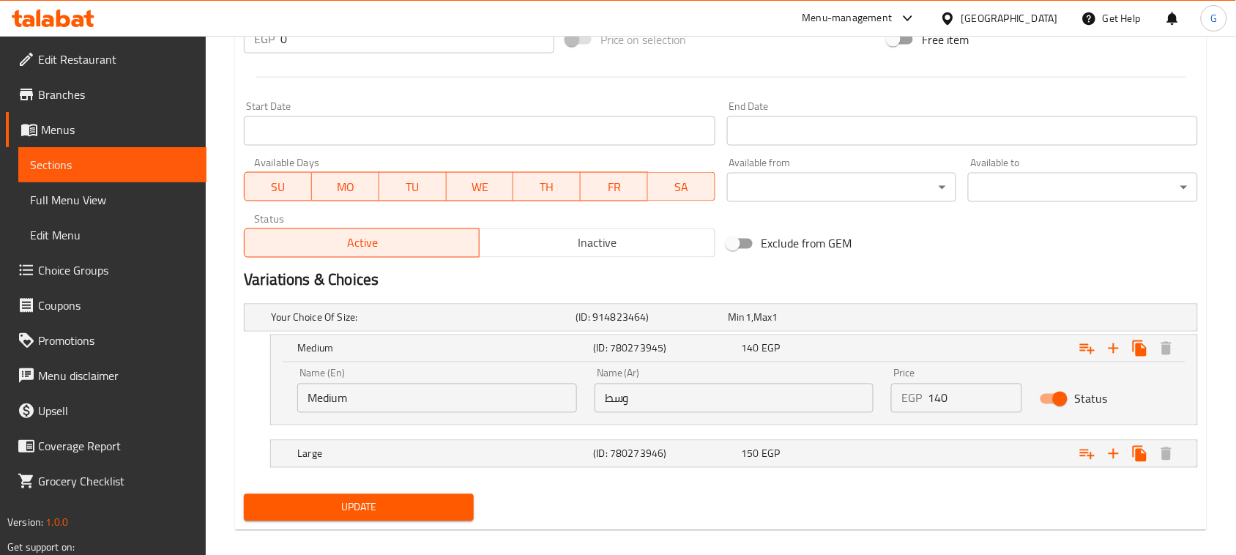
scroll to position [597, 0]
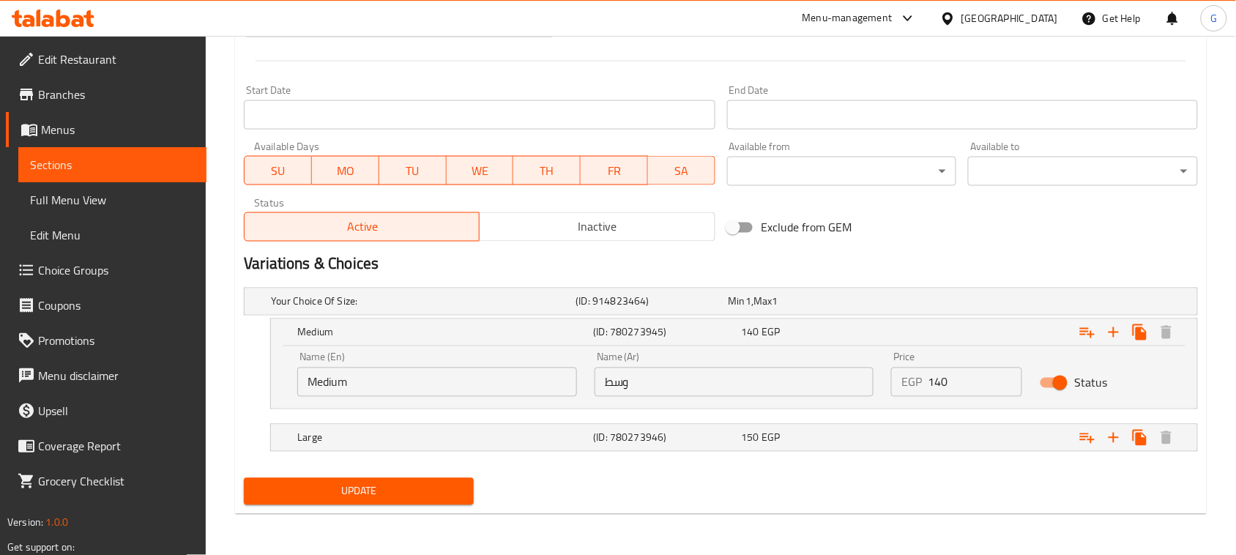
click at [800, 455] on nav at bounding box center [721, 461] width 954 height 12
click at [810, 318] on div "Large (ID: 780273946) 150 EGP" at bounding box center [725, 302] width 915 height 32
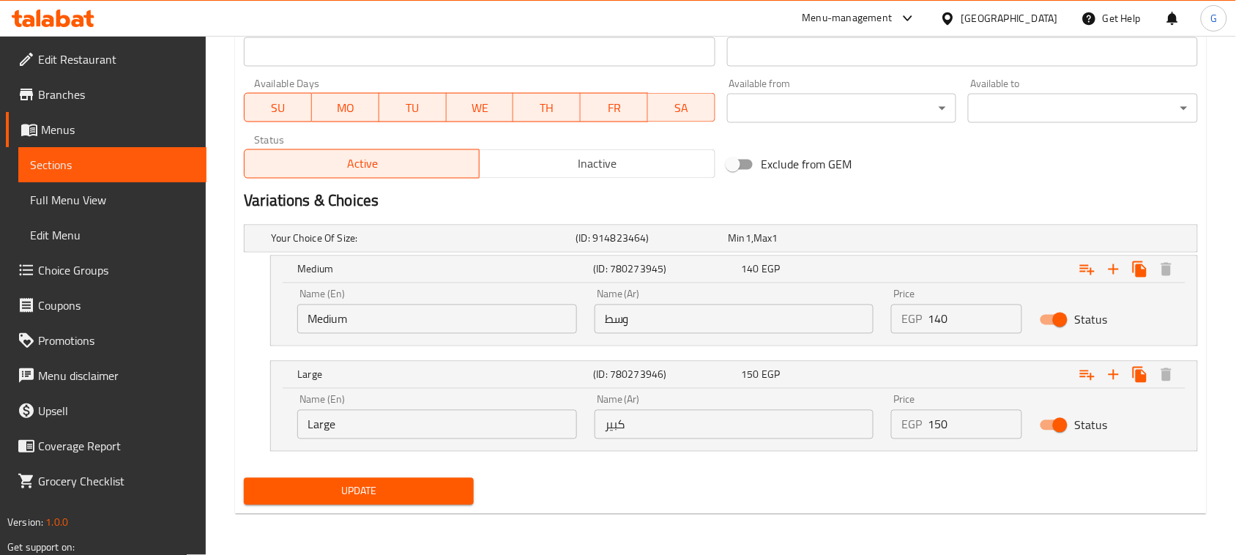
scroll to position [294, 0]
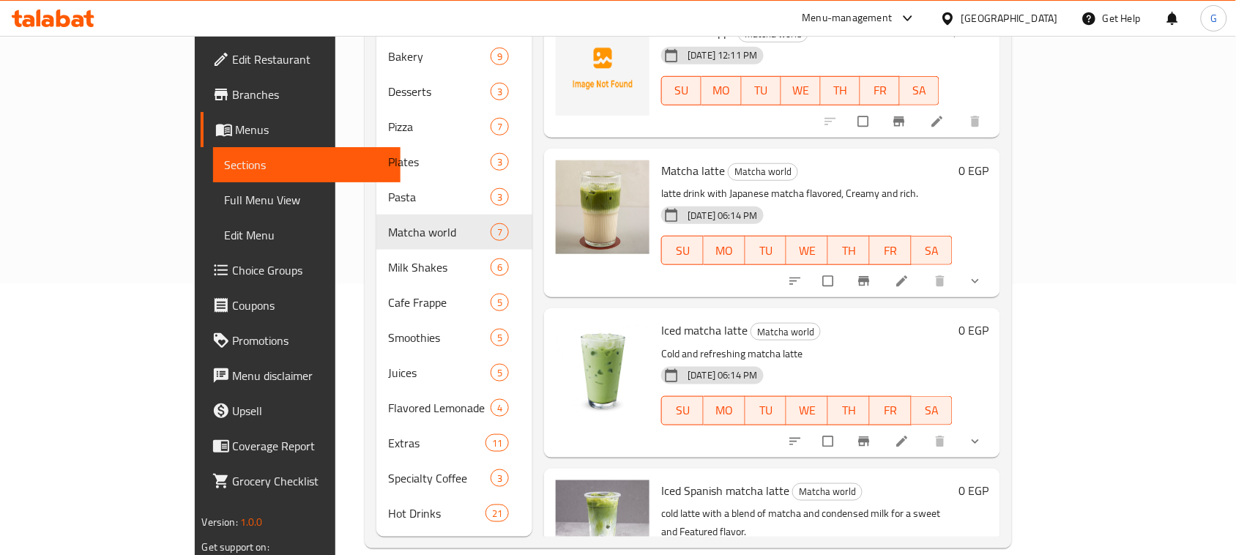
scroll to position [275, 0]
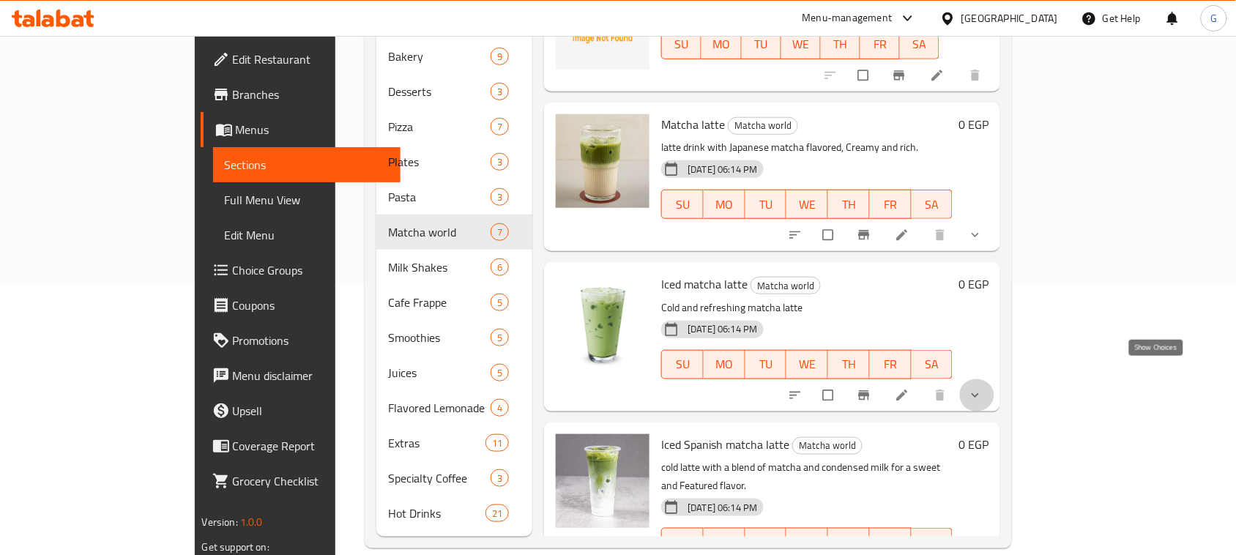
click at [979, 393] on icon "show more" at bounding box center [975, 395] width 7 height 4
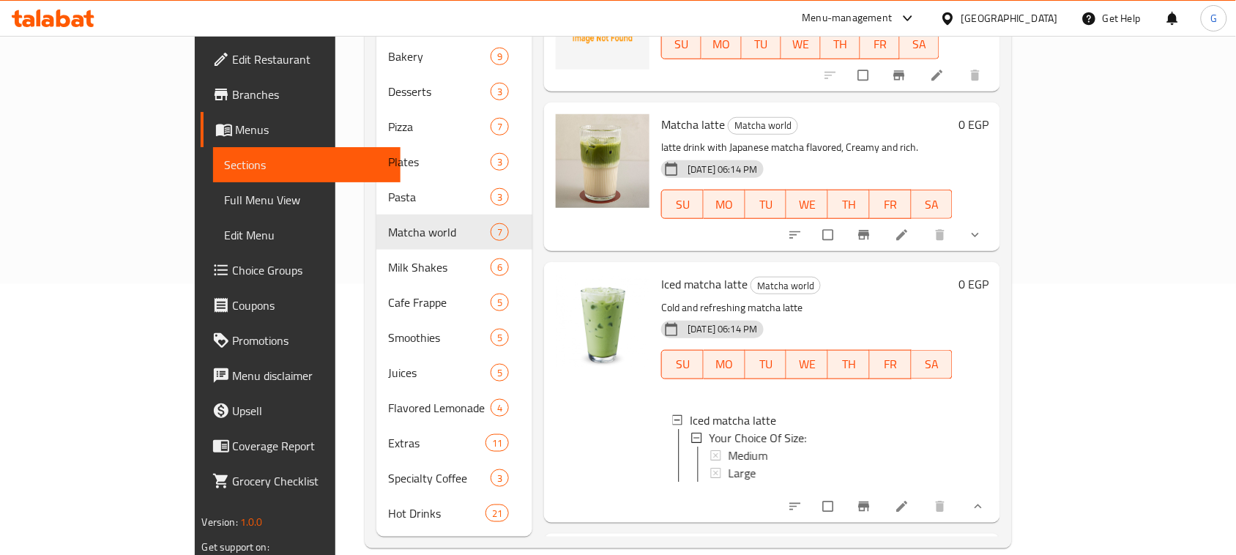
scroll to position [366, 0]
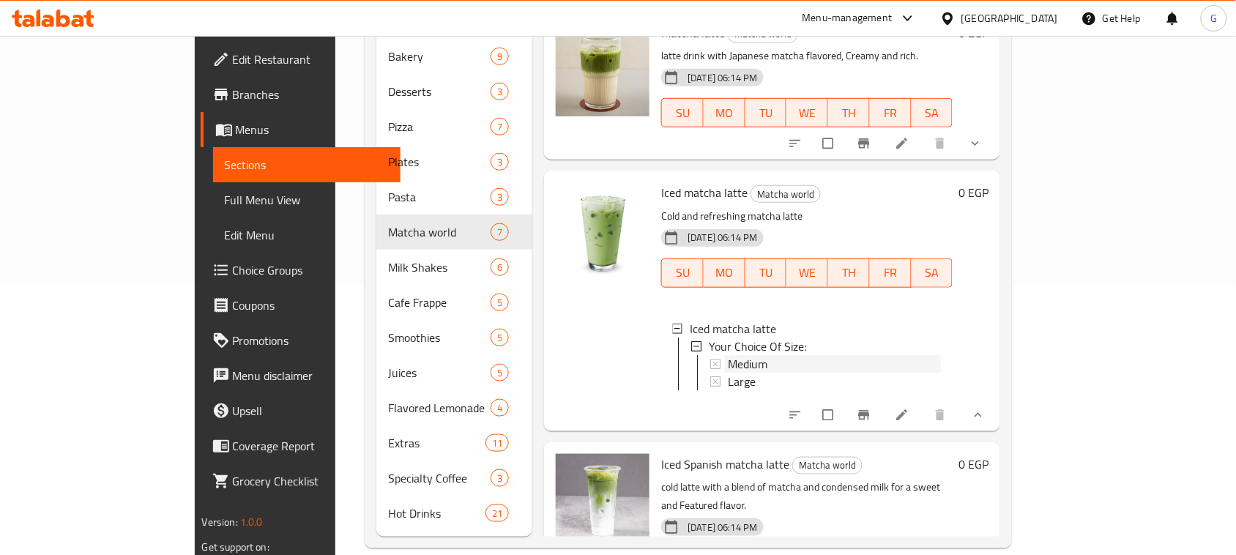
click at [728, 355] on div "Medium" at bounding box center [834, 364] width 213 height 18
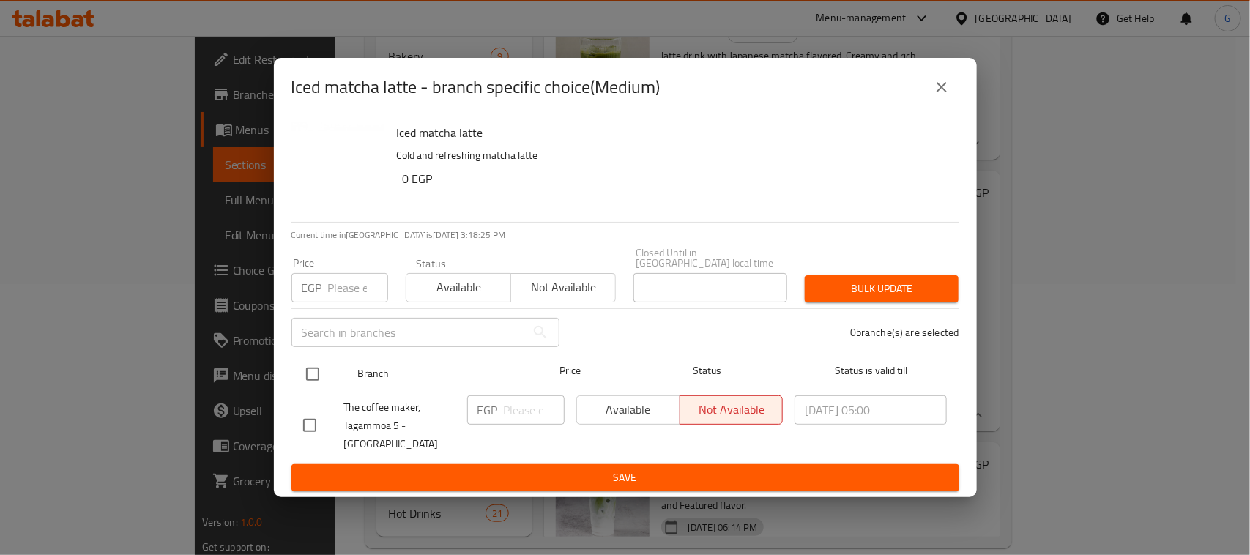
click at [313, 381] on input "checkbox" at bounding box center [312, 374] width 31 height 31
checkbox input "true"
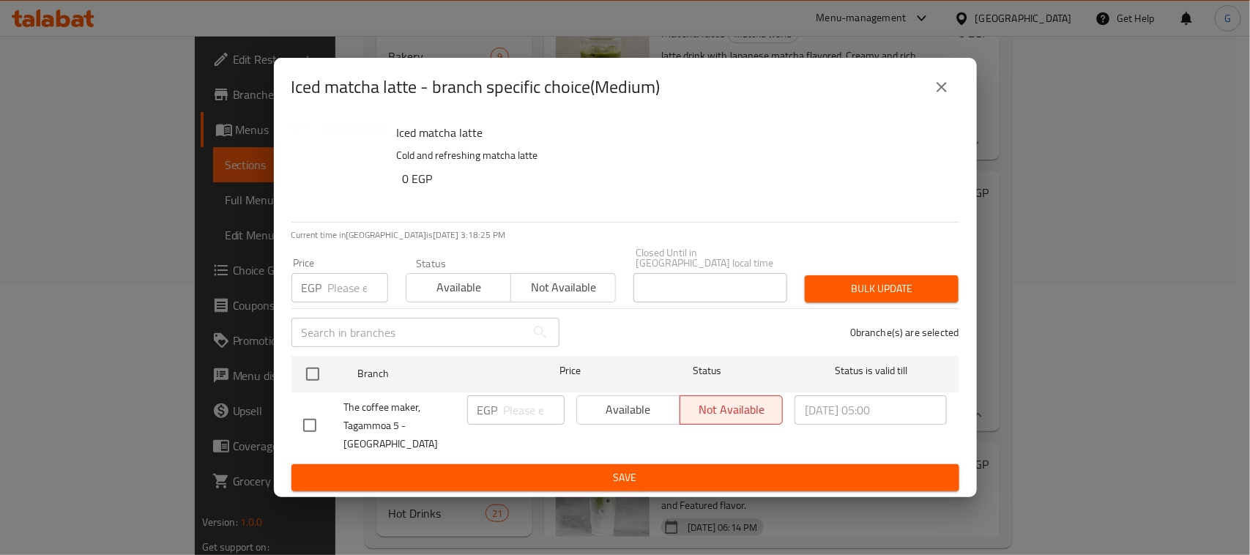
checkbox input "true"
click at [623, 414] on span "Available" at bounding box center [629, 409] width 92 height 21
click at [948, 105] on button "close" at bounding box center [941, 87] width 35 height 35
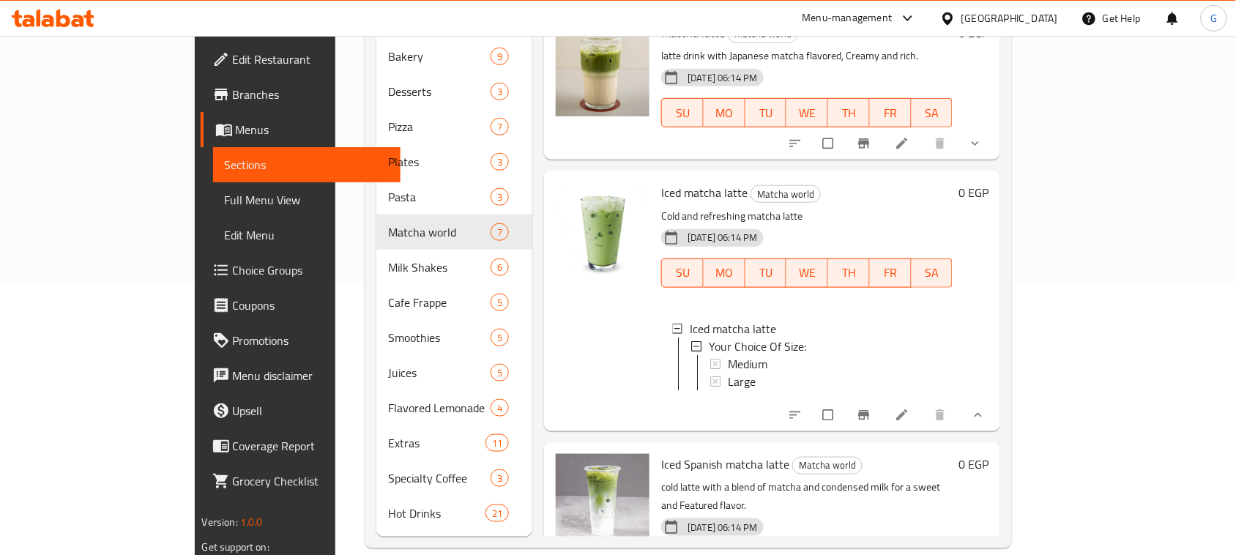
scroll to position [458, 0]
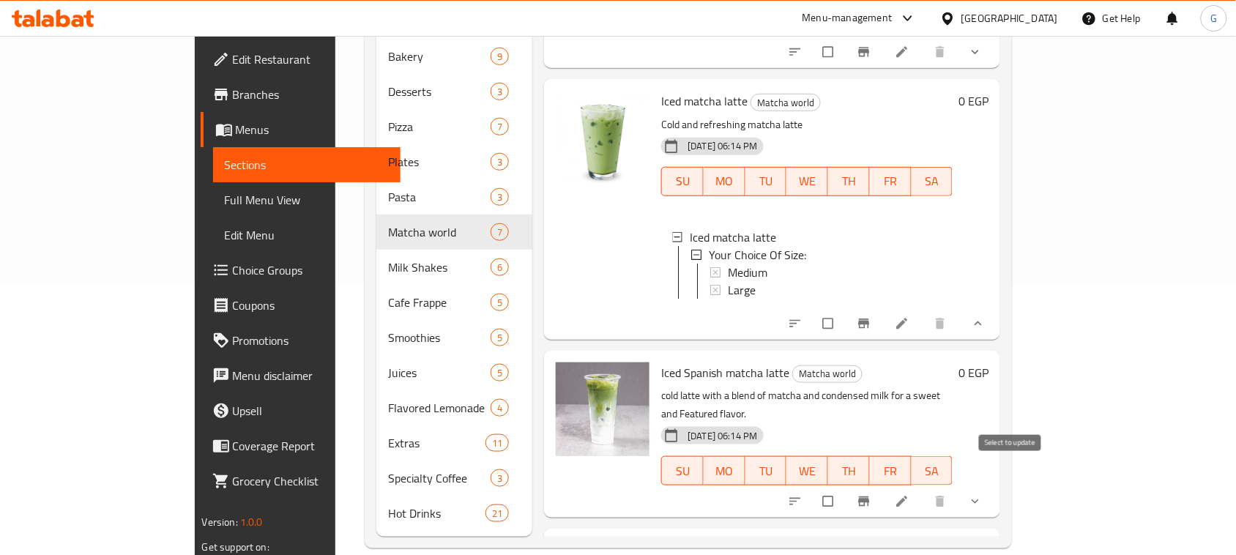
click at [845, 488] on input "checkbox" at bounding box center [829, 502] width 31 height 28
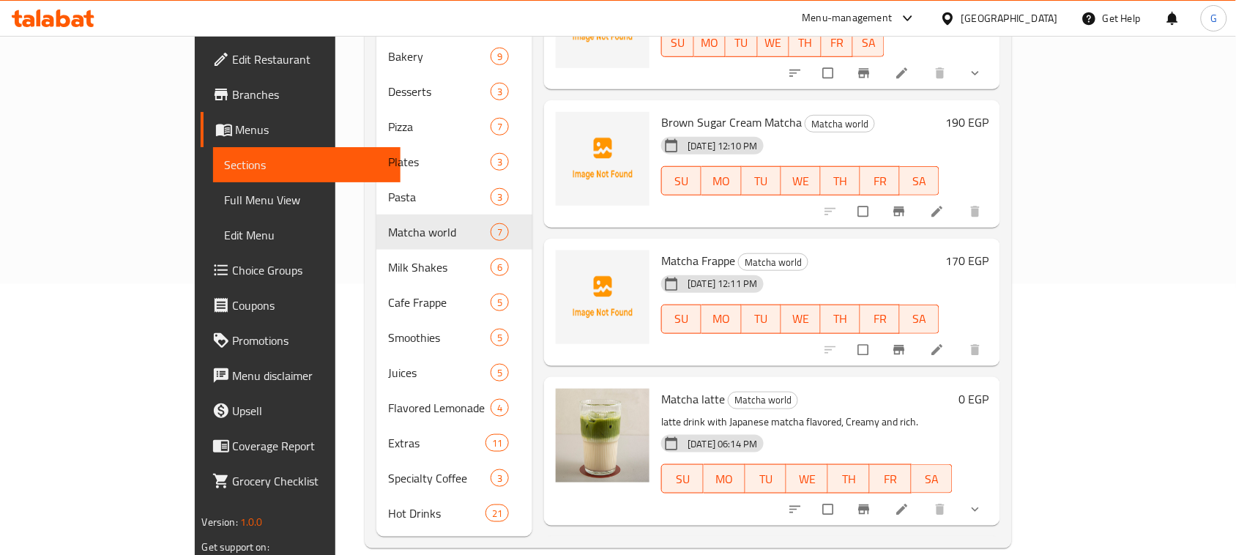
scroll to position [0, 0]
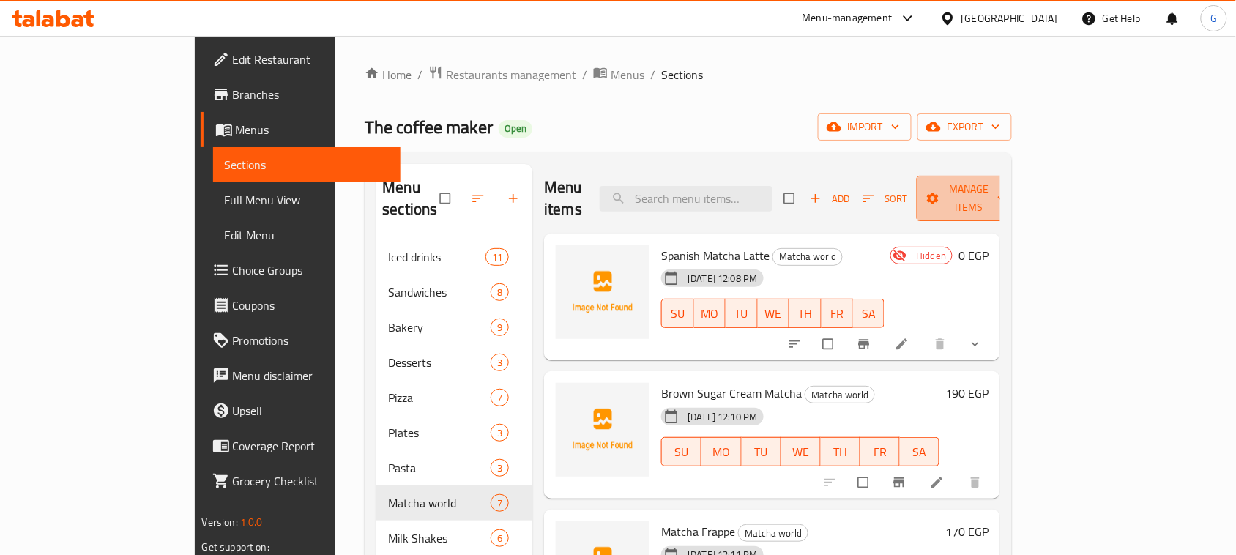
click at [1009, 180] on span "Manage items" at bounding box center [968, 198] width 81 height 37
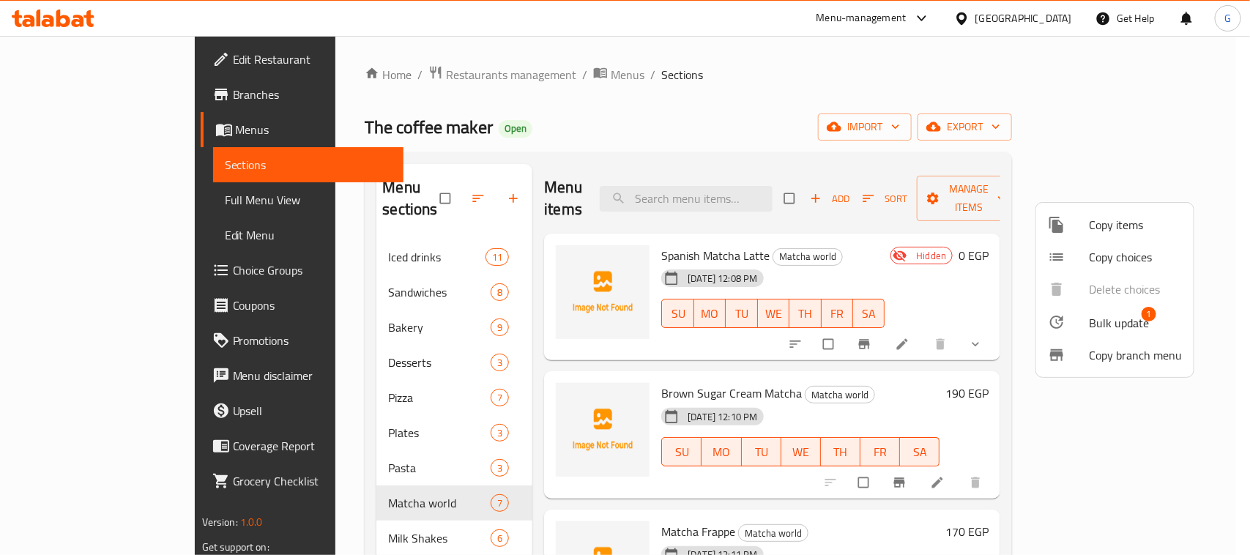
click at [1108, 327] on span "Bulk update" at bounding box center [1119, 323] width 60 height 18
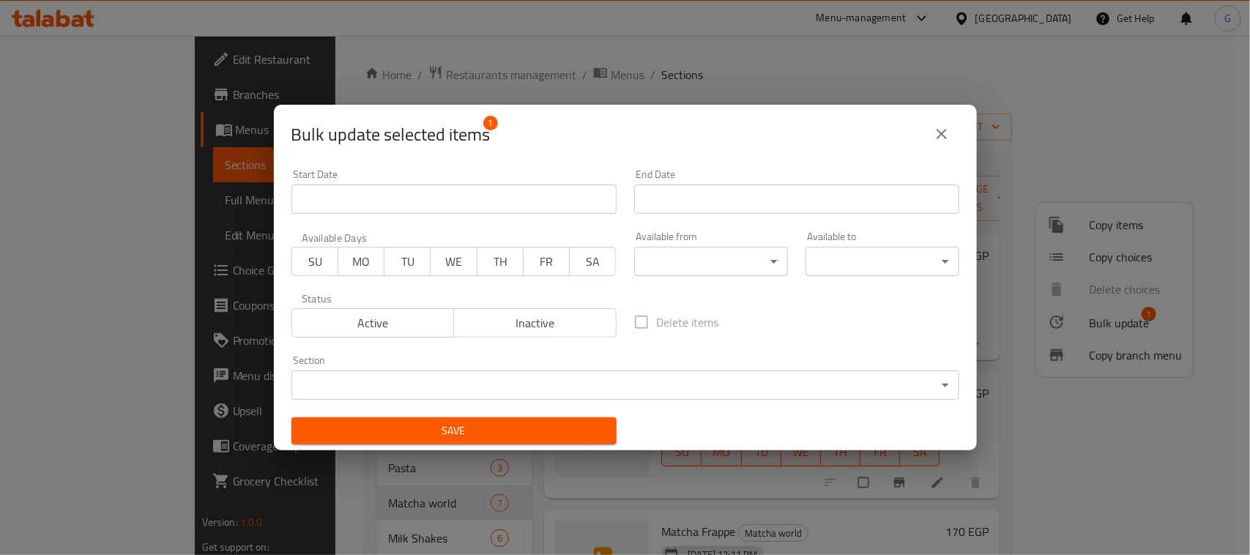
click at [477, 324] on span "Inactive" at bounding box center [535, 323] width 151 height 21
click at [473, 432] on span "Save" at bounding box center [454, 431] width 302 height 18
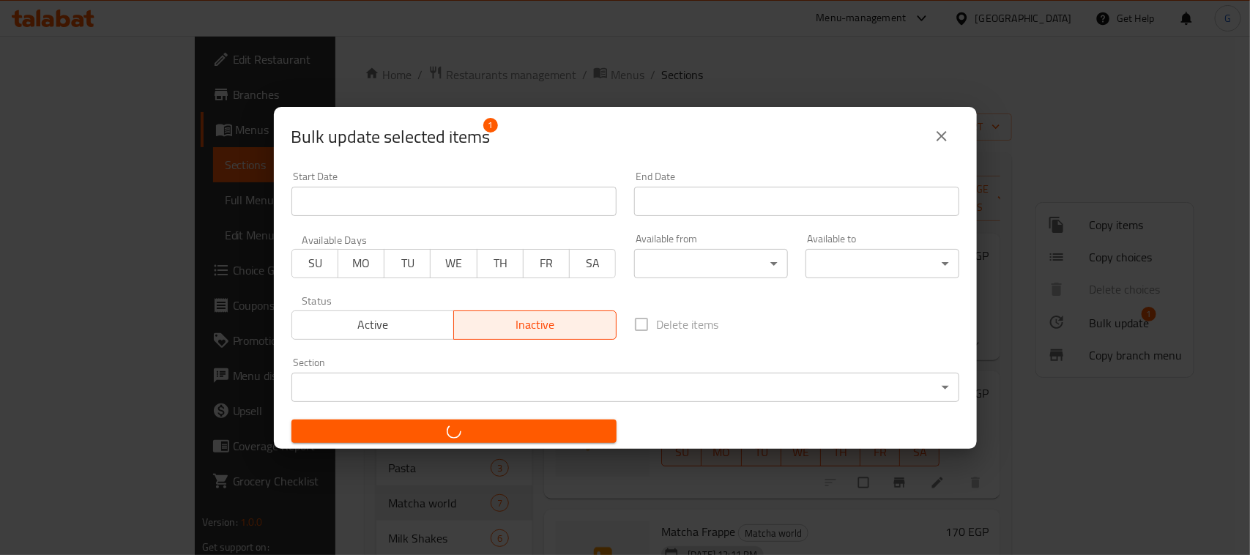
checkbox input "false"
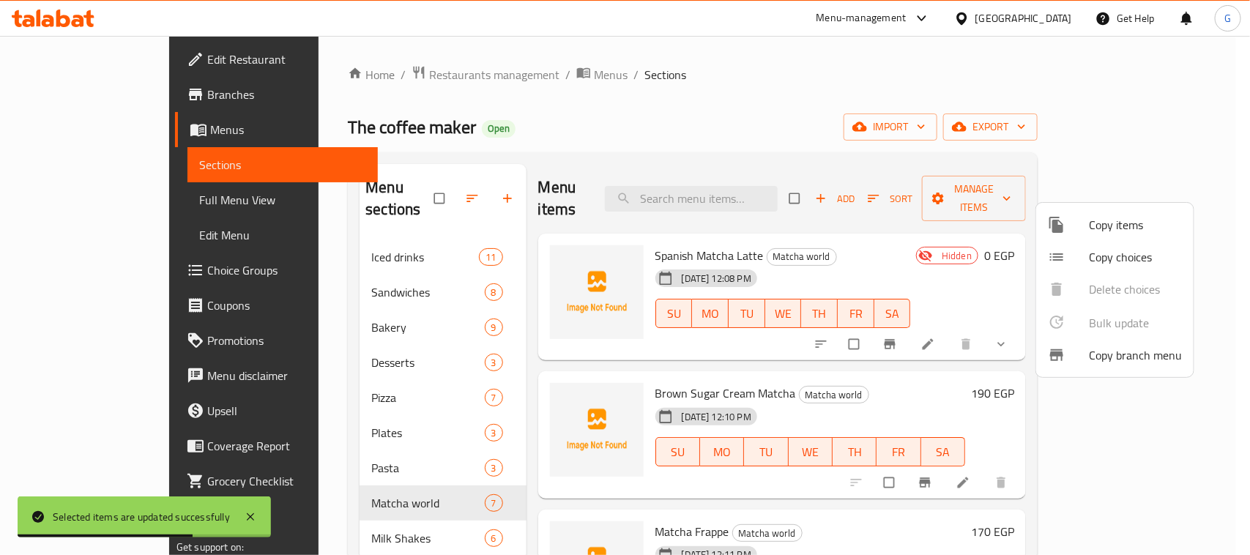
click at [857, 394] on div at bounding box center [625, 277] width 1250 height 555
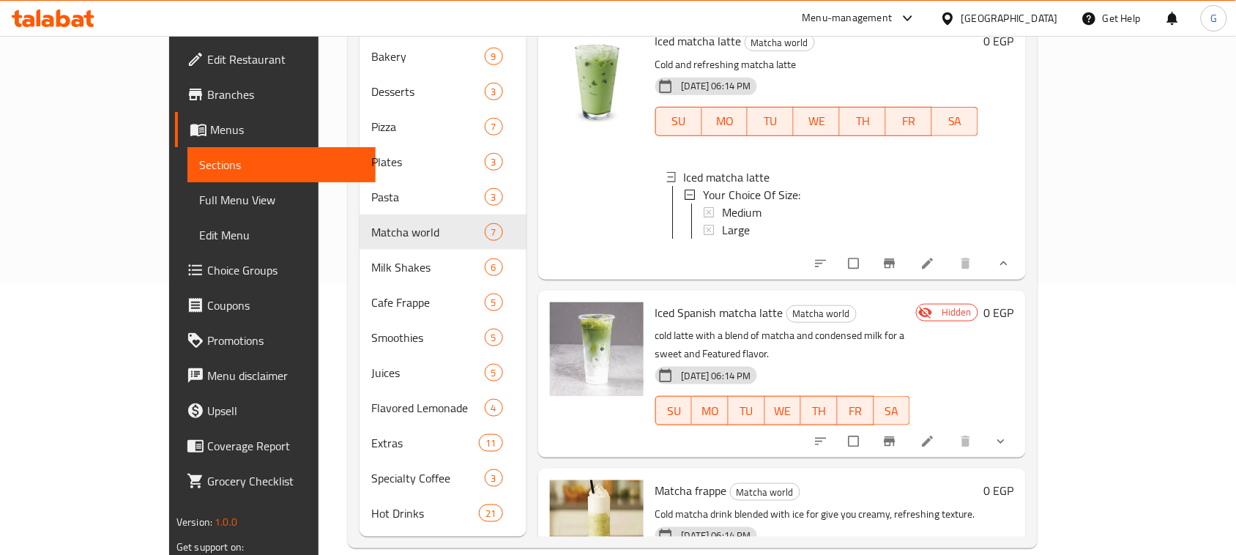
scroll to position [595, 0]
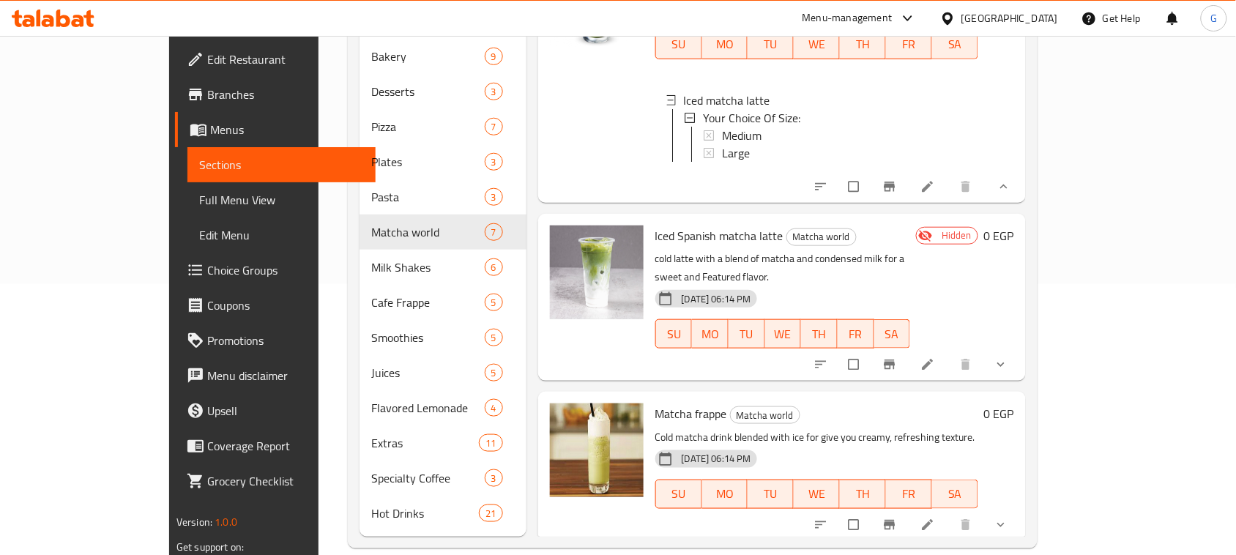
click at [675, 403] on span "Matcha frappe" at bounding box center [691, 414] width 72 height 22
copy h6 "frappe"
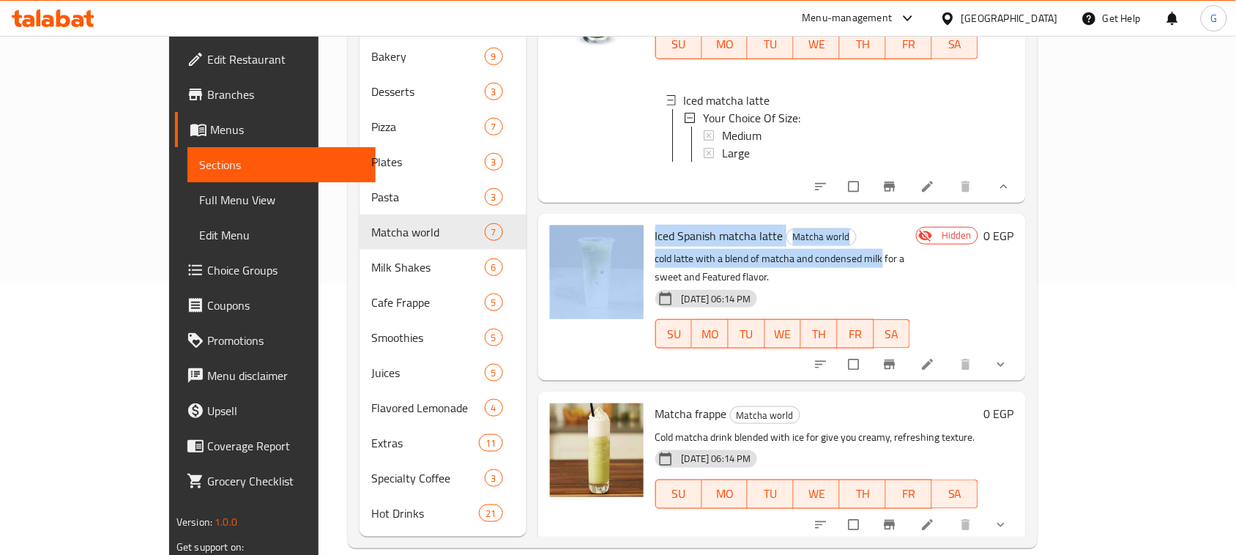
drag, startPoint x: 840, startPoint y: 247, endPoint x: 870, endPoint y: 290, distance: 52.0
click at [689, 250] on p "cold latte with a blend of matcha and condensed milk for a sweet and Featured f…" at bounding box center [782, 268] width 255 height 37
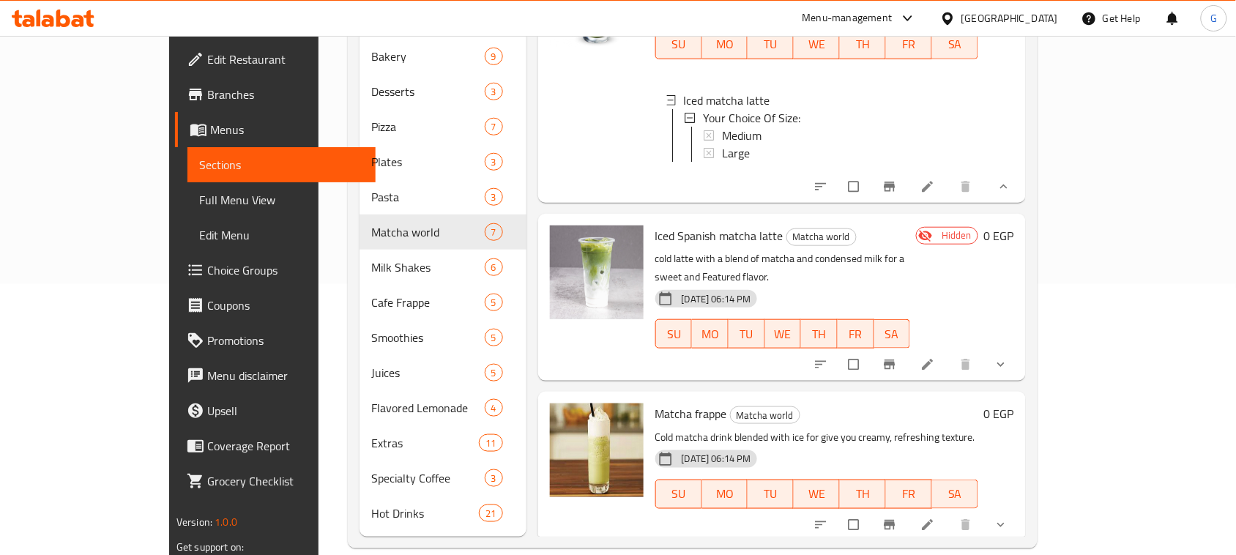
click at [655, 403] on span "Matcha frappe" at bounding box center [691, 414] width 72 height 22
drag, startPoint x: 628, startPoint y: 382, endPoint x: 630, endPoint y: 357, distance: 25.0
click at [655, 403] on span "Matcha frappe" at bounding box center [691, 414] width 72 height 22
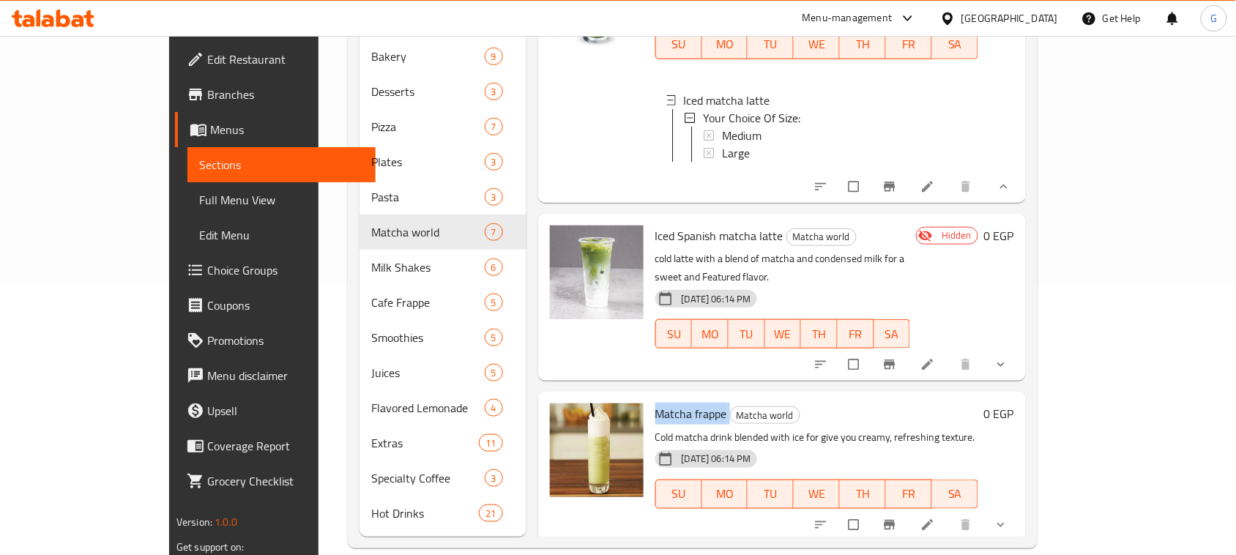
copy h6 "Matcha frappe"
